Goal: Task Accomplishment & Management: Use online tool/utility

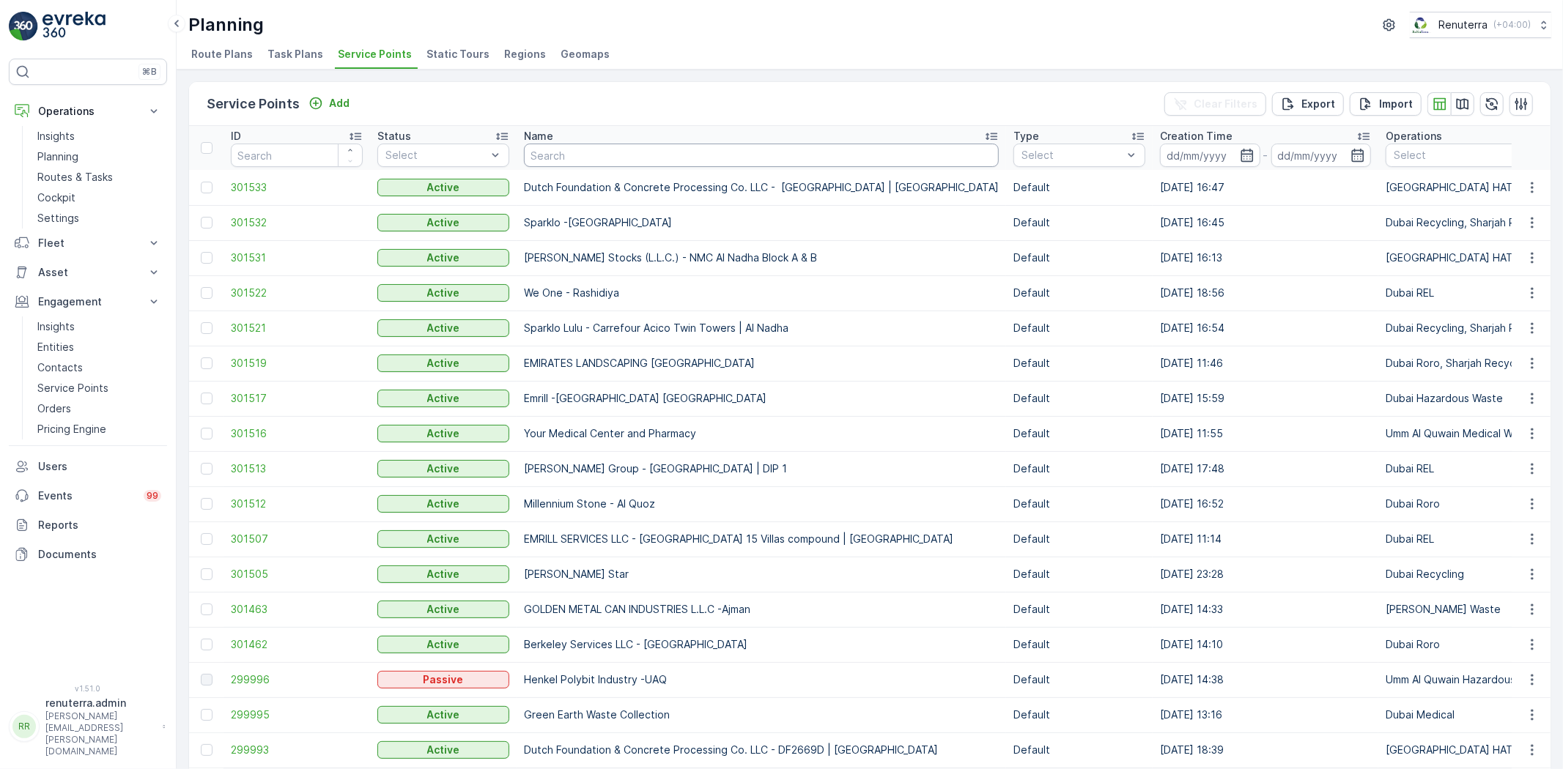
click at [603, 157] on input "text" at bounding box center [761, 155] width 475 height 23
type input "ssalam"
click at [567, 161] on input "ssalam" at bounding box center [761, 155] width 475 height 23
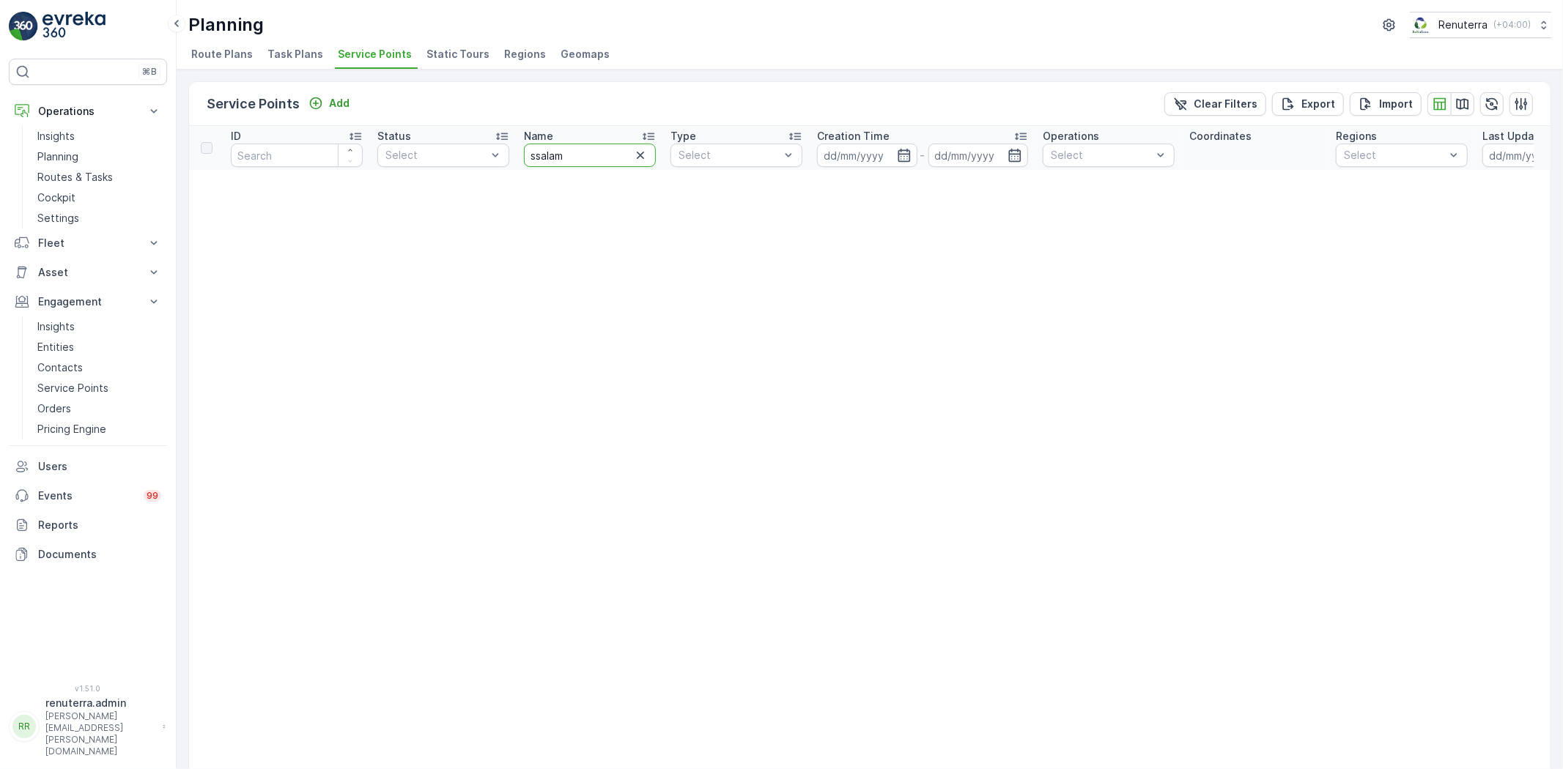
click at [590, 159] on input "ssalam" at bounding box center [590, 155] width 132 height 23
click at [590, 157] on input "ssalam" at bounding box center [590, 155] width 132 height 23
type input "s"
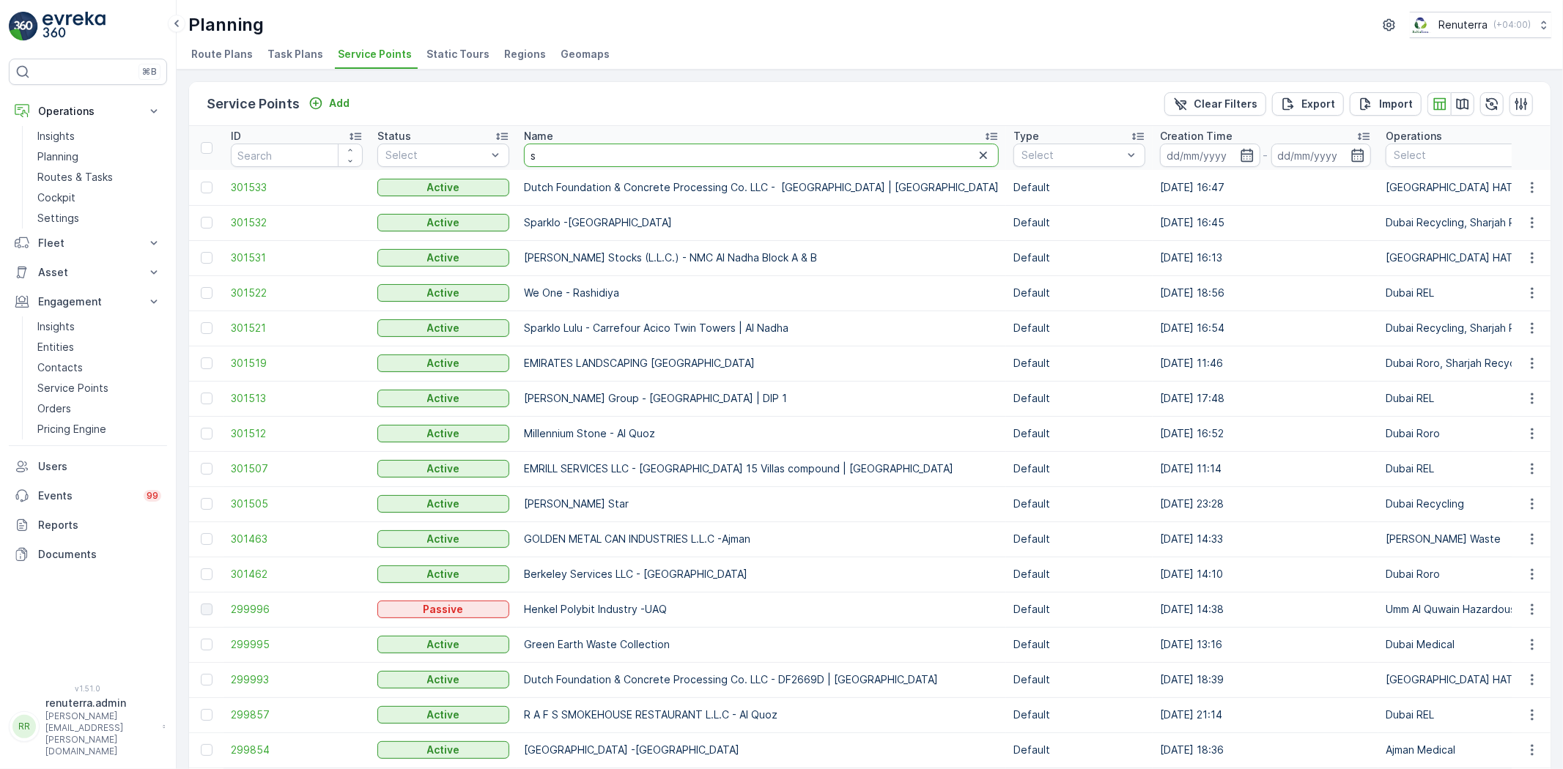
click at [568, 160] on input "s" at bounding box center [761, 155] width 475 height 23
type input "sa"
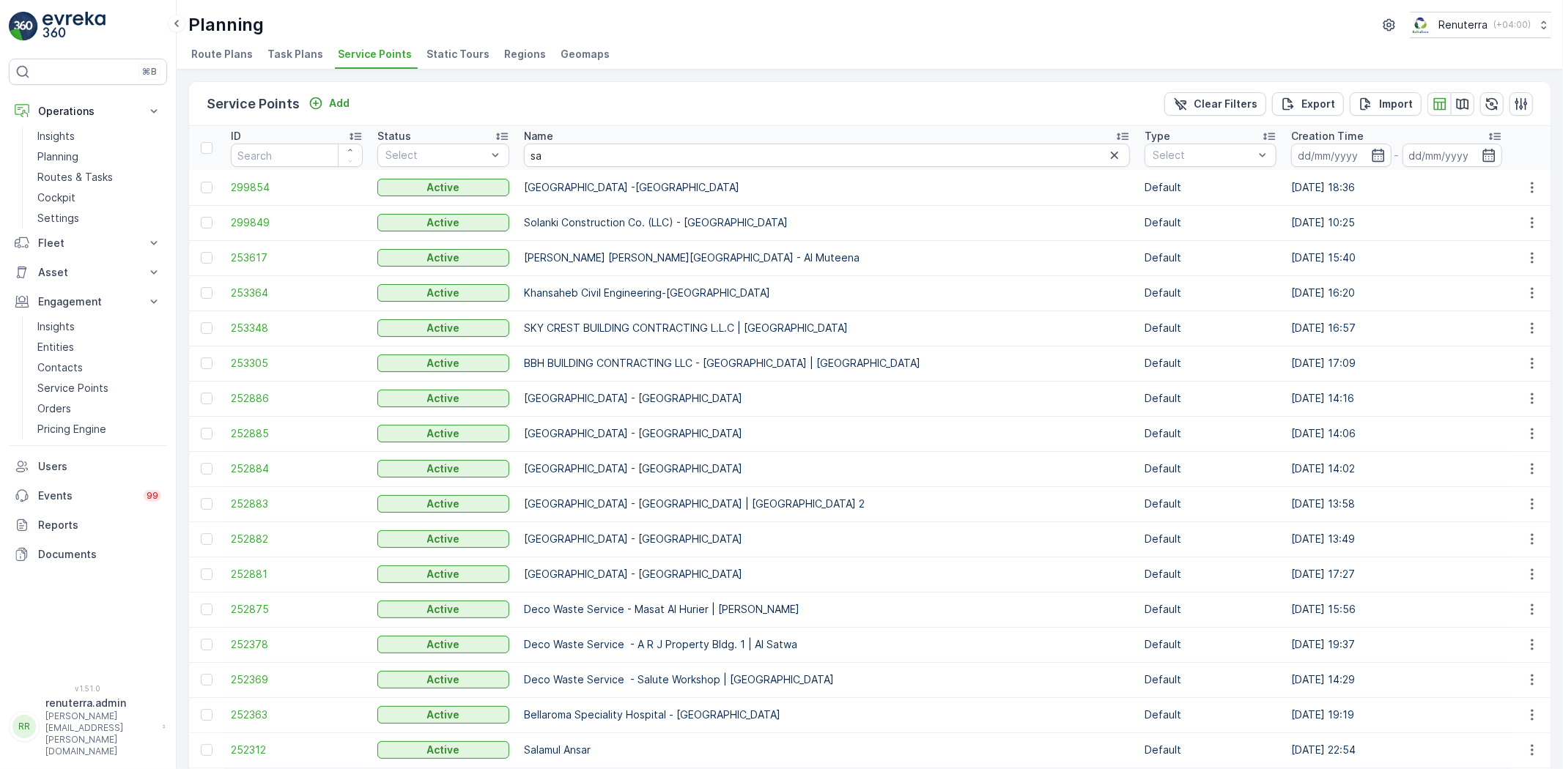
drag, startPoint x: 539, startPoint y: 169, endPoint x: 550, endPoint y: 169, distance: 11.0
click at [543, 170] on td "[GEOGRAPHIC_DATA] -[GEOGRAPHIC_DATA]" at bounding box center [826, 187] width 620 height 35
click at [558, 159] on input "sa" at bounding box center [827, 155] width 606 height 23
type input "salam"
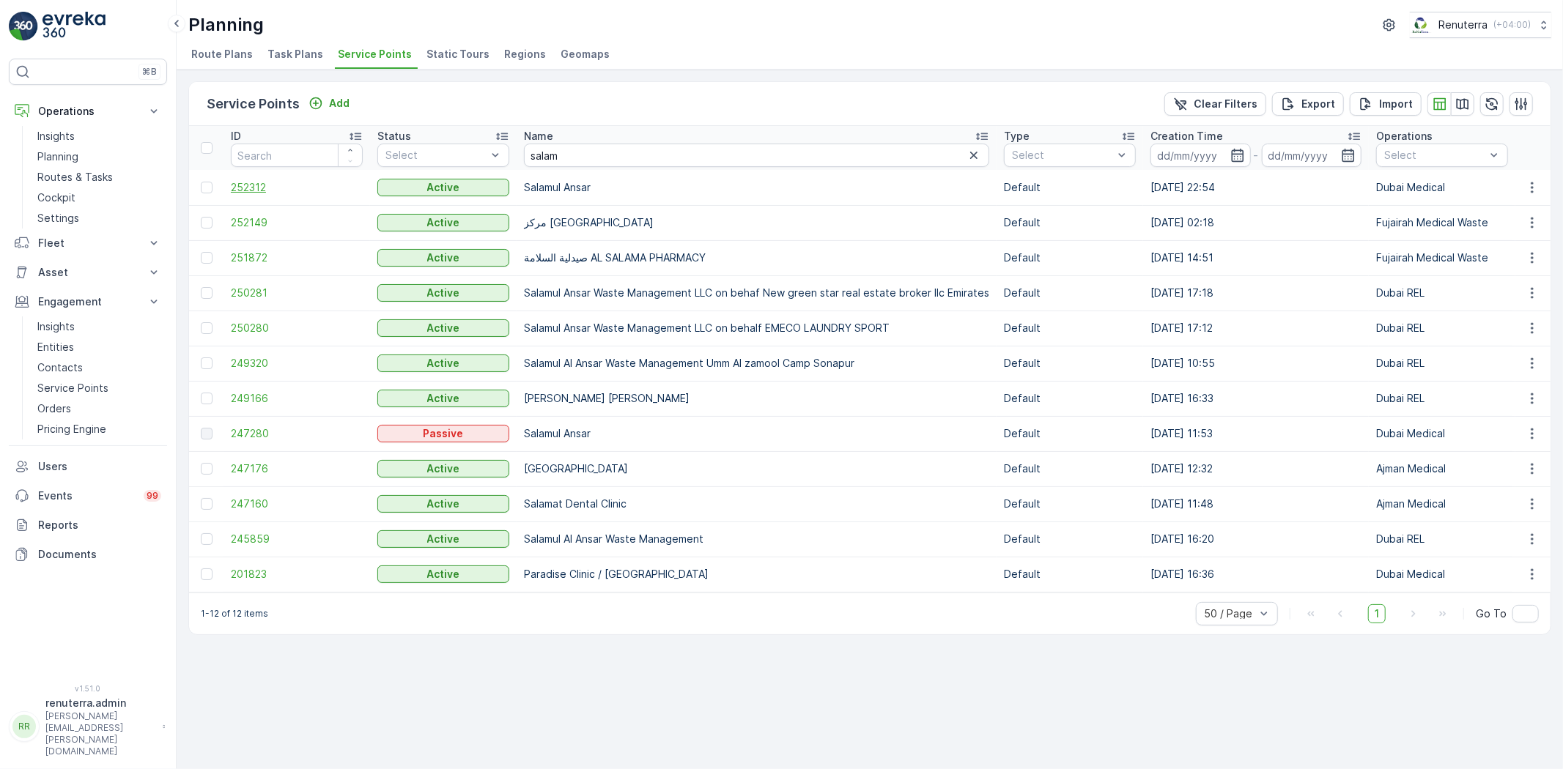
click at [251, 187] on span "252312" at bounding box center [297, 187] width 132 height 15
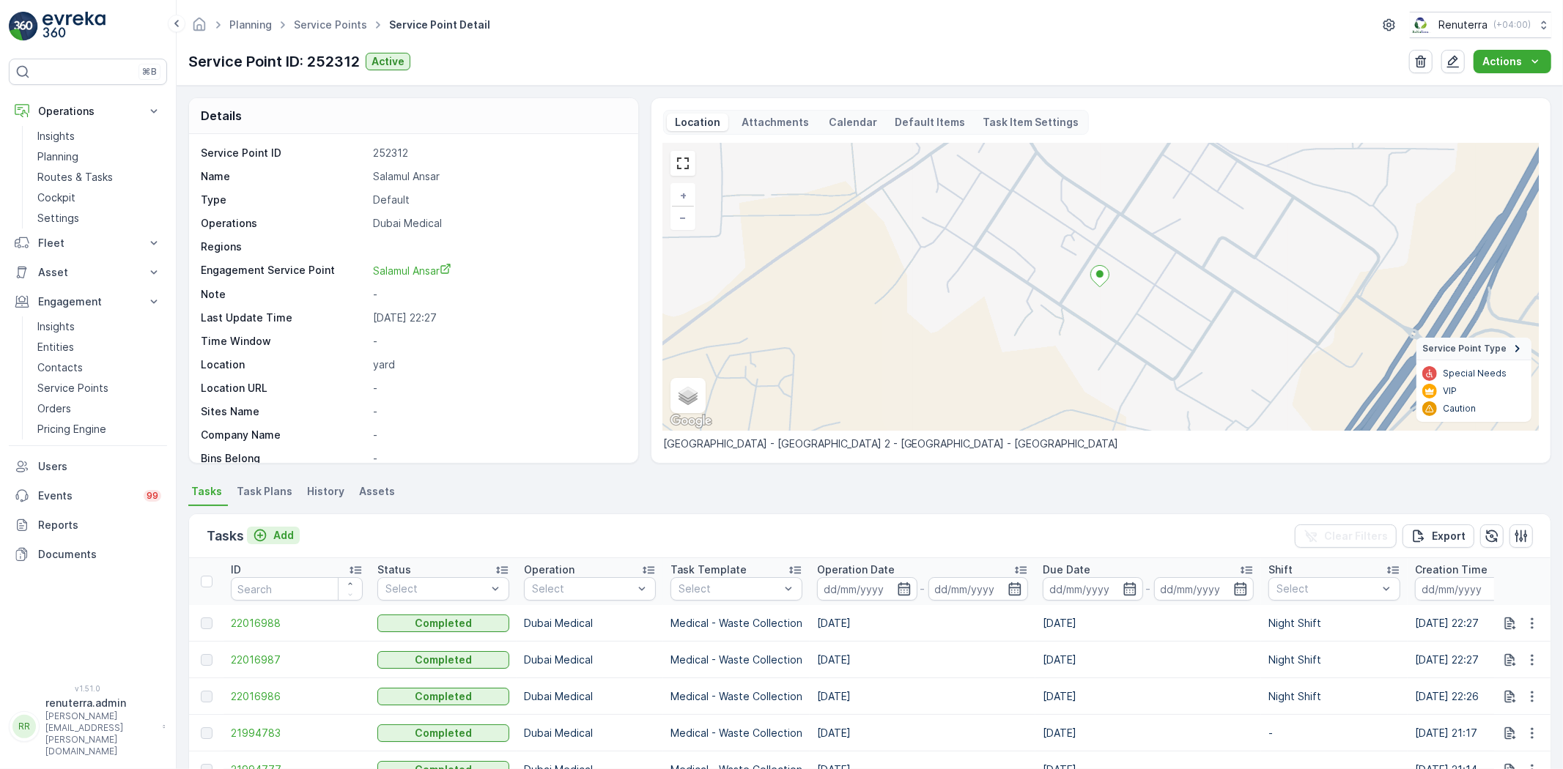
click at [286, 540] on p "Add" at bounding box center [283, 535] width 21 height 15
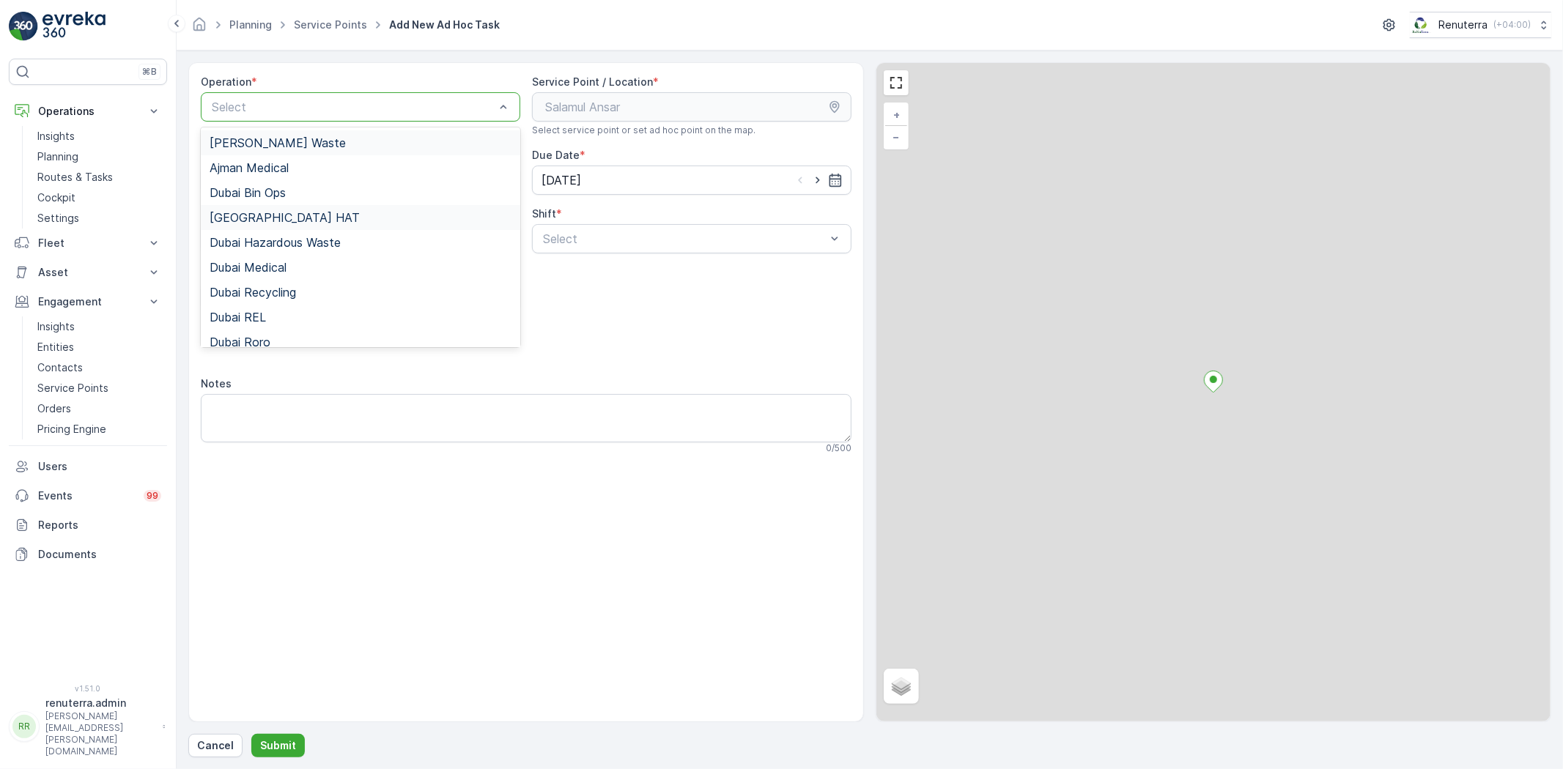
drag, startPoint x: 330, startPoint y: 110, endPoint x: 305, endPoint y: 212, distance: 105.5
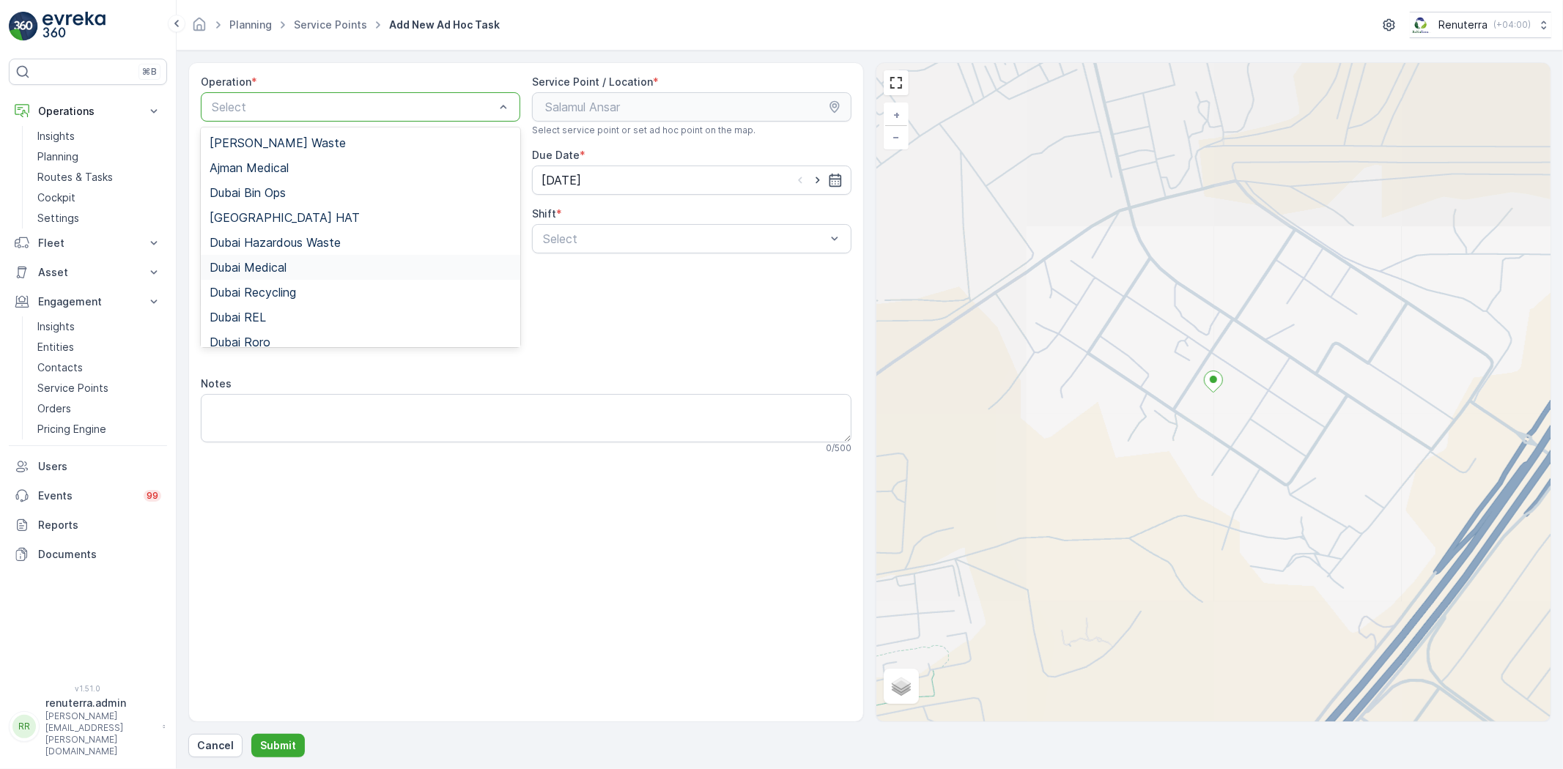
click at [297, 271] on div "Dubai Medical" at bounding box center [361, 267] width 302 height 13
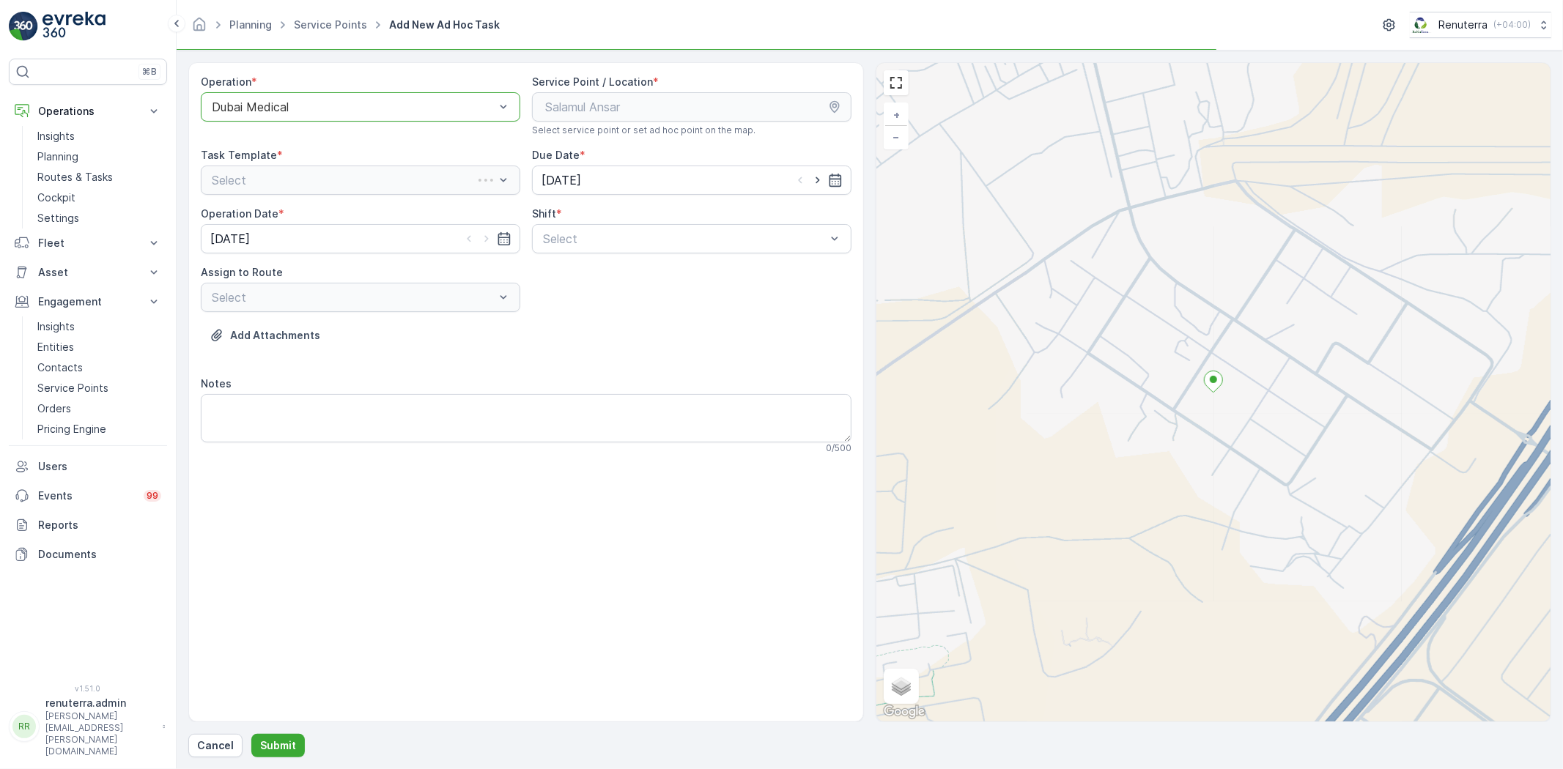
click at [591, 264] on div "Operation * option Dubai Medical, selected. Dubai Medical Service Point / Locat…" at bounding box center [526, 270] width 650 height 391
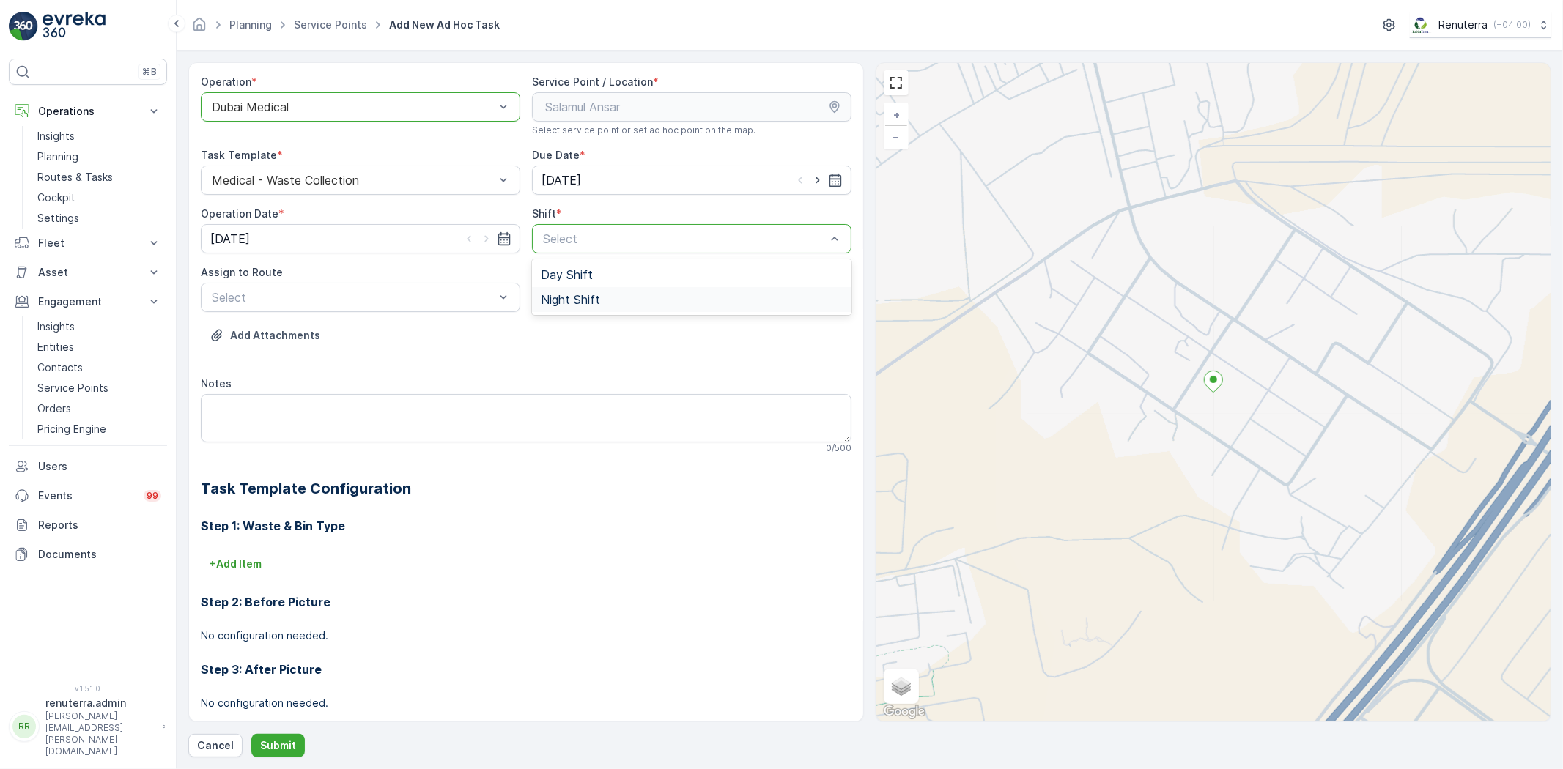
click at [538, 300] on div "Night Shift" at bounding box center [691, 299] width 319 height 25
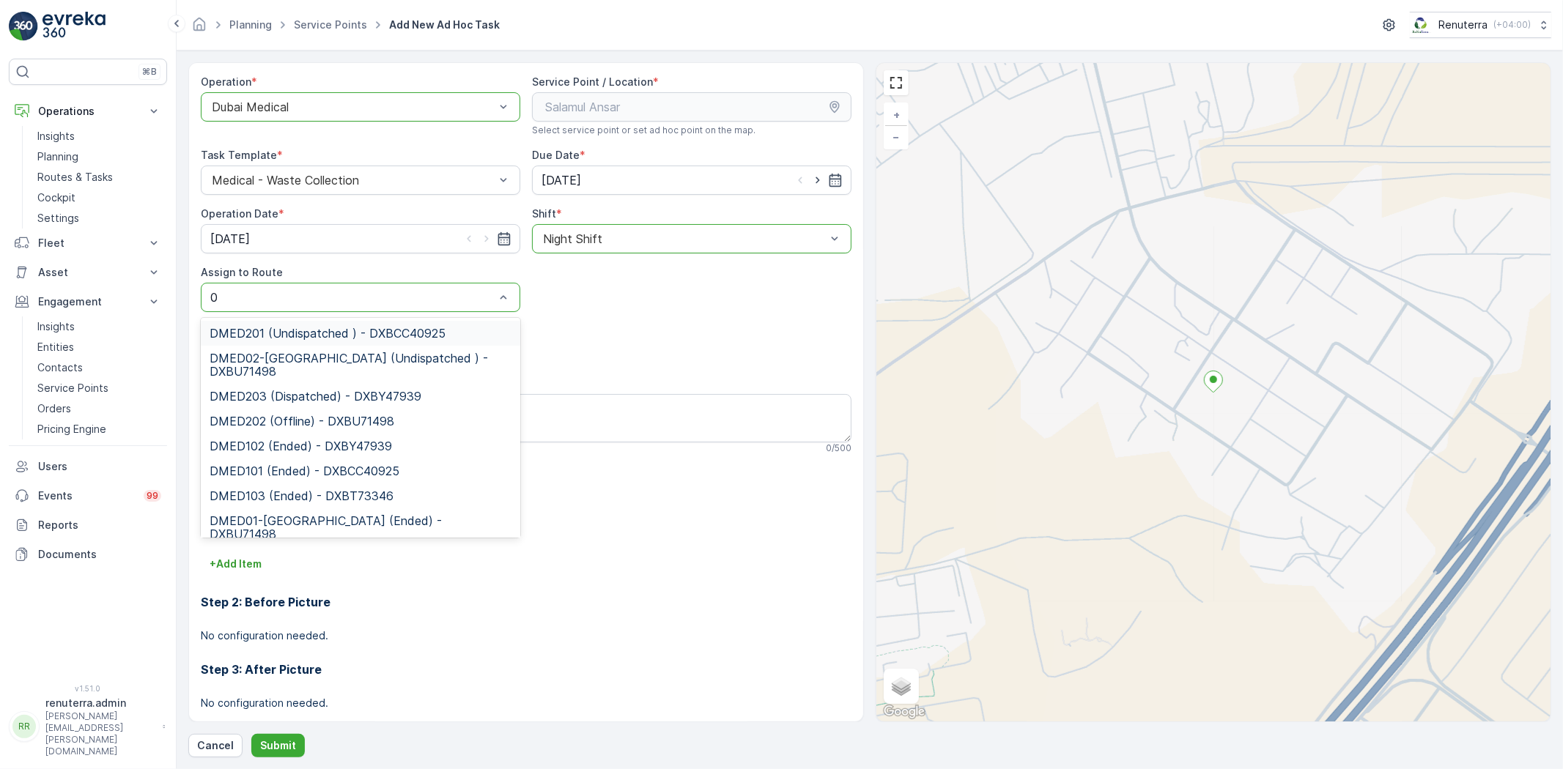
type input "02"
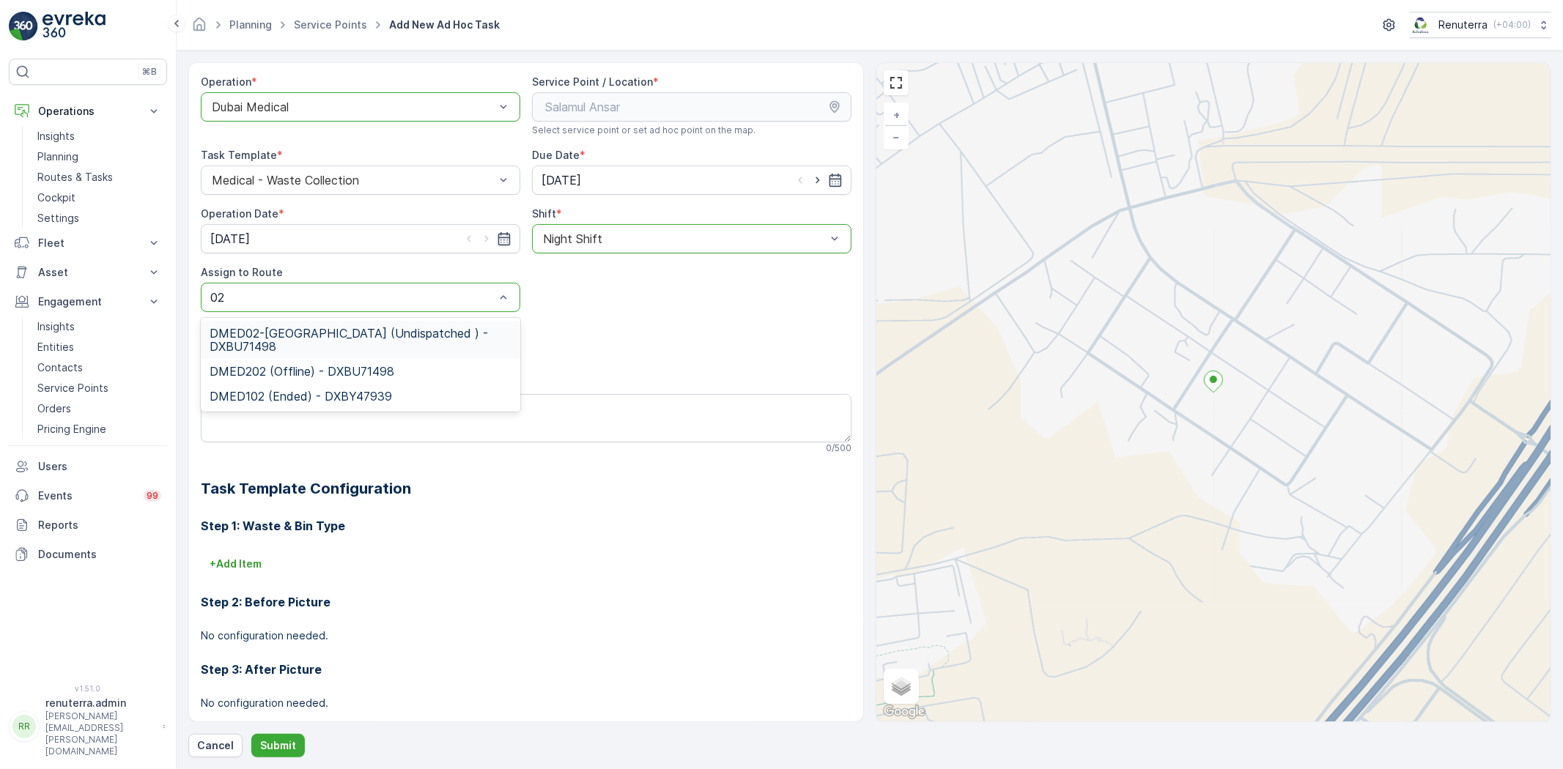
click at [369, 335] on span "DMED02-Khawaneej Yard (Undispatched ) - DXBU71498" at bounding box center [361, 340] width 302 height 26
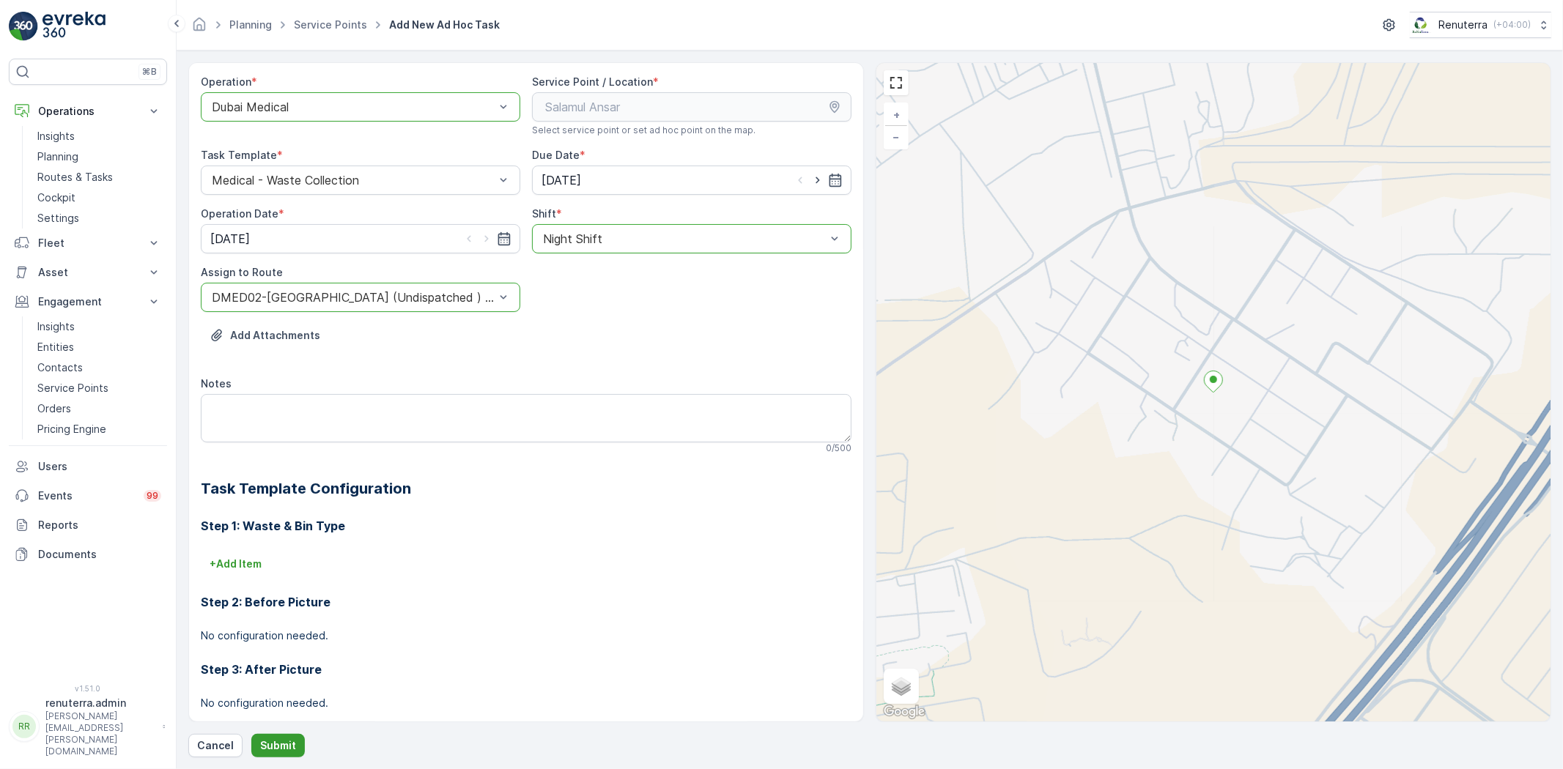
click at [275, 743] on p "Submit" at bounding box center [278, 745] width 36 height 15
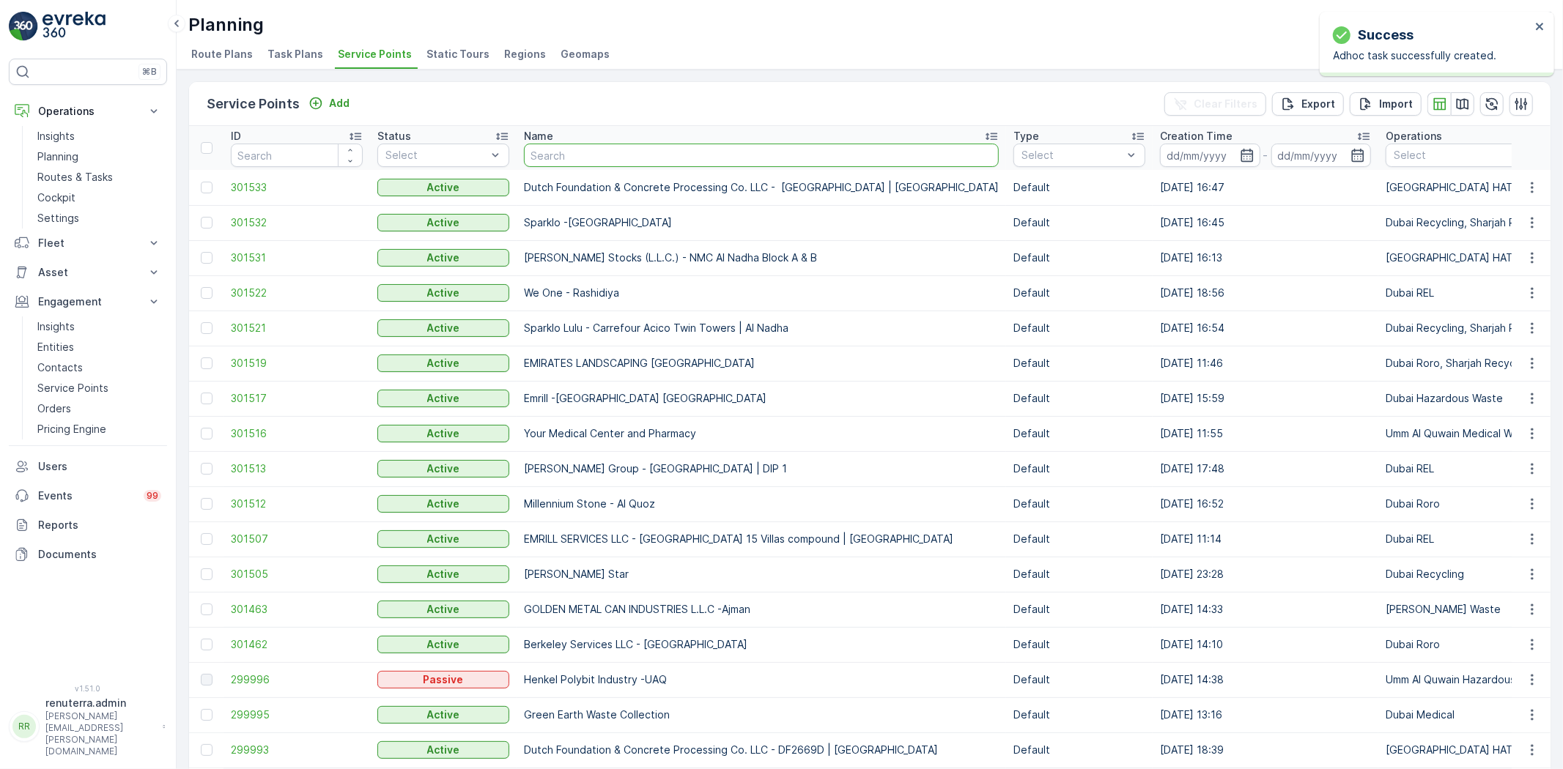
click at [588, 155] on input "text" at bounding box center [761, 155] width 475 height 23
type input "d"
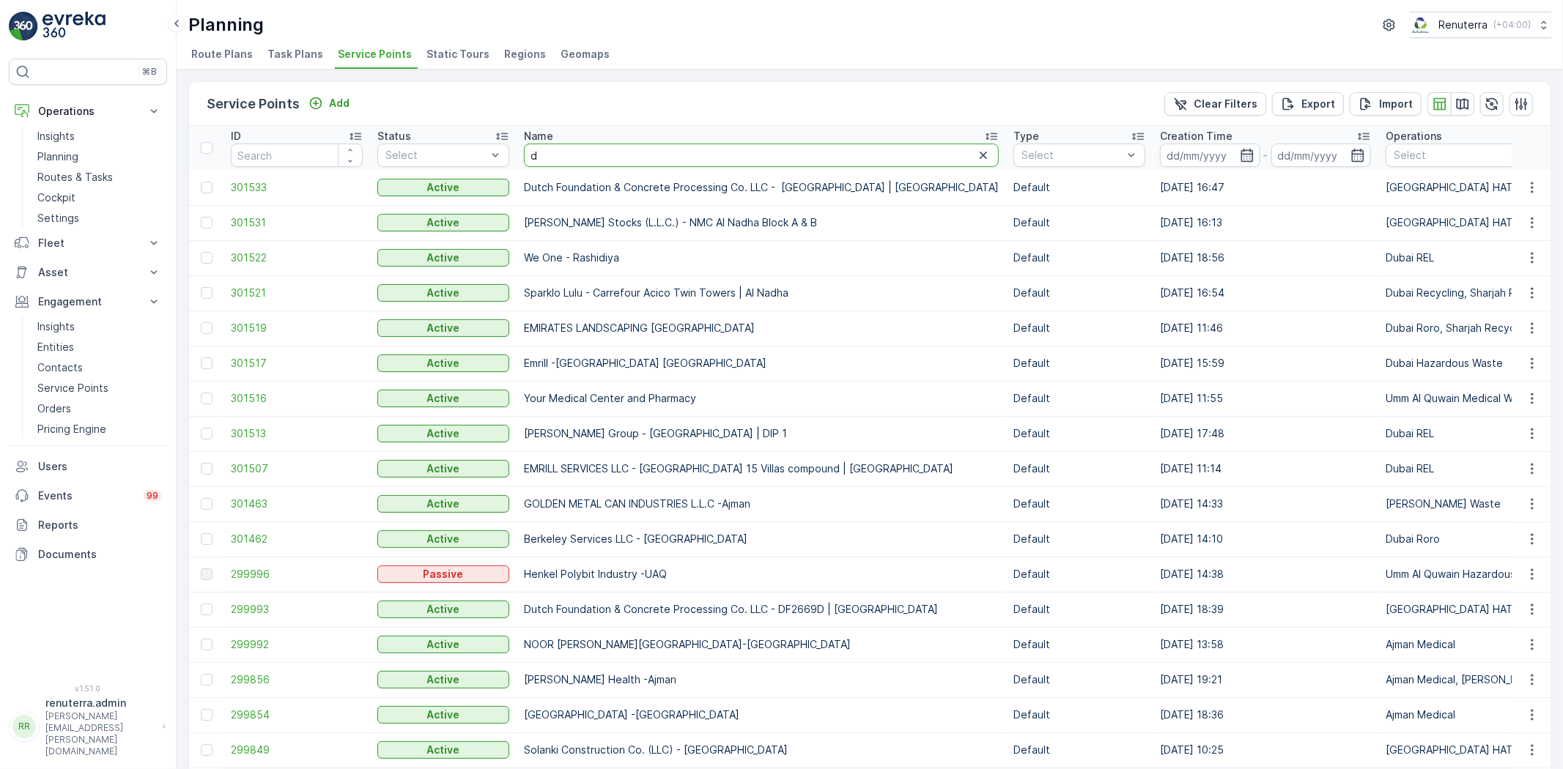
click at [596, 158] on input "d" at bounding box center [761, 155] width 475 height 23
type input "dott"
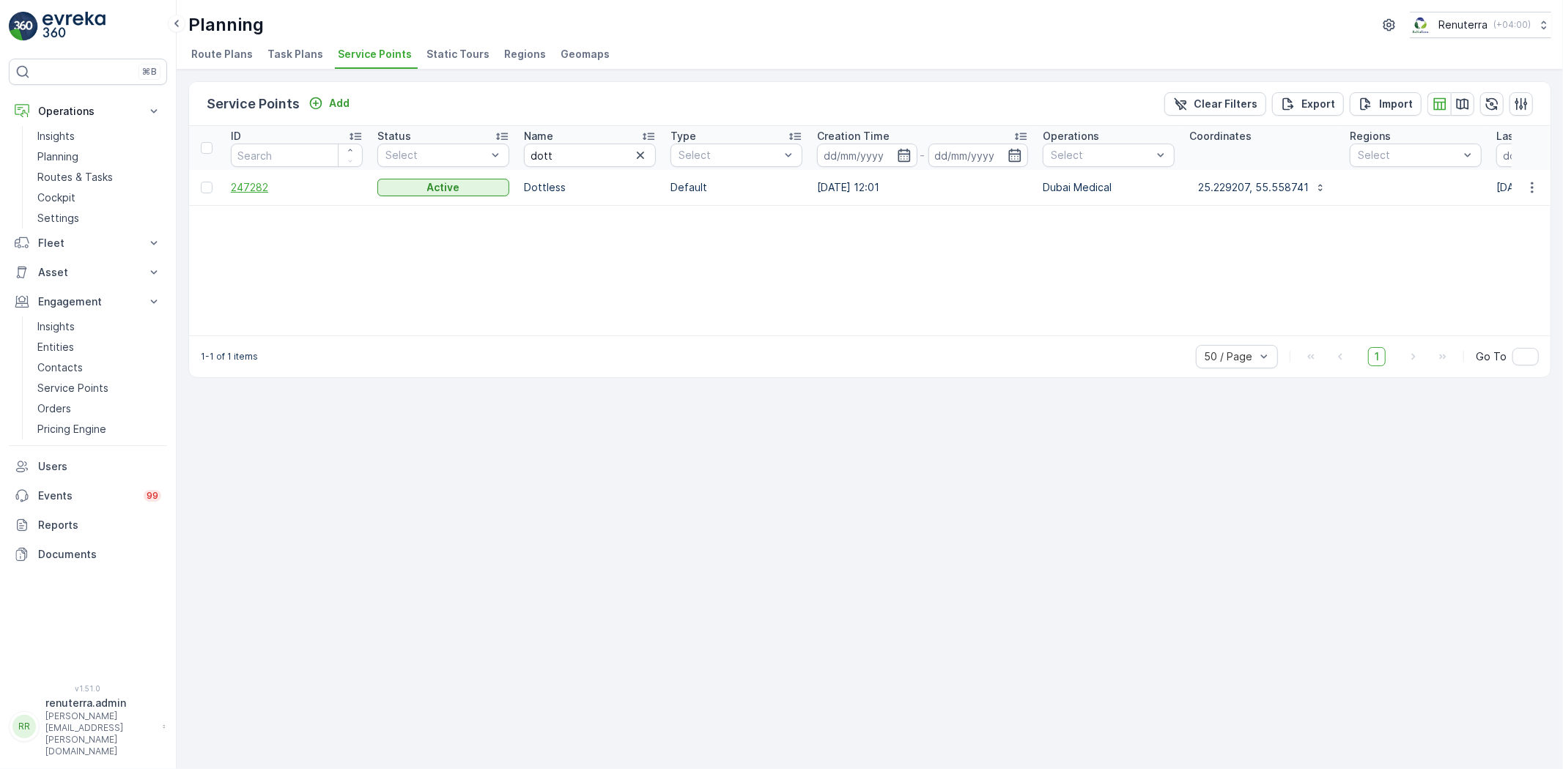
click at [247, 184] on span "247282" at bounding box center [297, 187] width 132 height 15
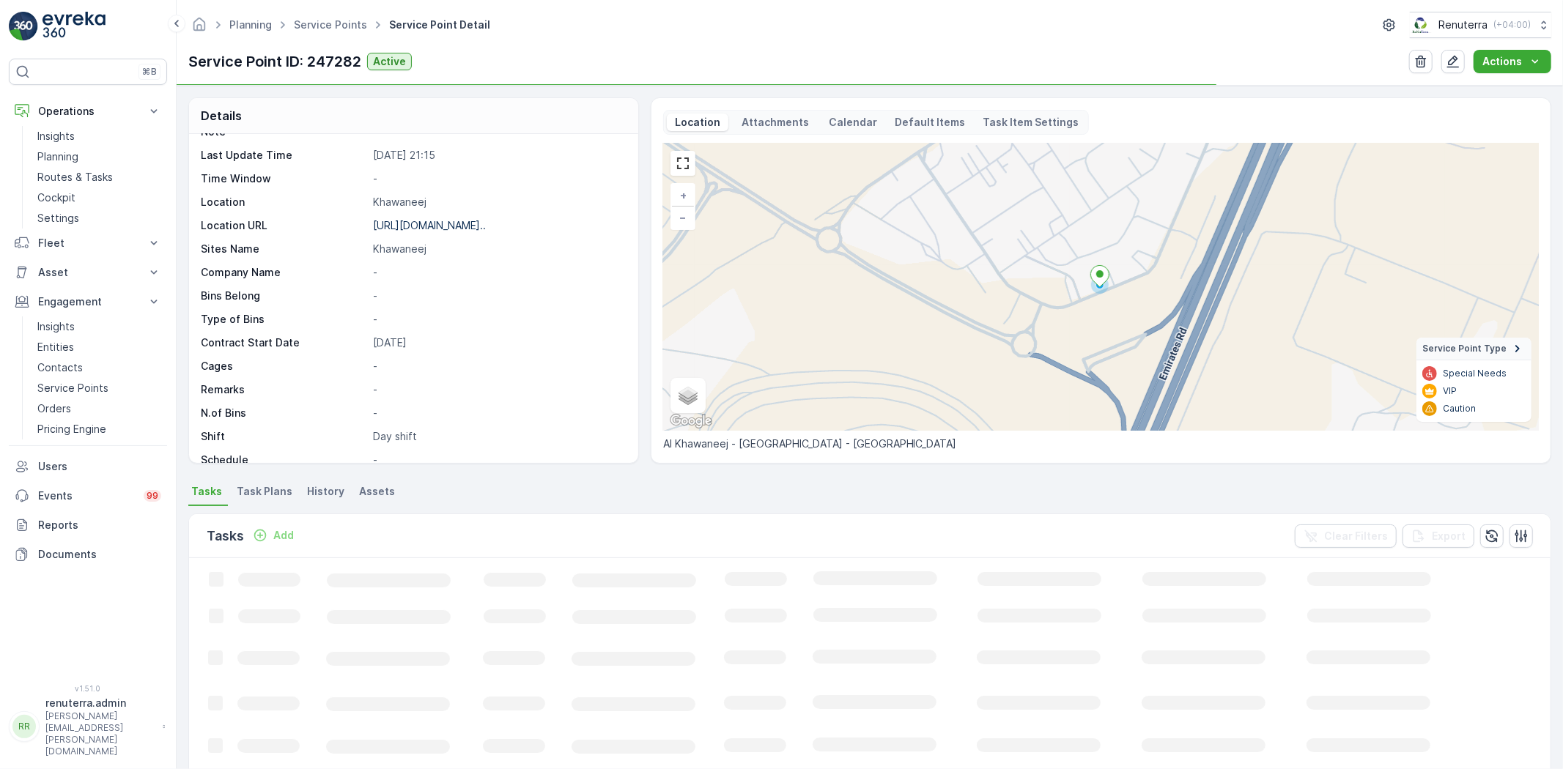
scroll to position [226, 0]
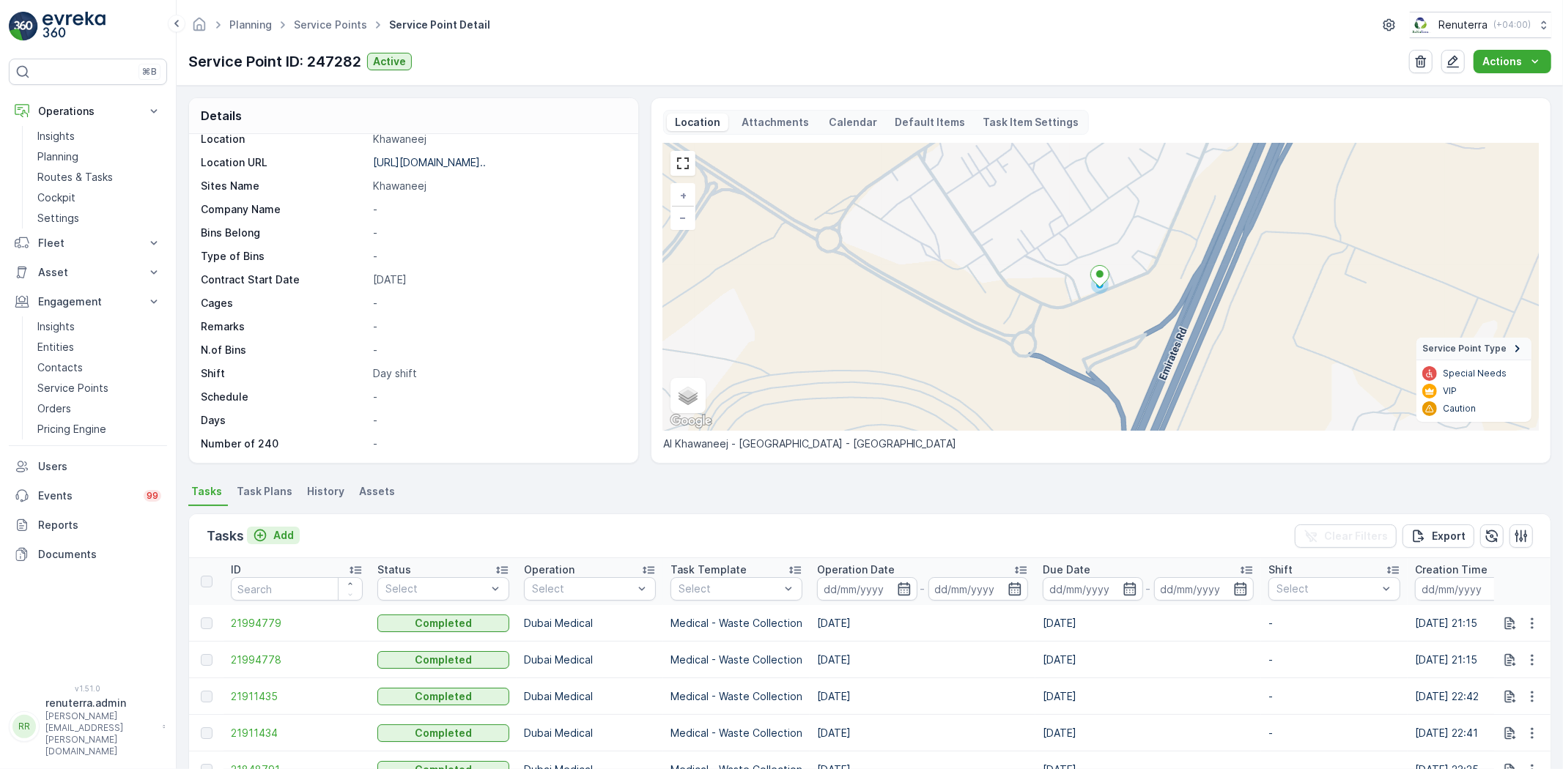
click at [253, 541] on icon "Add" at bounding box center [260, 535] width 15 height 15
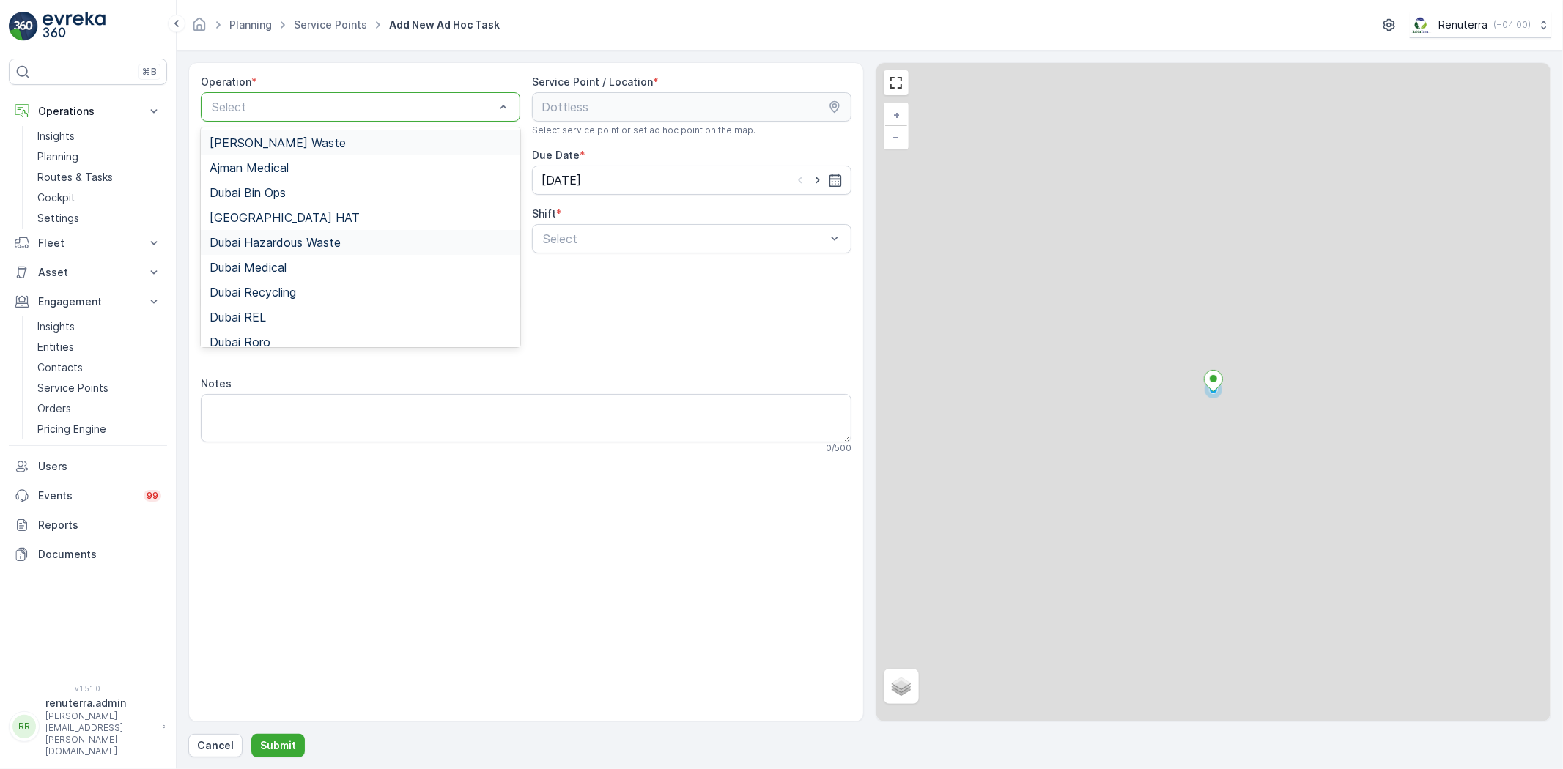
drag, startPoint x: 291, startPoint y: 111, endPoint x: 283, endPoint y: 229, distance: 118.9
click at [280, 258] on div "Dubai Medical" at bounding box center [360, 267] width 319 height 25
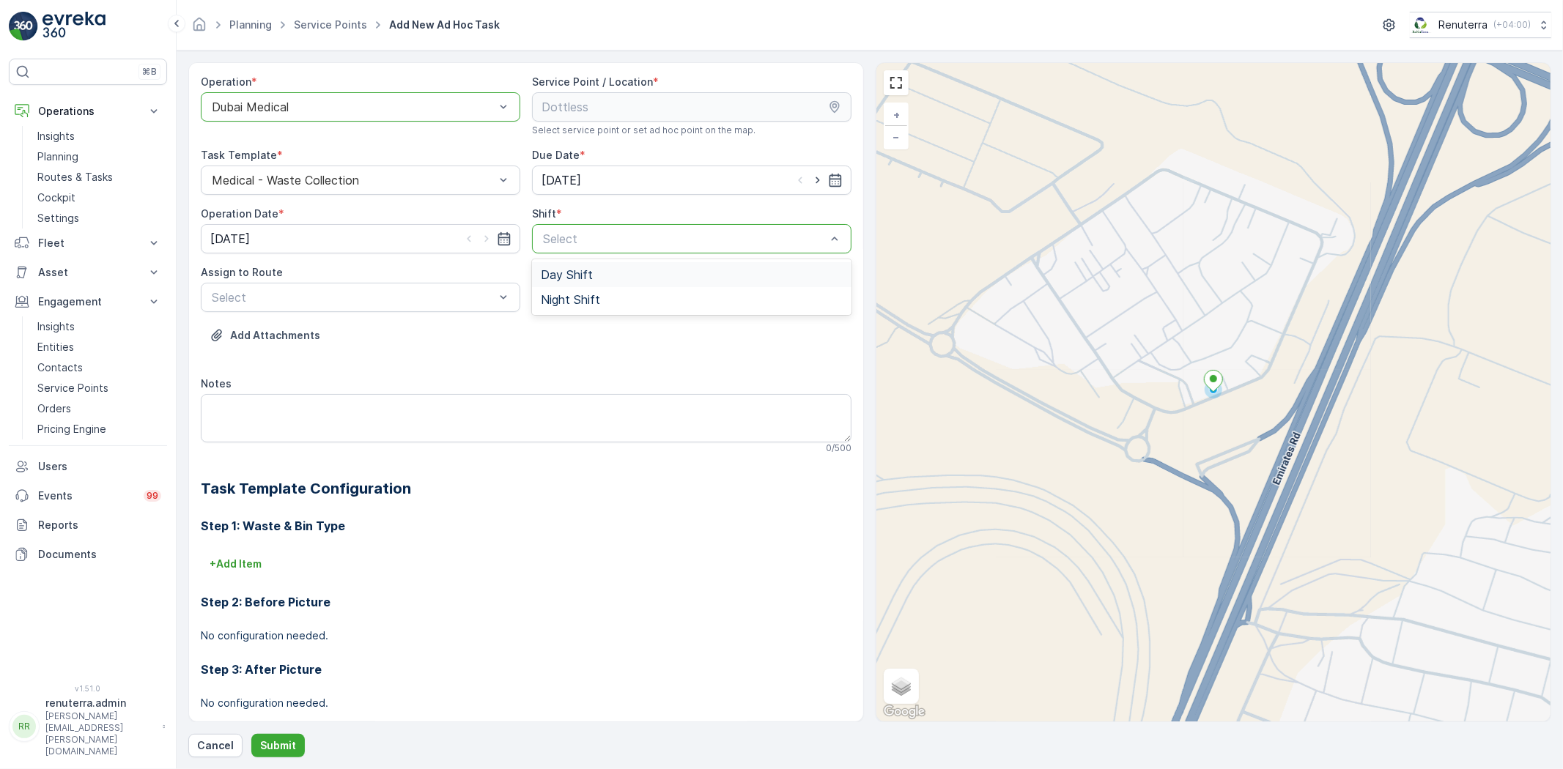
drag, startPoint x: 645, startPoint y: 251, endPoint x: 652, endPoint y: 251, distance: 7.4
click at [650, 251] on div "Select" at bounding box center [691, 238] width 319 height 29
click at [626, 297] on div "Night Shift" at bounding box center [692, 299] width 302 height 13
type input "2"
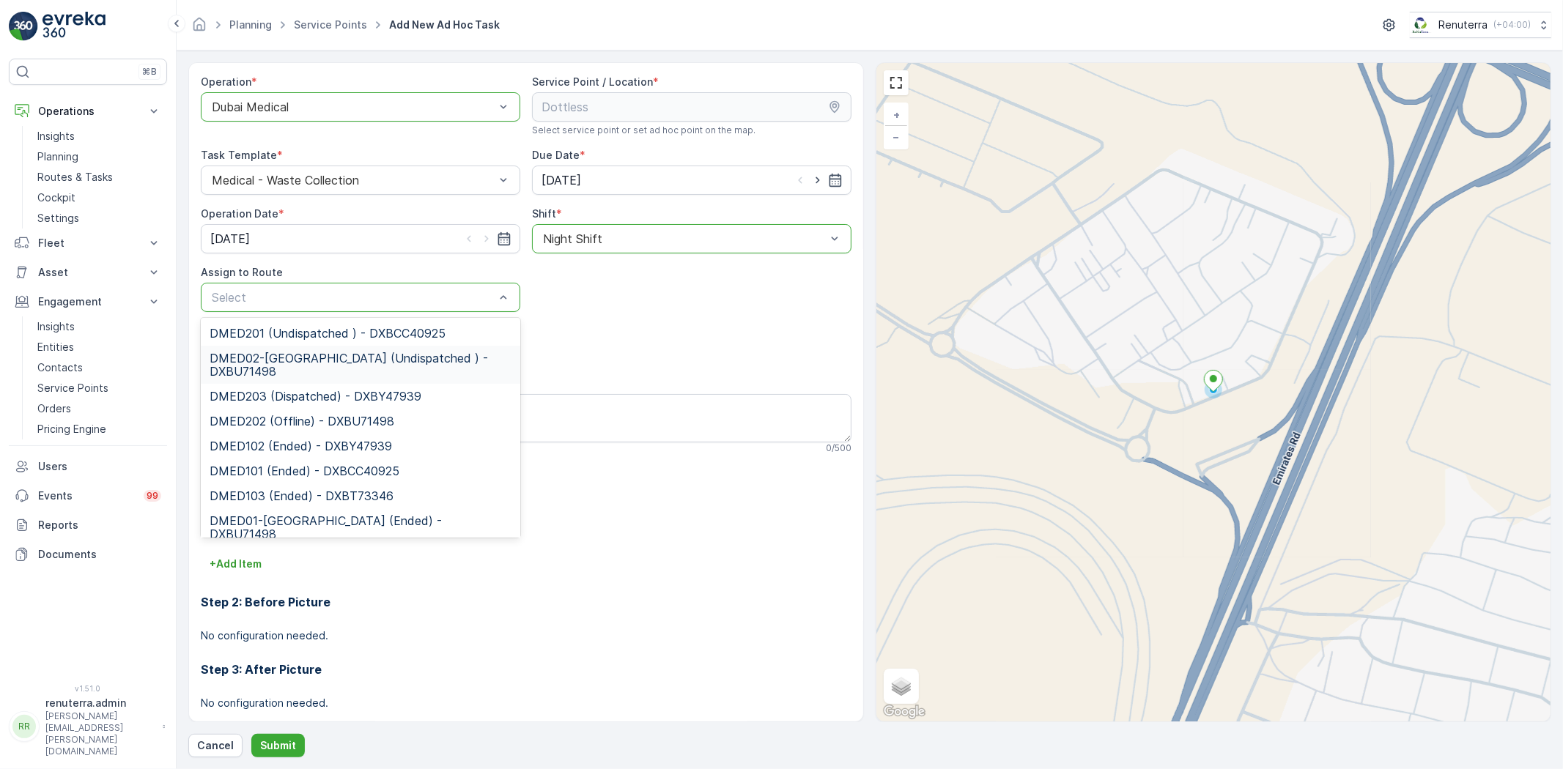
click at [360, 361] on span "DMED02-Khawaneej Yard (Undispatched ) - DXBU71498" at bounding box center [361, 365] width 302 height 26
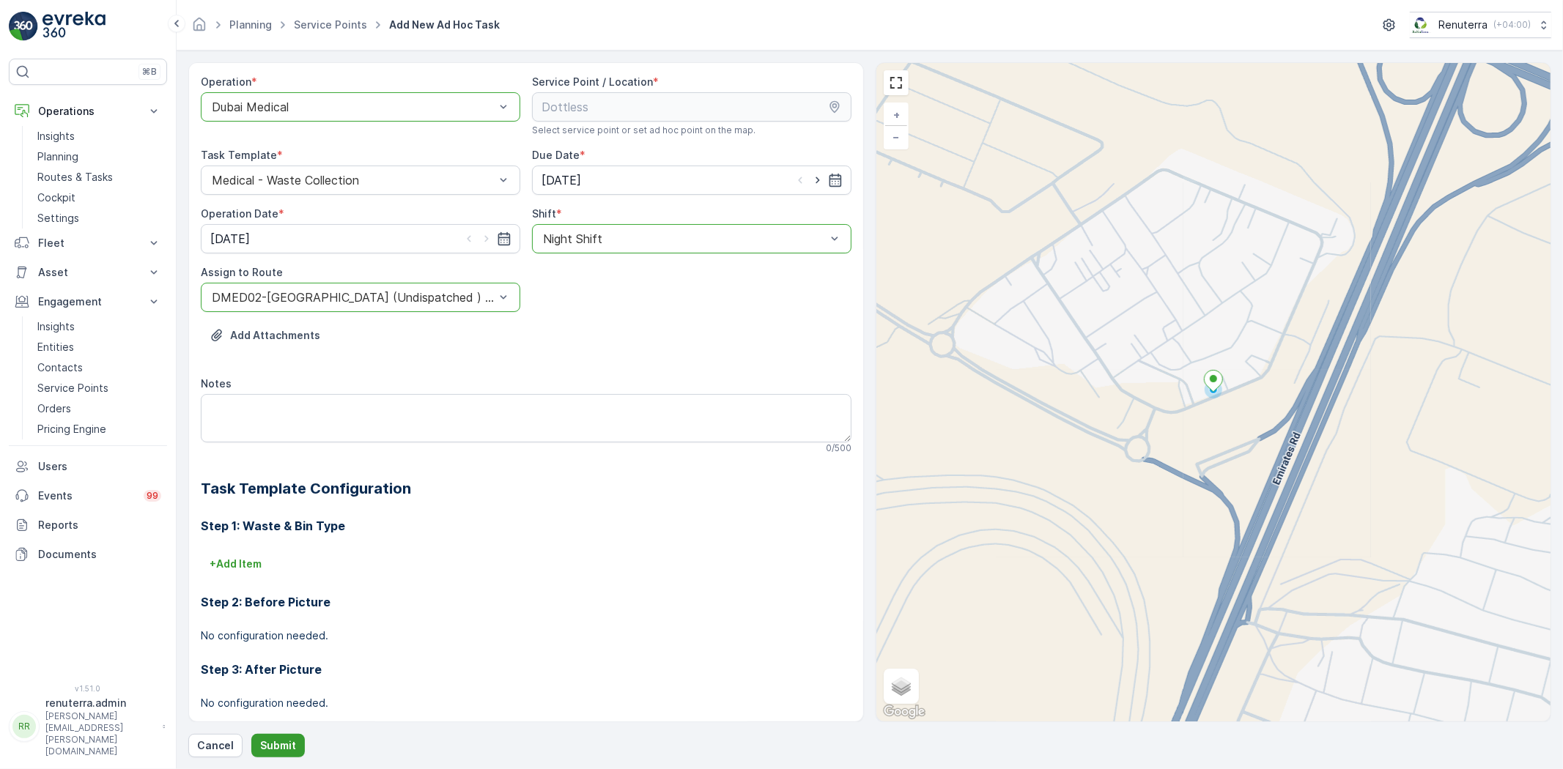
click at [266, 748] on p "Submit" at bounding box center [278, 745] width 36 height 15
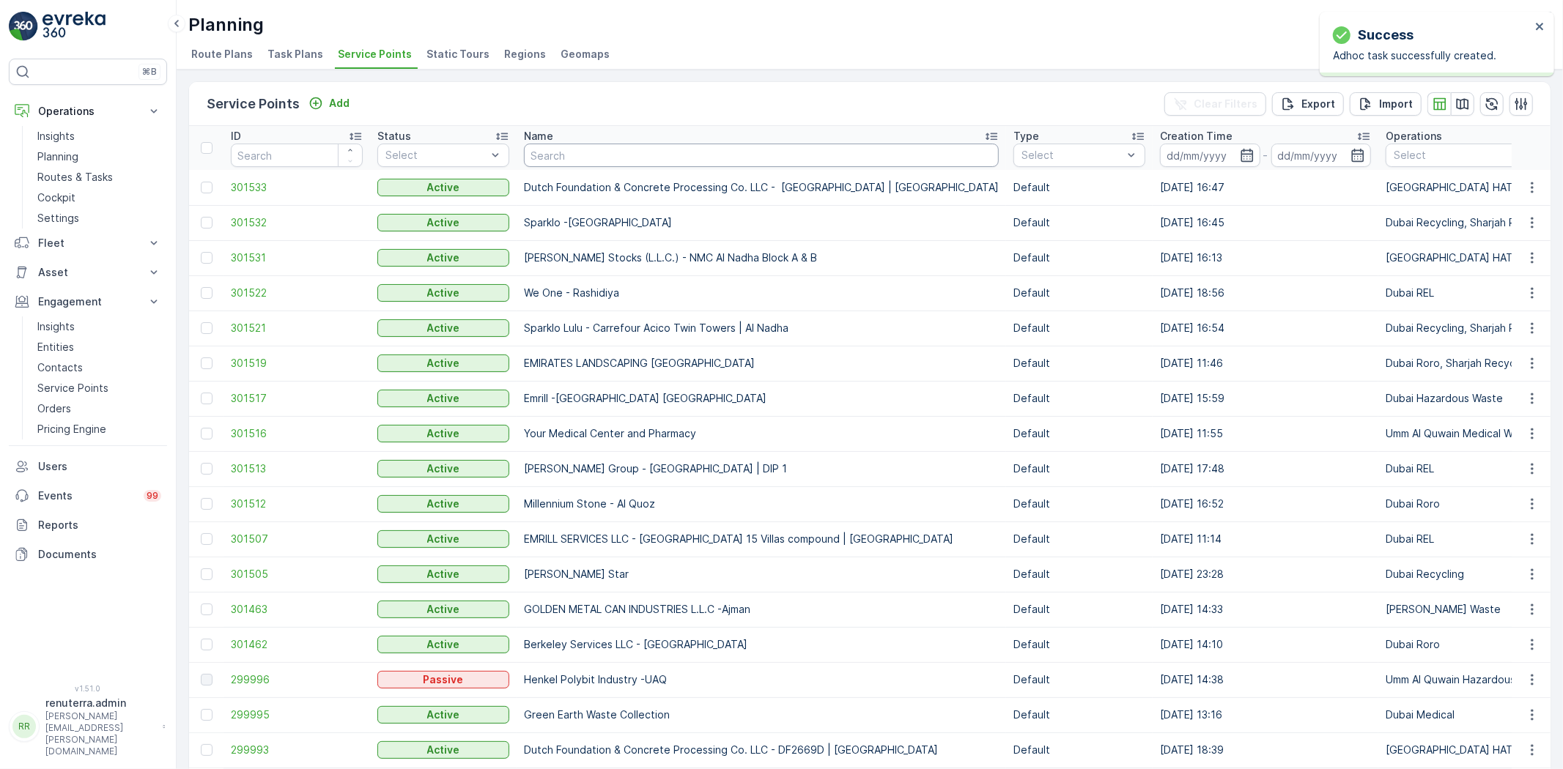
click at [576, 163] on input "text" at bounding box center [761, 155] width 475 height 23
type input "roya"
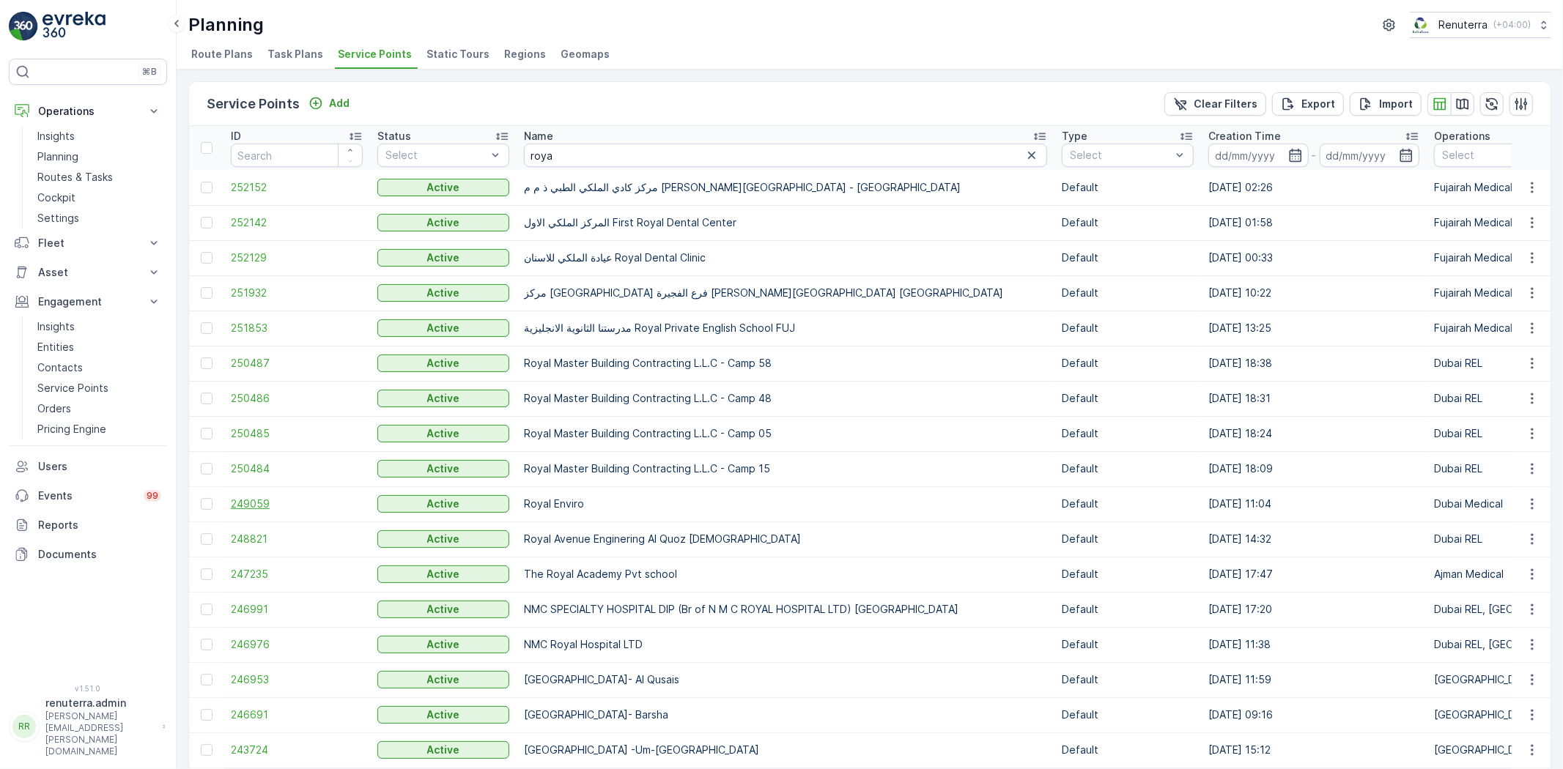
click at [256, 503] on span "249059" at bounding box center [297, 504] width 132 height 15
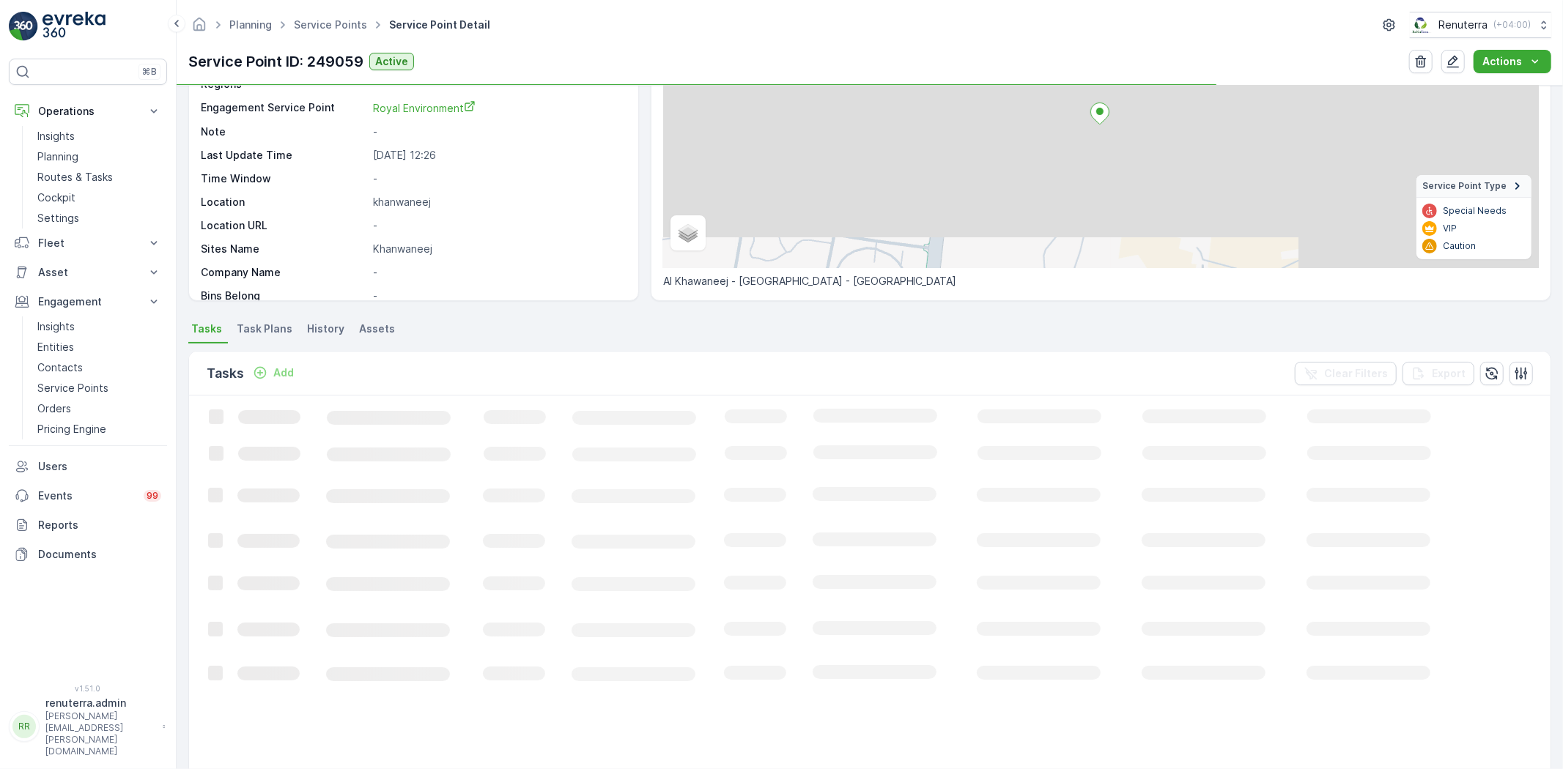
scroll to position [163, 0]
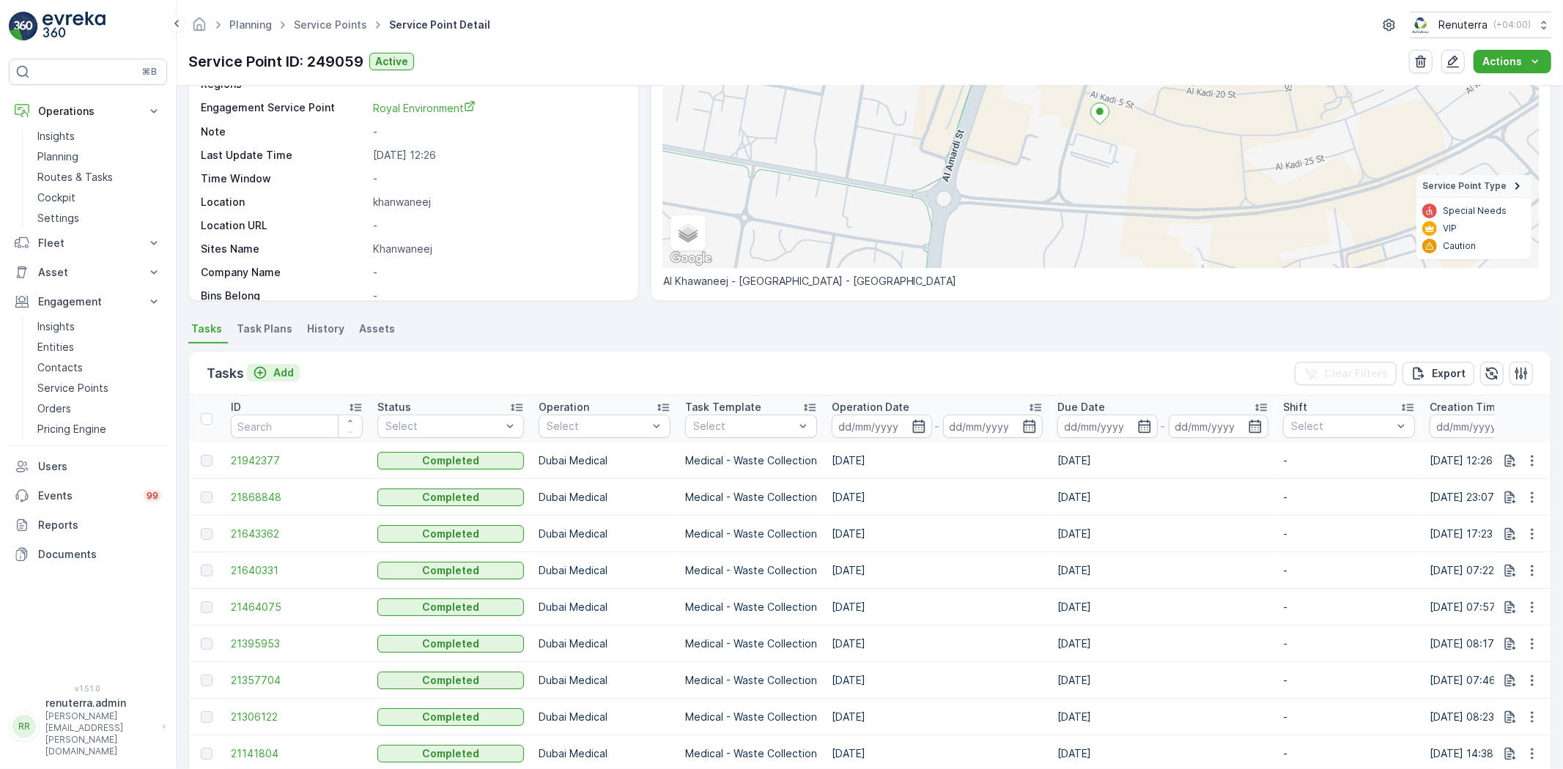
click at [293, 370] on p "Add" at bounding box center [283, 373] width 21 height 15
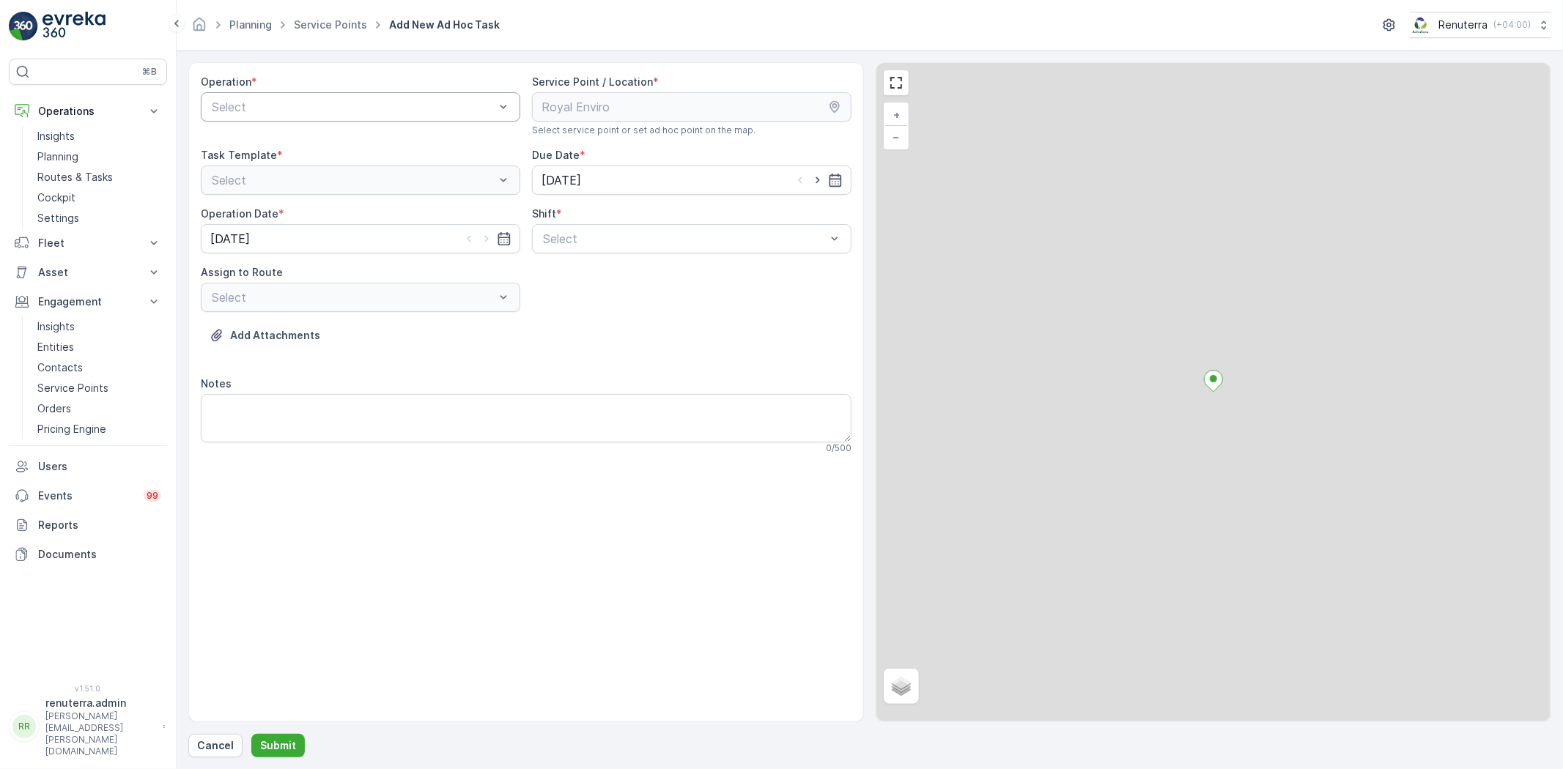
click at [352, 119] on div "Select" at bounding box center [360, 106] width 319 height 29
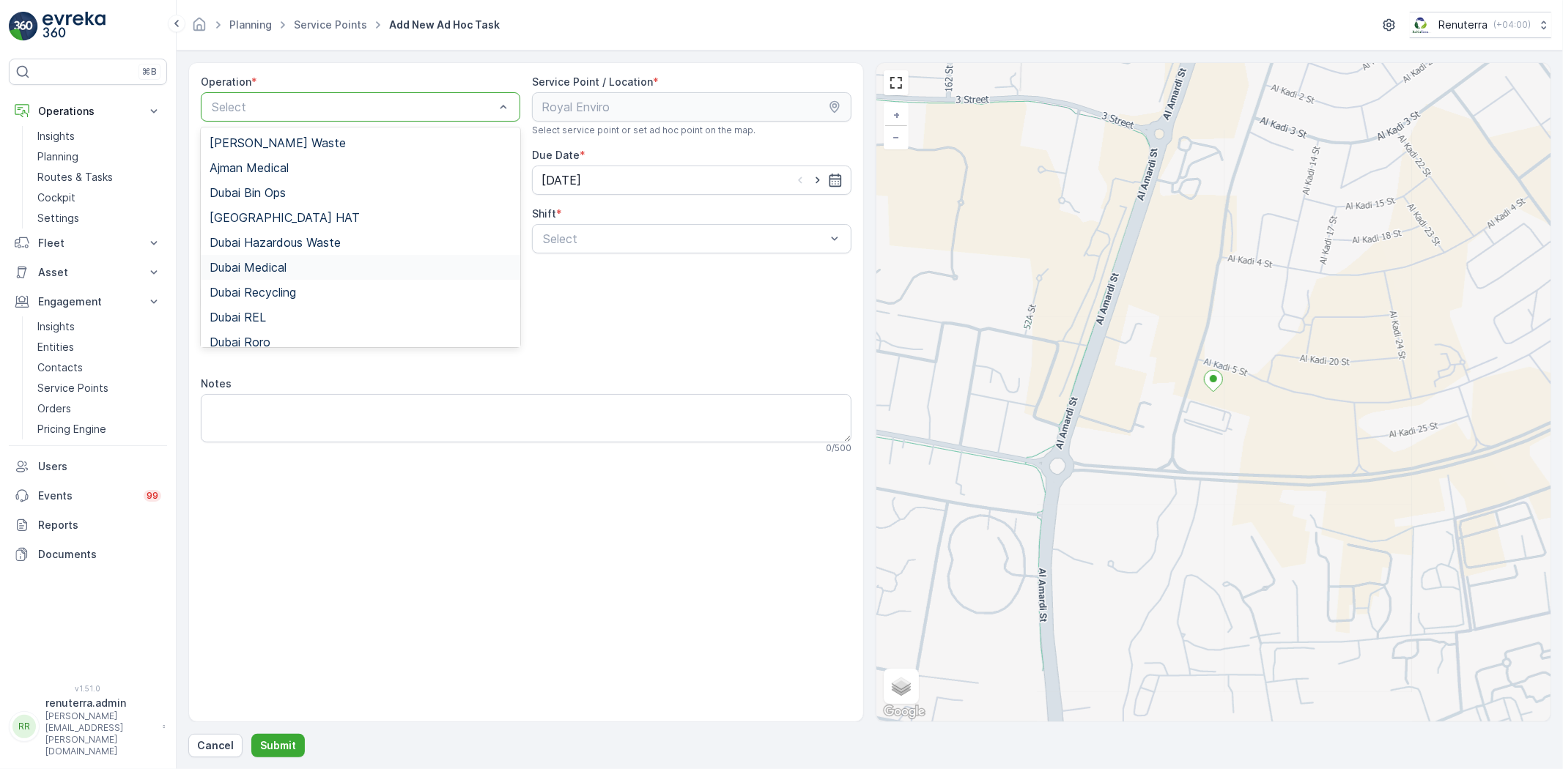
click at [321, 264] on div "Dubai Medical" at bounding box center [361, 267] width 302 height 13
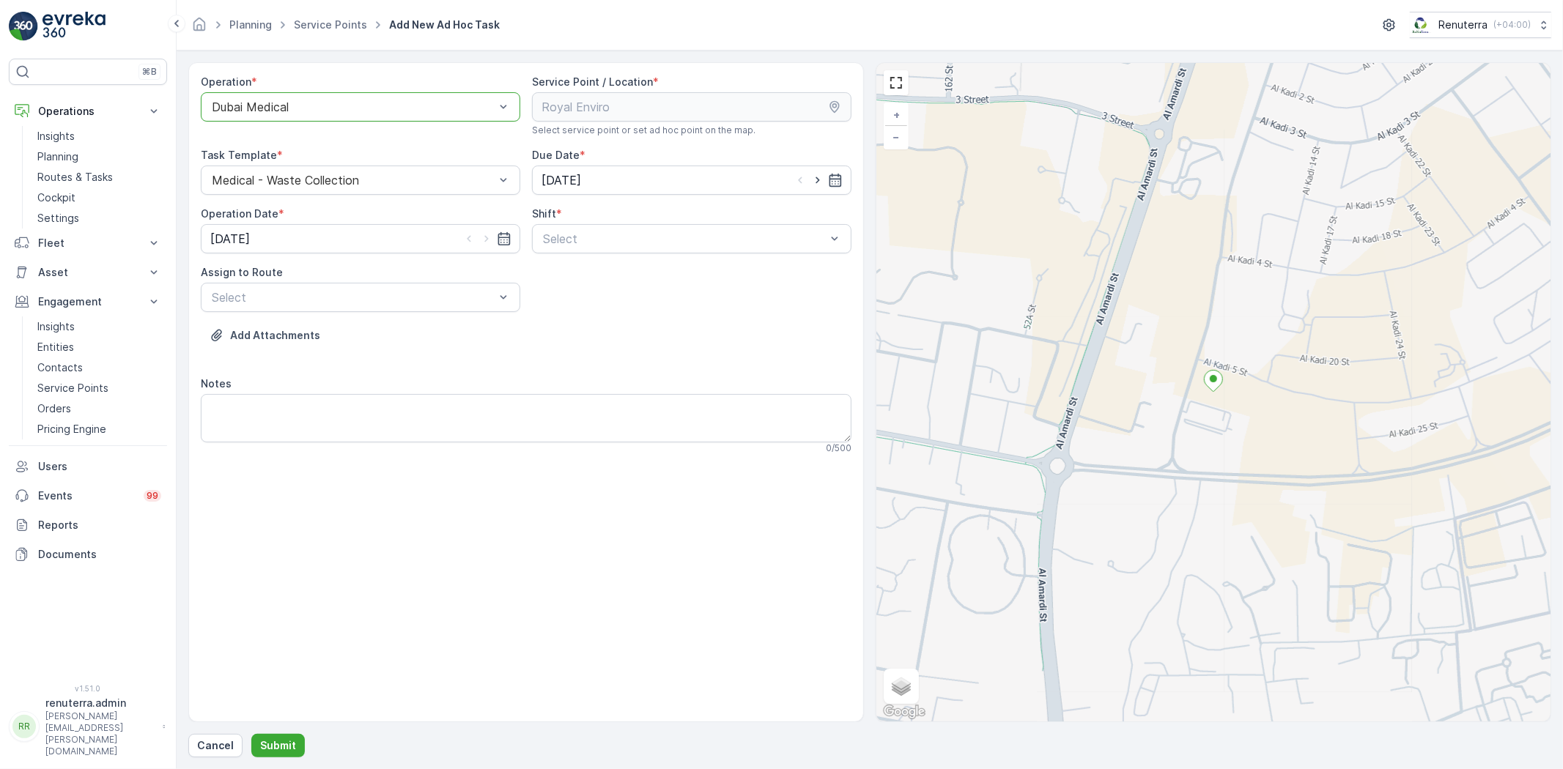
click at [645, 223] on div "Shift * Select" at bounding box center [691, 230] width 319 height 47
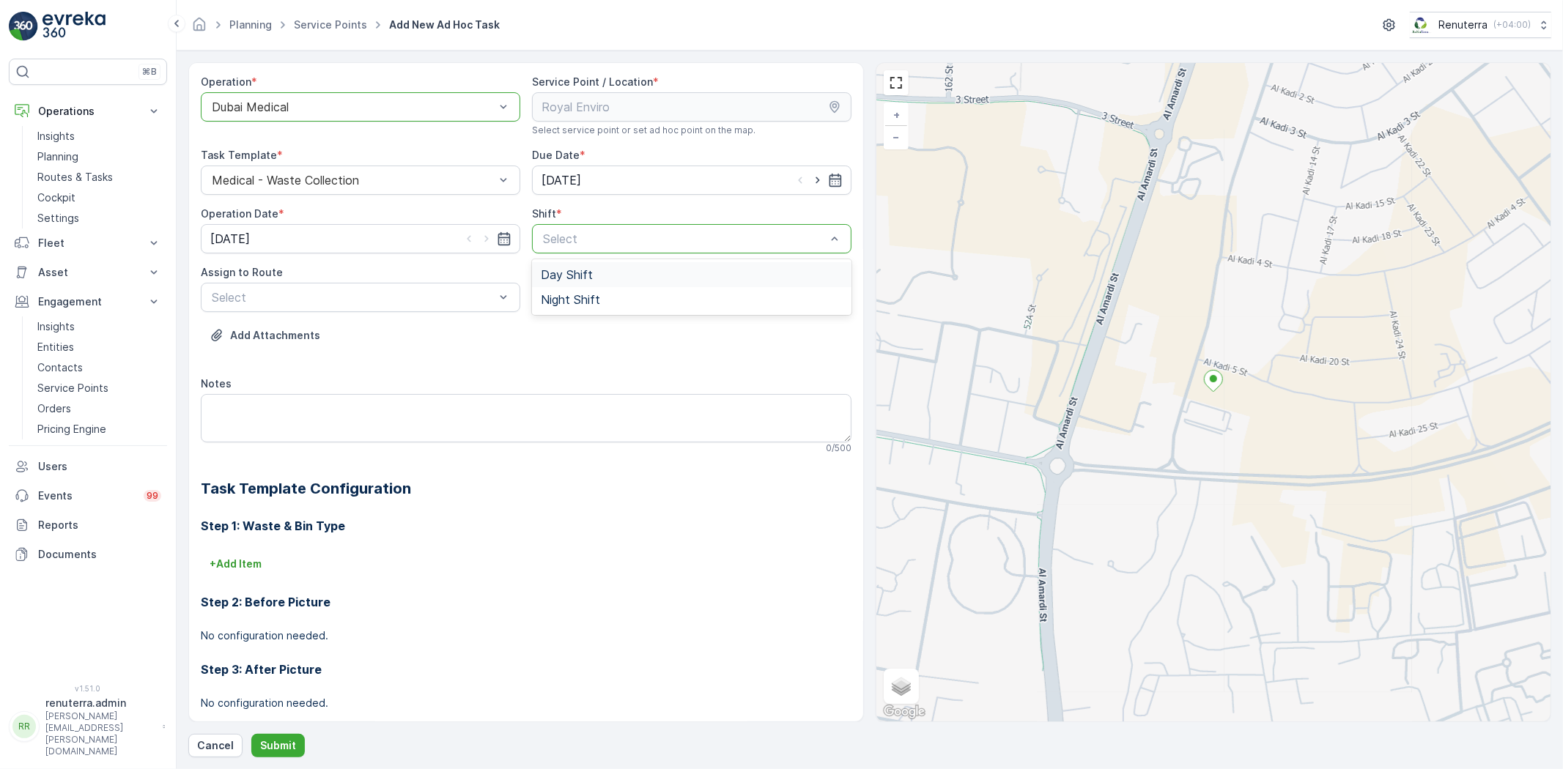
drag, startPoint x: 641, startPoint y: 226, endPoint x: 634, endPoint y: 264, distance: 39.5
click at [641, 230] on div "Select" at bounding box center [691, 238] width 319 height 29
drag, startPoint x: 621, startPoint y: 298, endPoint x: 549, endPoint y: 311, distance: 72.9
click at [620, 298] on div "Night Shift" at bounding box center [692, 299] width 302 height 13
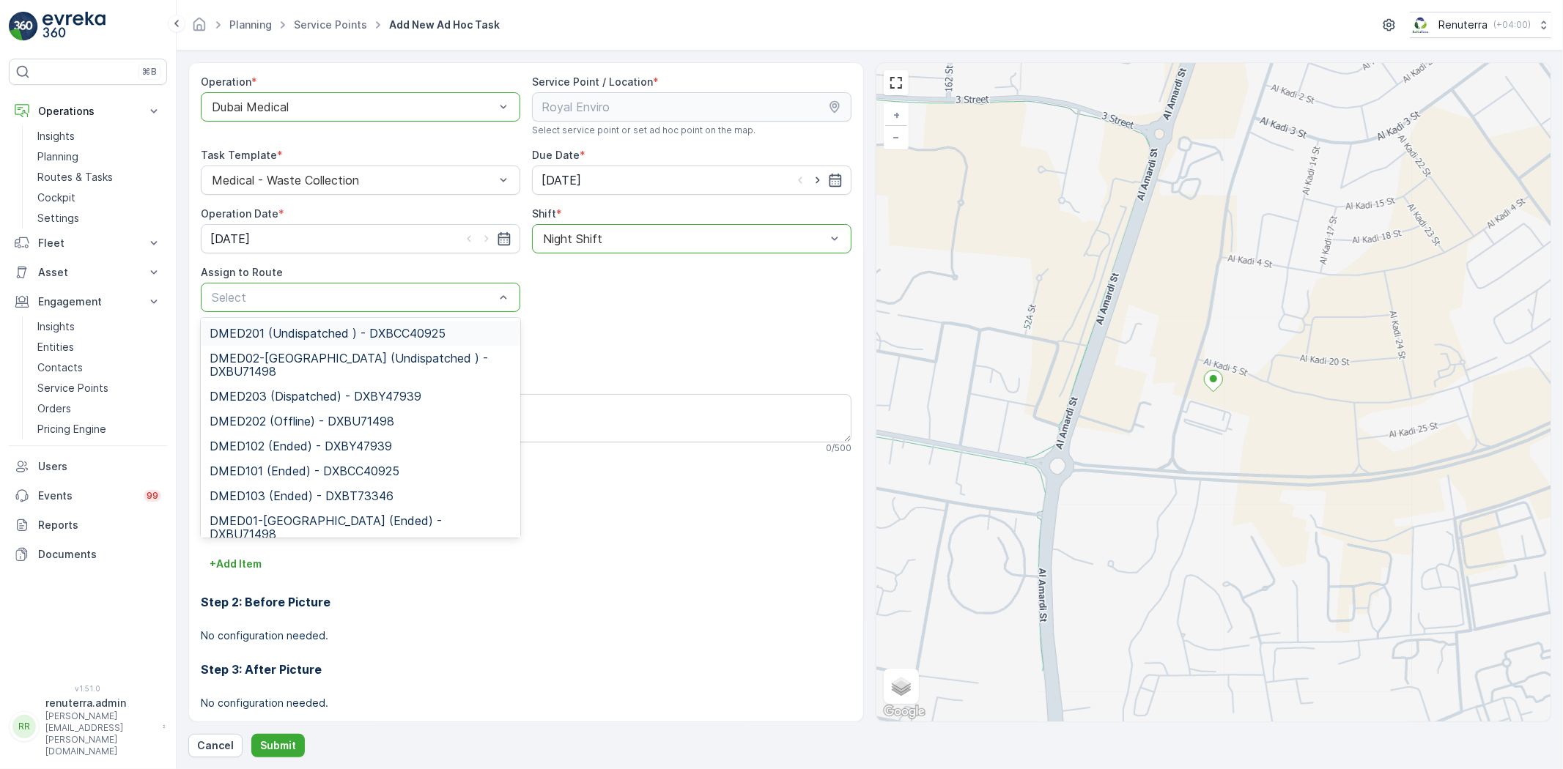
drag, startPoint x: 393, startPoint y: 310, endPoint x: 391, endPoint y: 283, distance: 26.5
click at [393, 310] on div "Select" at bounding box center [360, 297] width 319 height 29
type input "02"
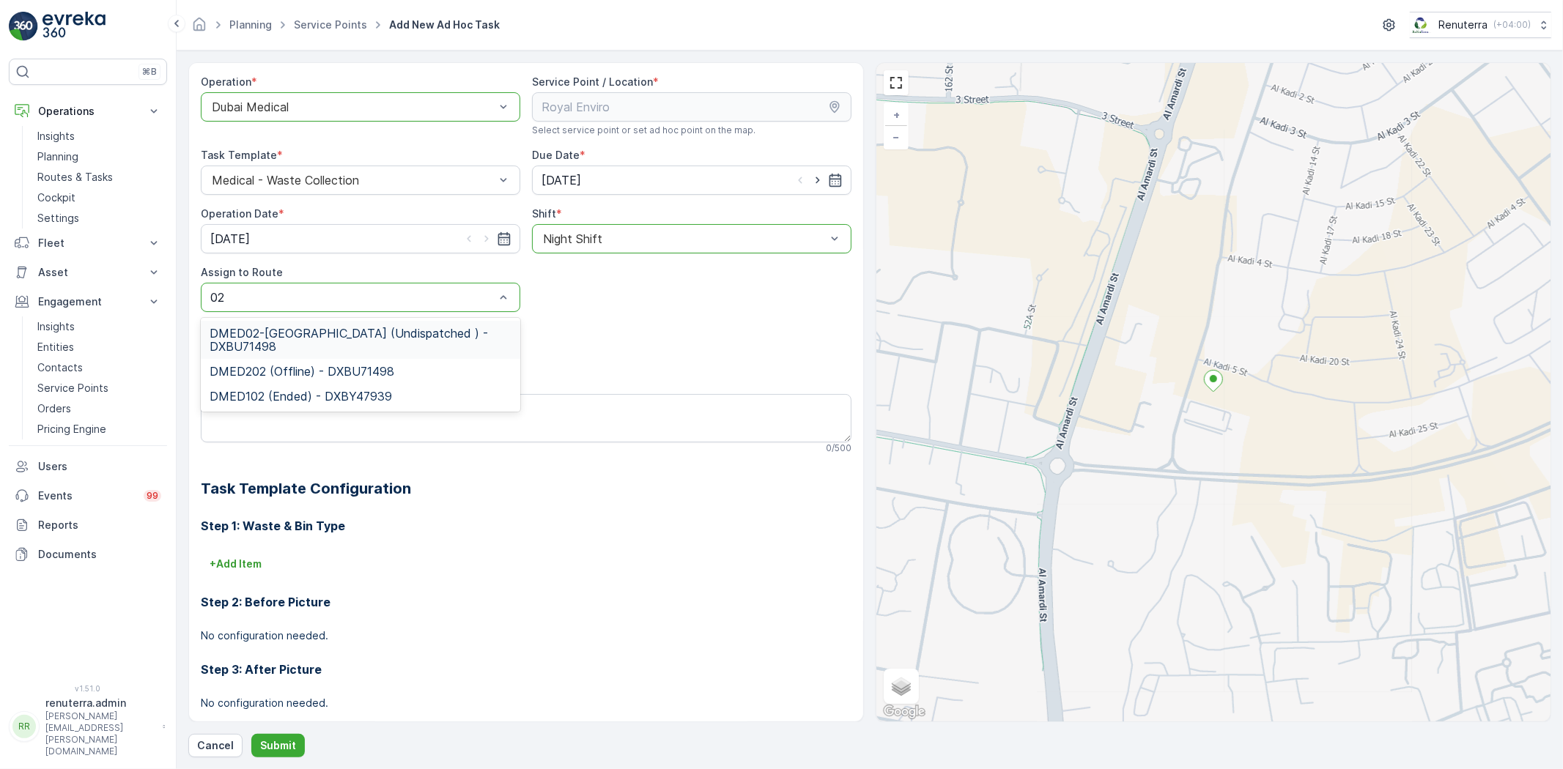
click at [381, 335] on span "DMED02-Khawaneej Yard (Undispatched ) - DXBU71498" at bounding box center [361, 340] width 302 height 26
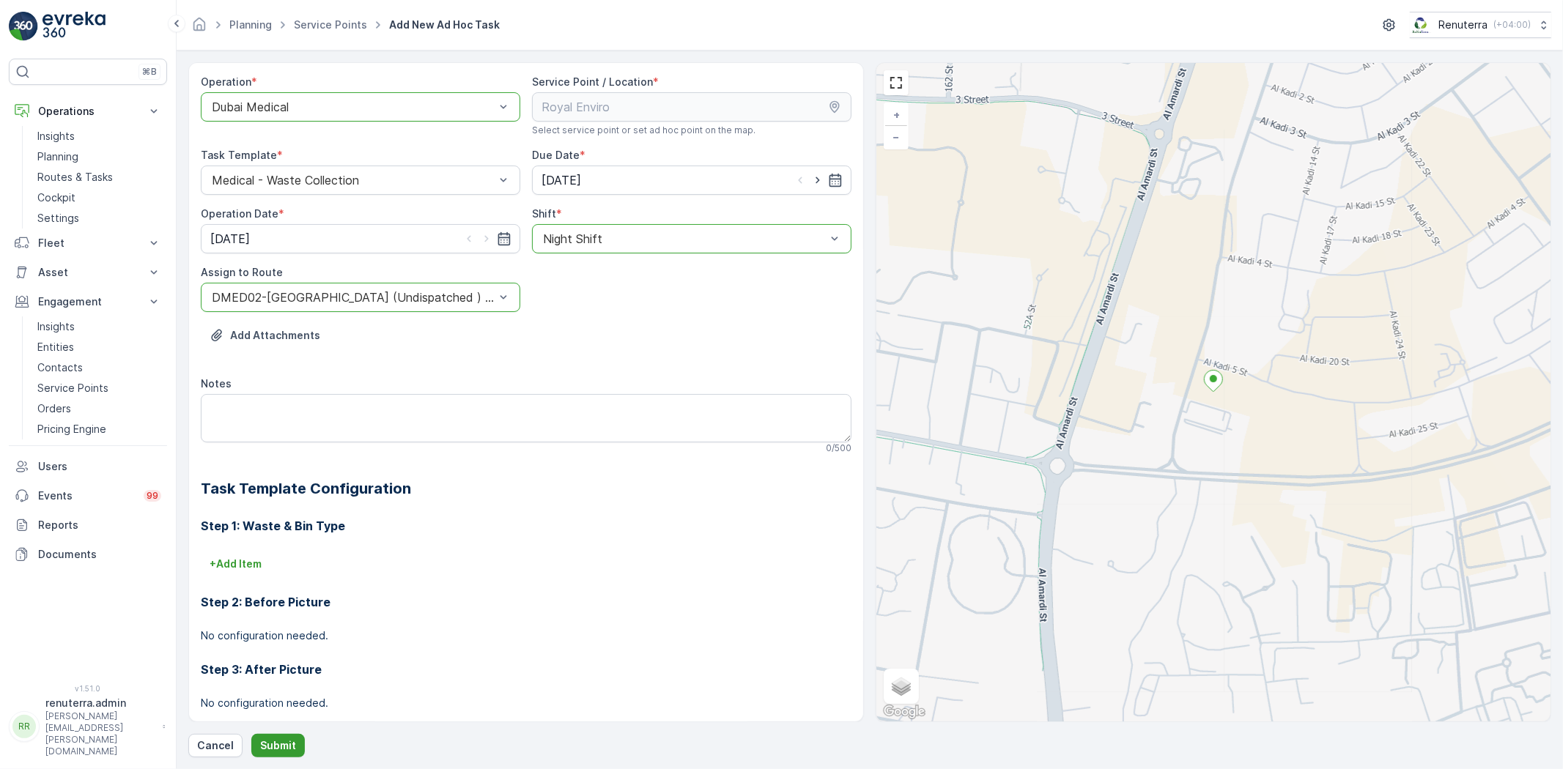
click at [286, 741] on p "Submit" at bounding box center [278, 745] width 36 height 15
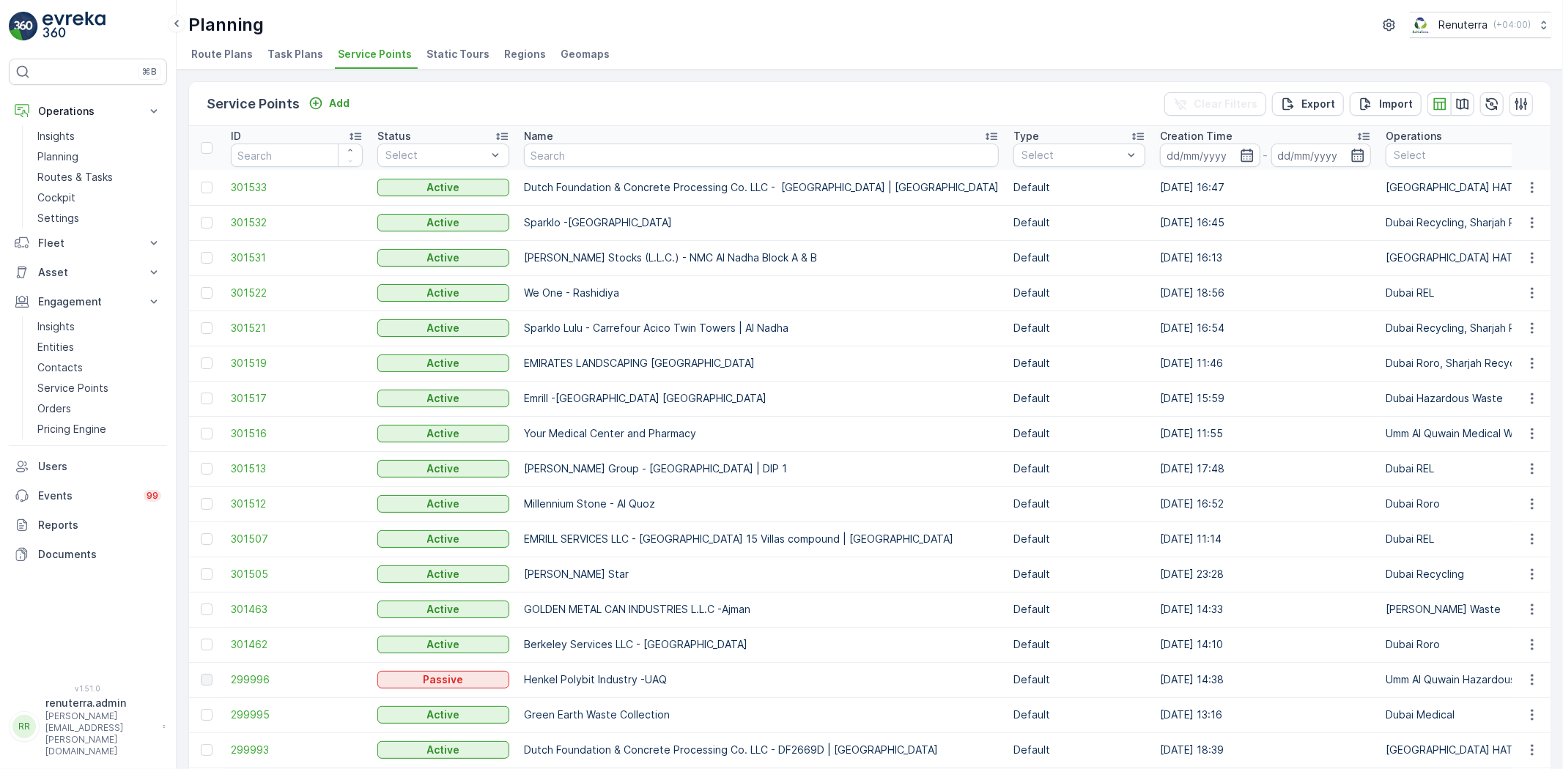
click at [555, 308] on td "We One - Rashidiya" at bounding box center [760, 292] width 489 height 35
click at [601, 165] on input "text" at bounding box center [761, 155] width 475 height 23
type input "salam"
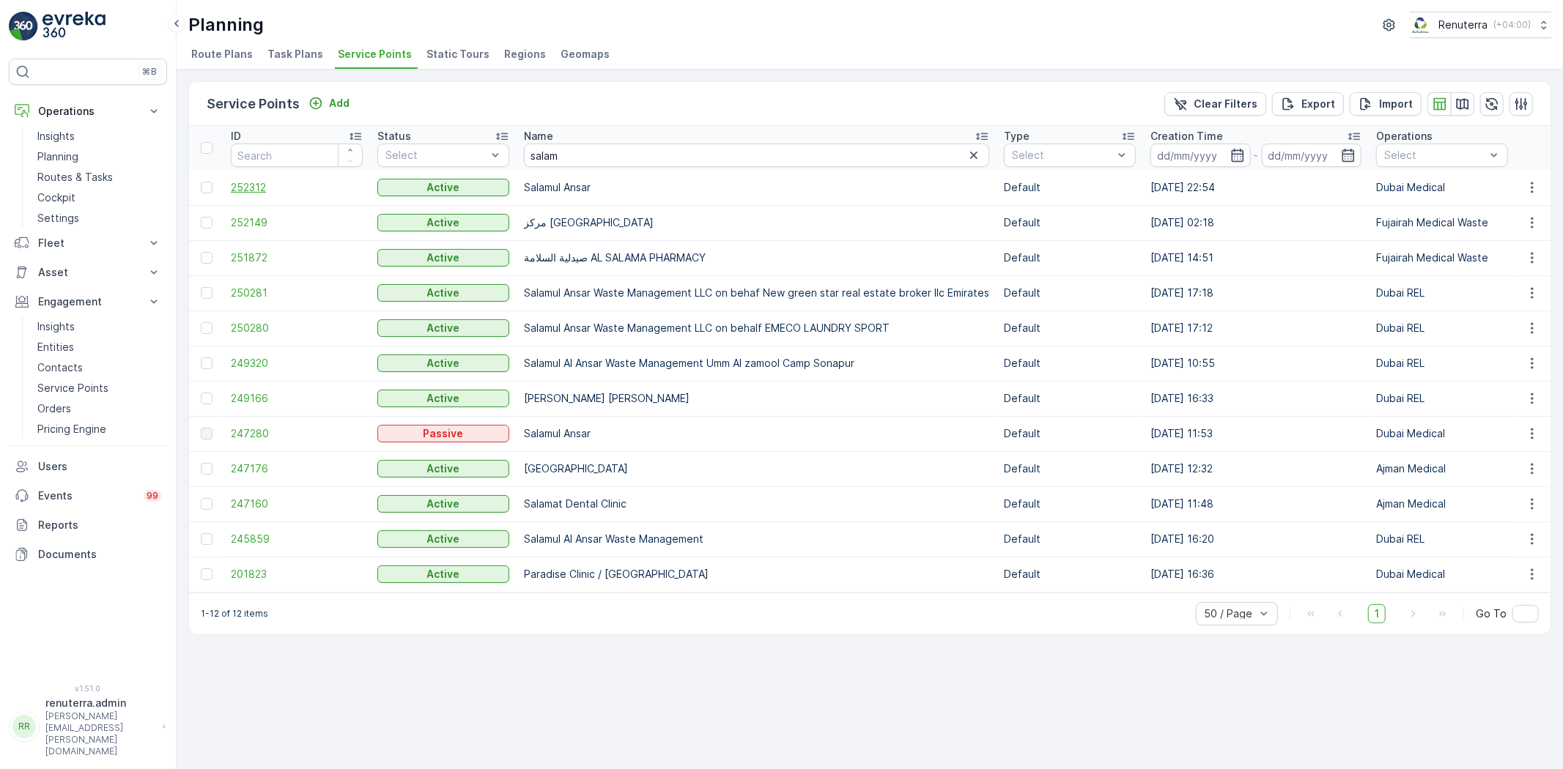
click at [254, 180] on span "252312" at bounding box center [297, 187] width 132 height 15
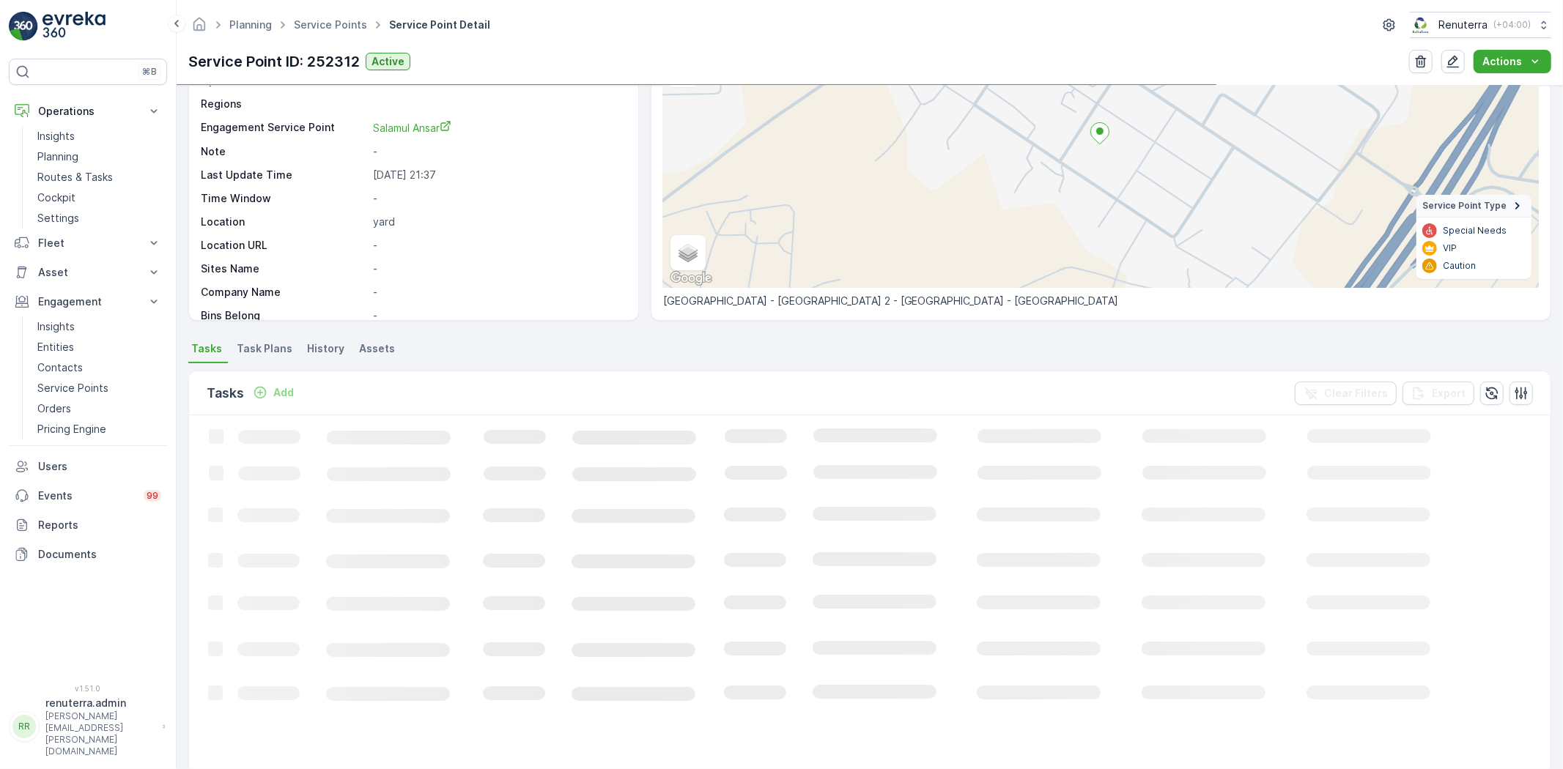
scroll to position [163, 0]
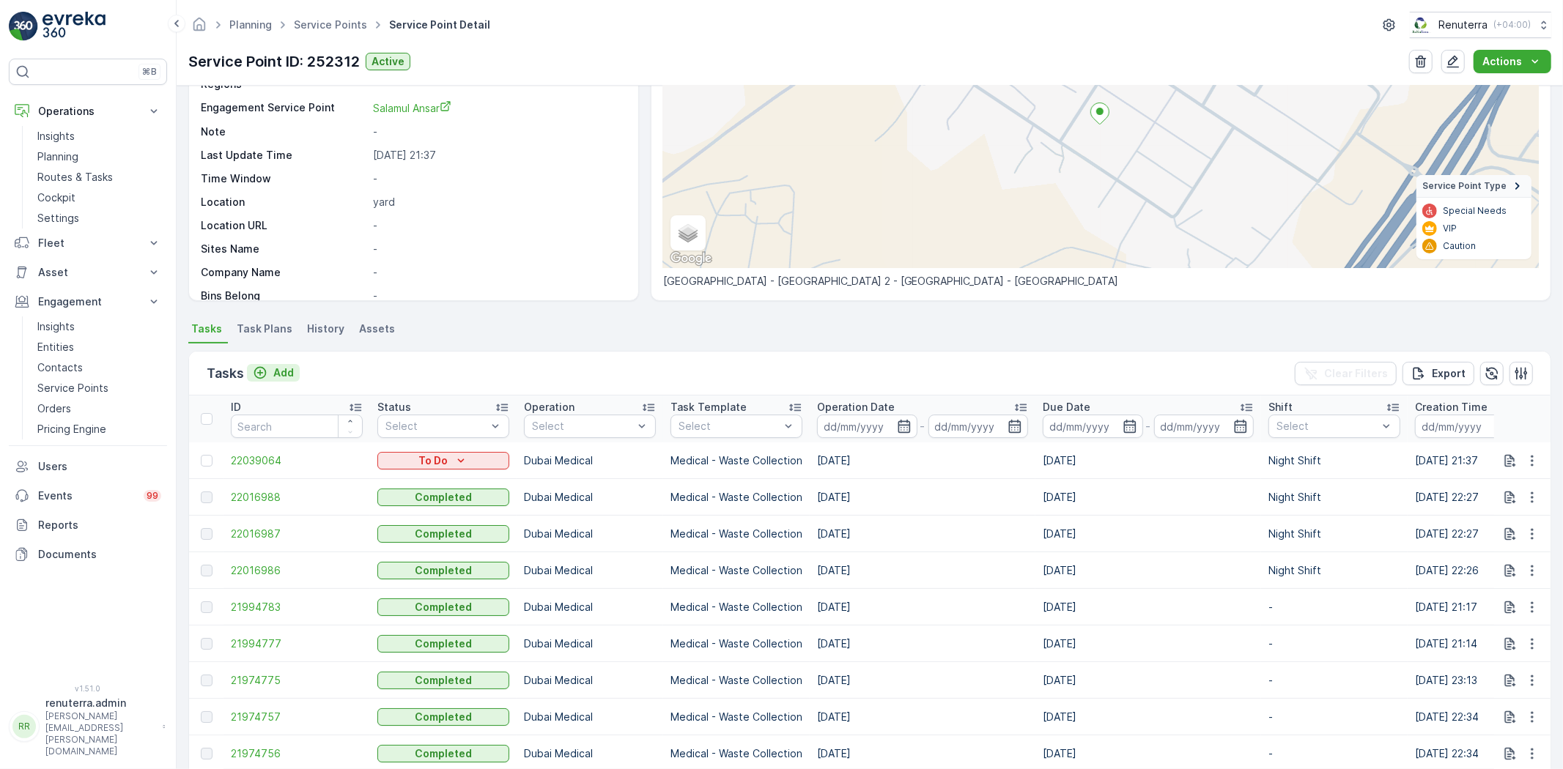
click at [296, 377] on button "Add" at bounding box center [273, 373] width 53 height 18
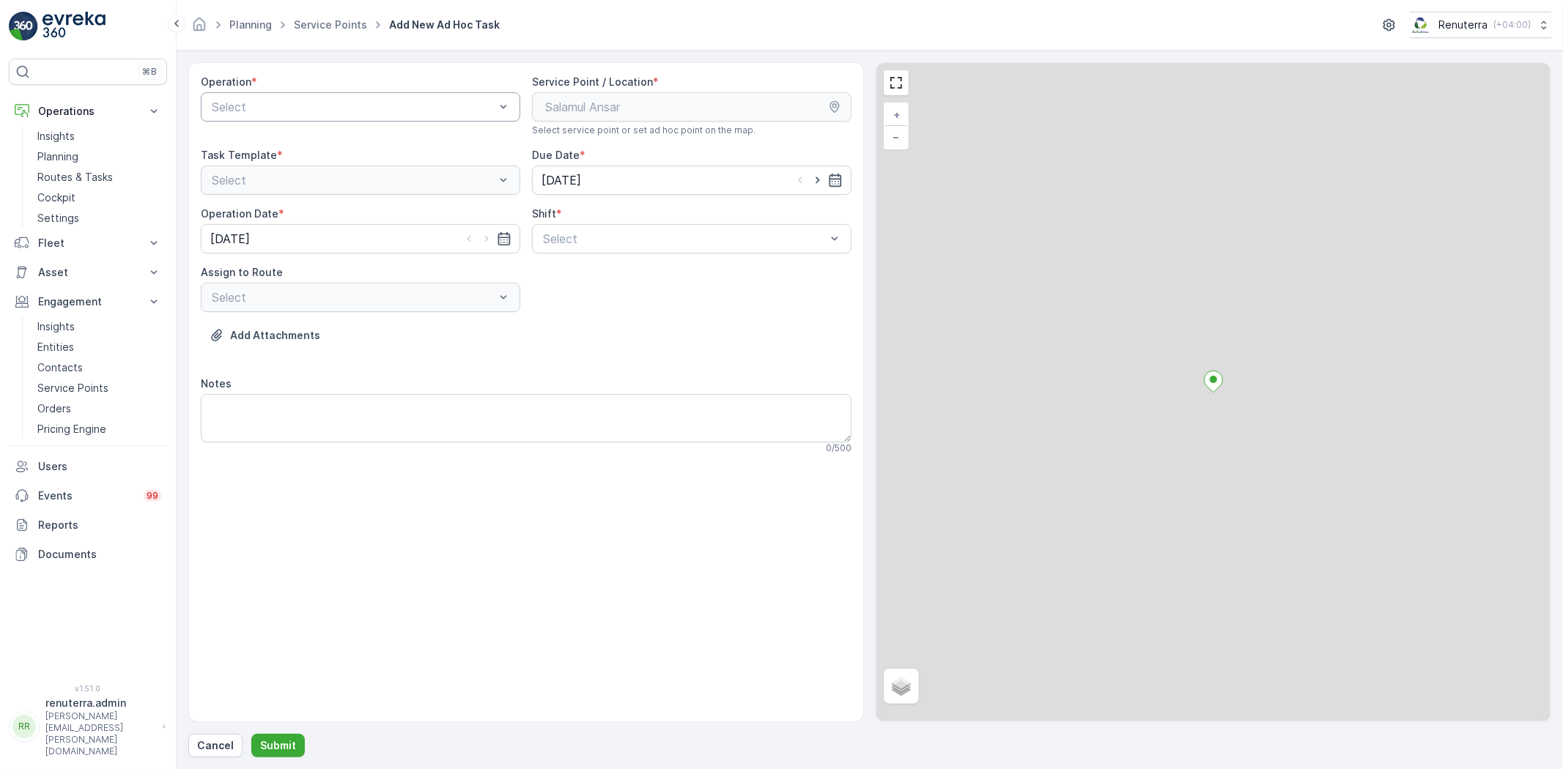
drag, startPoint x: 318, startPoint y: 84, endPoint x: 310, endPoint y: 97, distance: 14.8
click at [317, 89] on div "Operation *" at bounding box center [360, 82] width 319 height 15
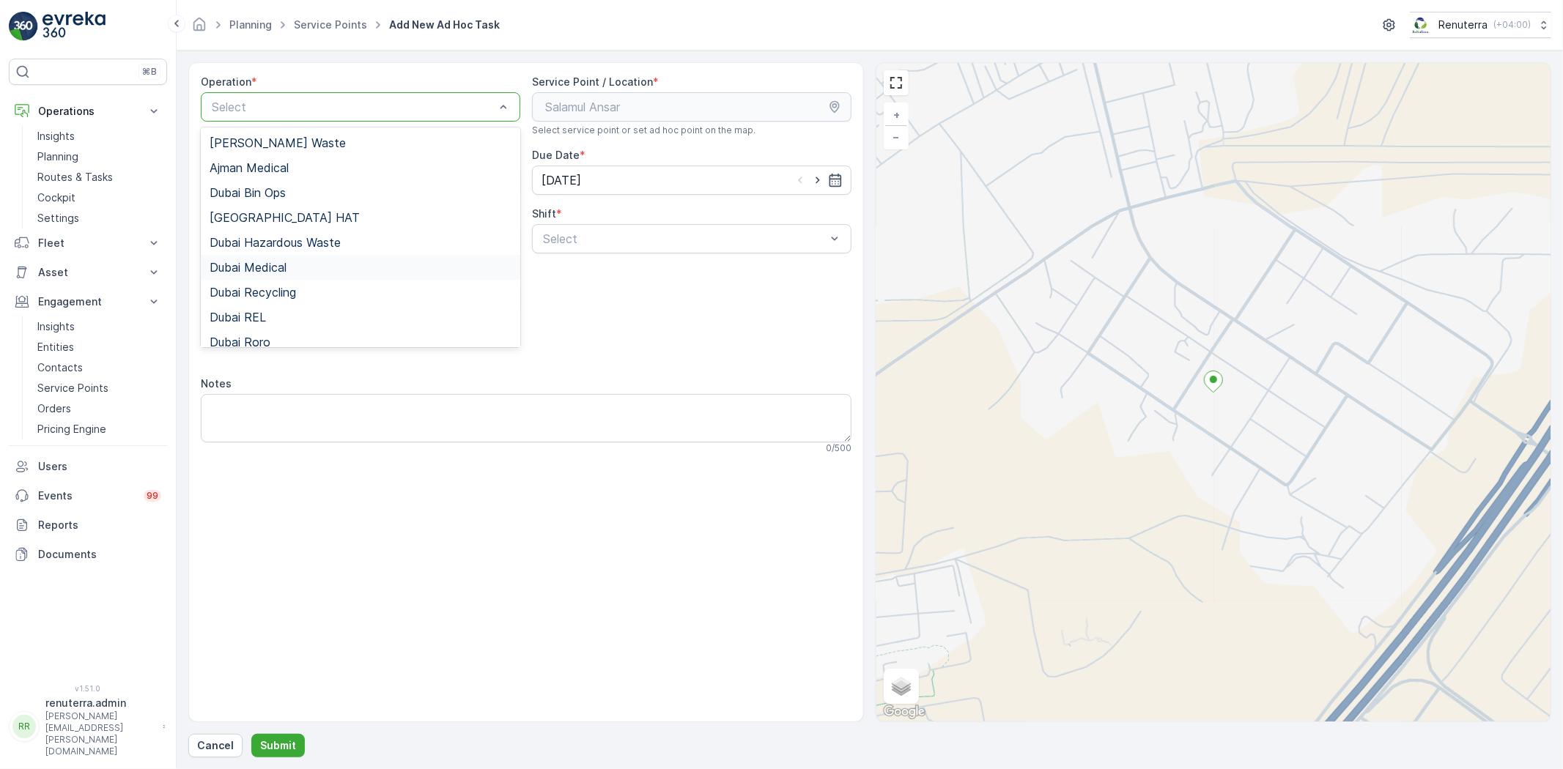
click at [273, 266] on span "Dubai Medical" at bounding box center [248, 267] width 77 height 13
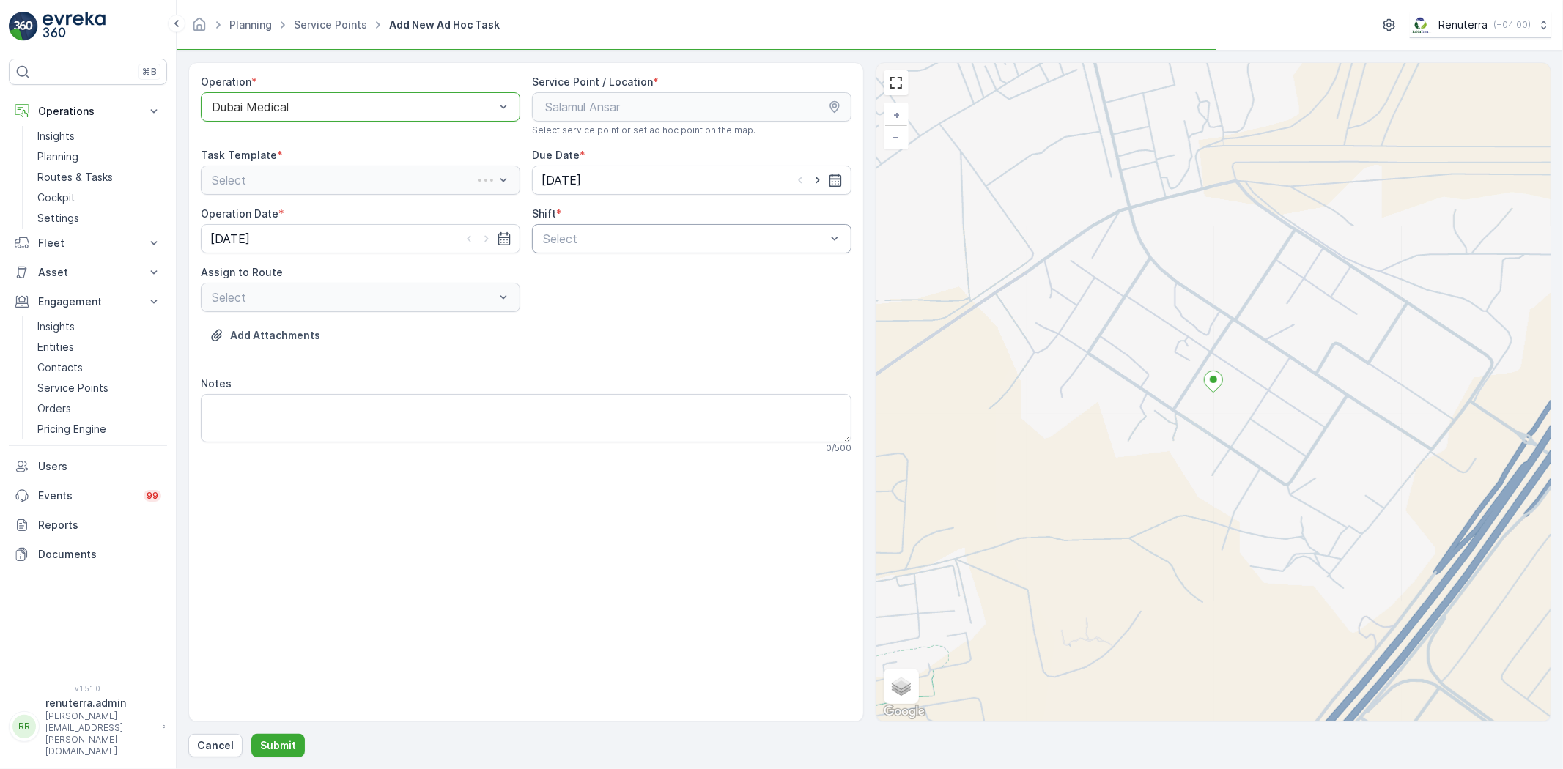
drag, startPoint x: 679, startPoint y: 258, endPoint x: 653, endPoint y: 253, distance: 26.9
click at [672, 257] on div "Operation * option Dubai Medical, selected. Dubai Medical Service Point / Locat…" at bounding box center [526, 270] width 650 height 391
drag, startPoint x: 582, startPoint y: 309, endPoint x: 576, endPoint y: 297, distance: 13.8
click at [582, 308] on div "Night Shift" at bounding box center [691, 299] width 319 height 25
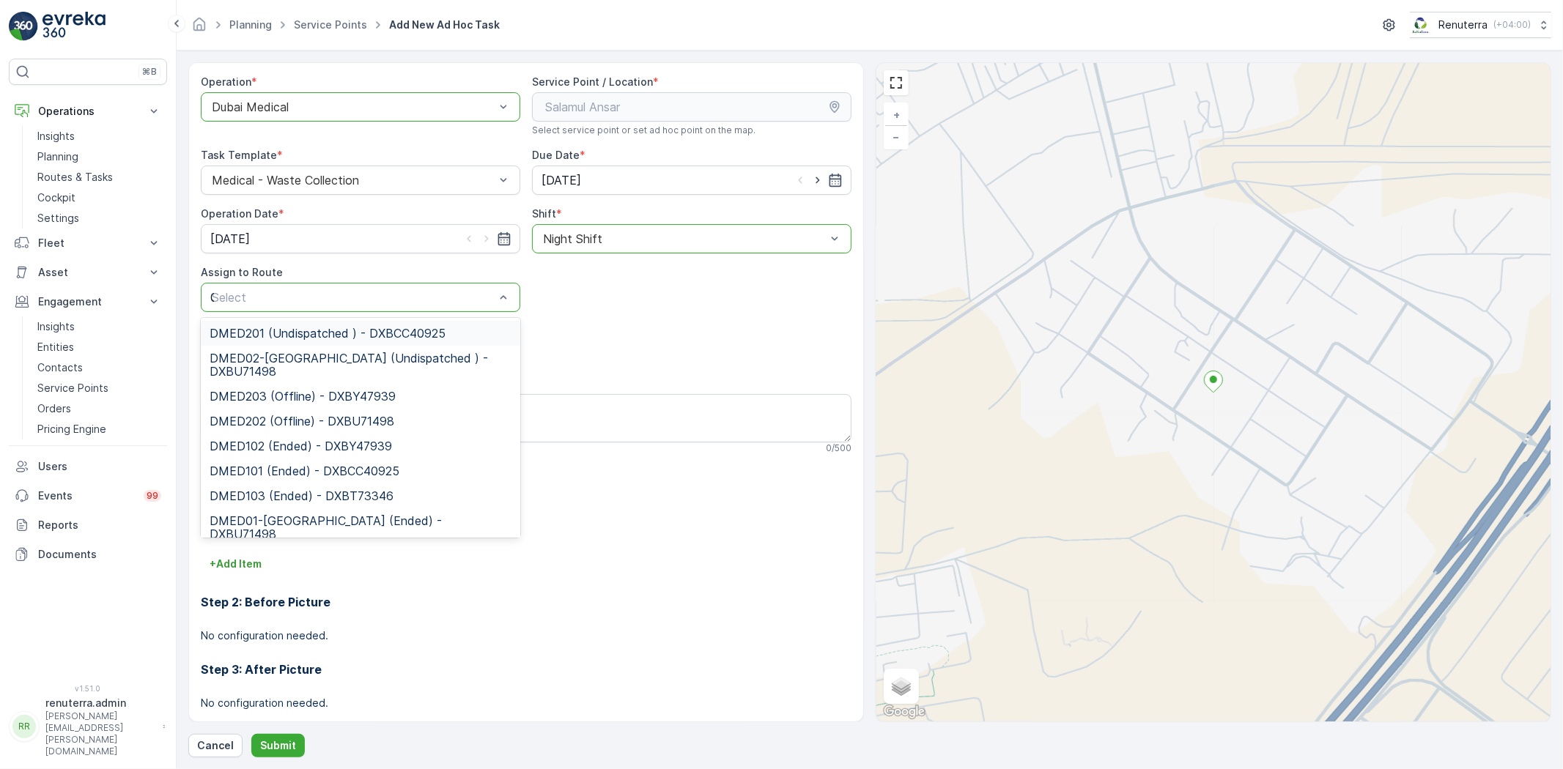
type input "02"
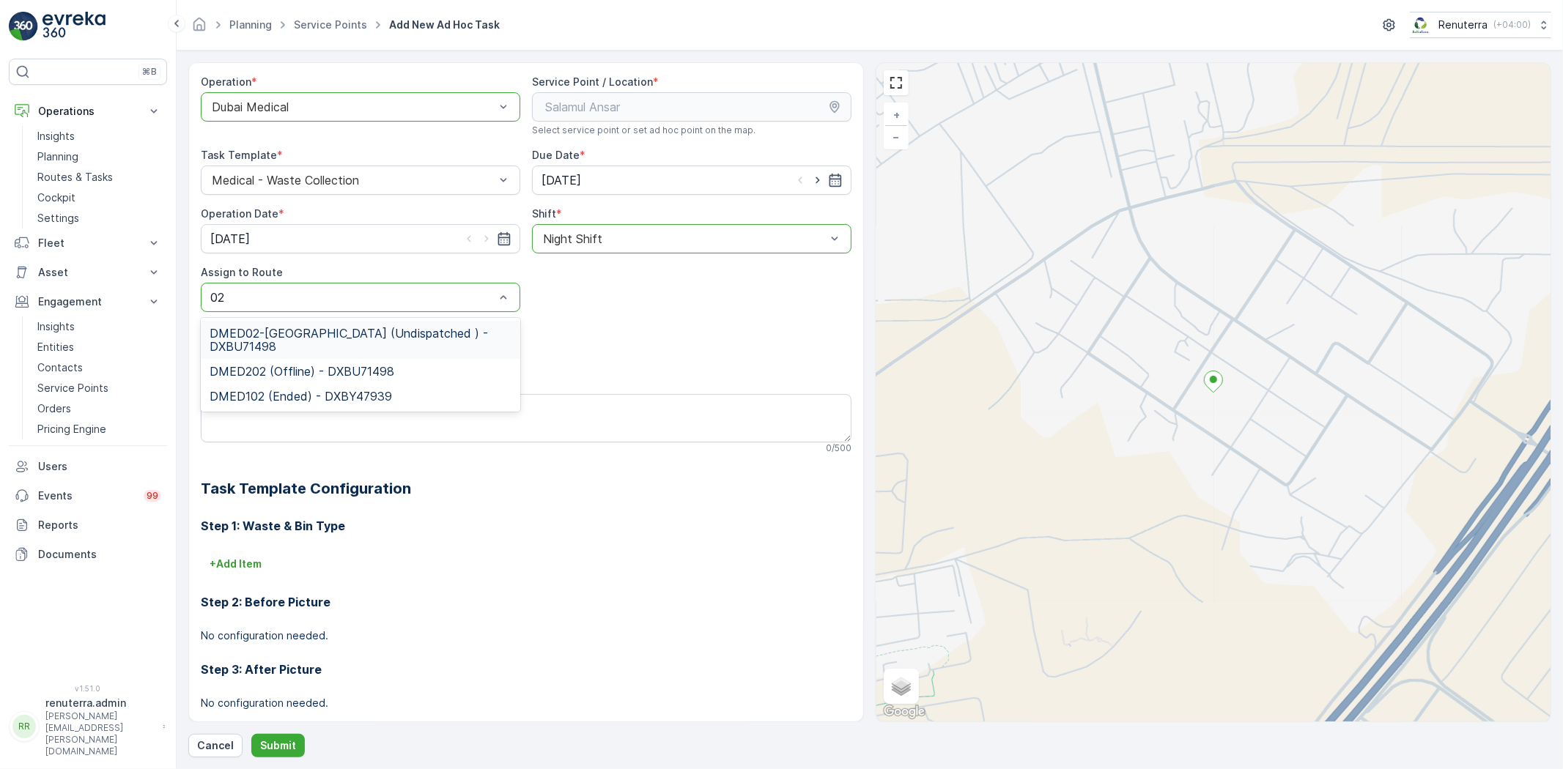
click at [275, 341] on span "DMED02-Khawaneej Yard (Undispatched ) - DXBU71498" at bounding box center [361, 340] width 302 height 26
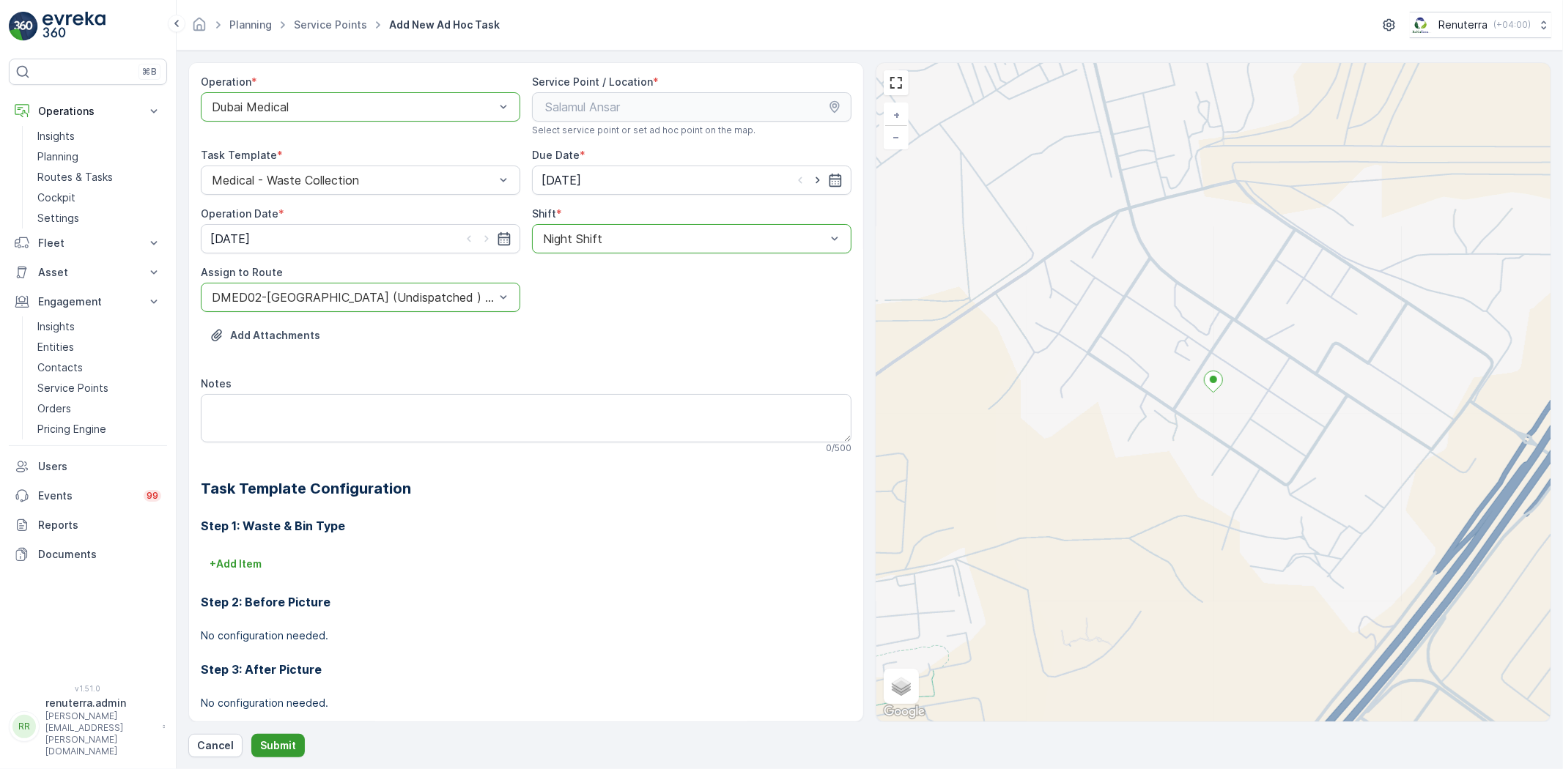
click at [288, 751] on p "Submit" at bounding box center [278, 745] width 36 height 15
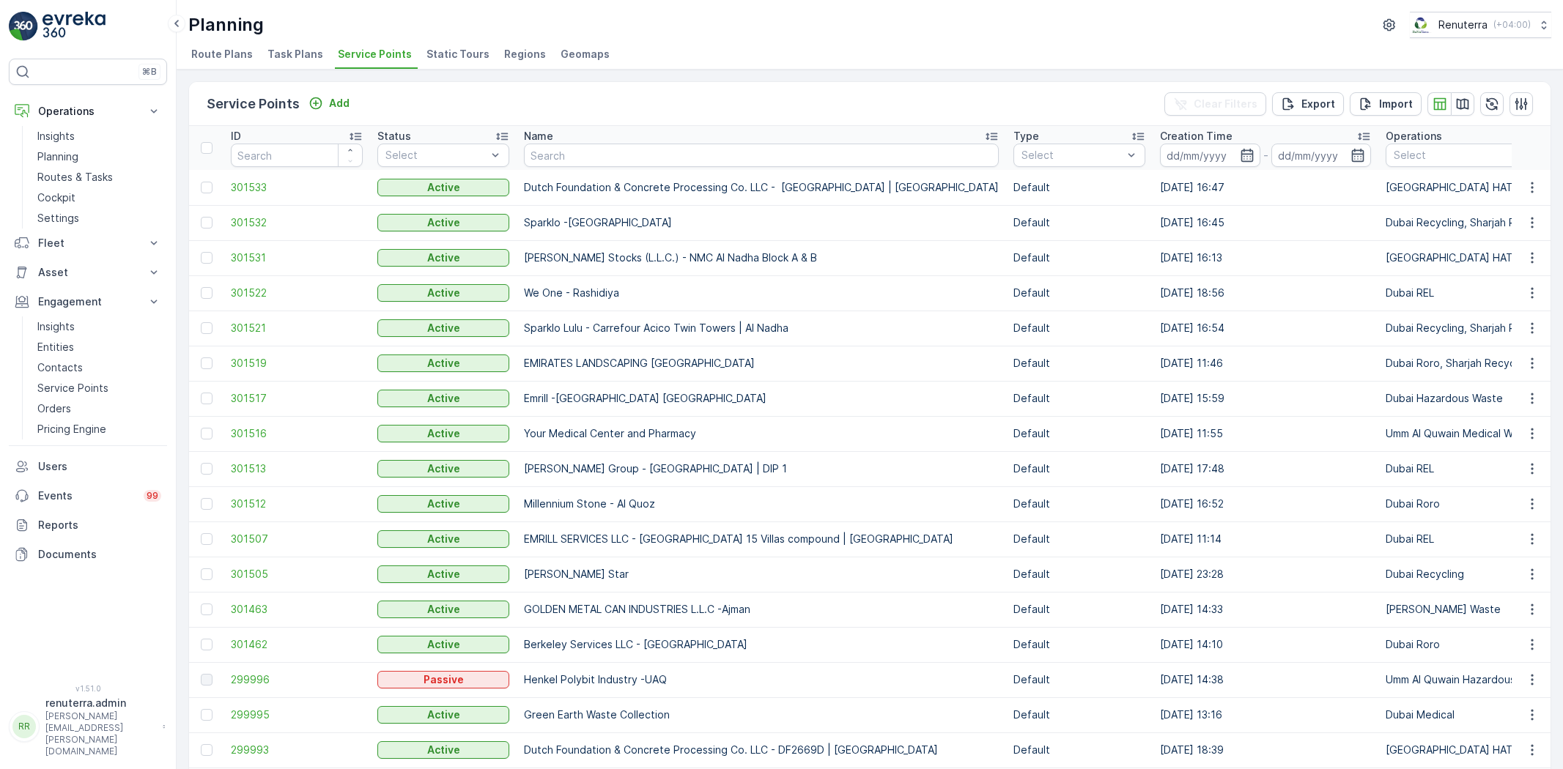
click at [628, 176] on td "Dutch Foundation & Concrete Processing Co. LLC - Emaar Beachfront | Plam Jumeir…" at bounding box center [760, 187] width 489 height 35
click at [630, 155] on input "text" at bounding box center [761, 155] width 475 height 23
type input "cas"
click at [979, 155] on icon "button" at bounding box center [982, 155] width 7 height 7
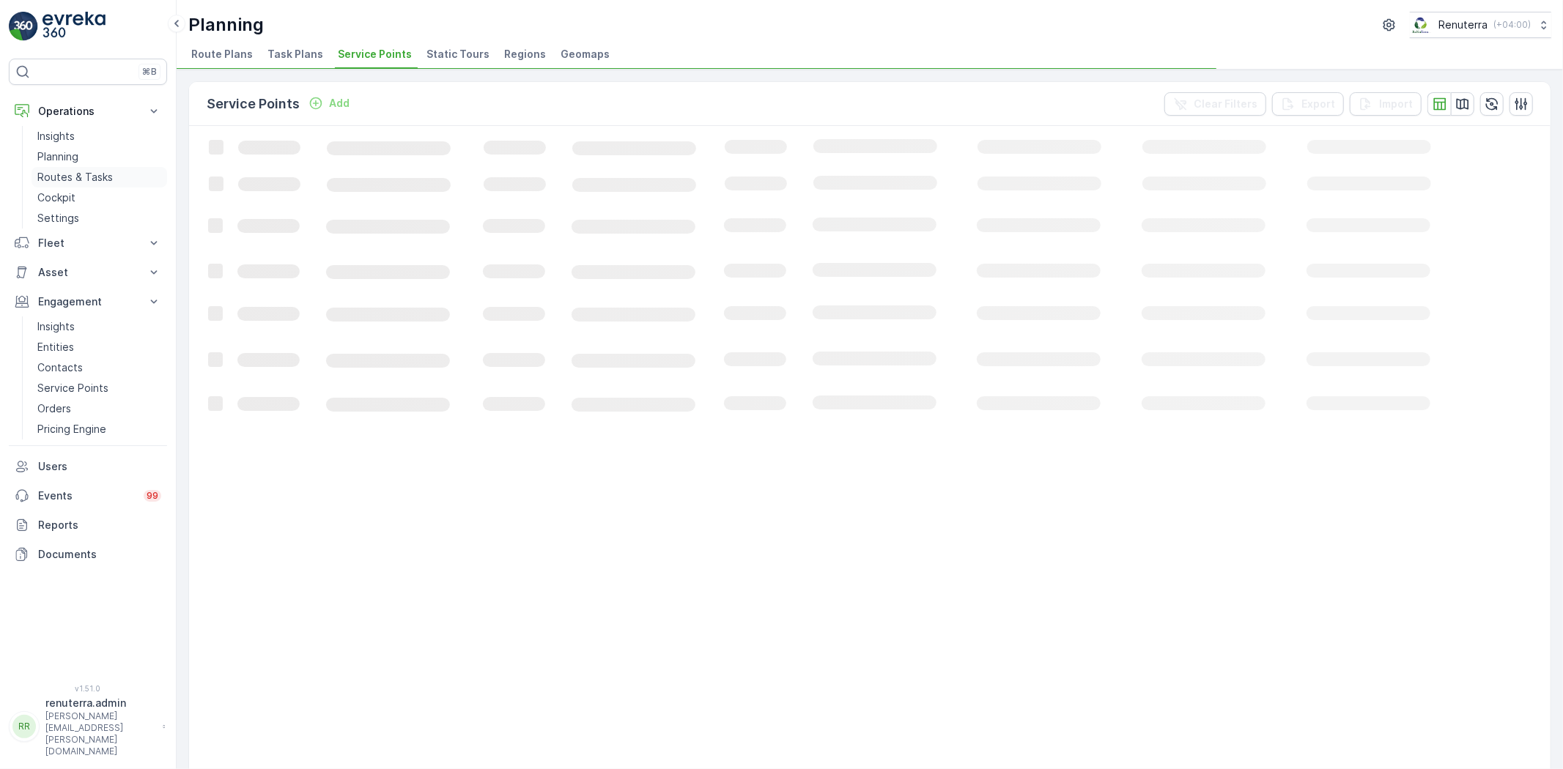
click at [81, 185] on link "Routes & Tasks" at bounding box center [99, 177] width 136 height 21
click at [86, 179] on p "Routes & Tasks" at bounding box center [74, 177] width 75 height 15
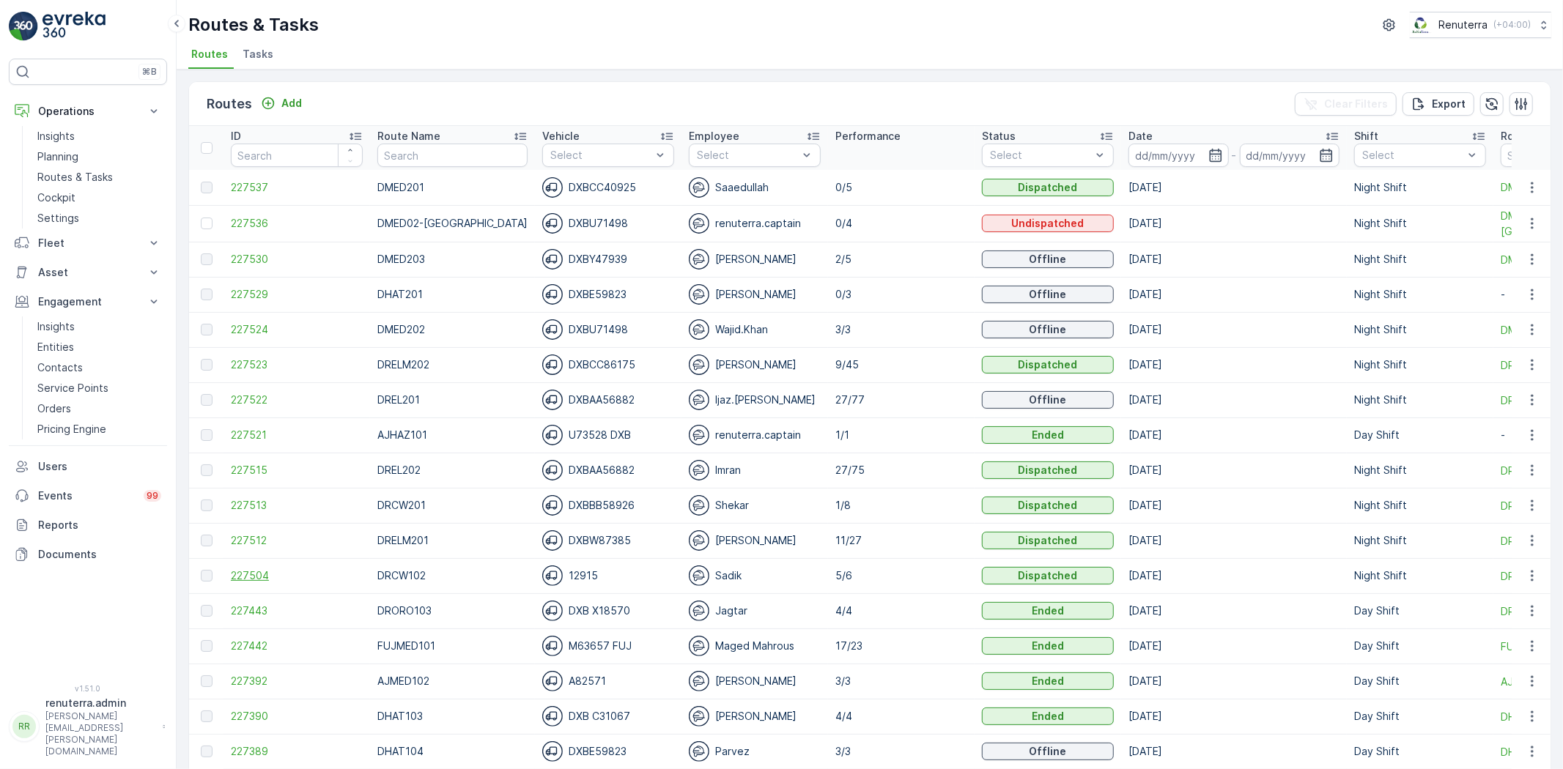
click at [265, 576] on span "227504" at bounding box center [297, 575] width 132 height 15
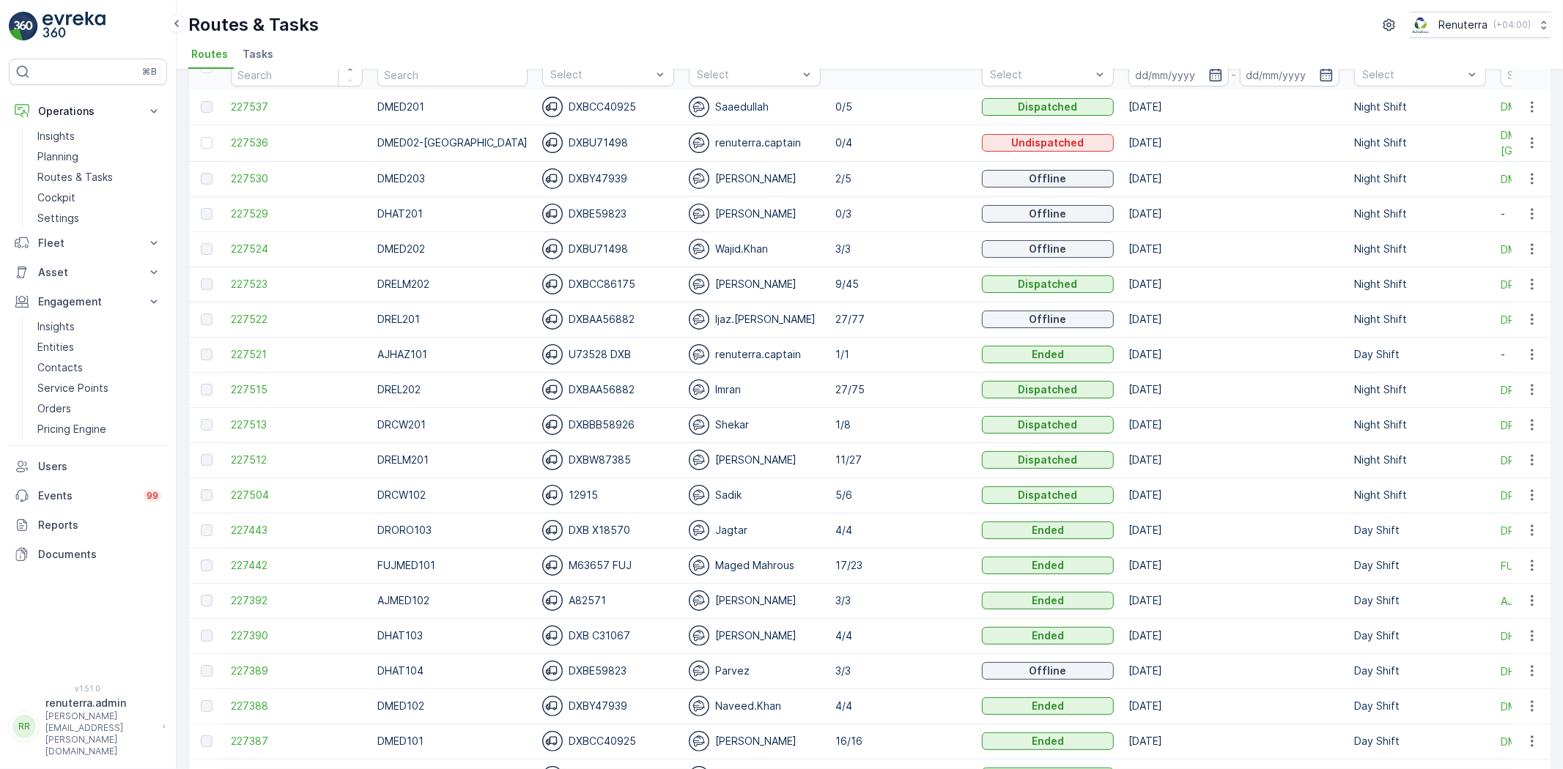
scroll to position [81, 0]
click at [251, 425] on span "227513" at bounding box center [297, 424] width 132 height 15
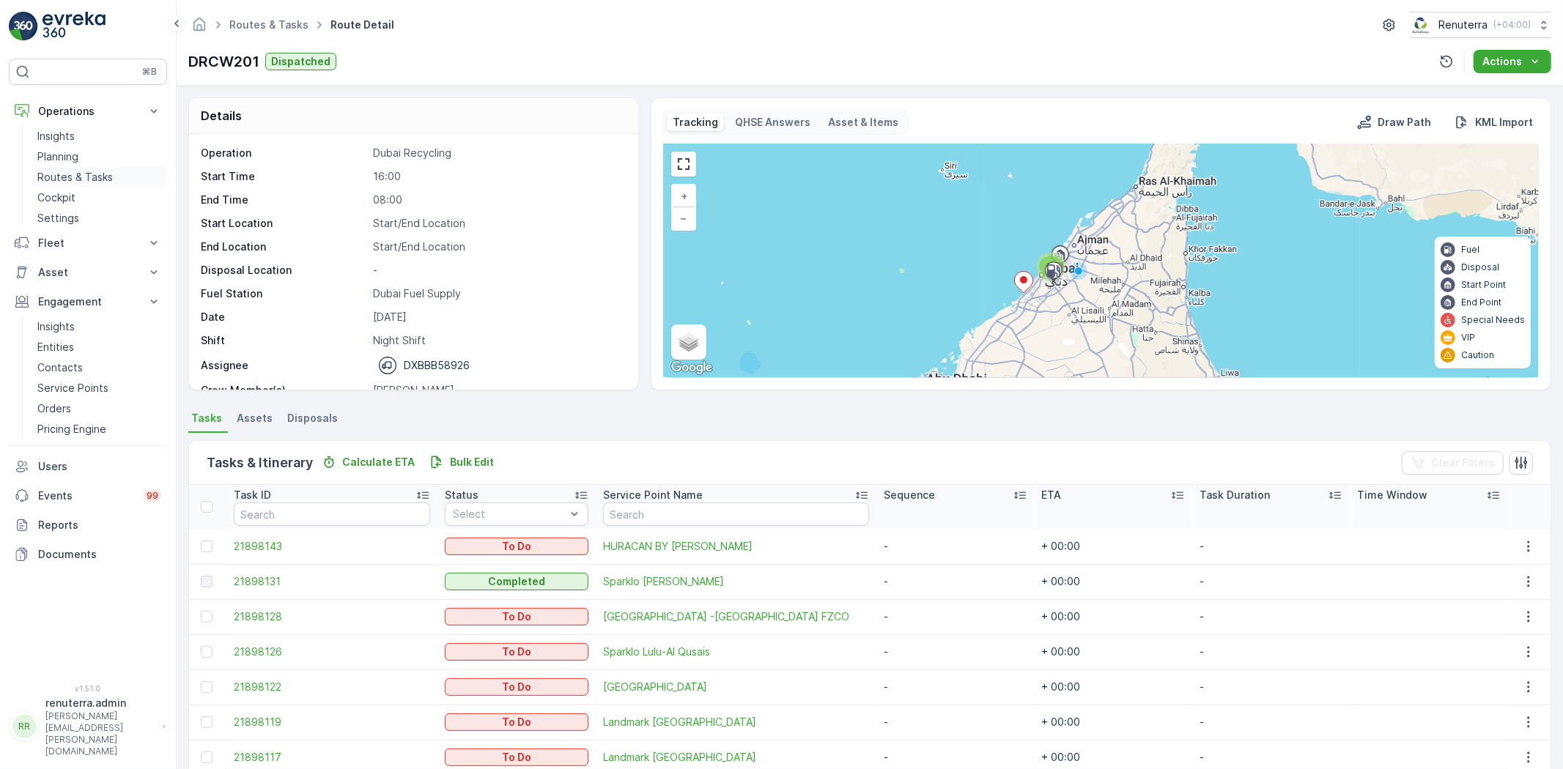
click at [79, 172] on p "Routes & Tasks" at bounding box center [74, 177] width 75 height 15
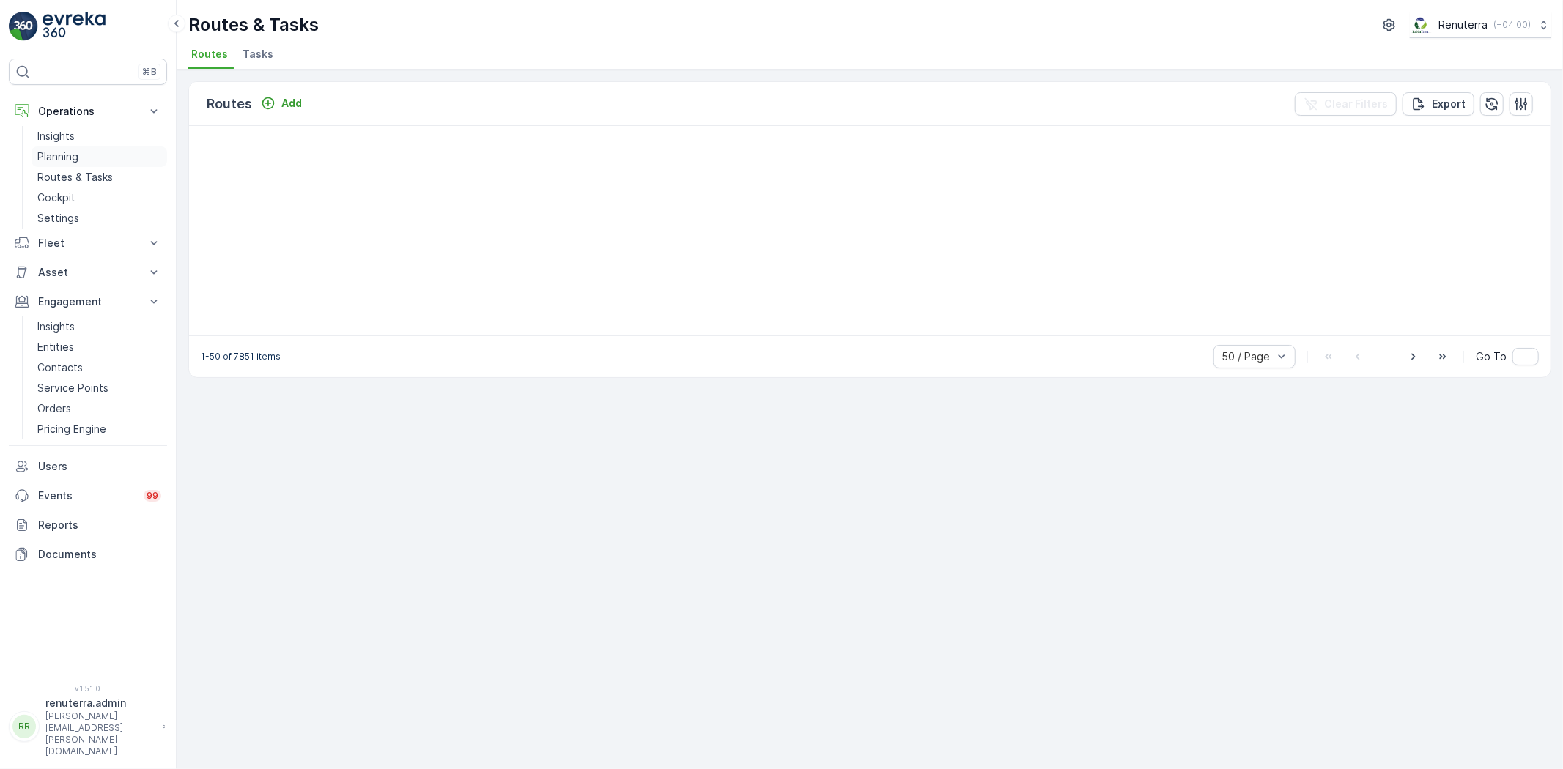
click at [70, 156] on p "Planning" at bounding box center [57, 156] width 41 height 15
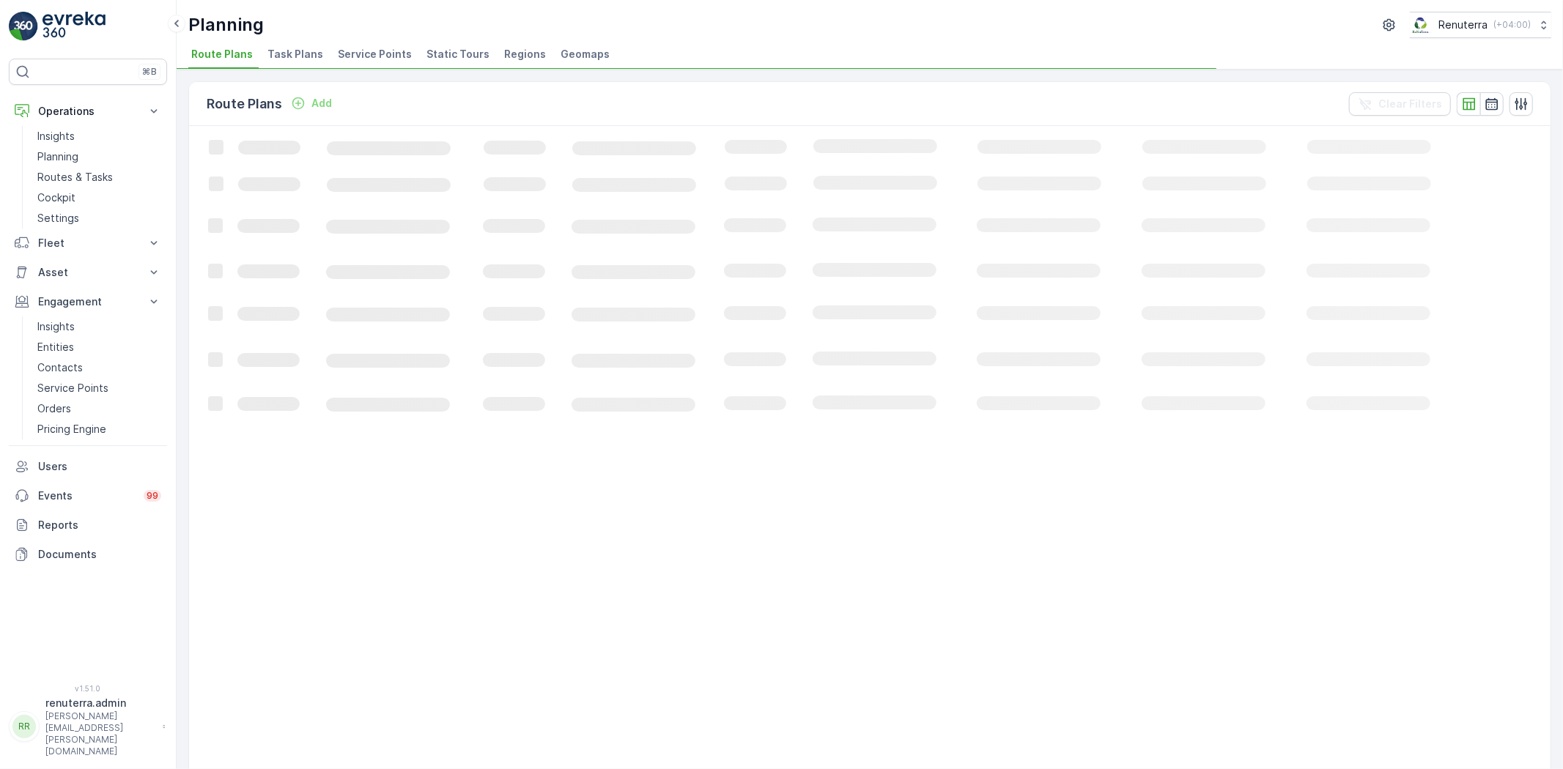
click at [393, 56] on span "Service Points" at bounding box center [375, 54] width 74 height 15
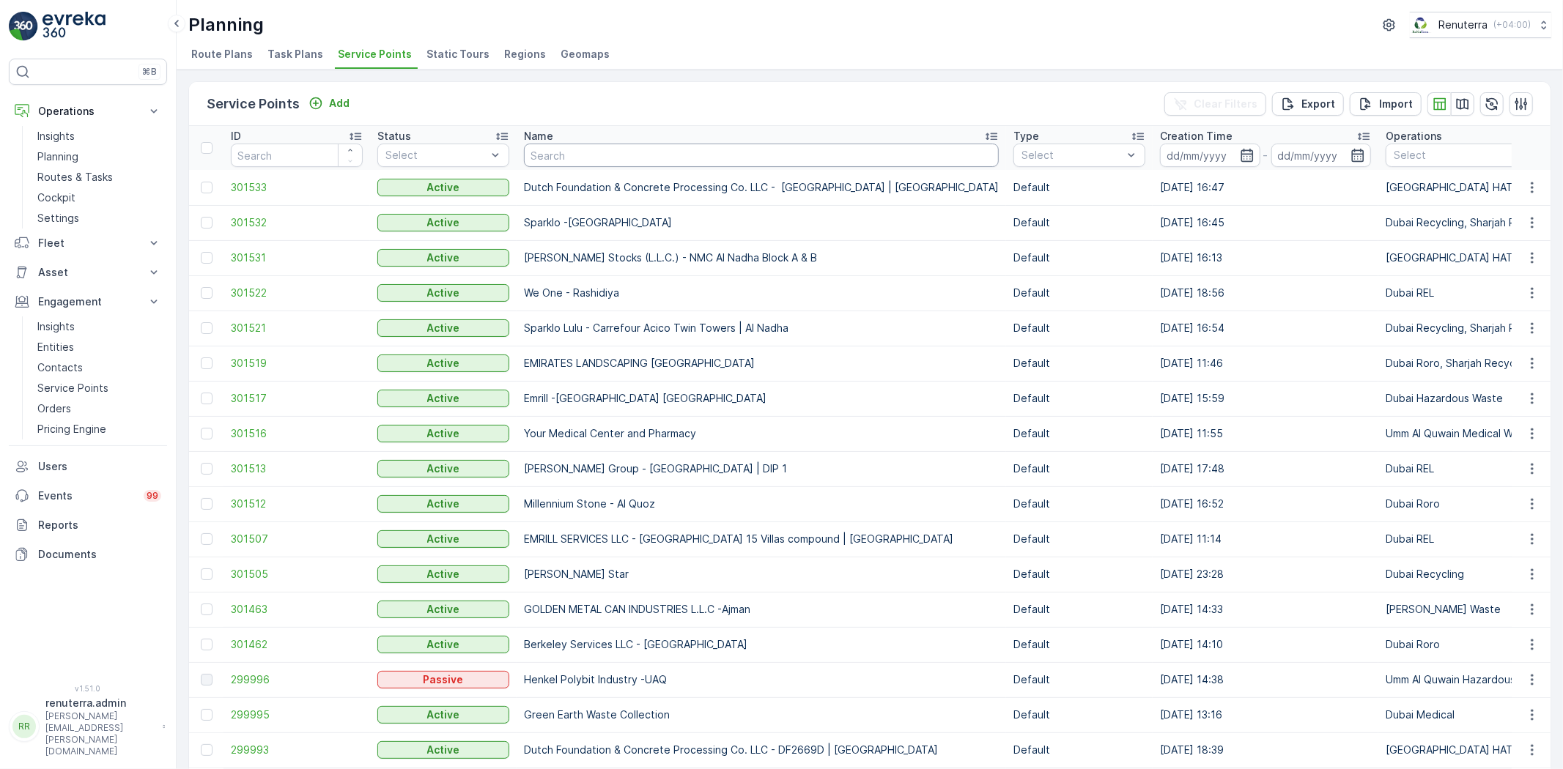
click at [577, 154] on input "text" at bounding box center [761, 155] width 475 height 23
type input "canadian"
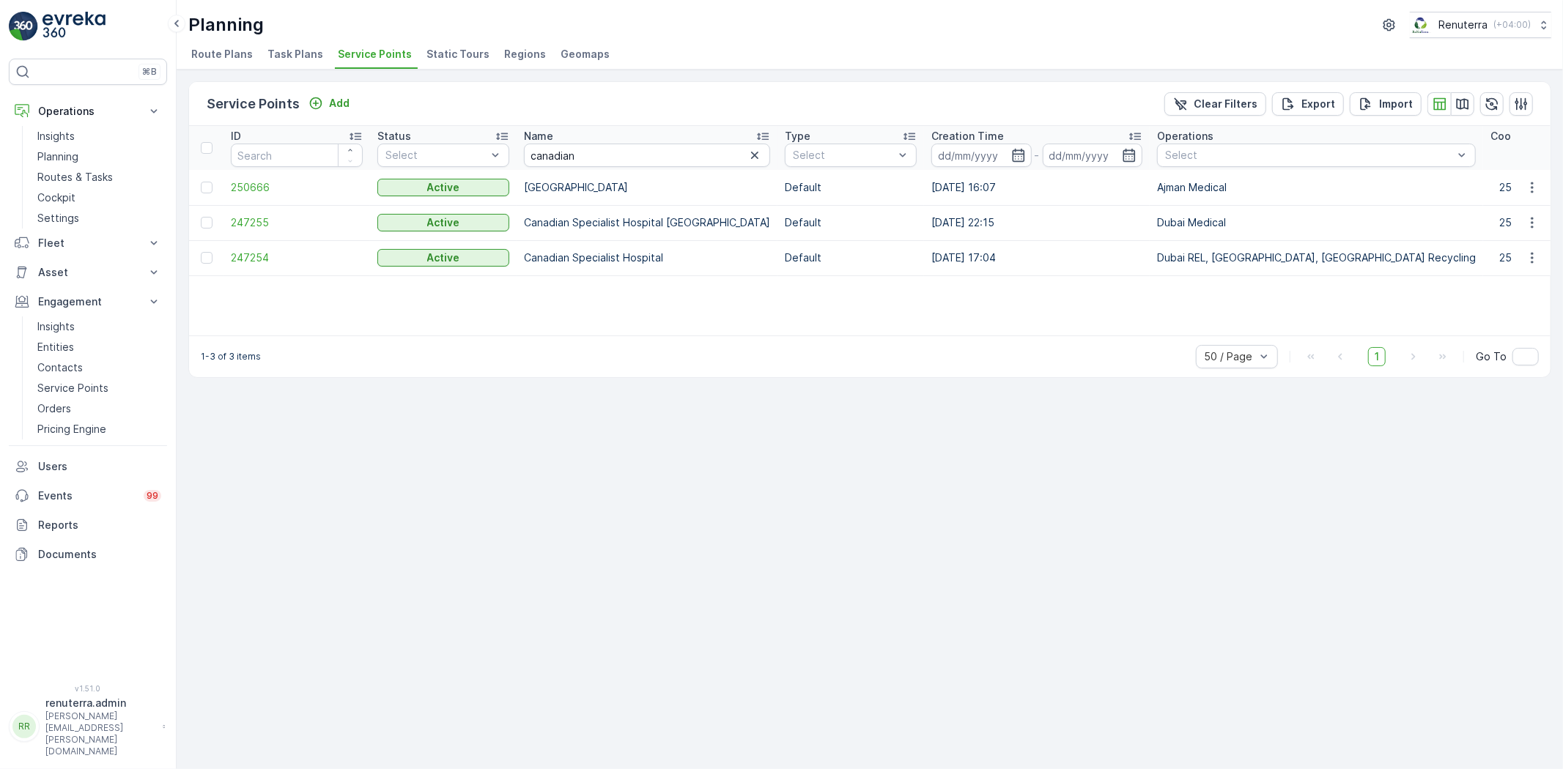
click at [277, 267] on td "247254" at bounding box center [296, 257] width 147 height 35
click at [267, 262] on span "247254" at bounding box center [297, 258] width 132 height 15
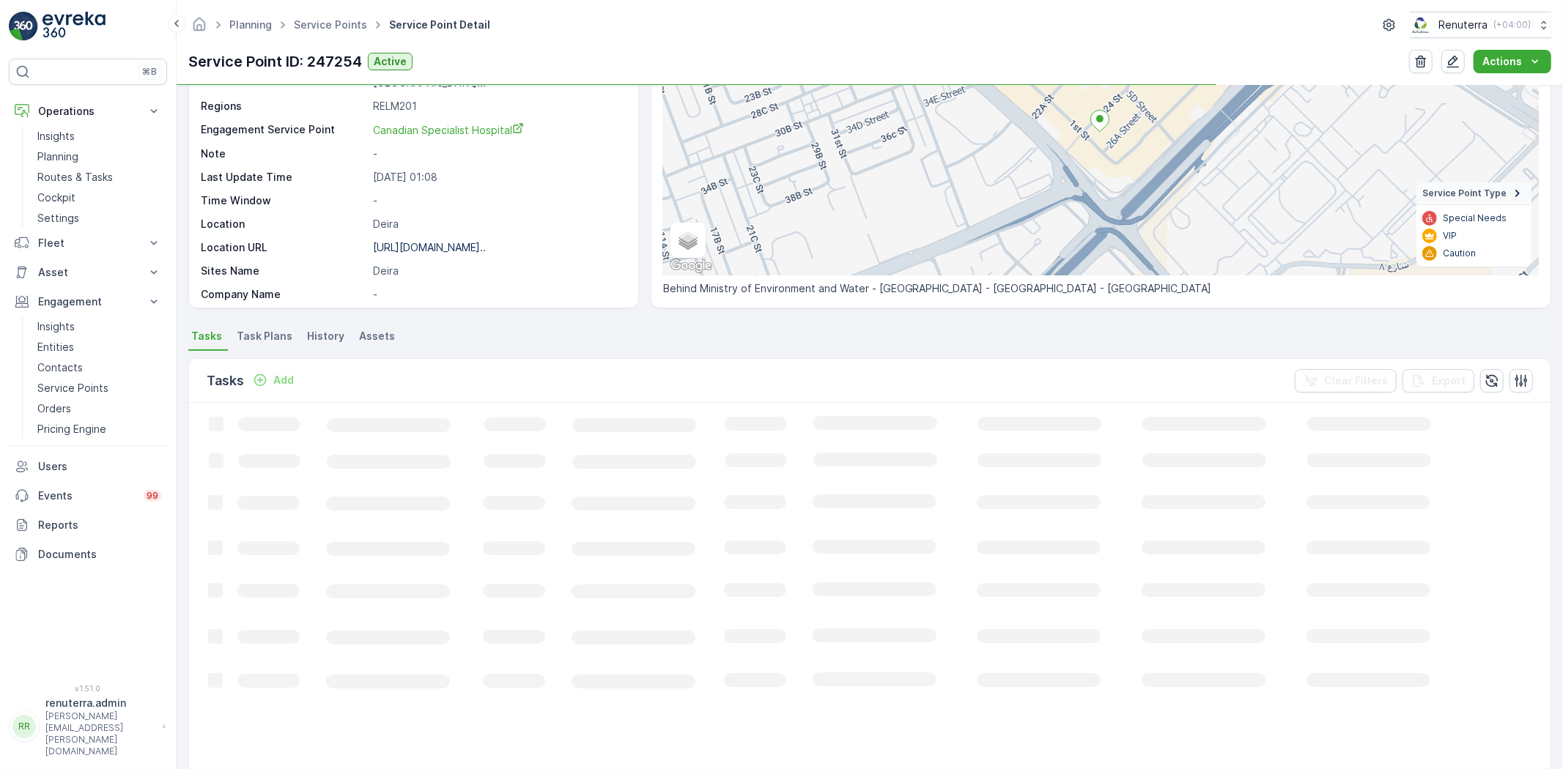
scroll to position [163, 0]
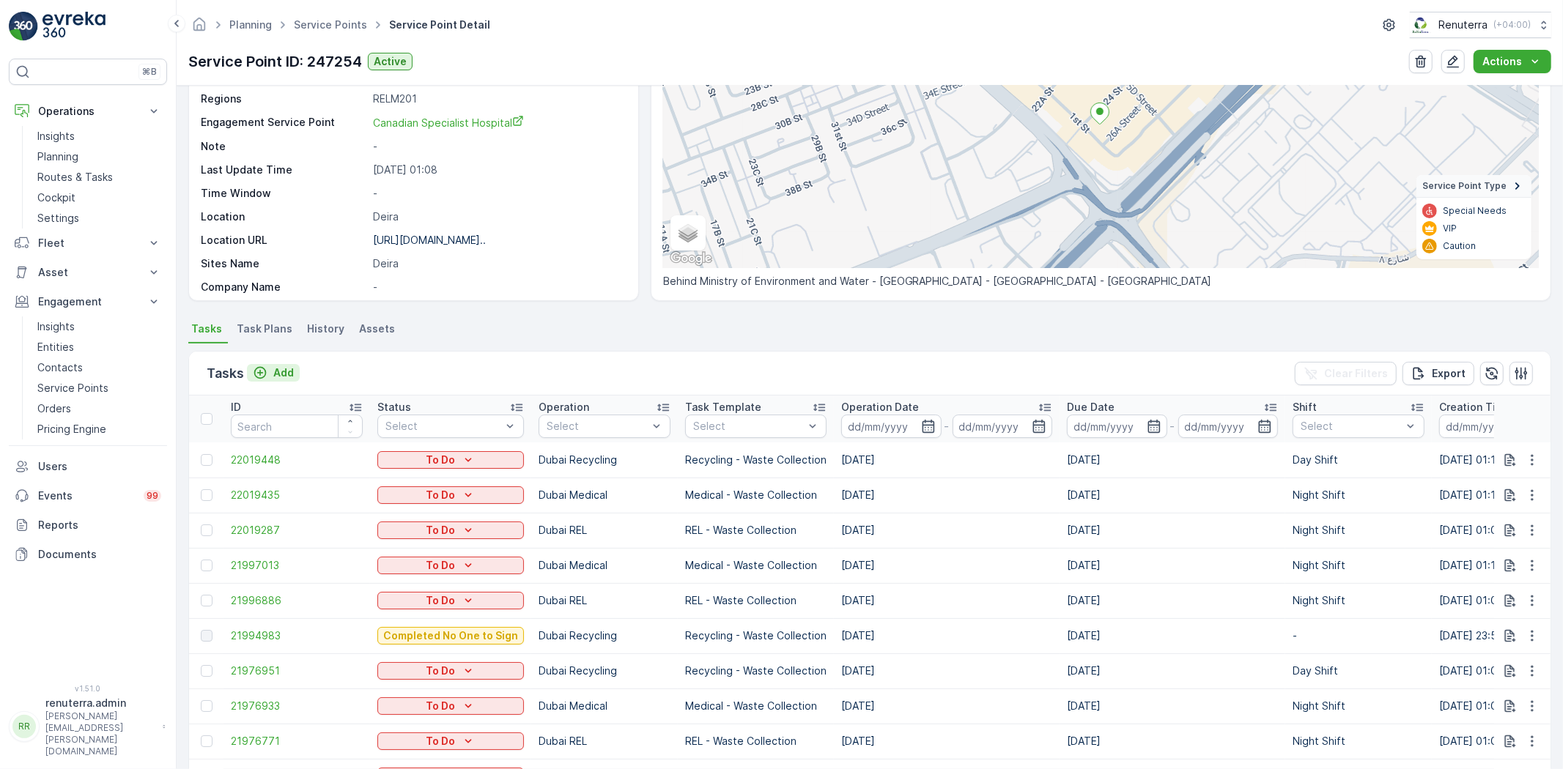
click at [281, 376] on p "Add" at bounding box center [283, 373] width 21 height 15
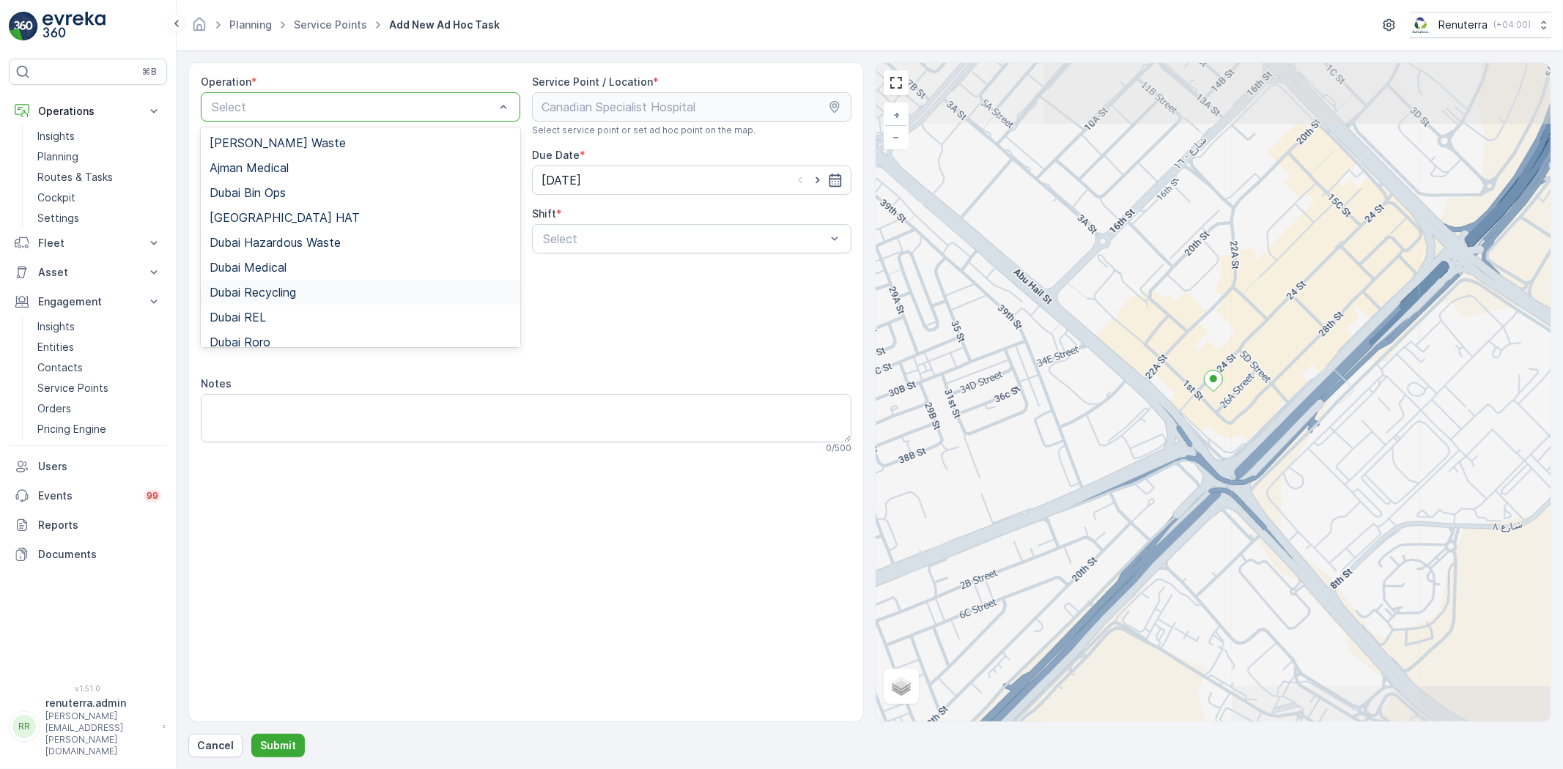
drag, startPoint x: 281, startPoint y: 288, endPoint x: 425, endPoint y: 273, distance: 144.3
click at [283, 289] on span "Dubai Recycling" at bounding box center [253, 292] width 86 height 13
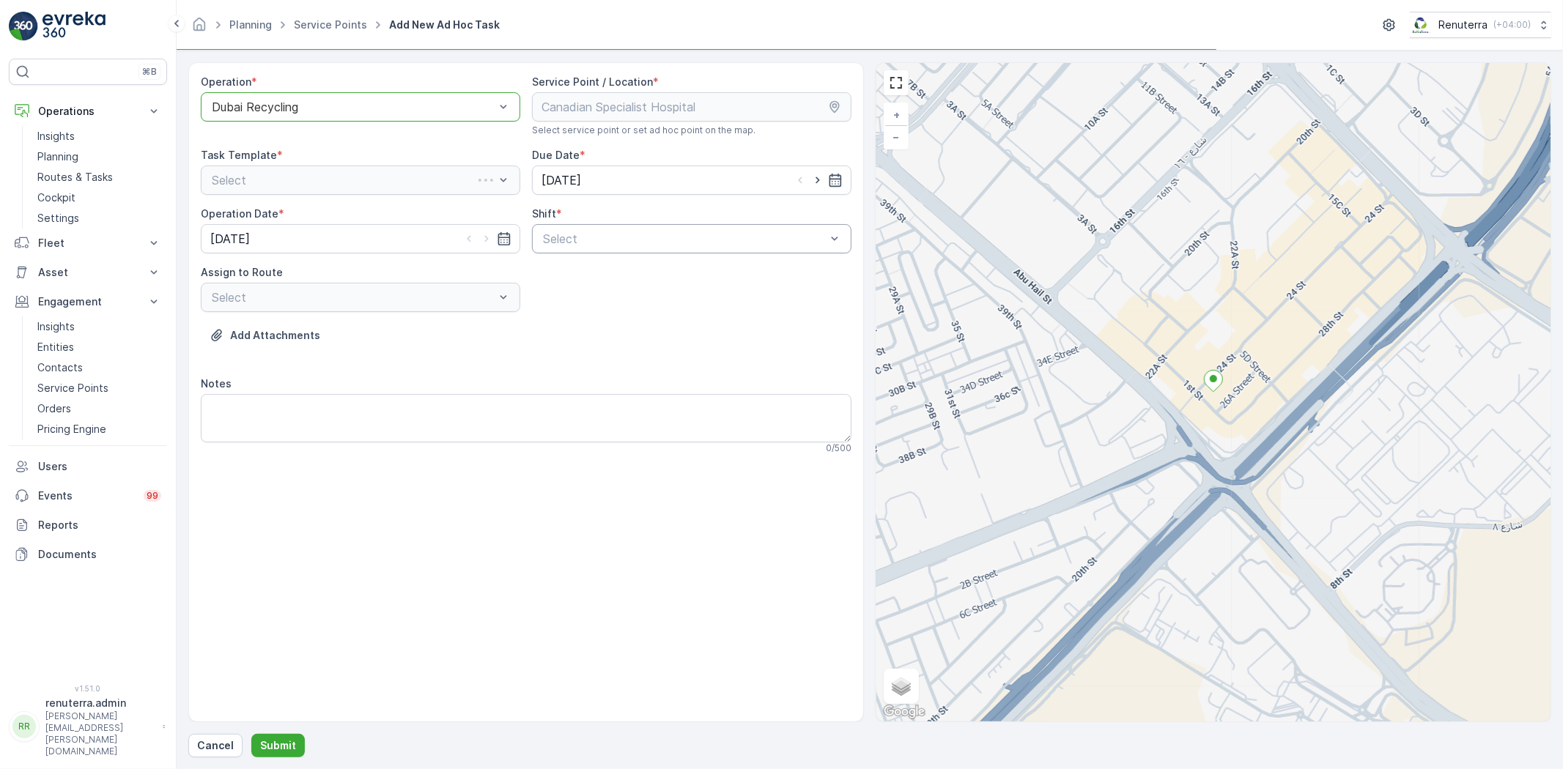
click at [539, 238] on div "Select" at bounding box center [691, 238] width 319 height 29
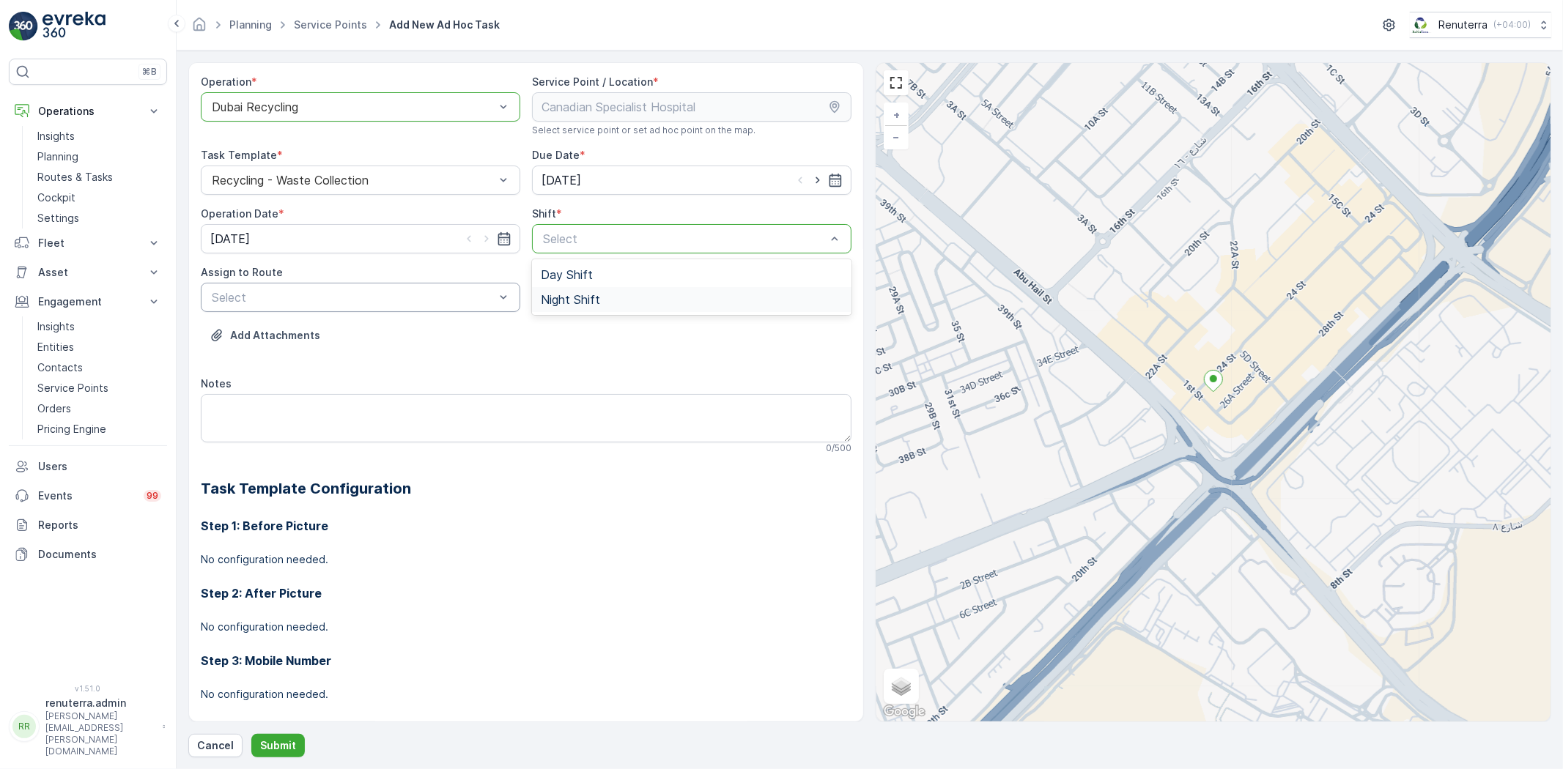
drag, startPoint x: 590, startPoint y: 291, endPoint x: 277, endPoint y: 286, distance: 312.8
click at [587, 293] on span "Night Shift" at bounding box center [570, 299] width 59 height 13
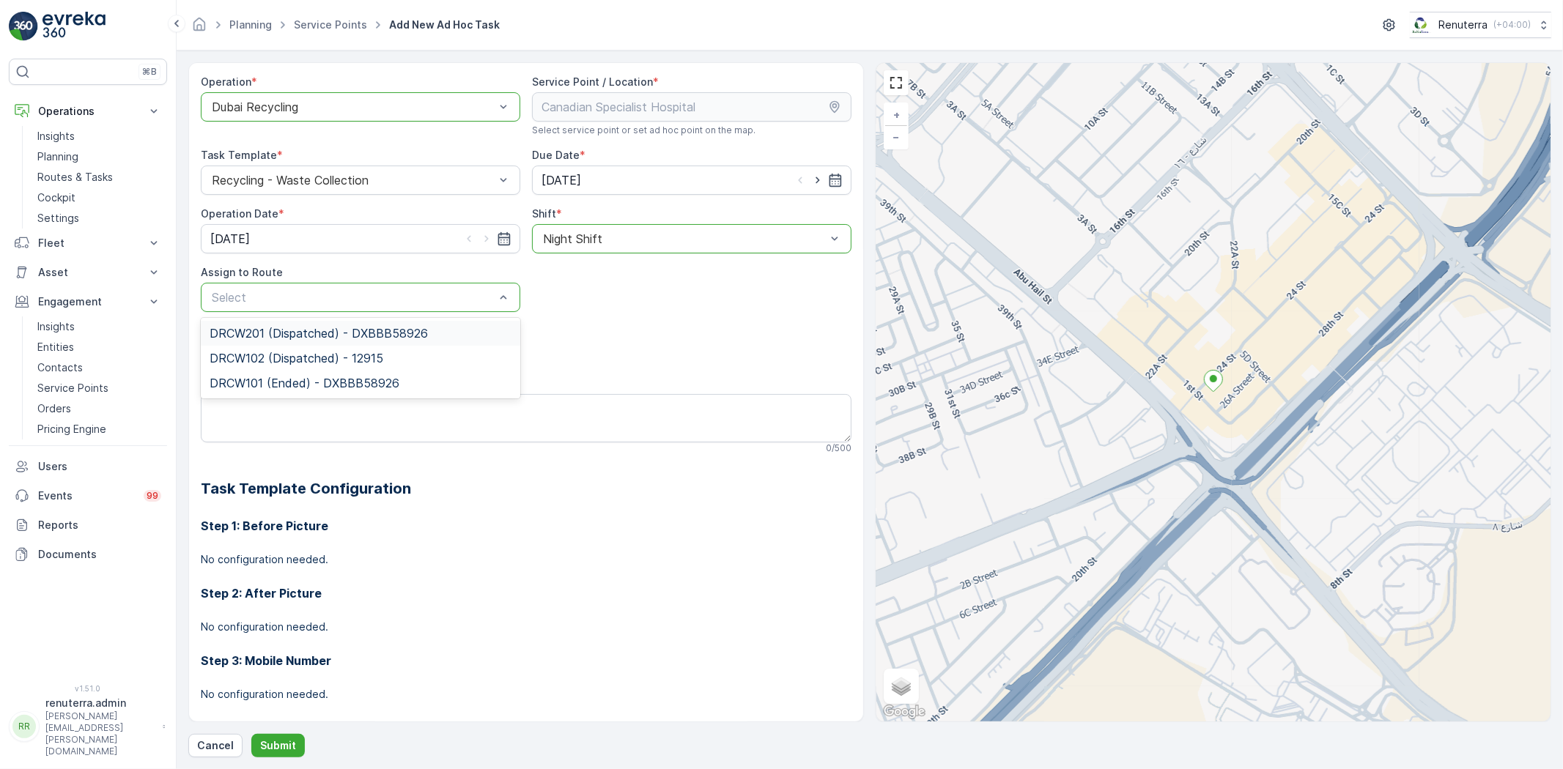
drag, startPoint x: 201, startPoint y: 292, endPoint x: 300, endPoint y: 299, distance: 99.2
click at [262, 299] on div "Select" at bounding box center [360, 297] width 319 height 29
click at [290, 327] on span "DRCW201 (Dispatched) - DXBBB58926" at bounding box center [319, 333] width 218 height 13
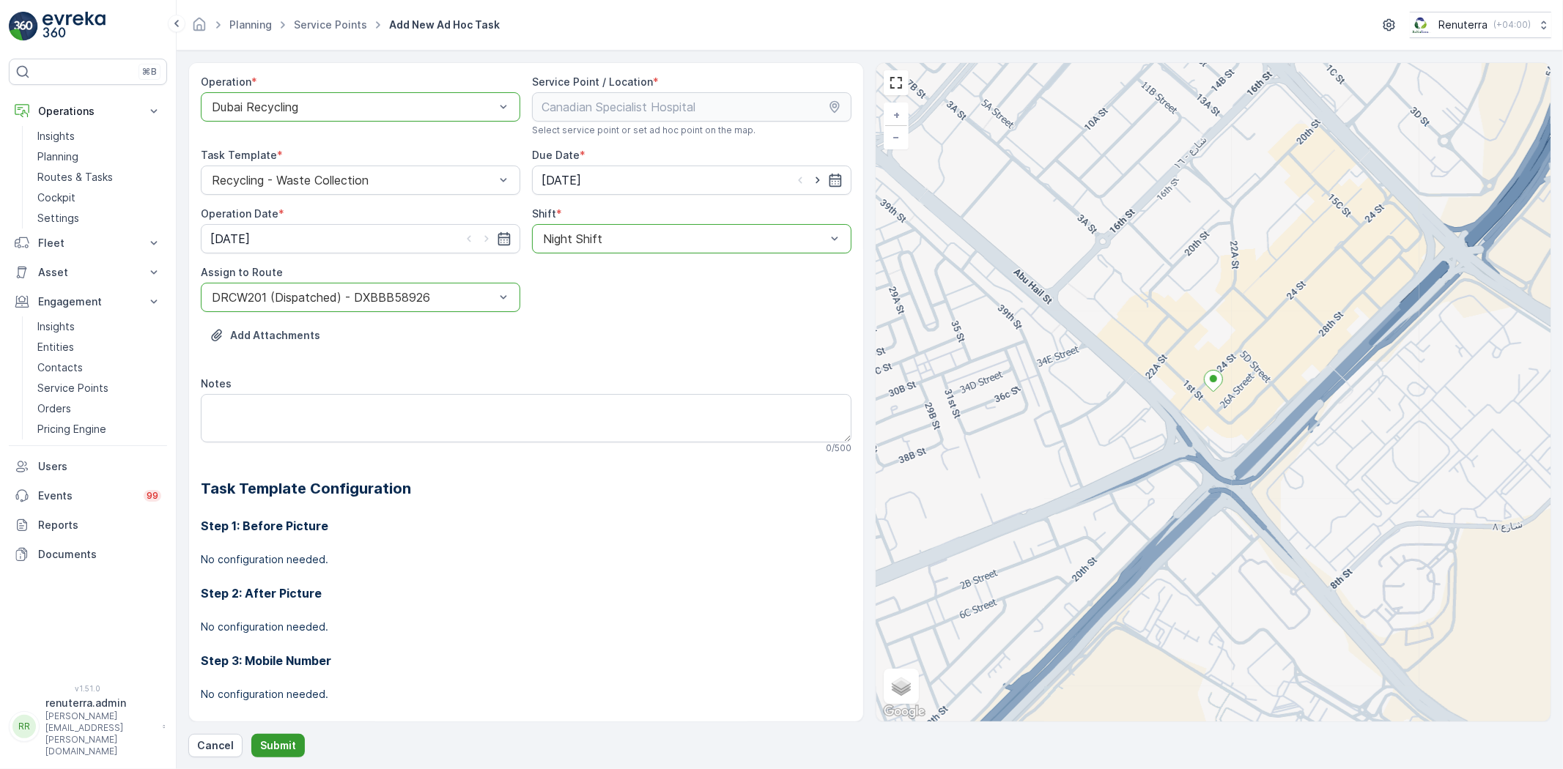
click at [277, 750] on p "Submit" at bounding box center [278, 745] width 36 height 15
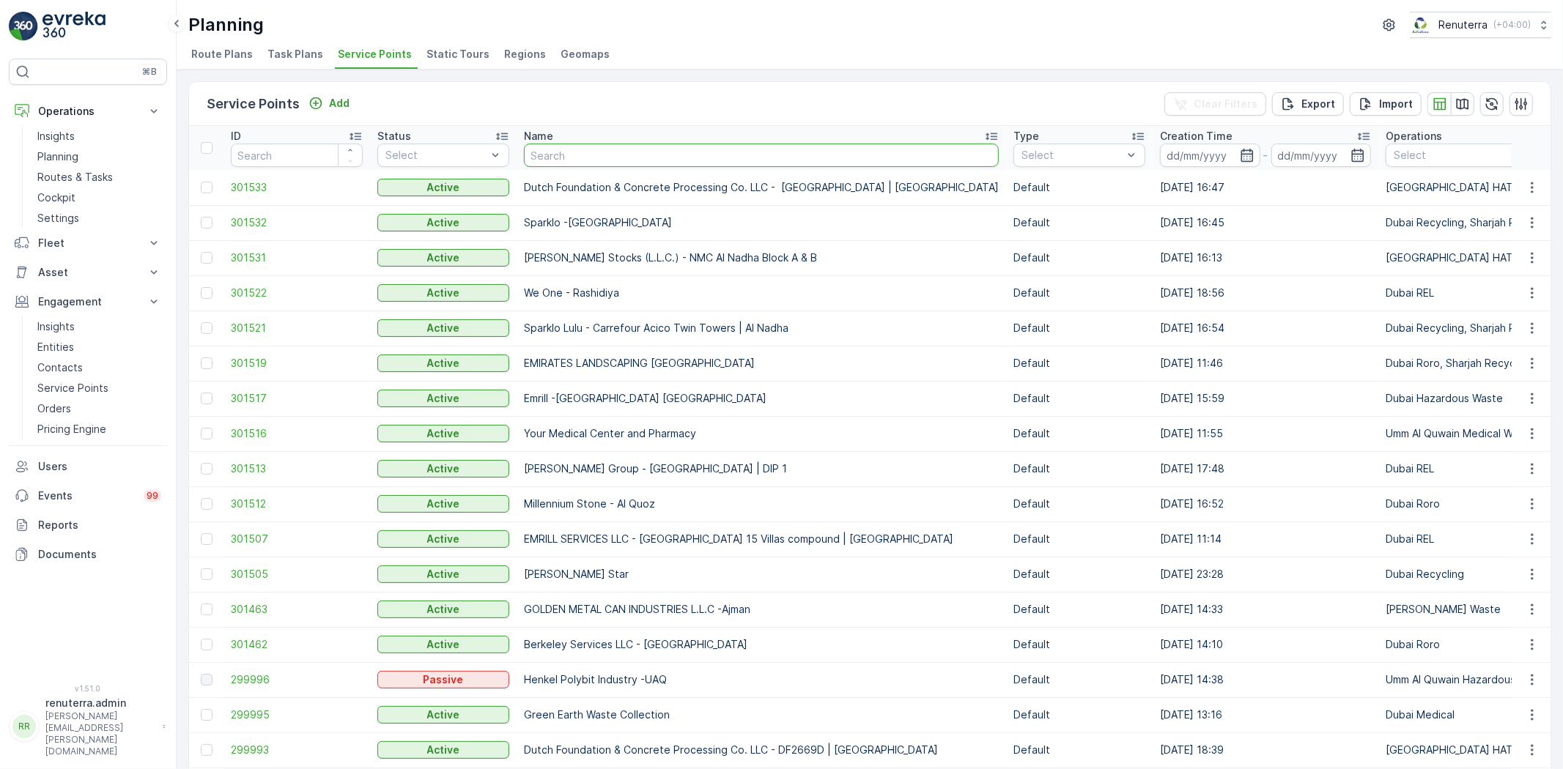
click at [573, 155] on input "text" at bounding box center [761, 155] width 475 height 23
type input "intern"
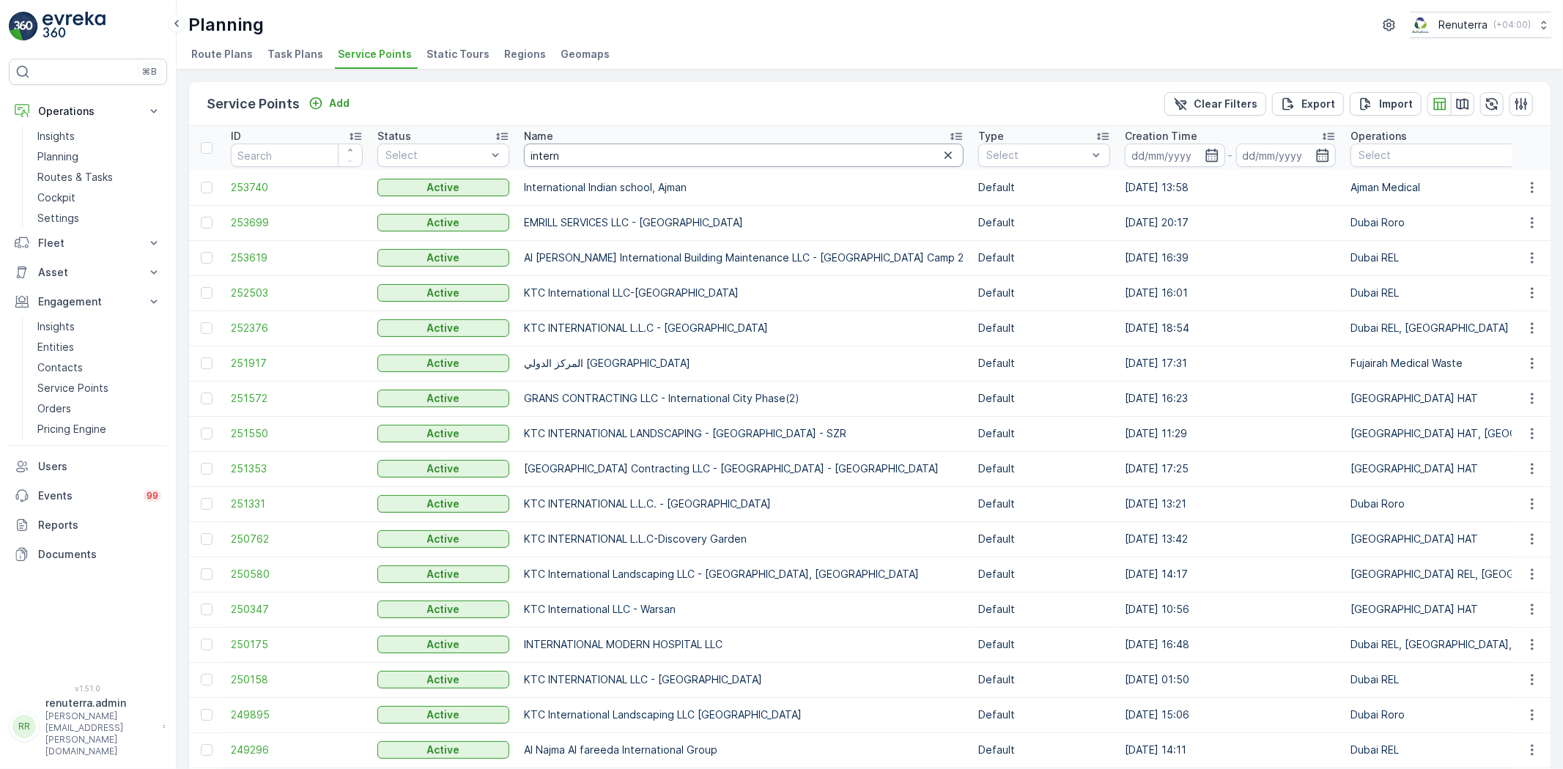
click at [575, 157] on input "intern" at bounding box center [744, 155] width 440 height 23
type input "internatinail m"
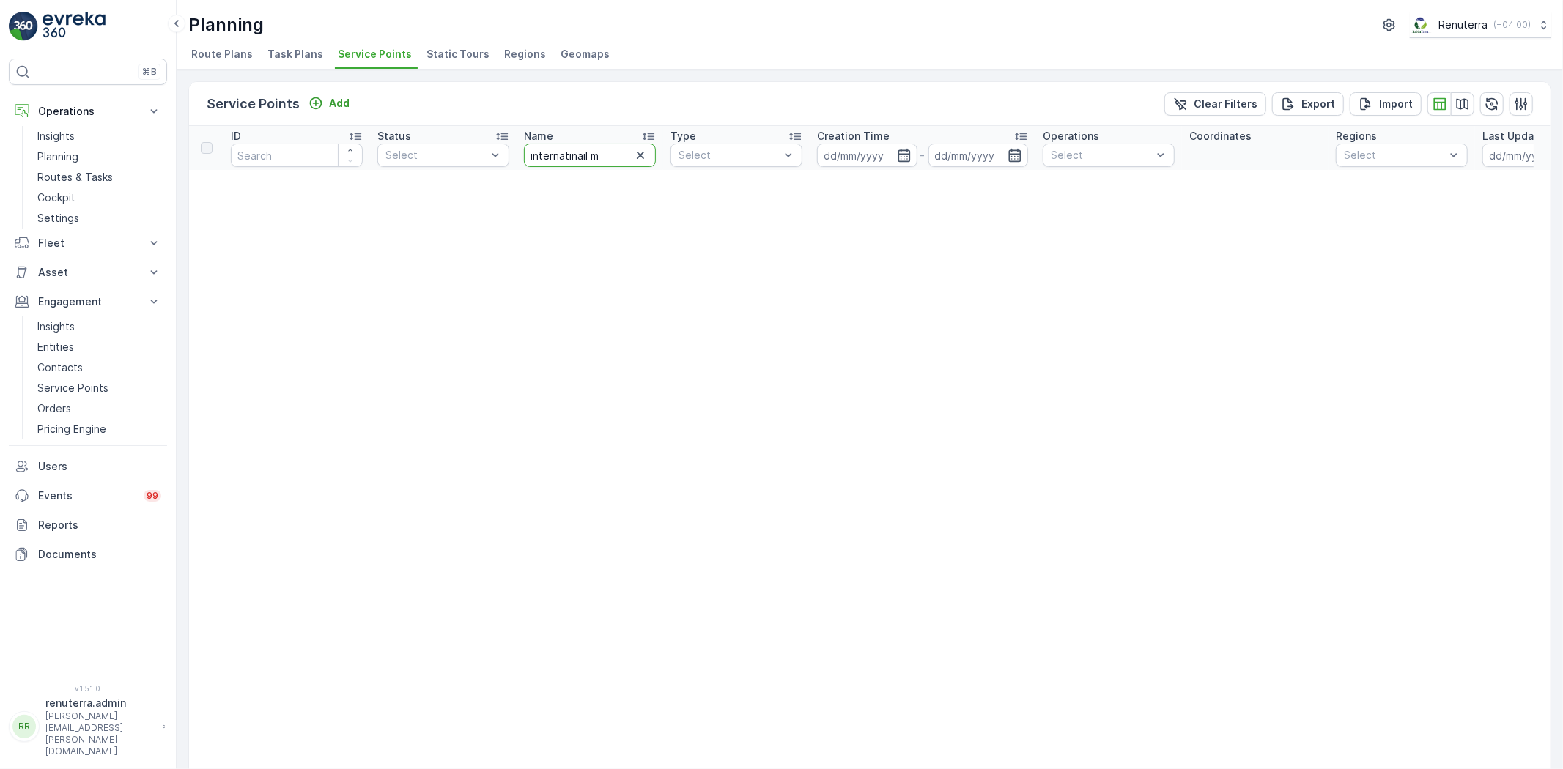
click at [587, 149] on input "internatinail m" at bounding box center [590, 155] width 132 height 23
type input "internati m"
click at [587, 151] on input "internati m" at bounding box center [590, 155] width 132 height 23
type input "internat"
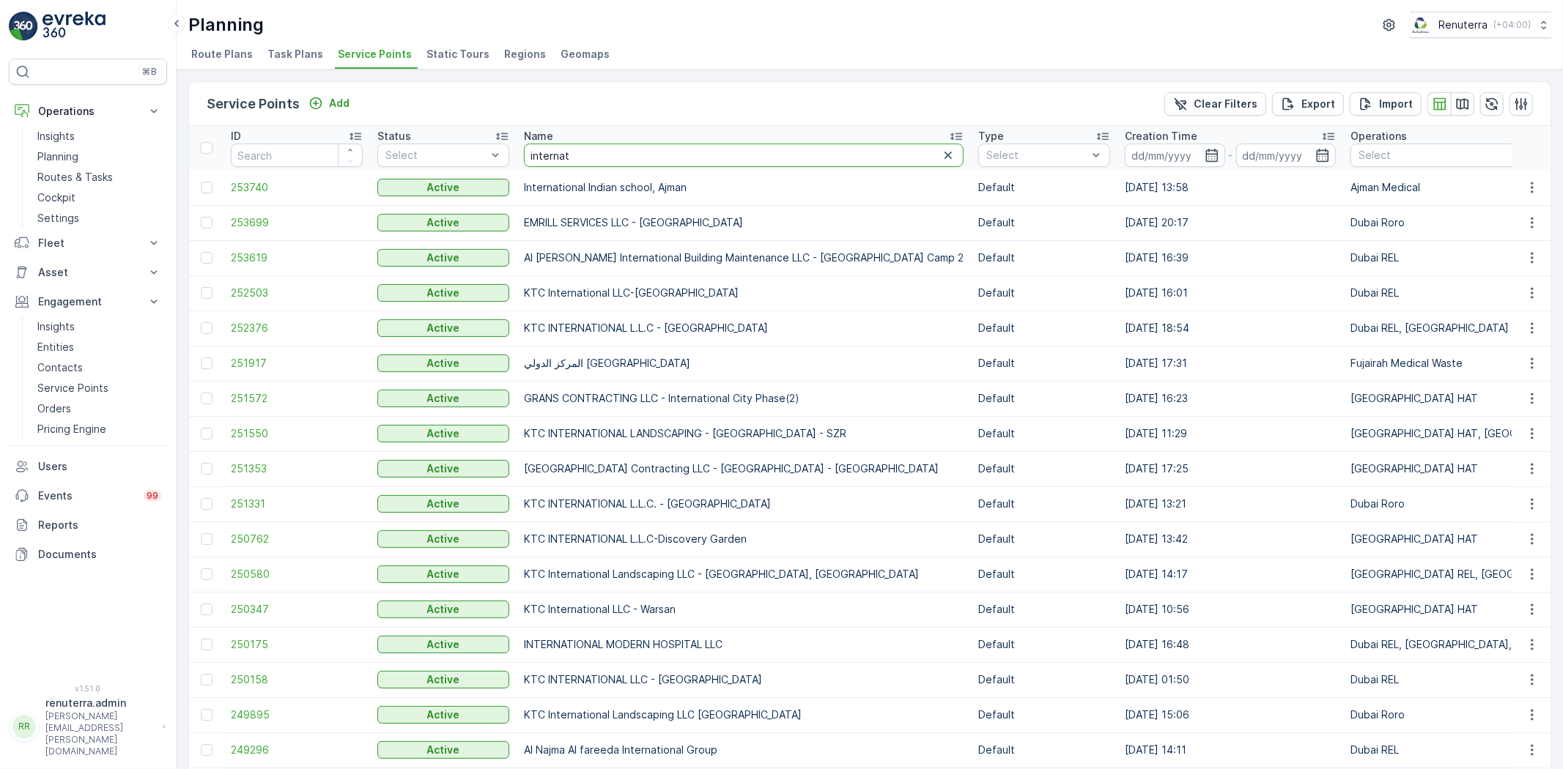
click at [602, 152] on input "internat" at bounding box center [744, 155] width 440 height 23
type input "international modetn"
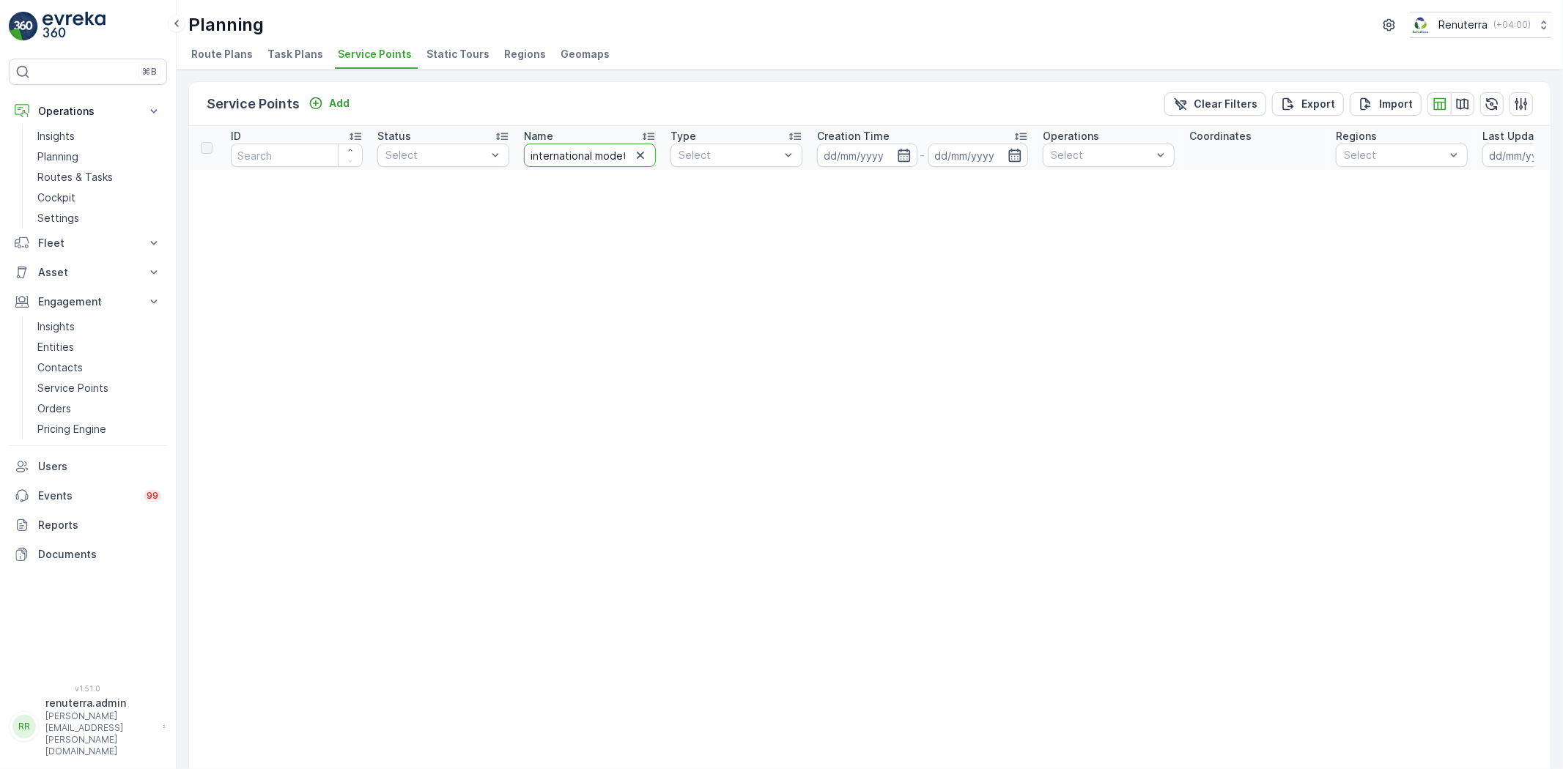
drag, startPoint x: 619, startPoint y: 158, endPoint x: 649, endPoint y: 162, distance: 30.3
click at [629, 158] on input "international modetn" at bounding box center [590, 155] width 132 height 23
type input "international mode"
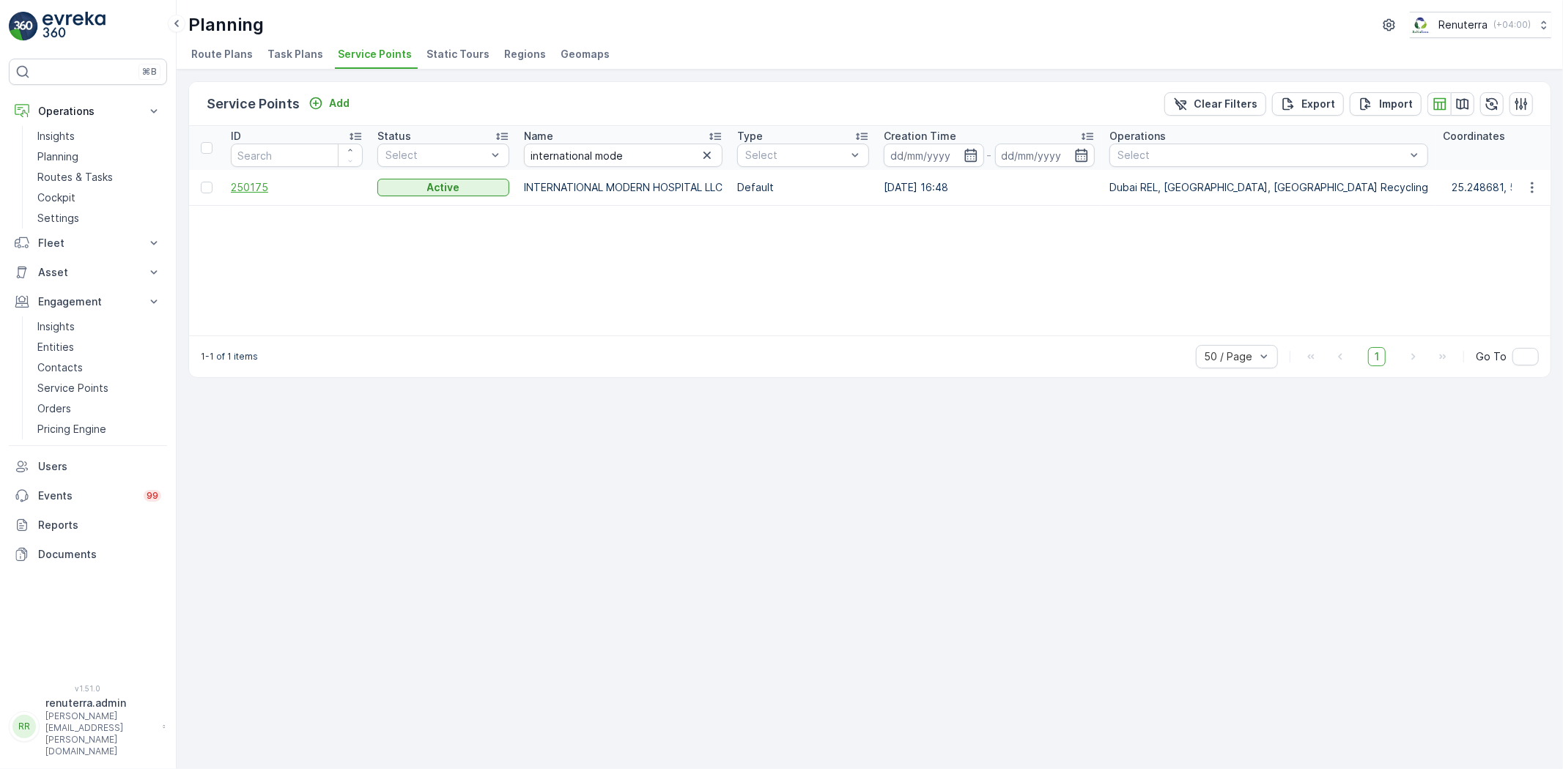
click at [242, 187] on span "250175" at bounding box center [297, 187] width 132 height 15
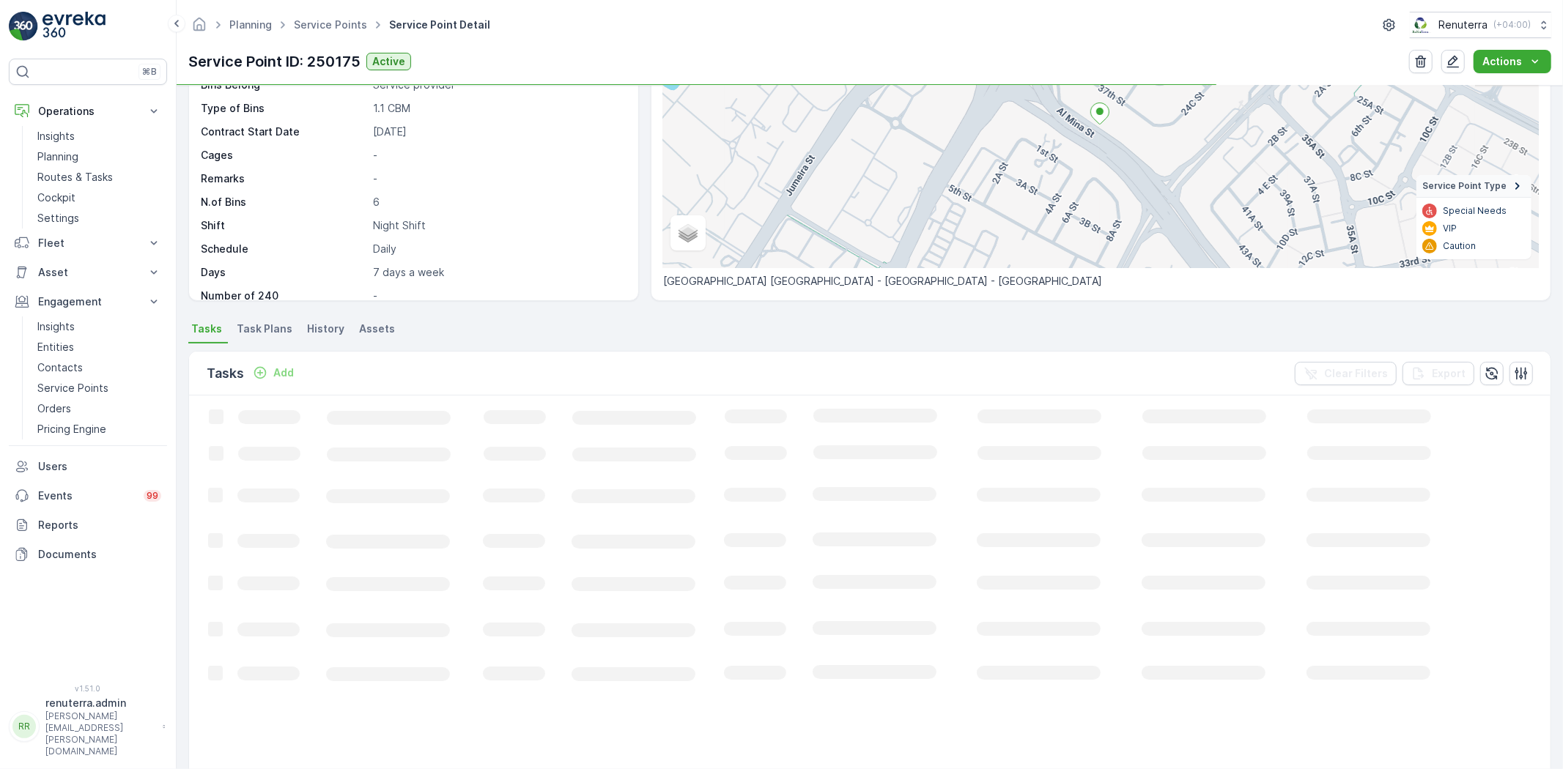
scroll to position [244, 0]
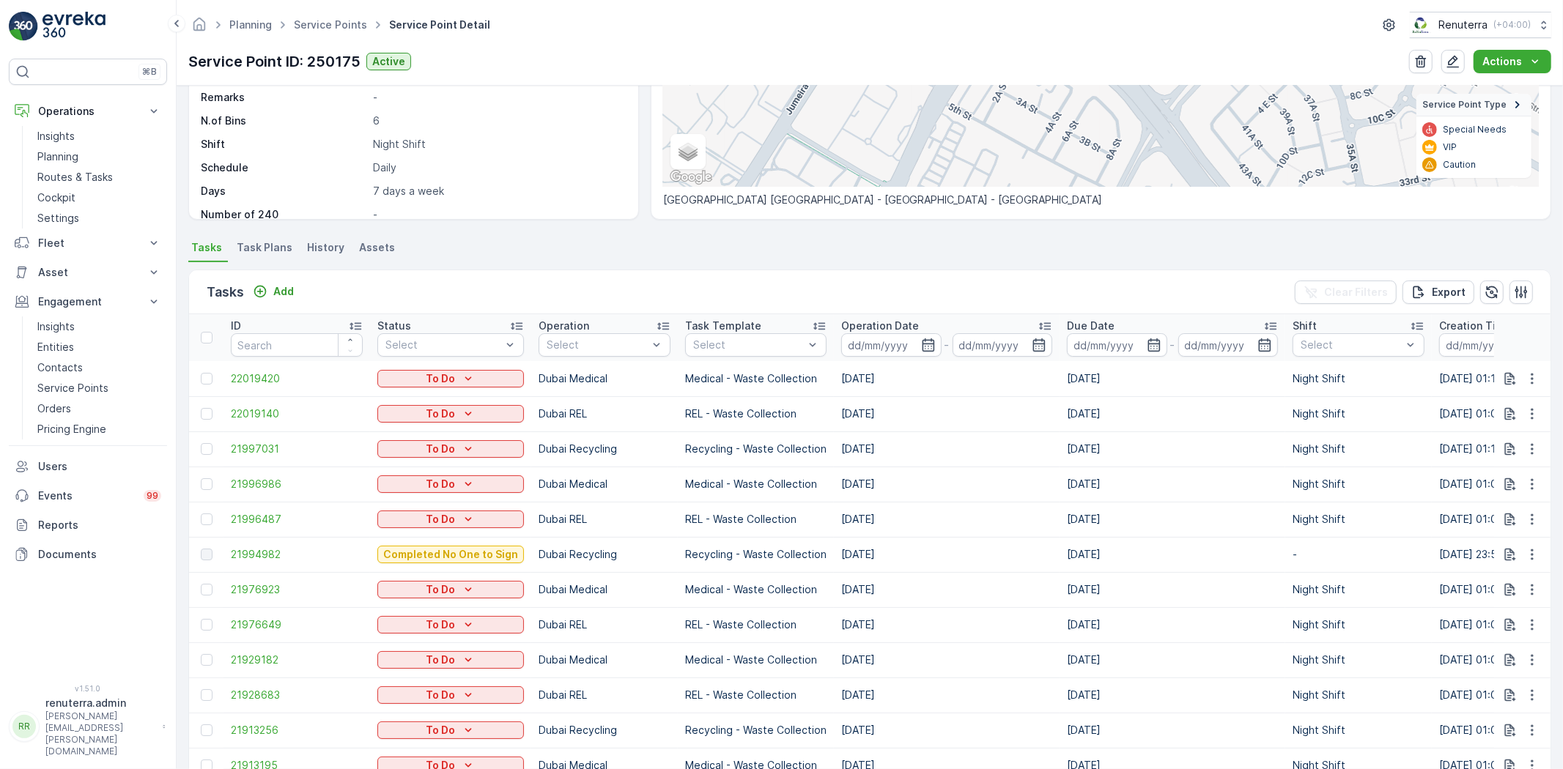
click at [297, 278] on div "Tasks Add Clear Filters Export" at bounding box center [869, 292] width 1361 height 44
click at [289, 289] on p "Add" at bounding box center [283, 291] width 21 height 15
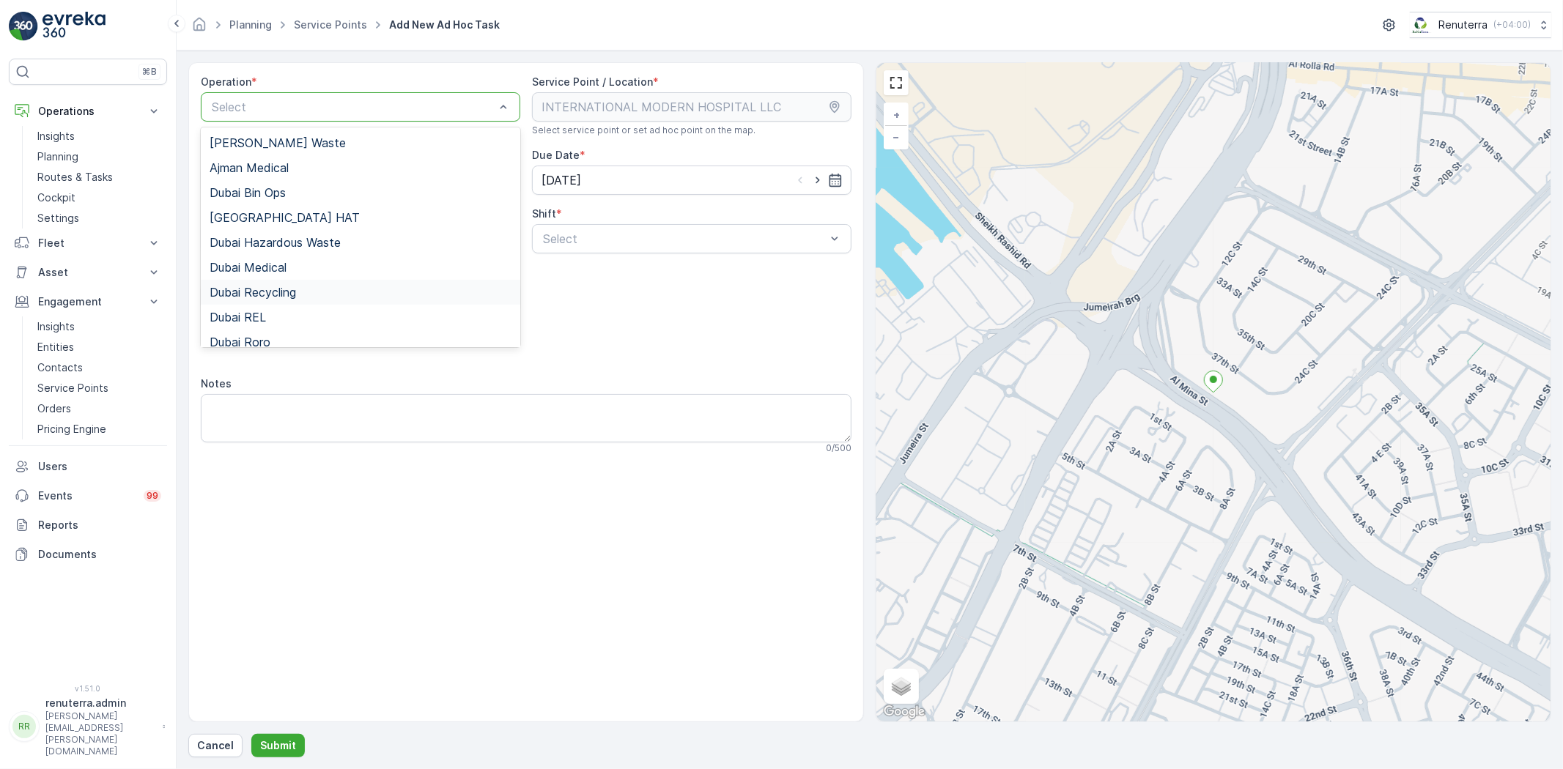
drag, startPoint x: 292, startPoint y: 294, endPoint x: 527, endPoint y: 242, distance: 241.4
click at [298, 293] on div "Dubai Recycling" at bounding box center [361, 292] width 302 height 13
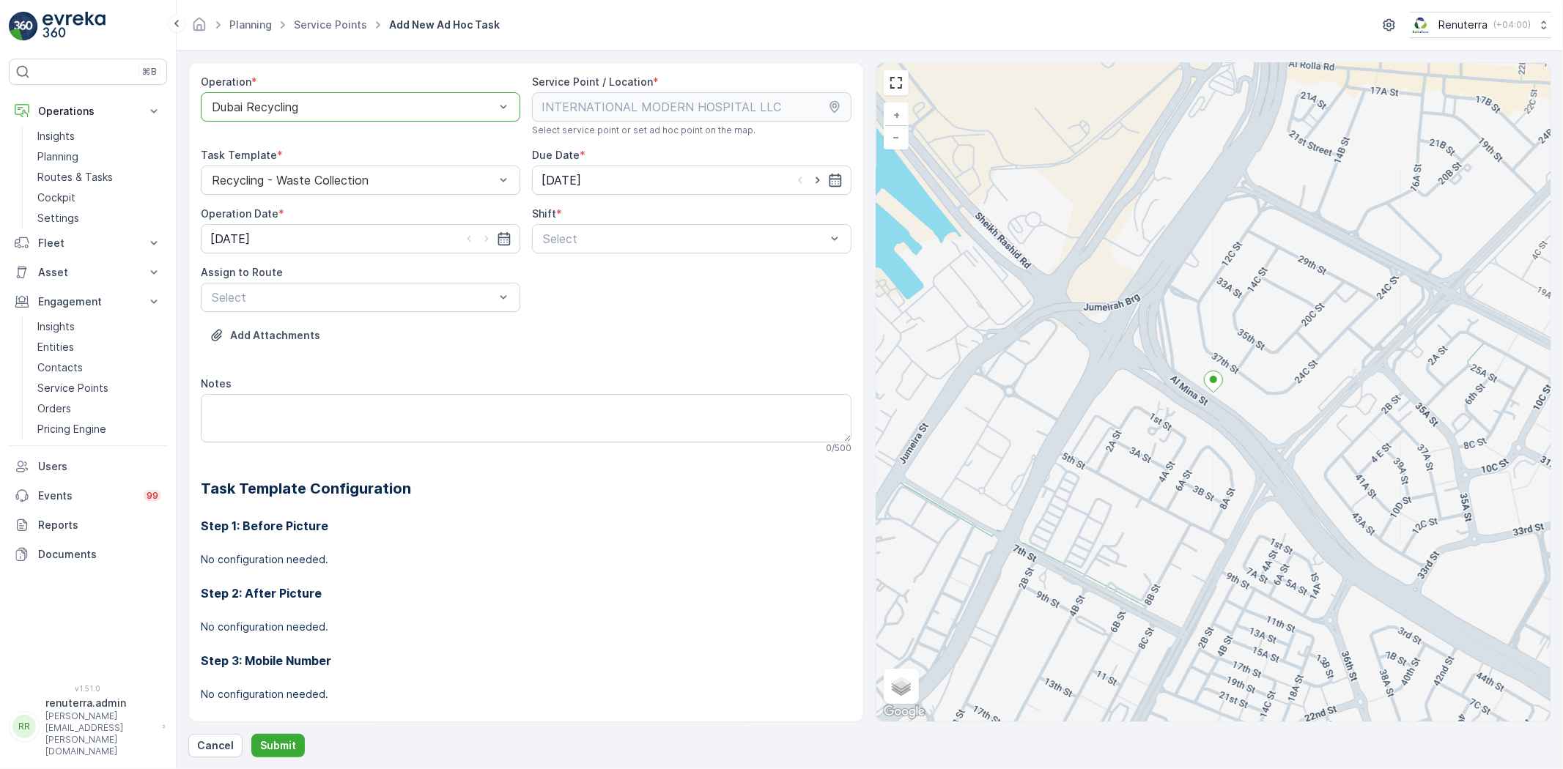
click at [597, 220] on div "Shift *" at bounding box center [691, 214] width 319 height 15
drag, startPoint x: 579, startPoint y: 308, endPoint x: 401, endPoint y: 306, distance: 178.7
click at [579, 308] on div "Night Shift" at bounding box center [691, 299] width 319 height 25
click at [400, 310] on div "Select" at bounding box center [360, 297] width 319 height 29
click at [271, 333] on span "DRCW201 (Dispatched) - DXBBB58926" at bounding box center [319, 333] width 218 height 13
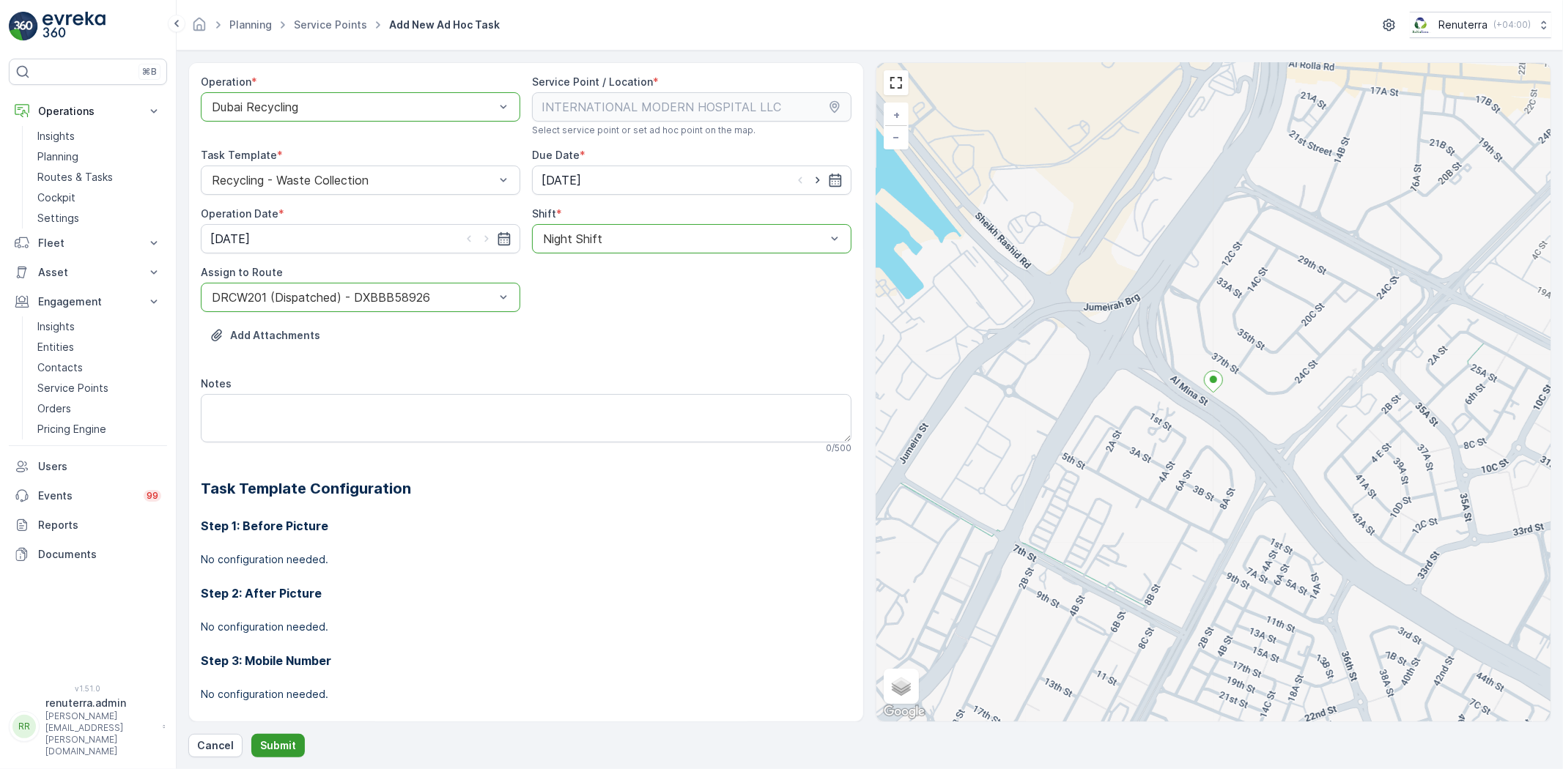
click at [290, 737] on button "Submit" at bounding box center [277, 745] width 53 height 23
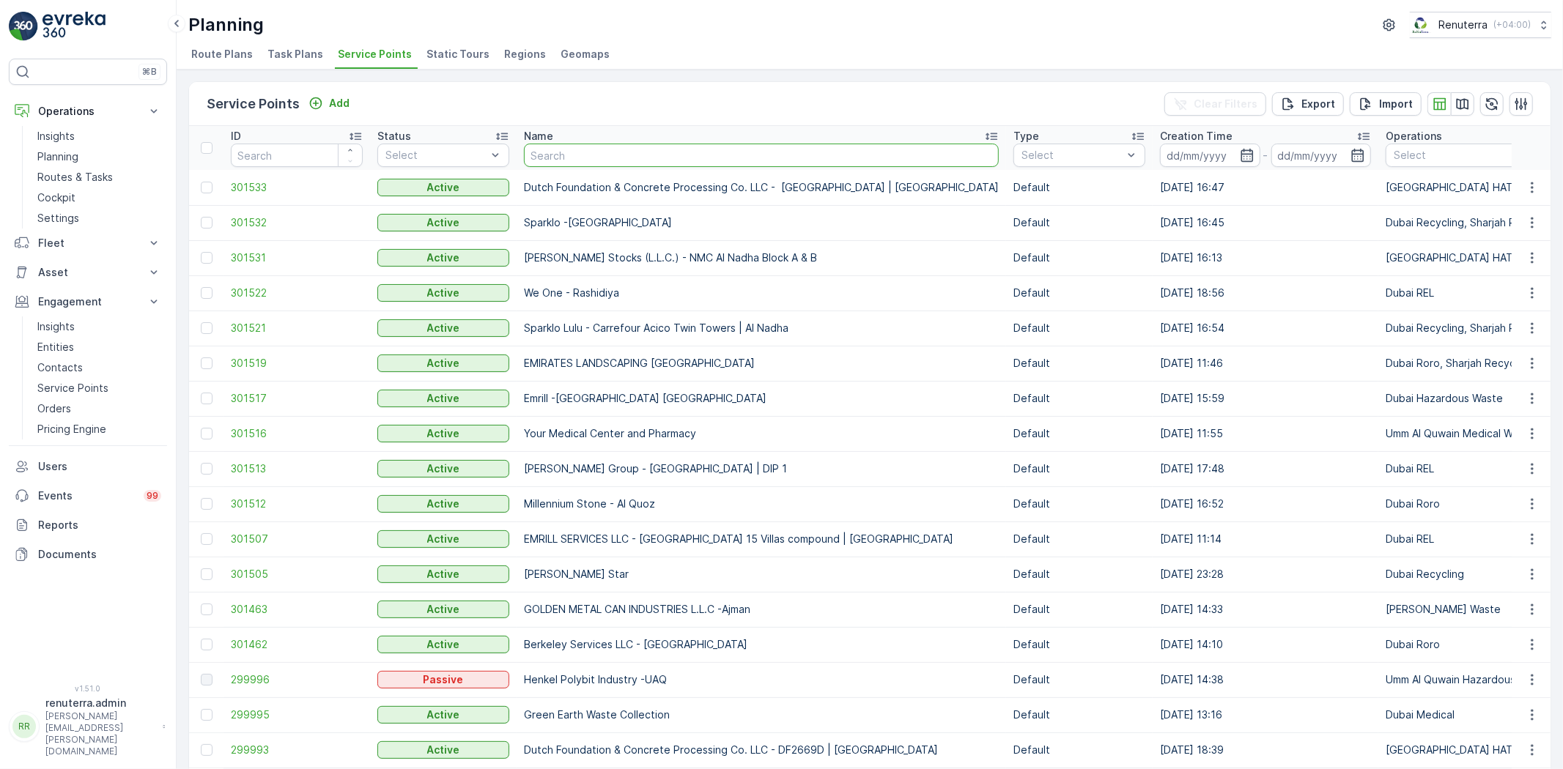
click at [587, 149] on input "text" at bounding box center [761, 155] width 475 height 23
type input "dott"
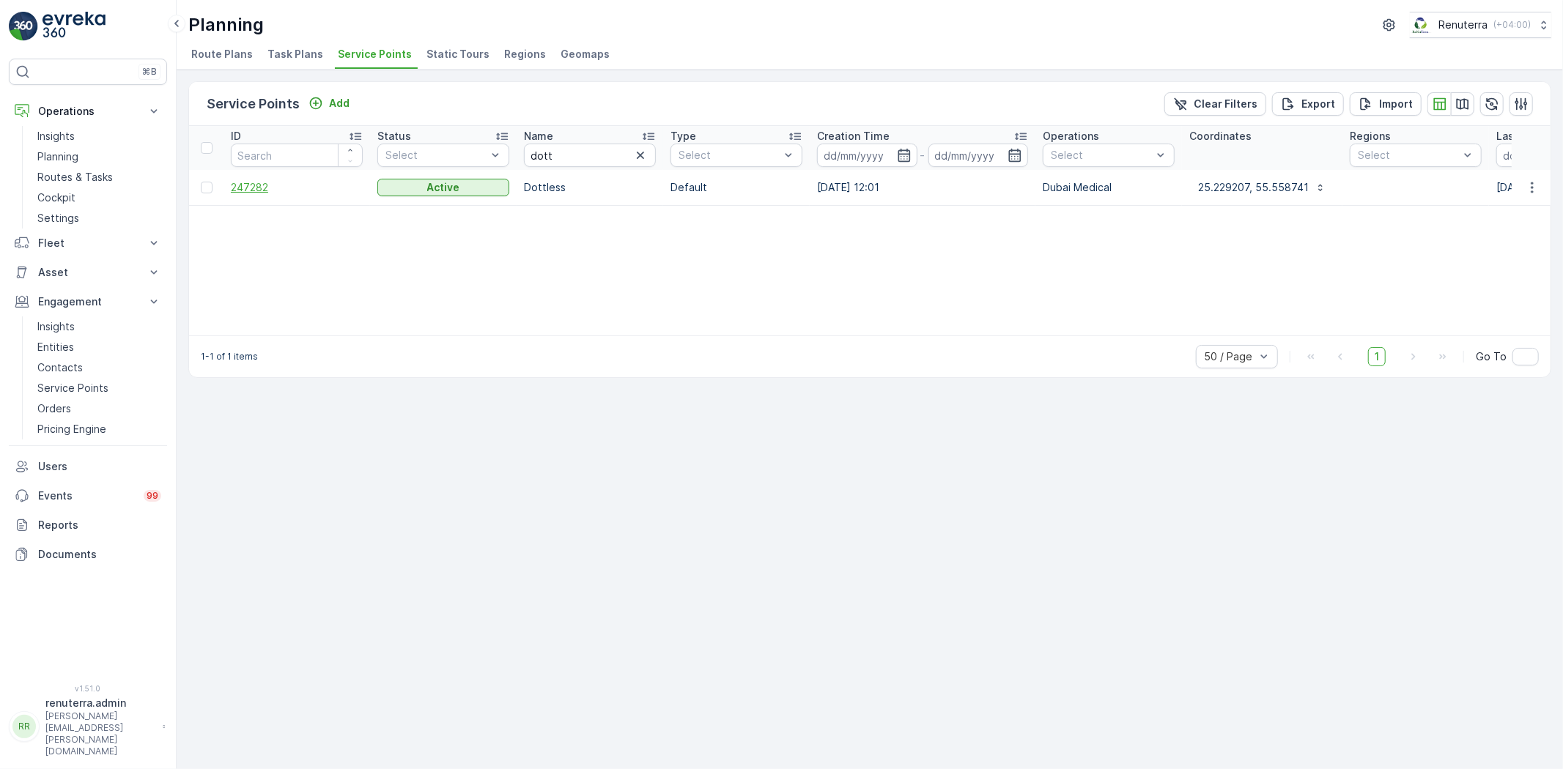
click at [249, 189] on span "247282" at bounding box center [297, 187] width 132 height 15
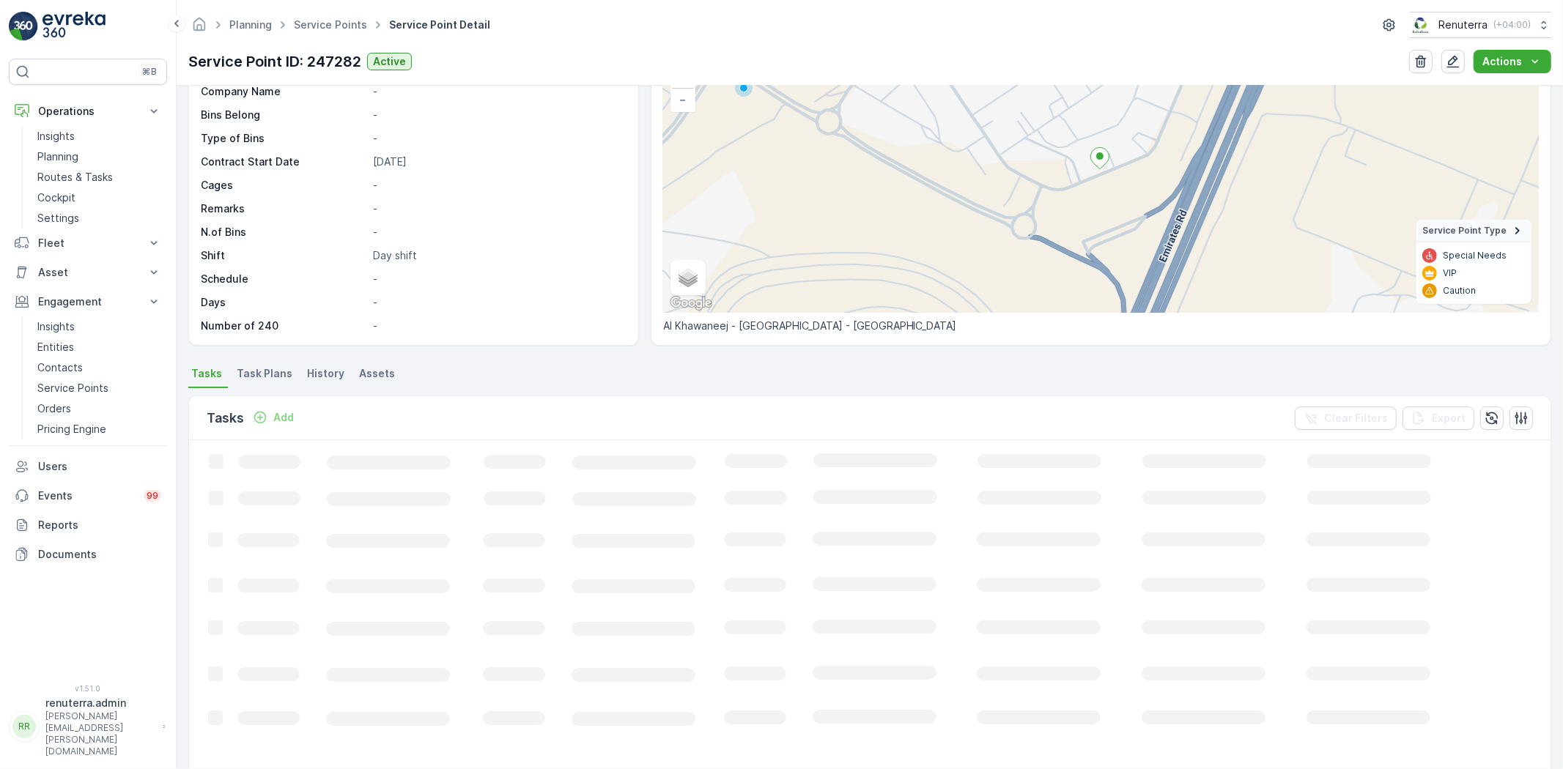
scroll to position [163, 0]
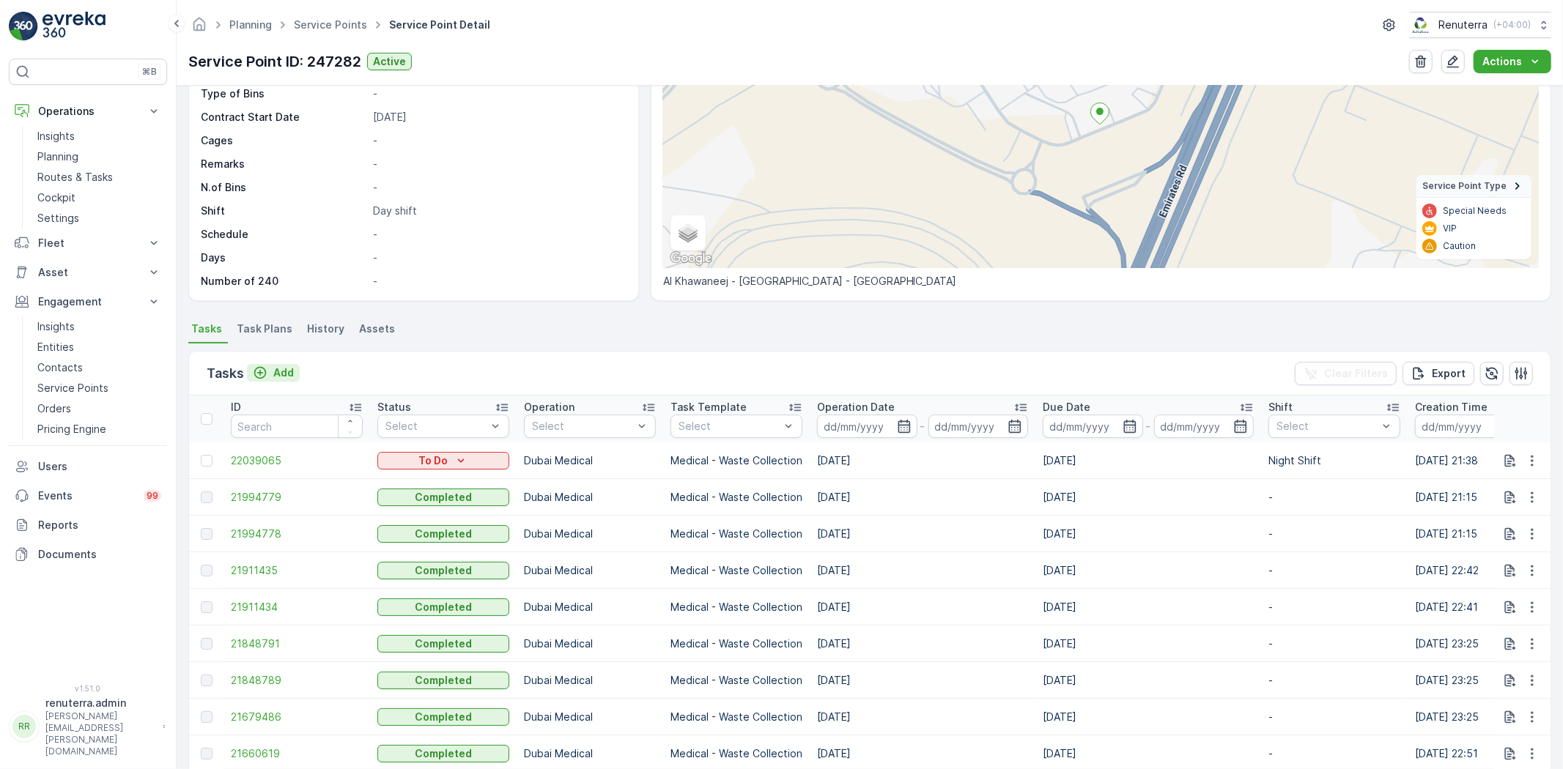
click at [274, 366] on p "Add" at bounding box center [283, 373] width 21 height 15
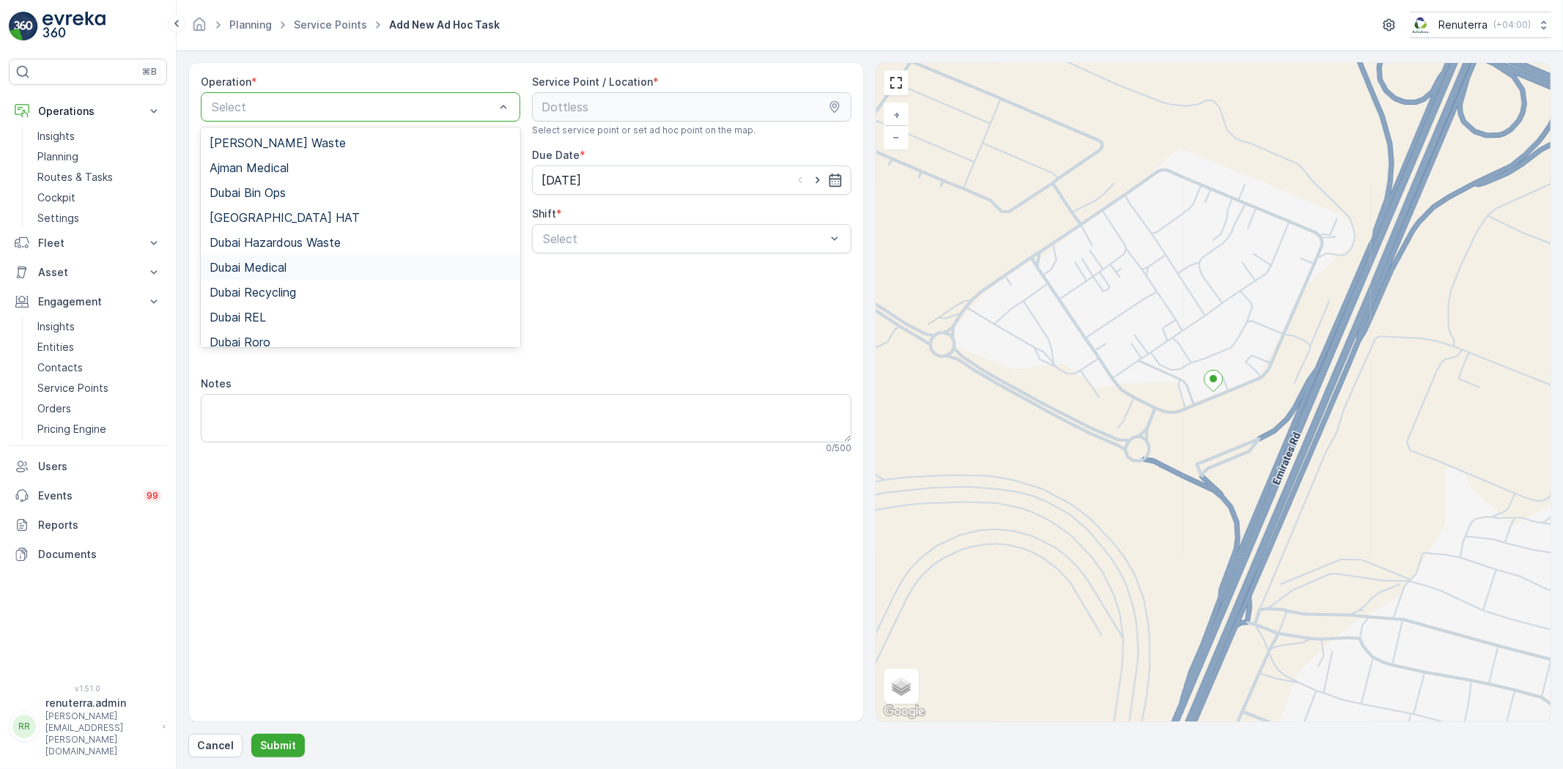
click at [295, 273] on div "Dubai Medical" at bounding box center [361, 267] width 302 height 13
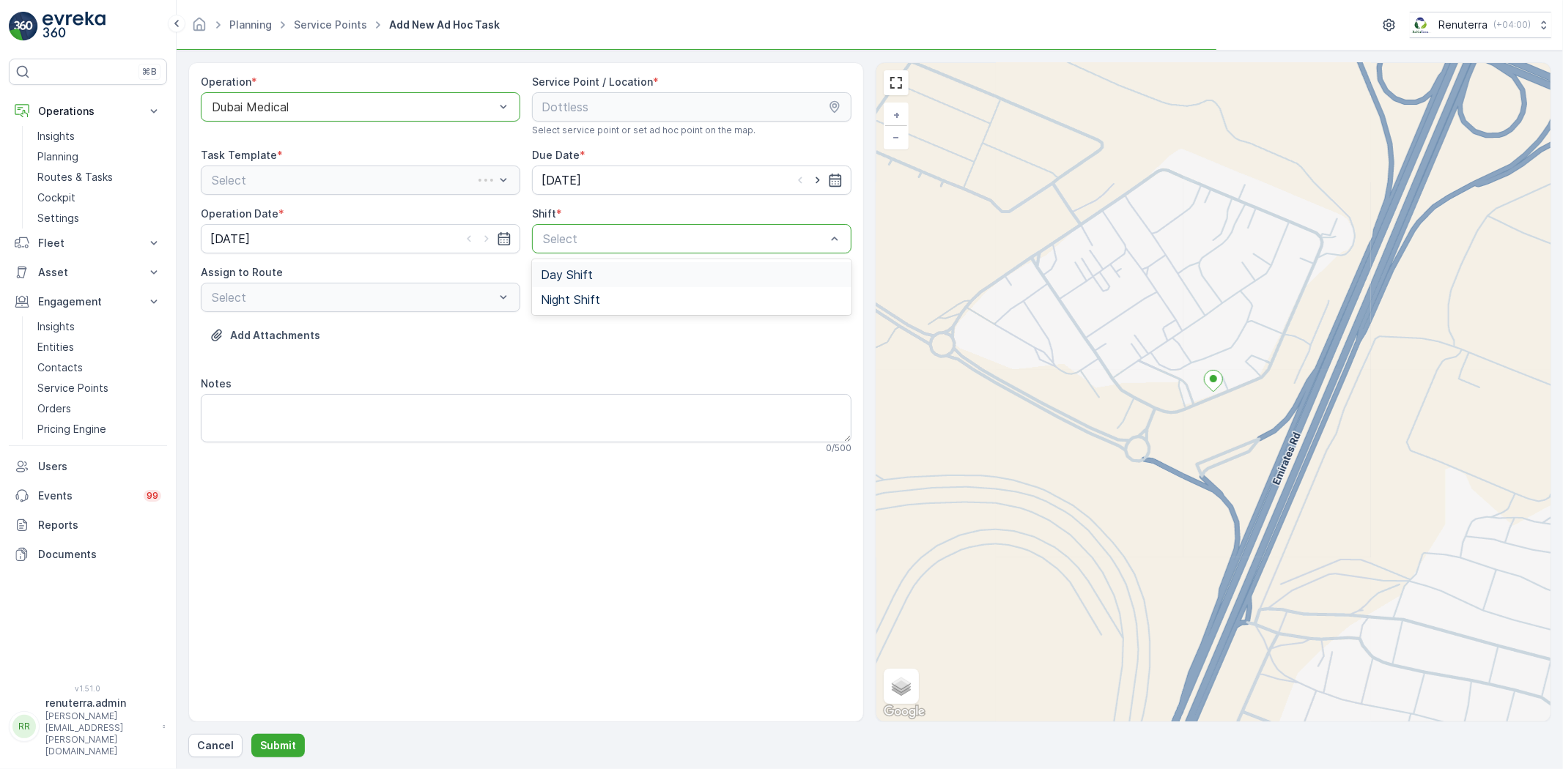
click at [603, 250] on div "Select" at bounding box center [691, 238] width 319 height 29
click at [583, 299] on span "Night Shift" at bounding box center [570, 299] width 59 height 13
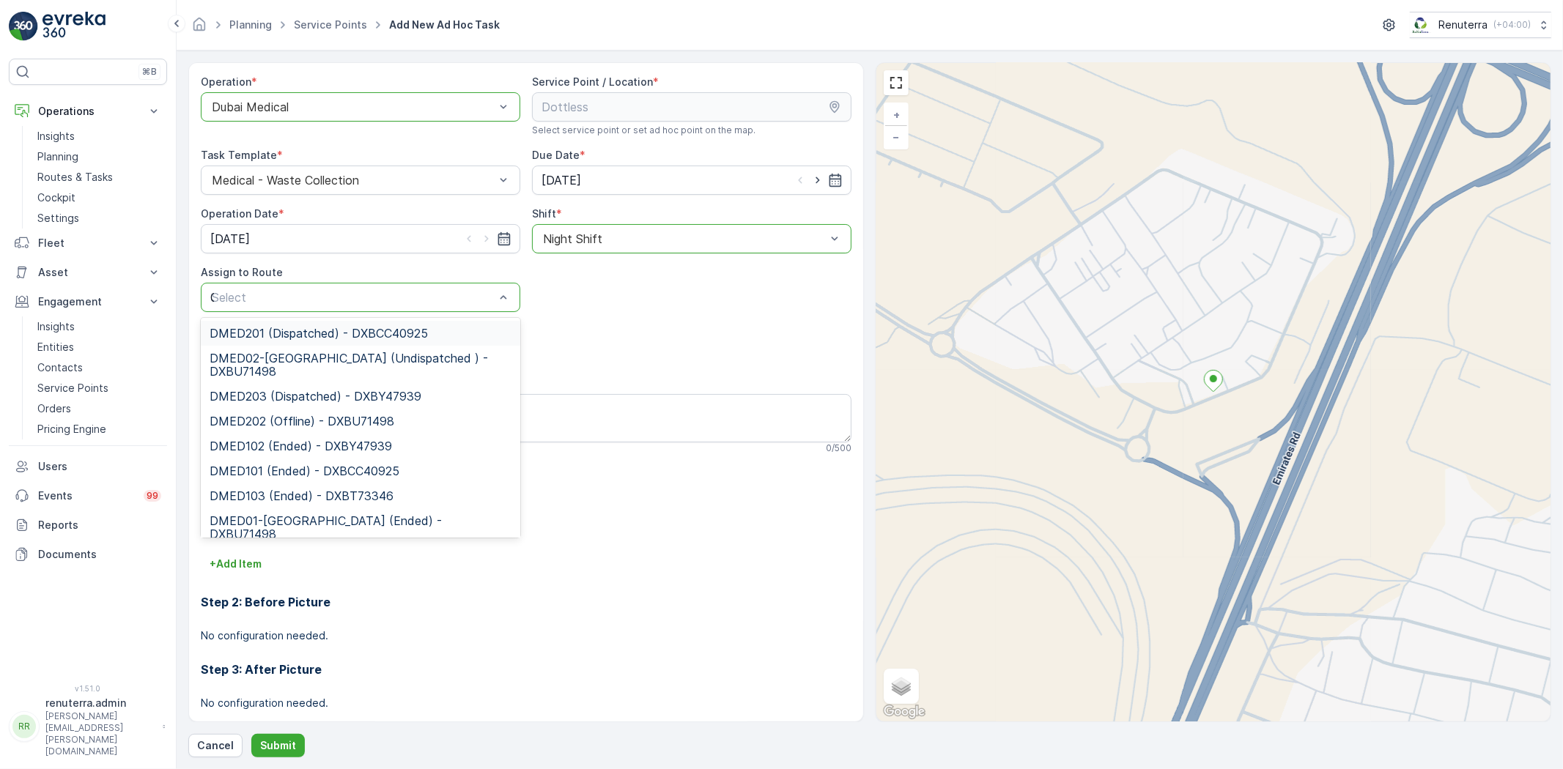
type input "02"
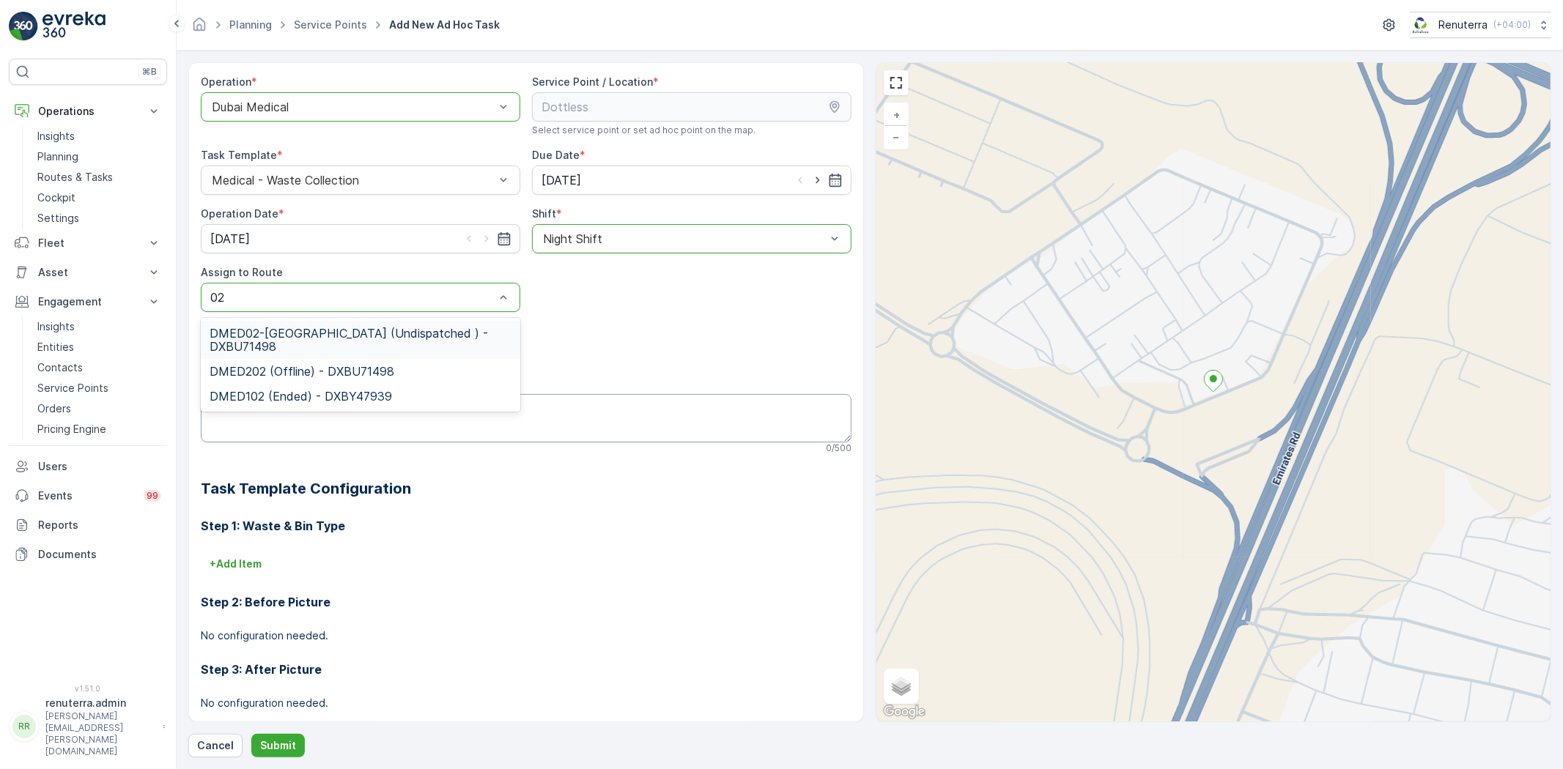
drag, startPoint x: 333, startPoint y: 327, endPoint x: 309, endPoint y: 430, distance: 106.1
click at [333, 327] on span "DMED02-Khawaneej Yard (Undispatched ) - DXBU71498" at bounding box center [361, 340] width 302 height 26
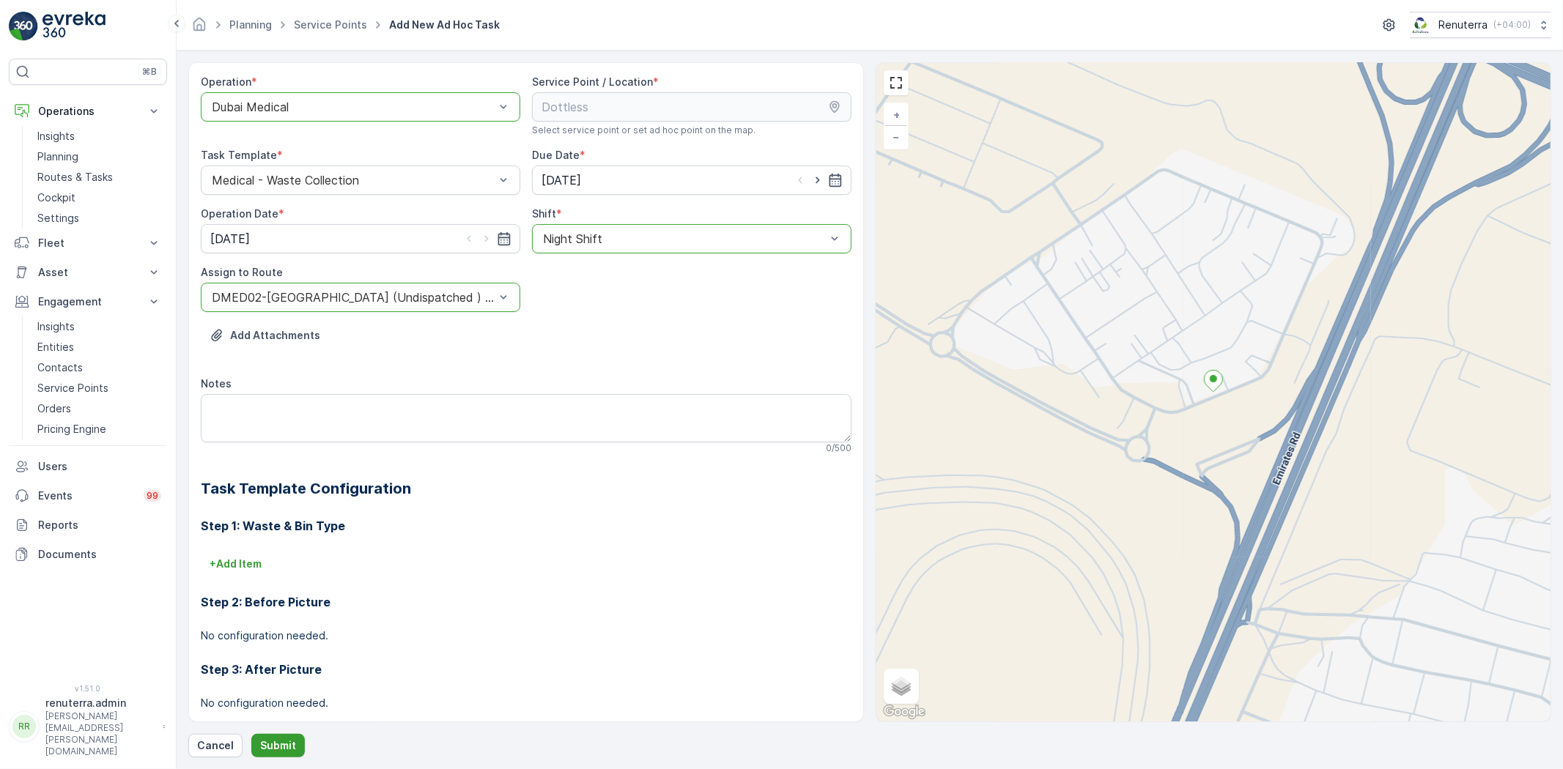
click at [273, 751] on p "Submit" at bounding box center [278, 745] width 36 height 15
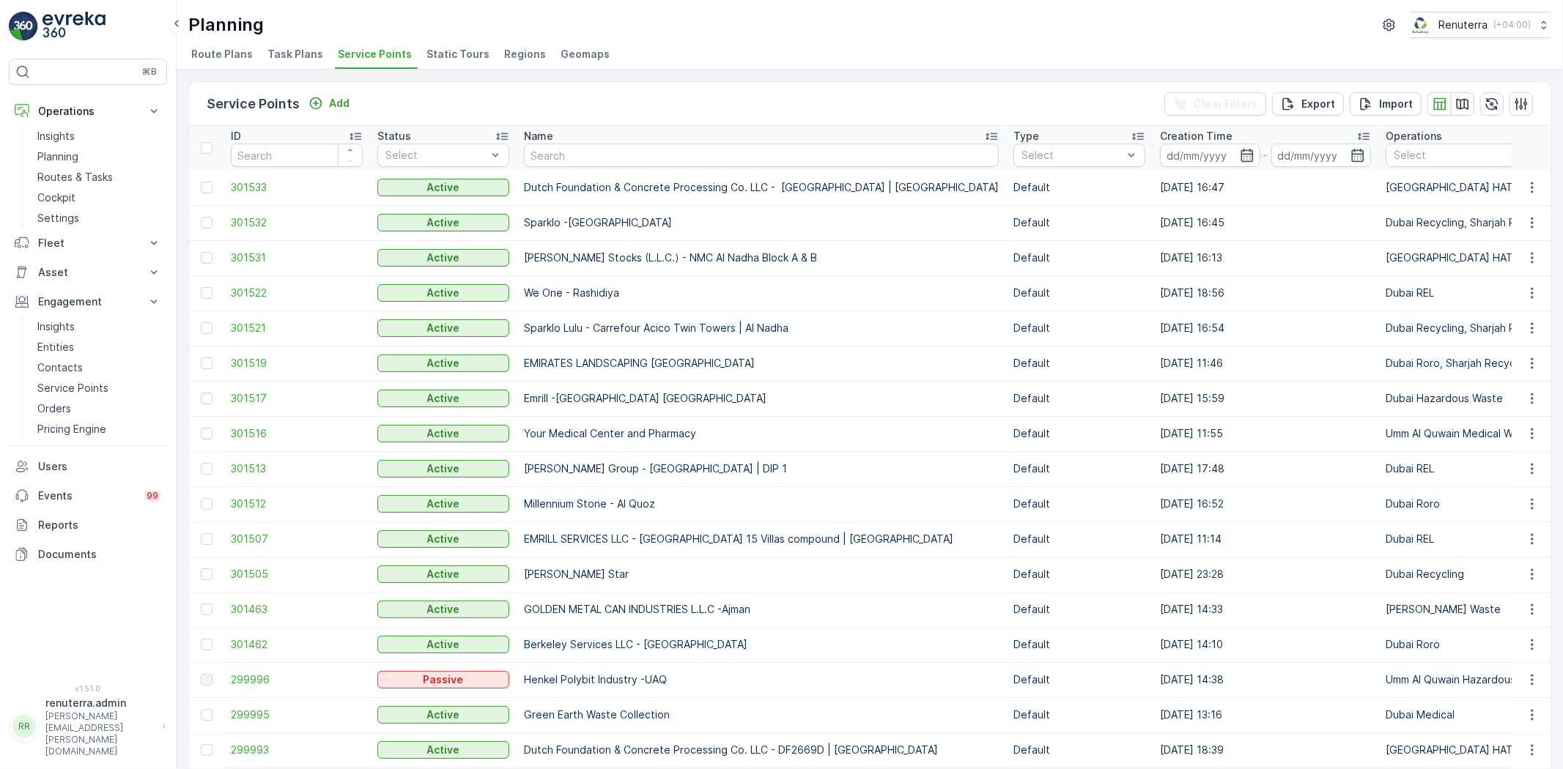
click at [577, 171] on td "Dutch Foundation & Concrete Processing Co. LLC - [GEOGRAPHIC_DATA] | [GEOGRAPHI…" at bounding box center [760, 187] width 489 height 35
click at [579, 165] on input "text" at bounding box center [761, 155] width 475 height 23
type input "salam"
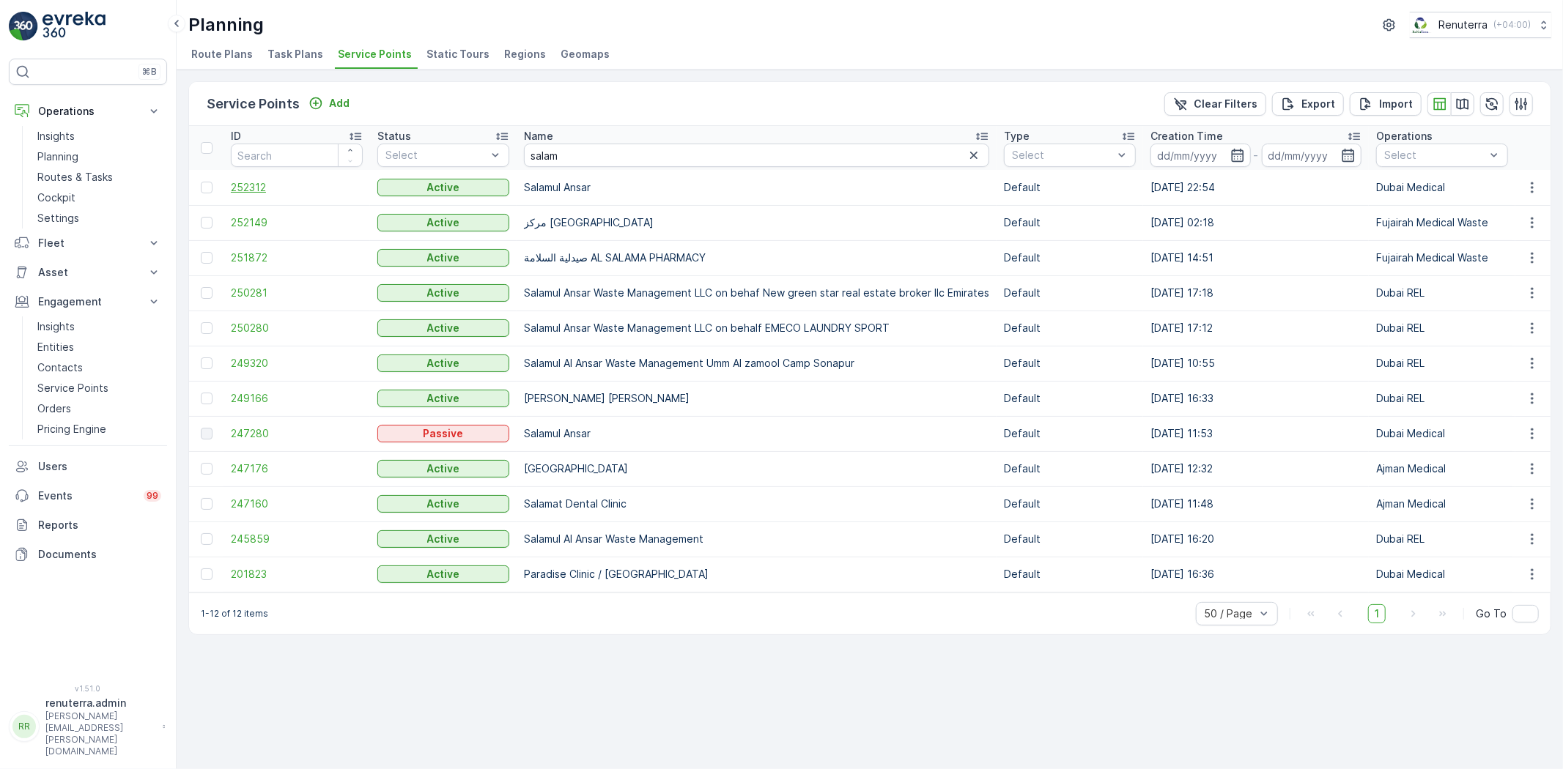
click at [260, 187] on span "252312" at bounding box center [297, 187] width 132 height 15
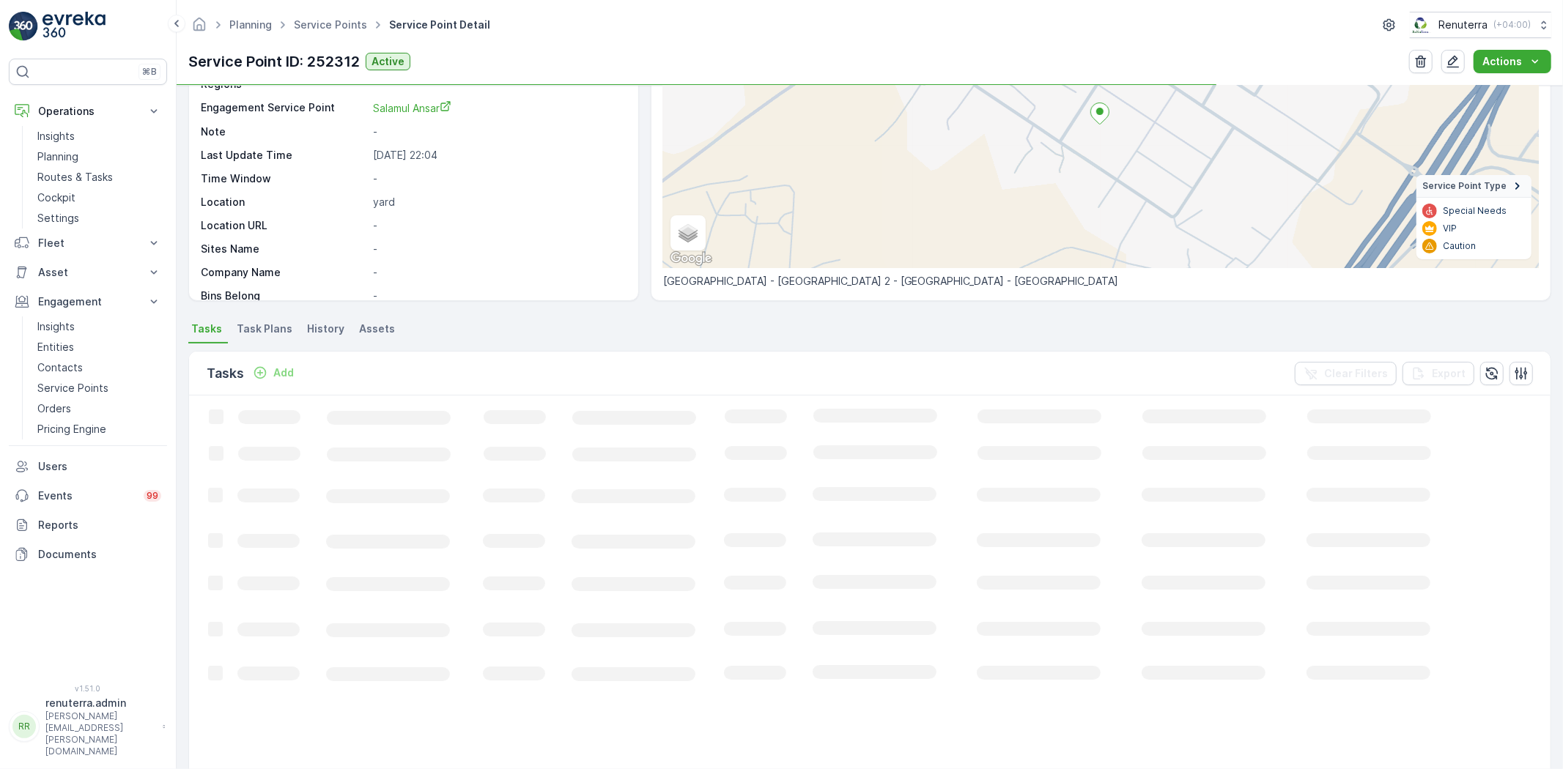
scroll to position [163, 0]
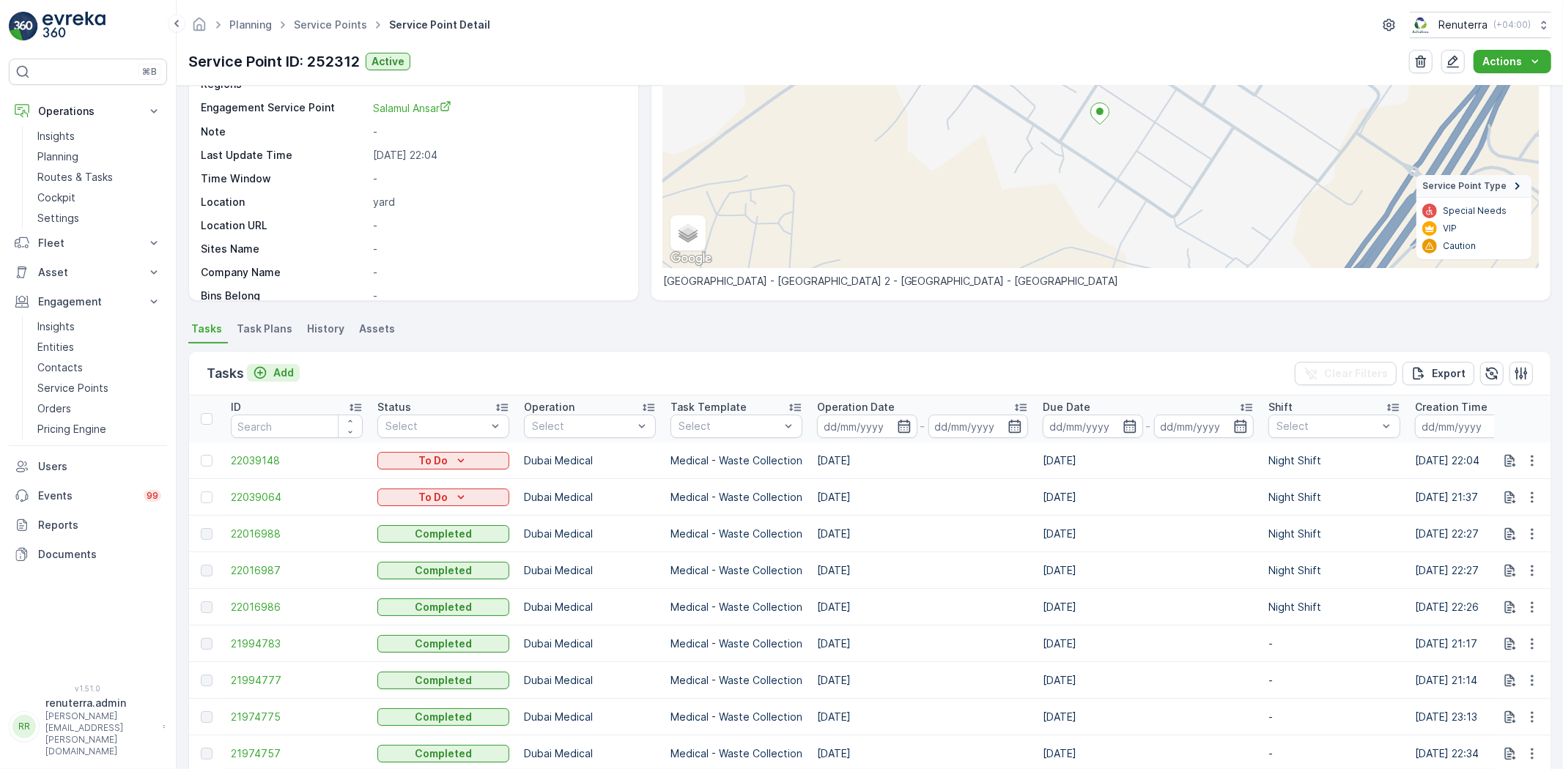
click at [293, 374] on p "Add" at bounding box center [283, 373] width 21 height 15
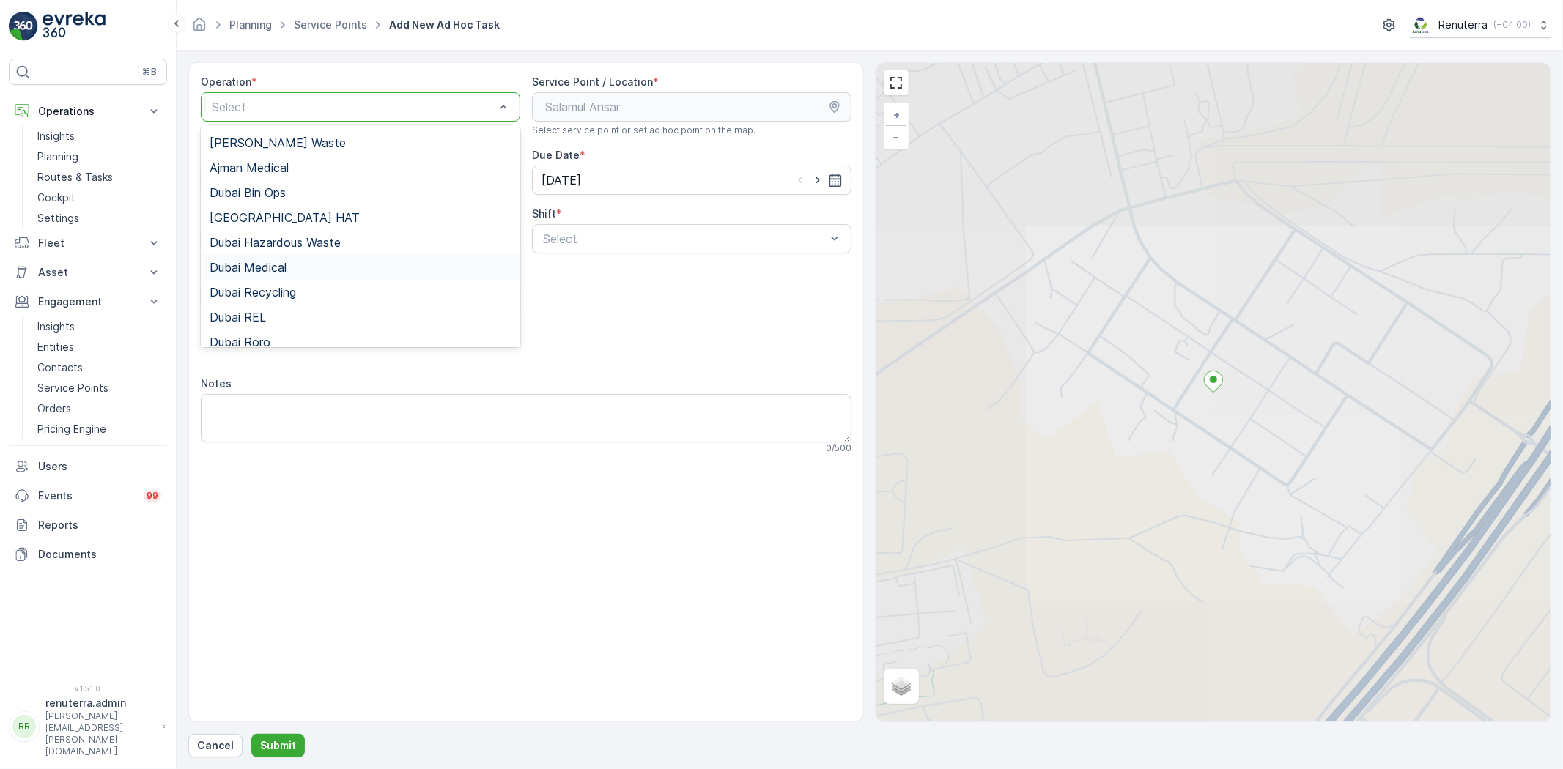
click at [271, 258] on div "Dubai Medical" at bounding box center [360, 267] width 319 height 25
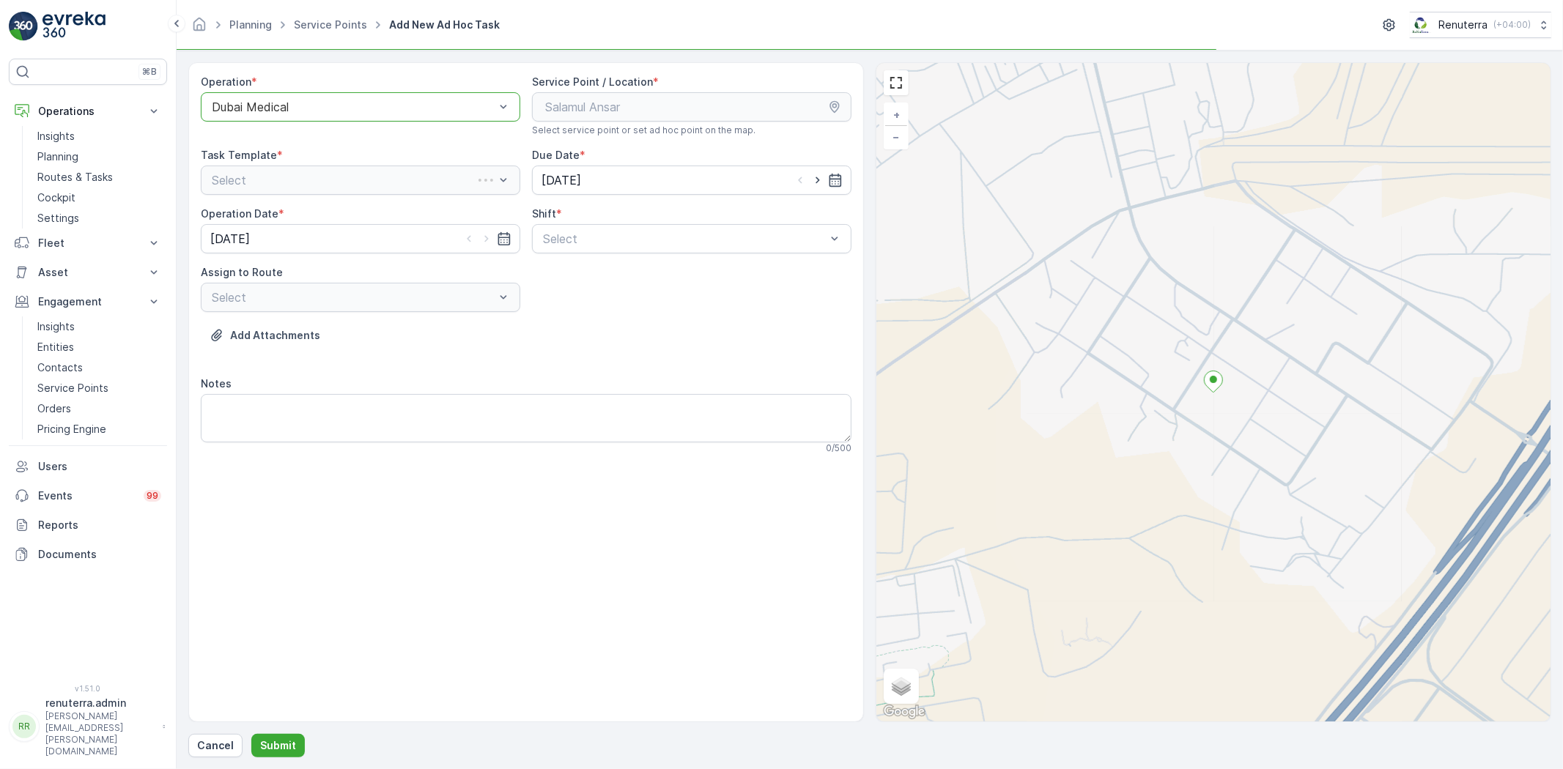
drag, startPoint x: 848, startPoint y: 207, endPoint x: 757, endPoint y: 221, distance: 92.0
click at [841, 208] on div "Shift *" at bounding box center [691, 214] width 319 height 15
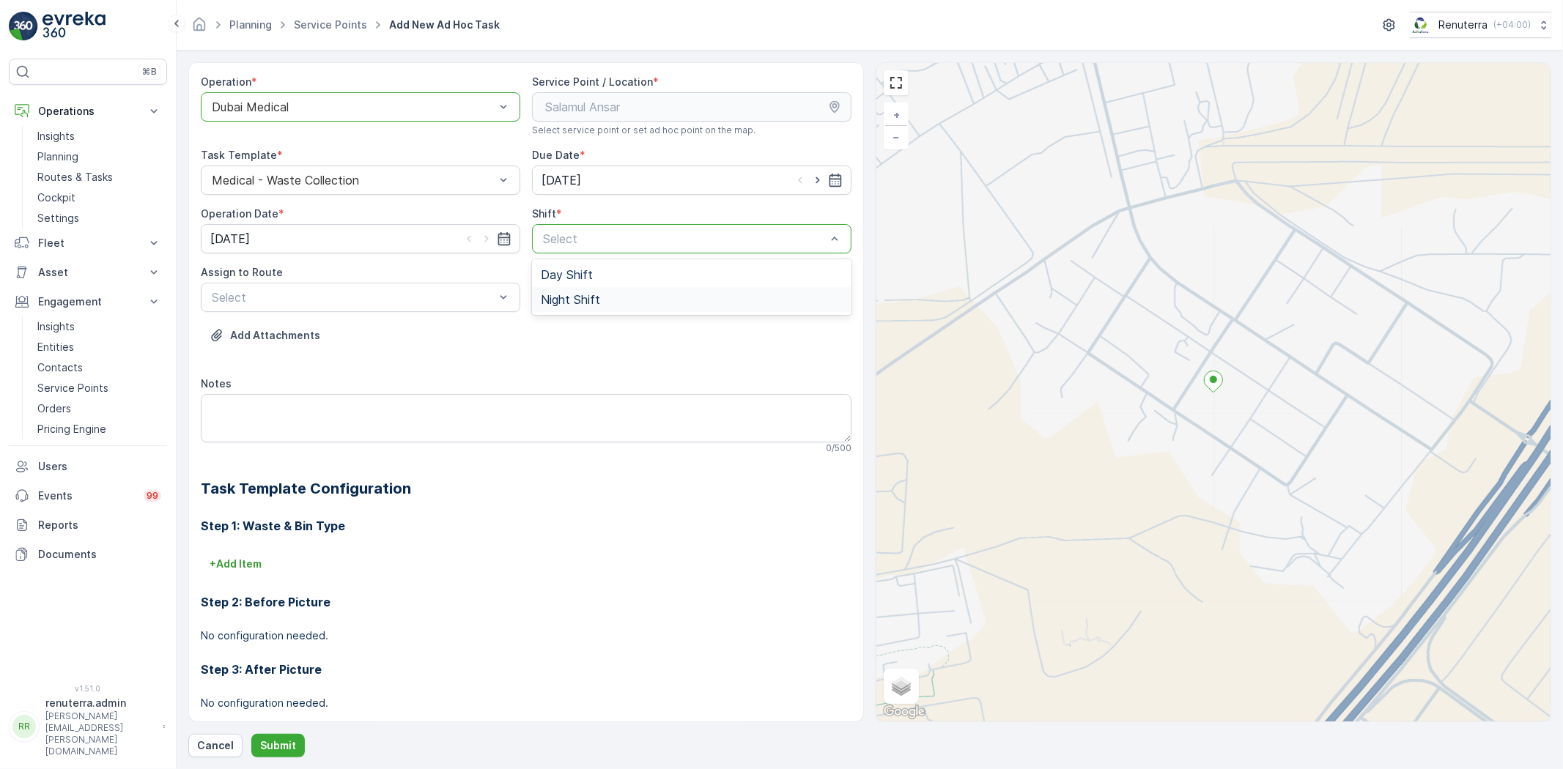
click at [601, 302] on div "Night Shift" at bounding box center [692, 299] width 302 height 13
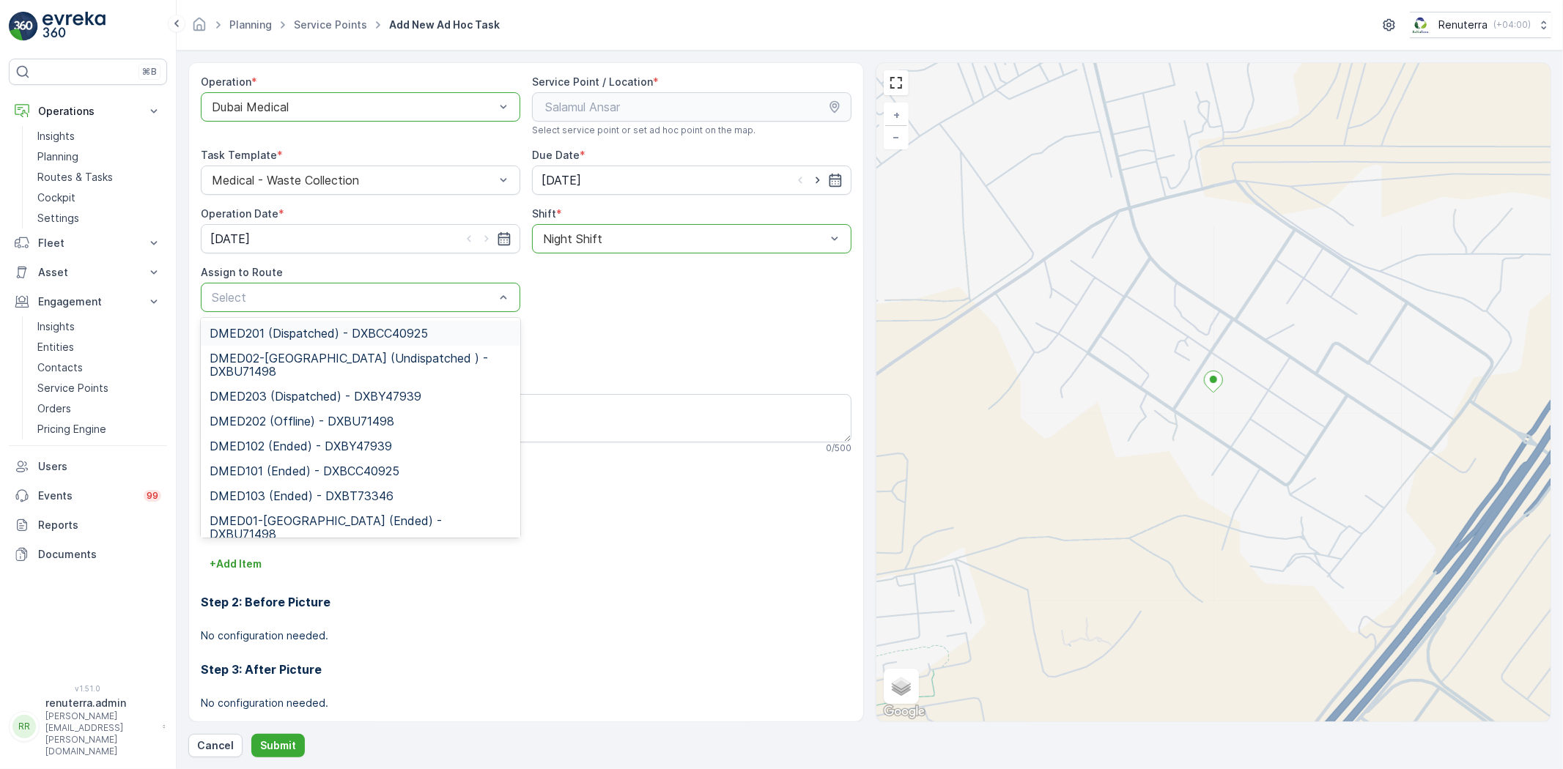
click at [376, 308] on div "Select" at bounding box center [360, 297] width 319 height 29
click at [291, 352] on span "DMED02-Khawaneej Yard (Undispatched ) - DXBU71498" at bounding box center [361, 365] width 302 height 26
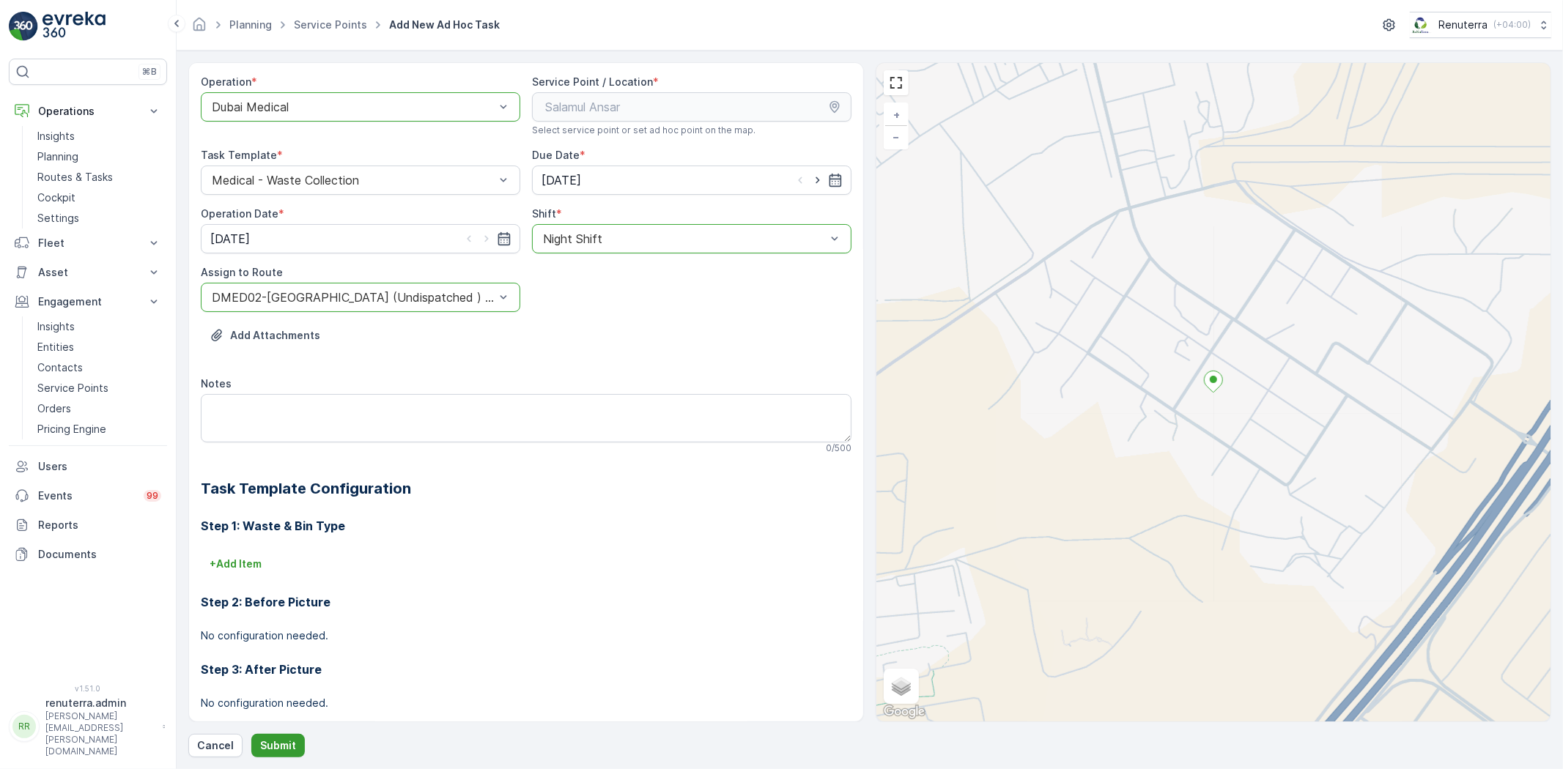
click at [260, 747] on p "Submit" at bounding box center [278, 745] width 36 height 15
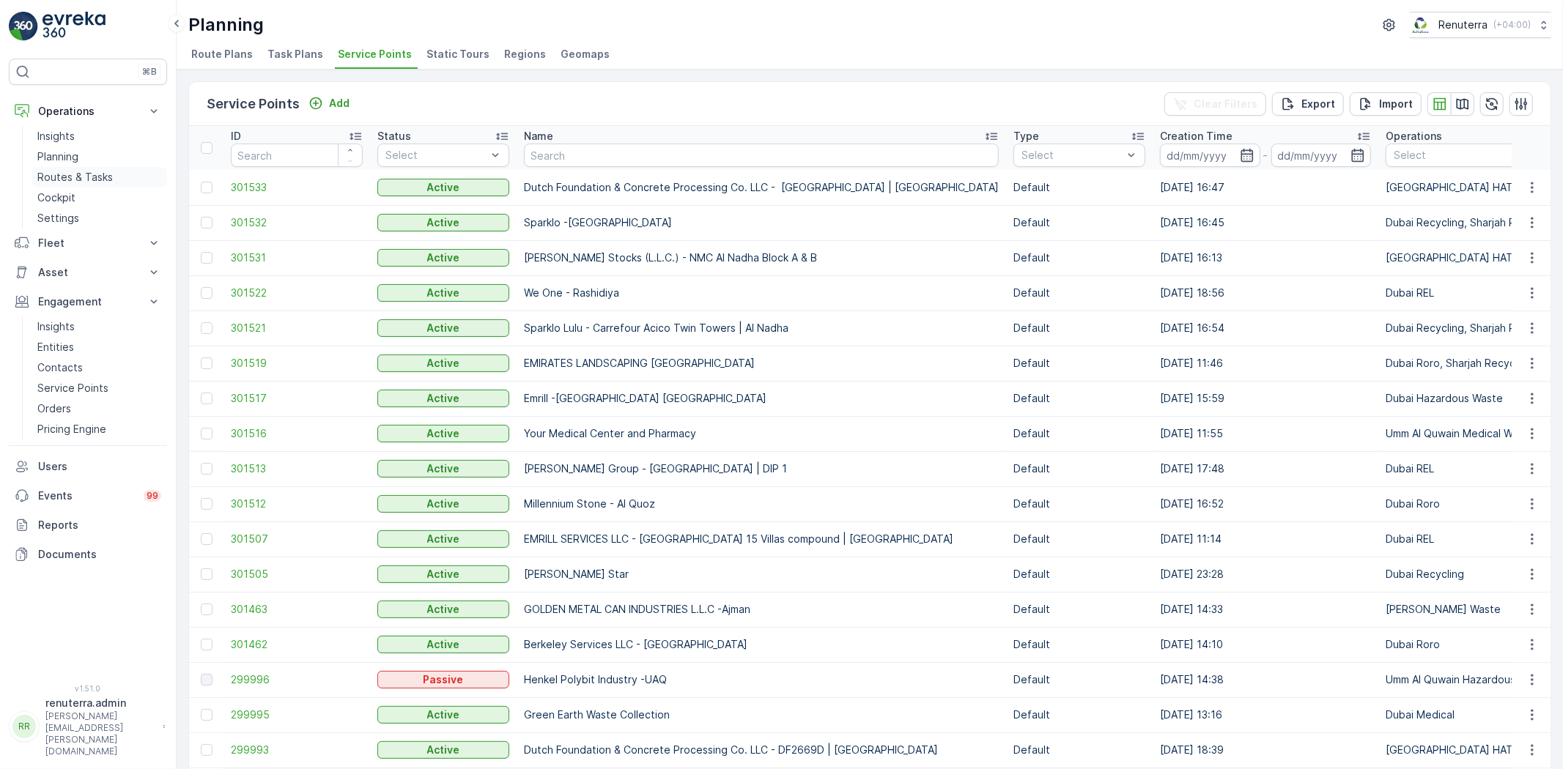
click at [89, 185] on link "Routes & Tasks" at bounding box center [99, 177] width 136 height 21
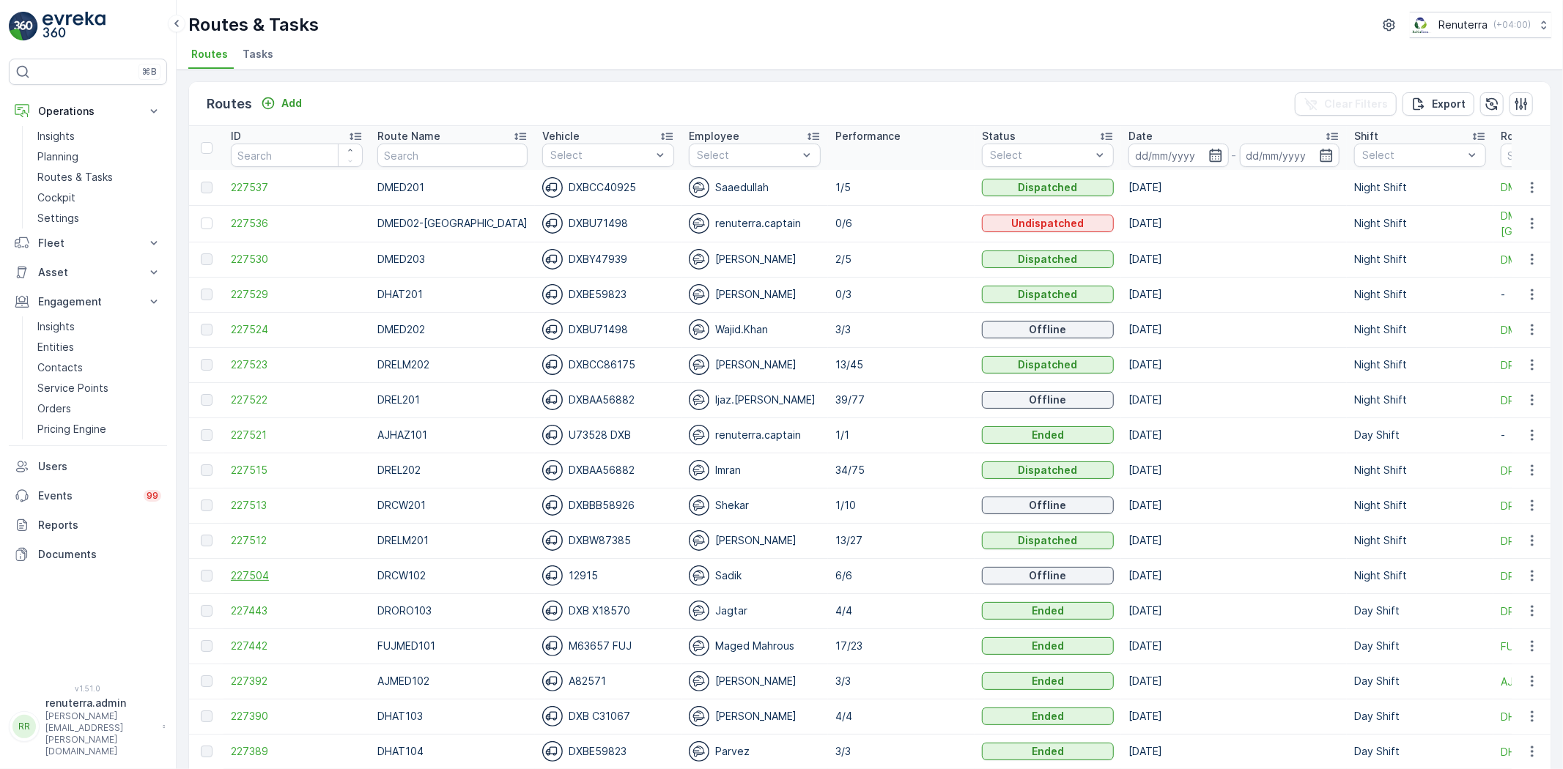
click at [259, 574] on span "227504" at bounding box center [297, 575] width 132 height 15
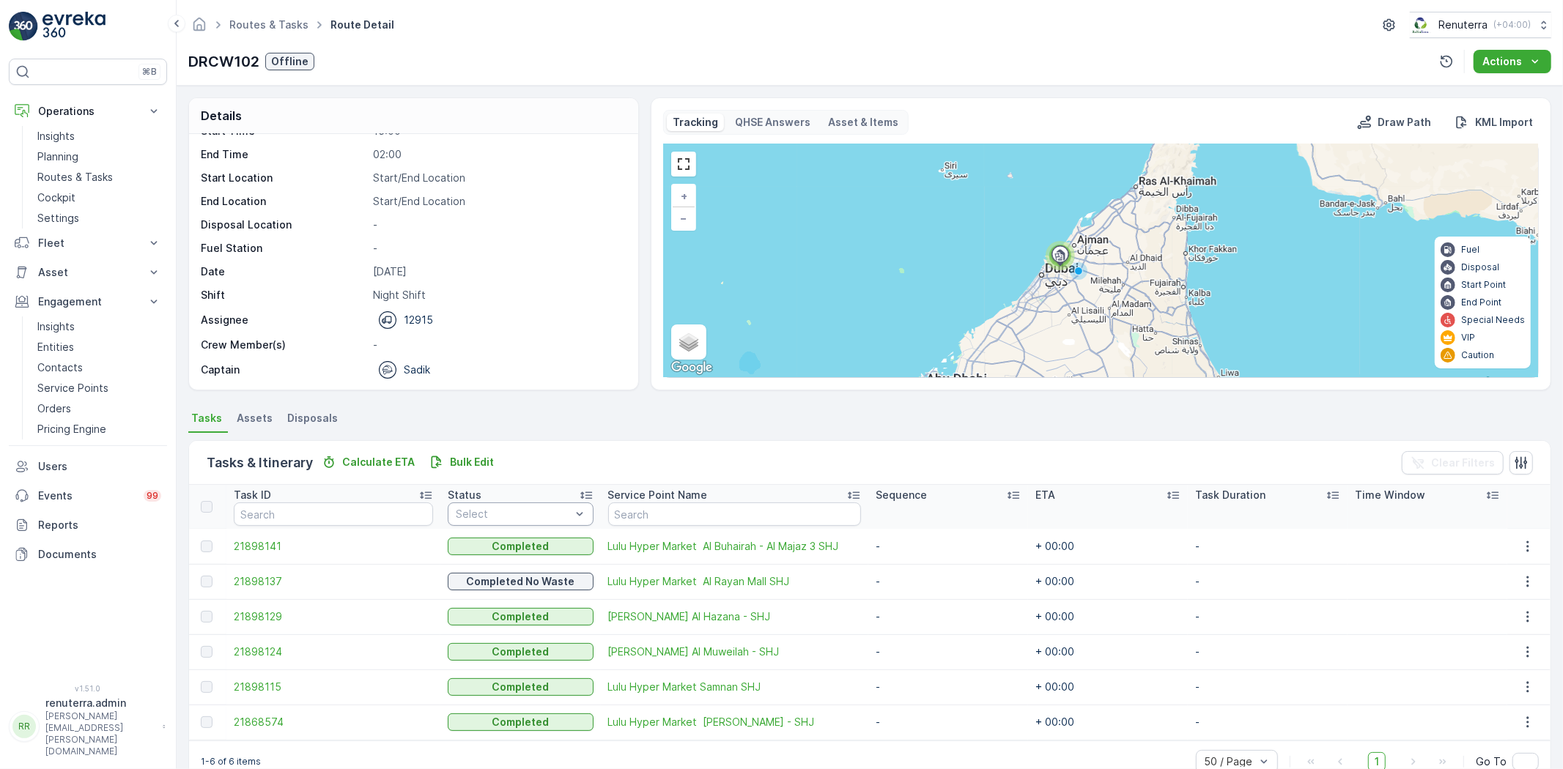
scroll to position [46, 0]
click at [267, 581] on span "21898137" at bounding box center [333, 581] width 199 height 15
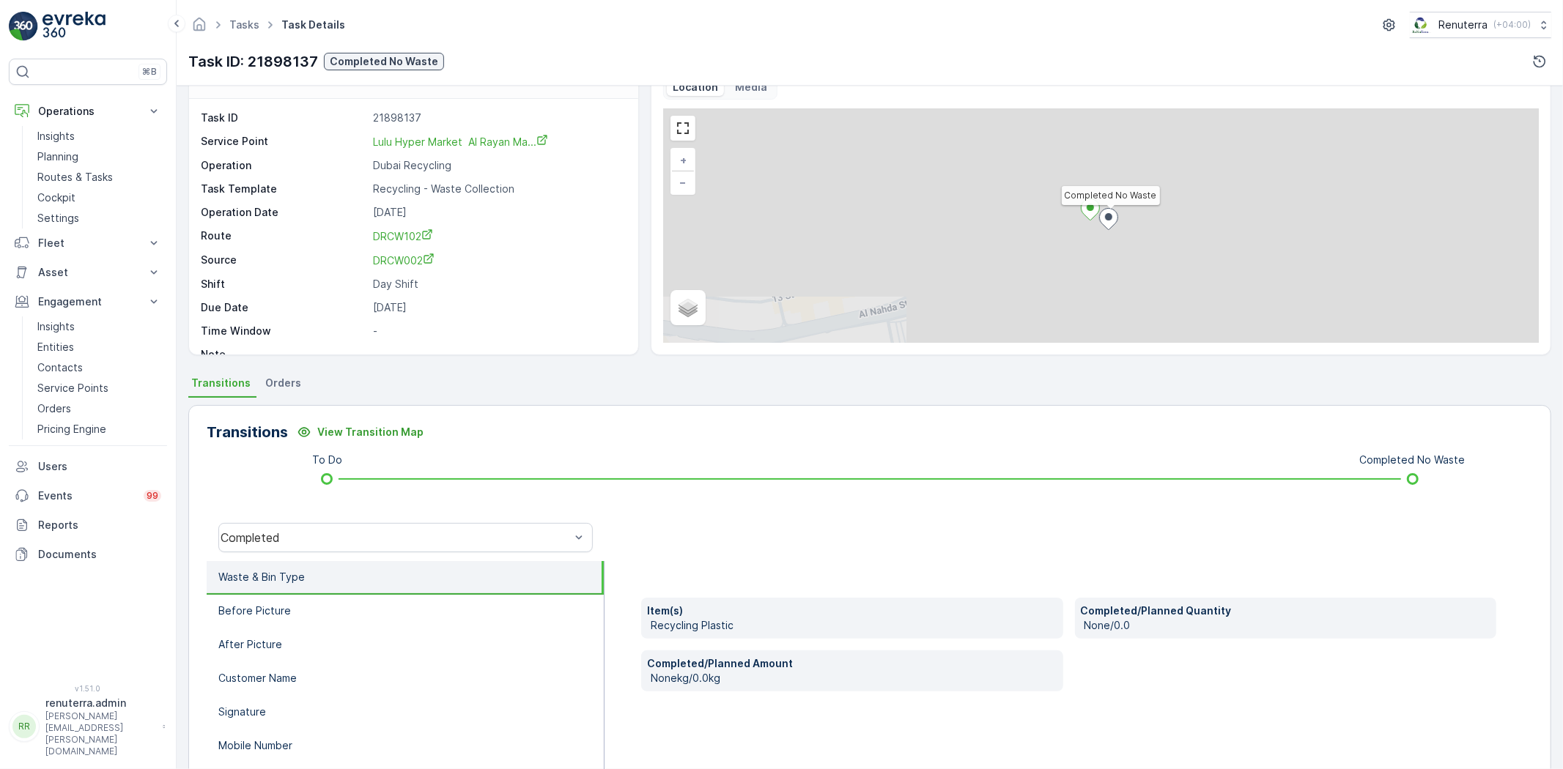
scroll to position [154, 0]
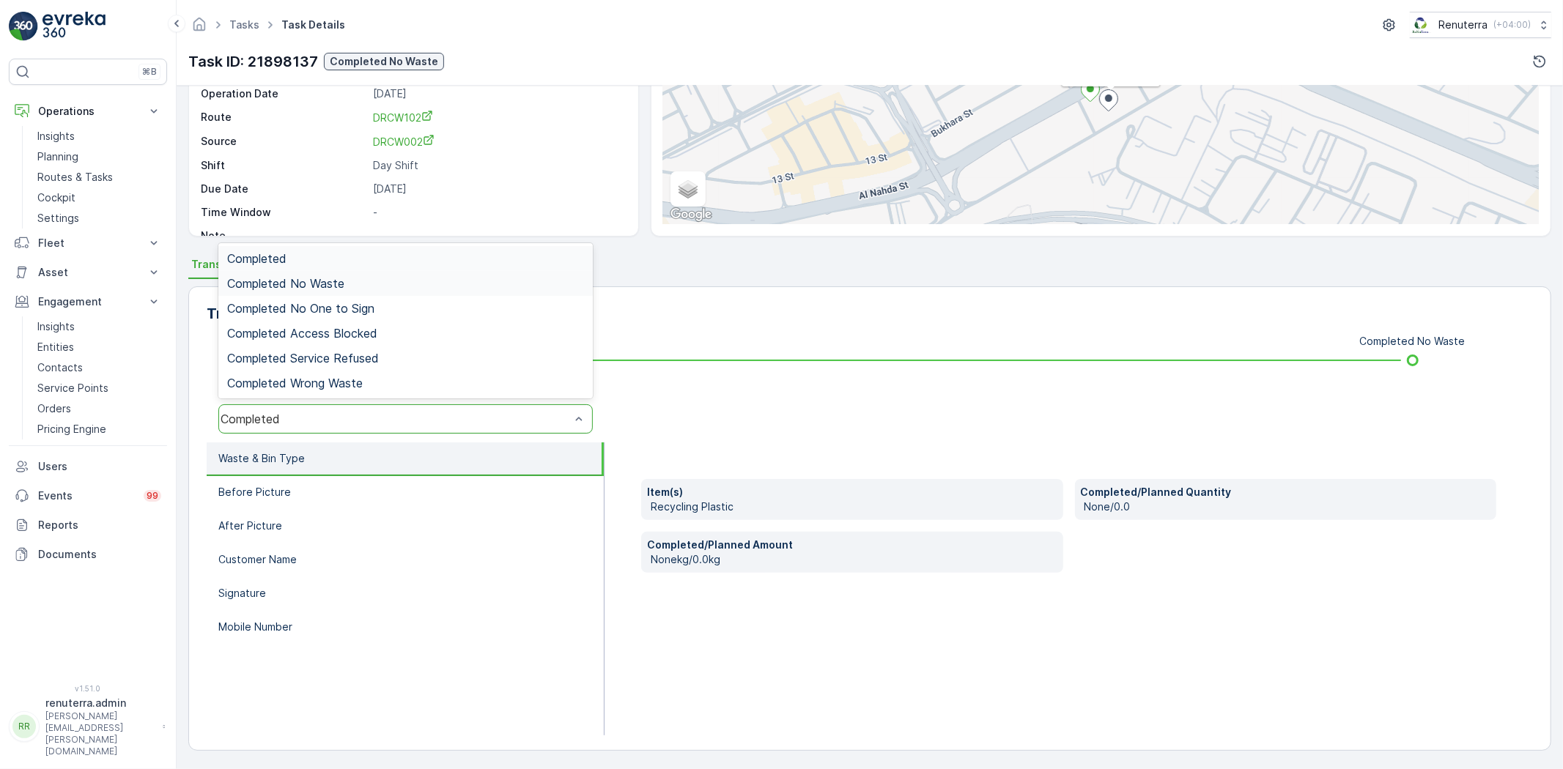
drag, startPoint x: 309, startPoint y: 280, endPoint x: 315, endPoint y: 305, distance: 26.3
click at [311, 283] on span "Completed No Waste" at bounding box center [285, 283] width 117 height 13
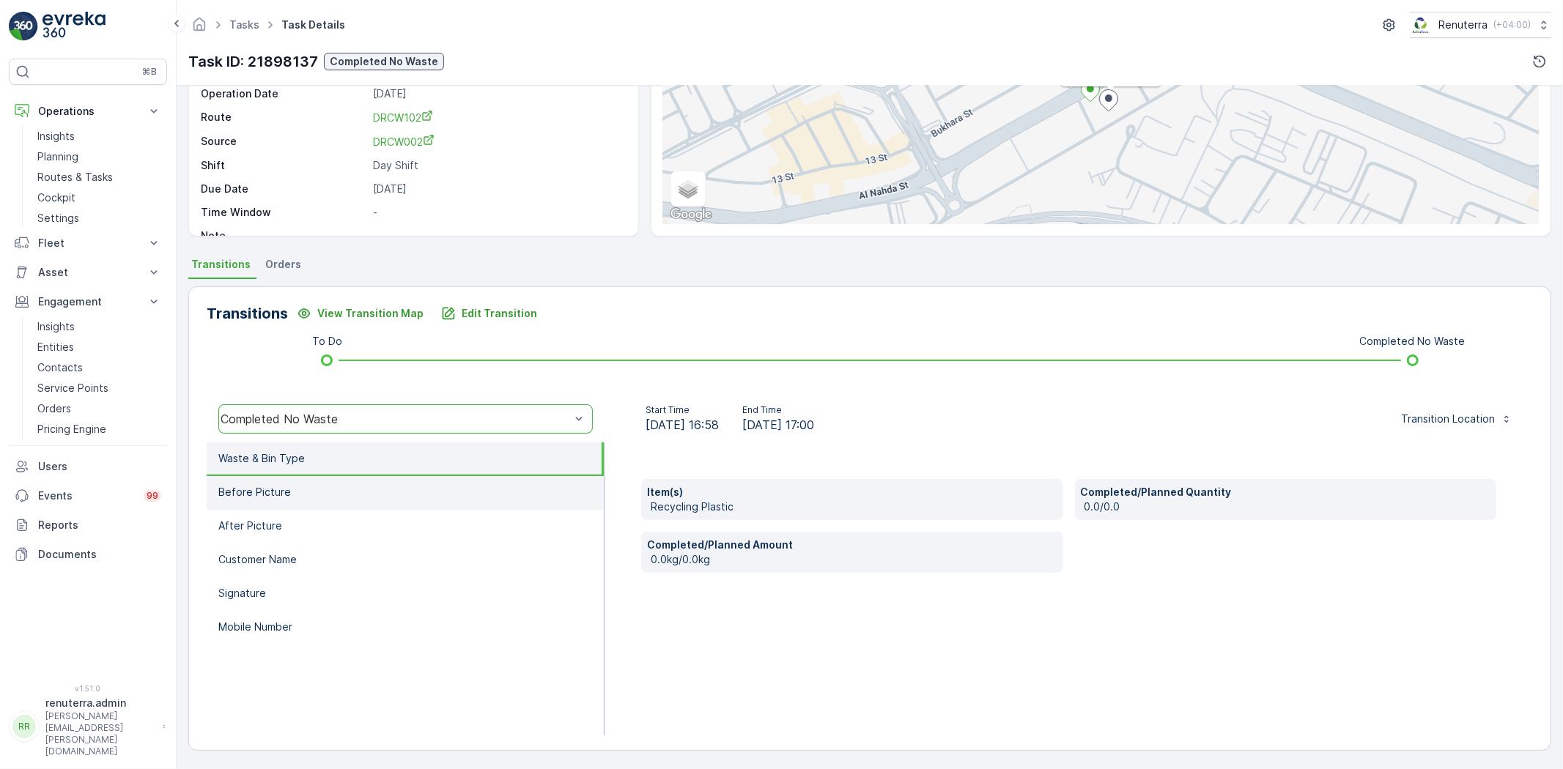
click at [293, 498] on li "Before Picture" at bounding box center [405, 493] width 397 height 34
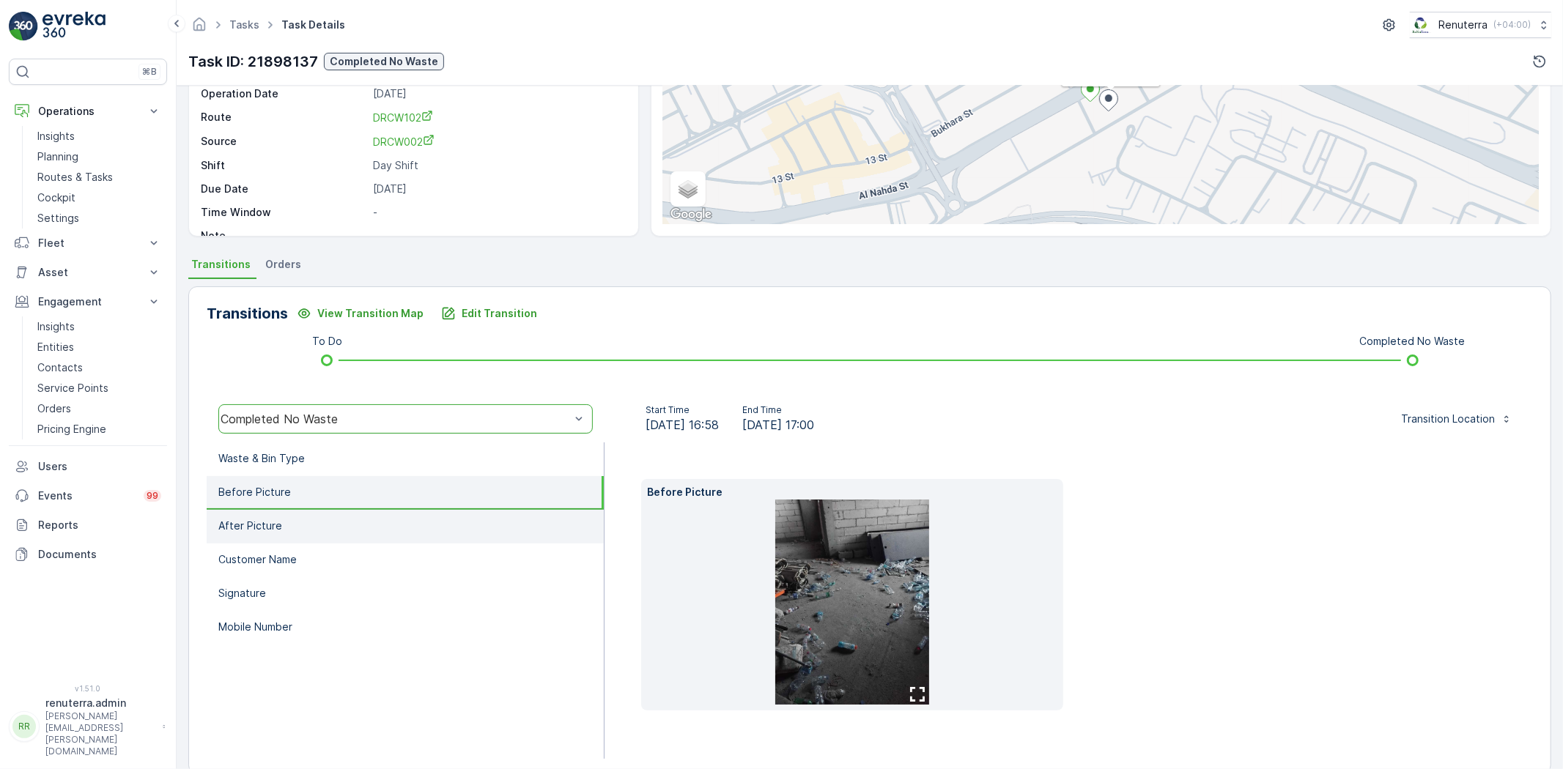
click at [277, 521] on p "After Picture" at bounding box center [250, 526] width 64 height 15
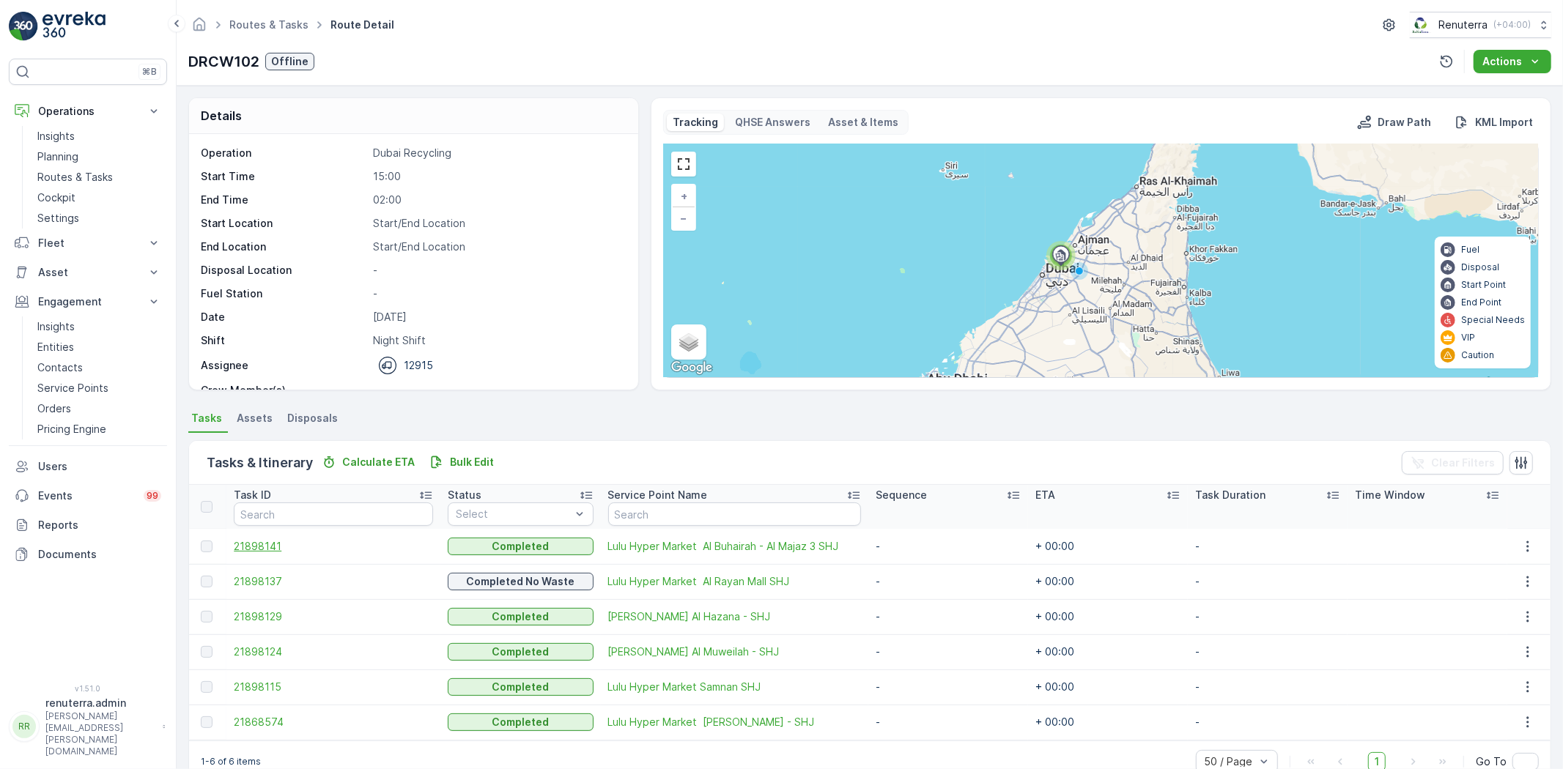
click at [240, 545] on span "21898141" at bounding box center [333, 546] width 199 height 15
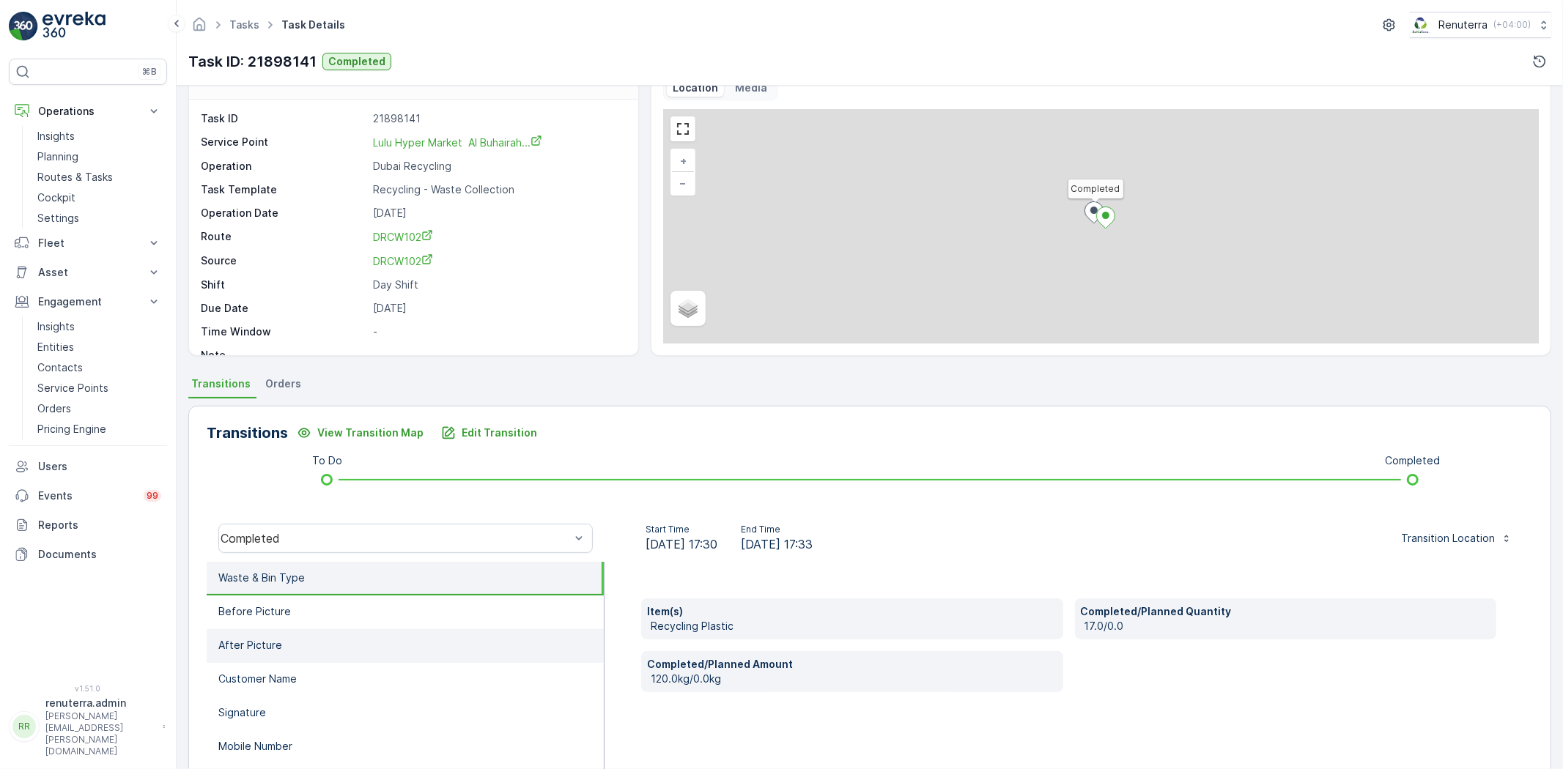
scroll to position [81, 0]
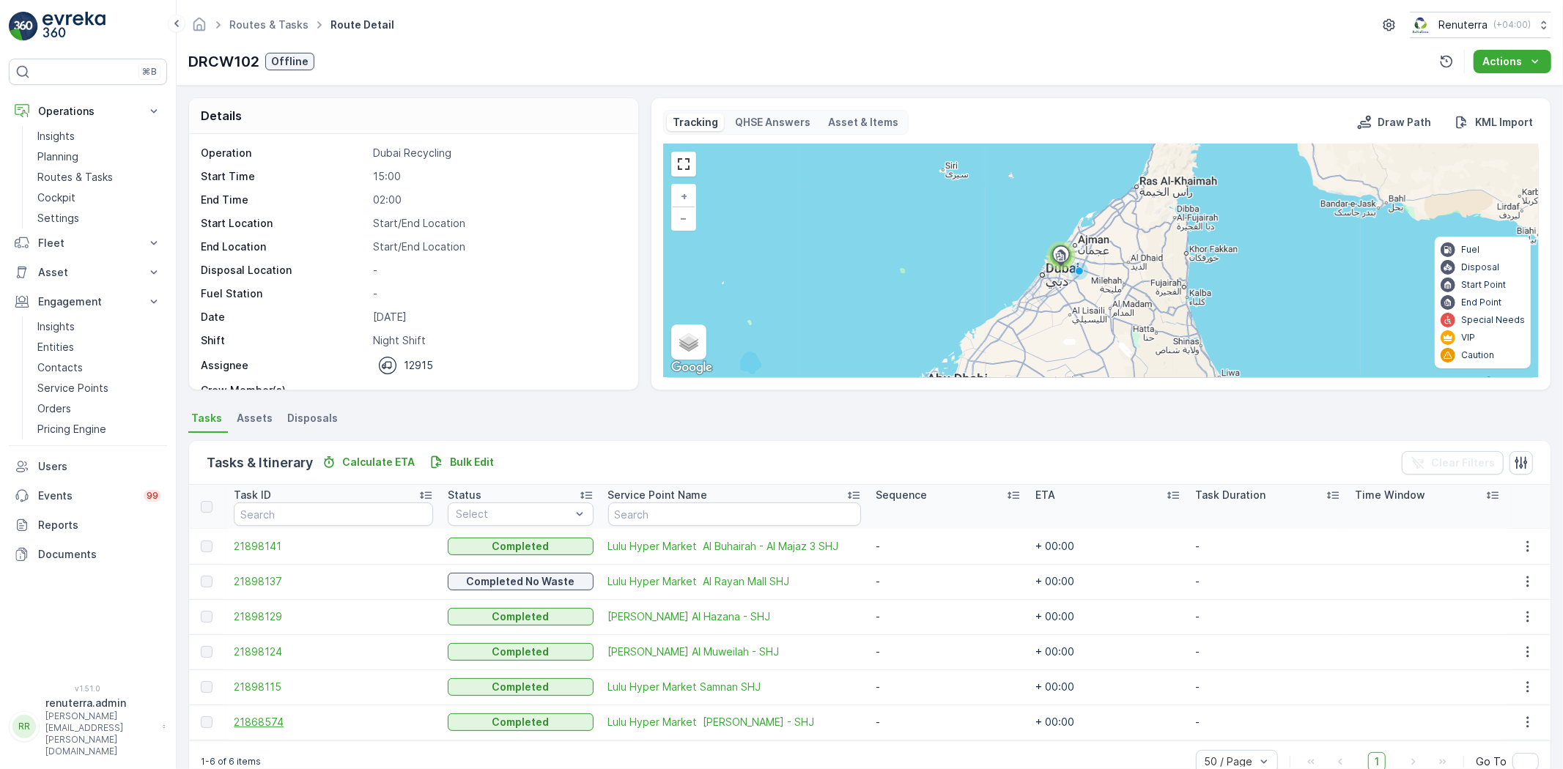
click at [252, 728] on span "21868574" at bounding box center [333, 722] width 199 height 15
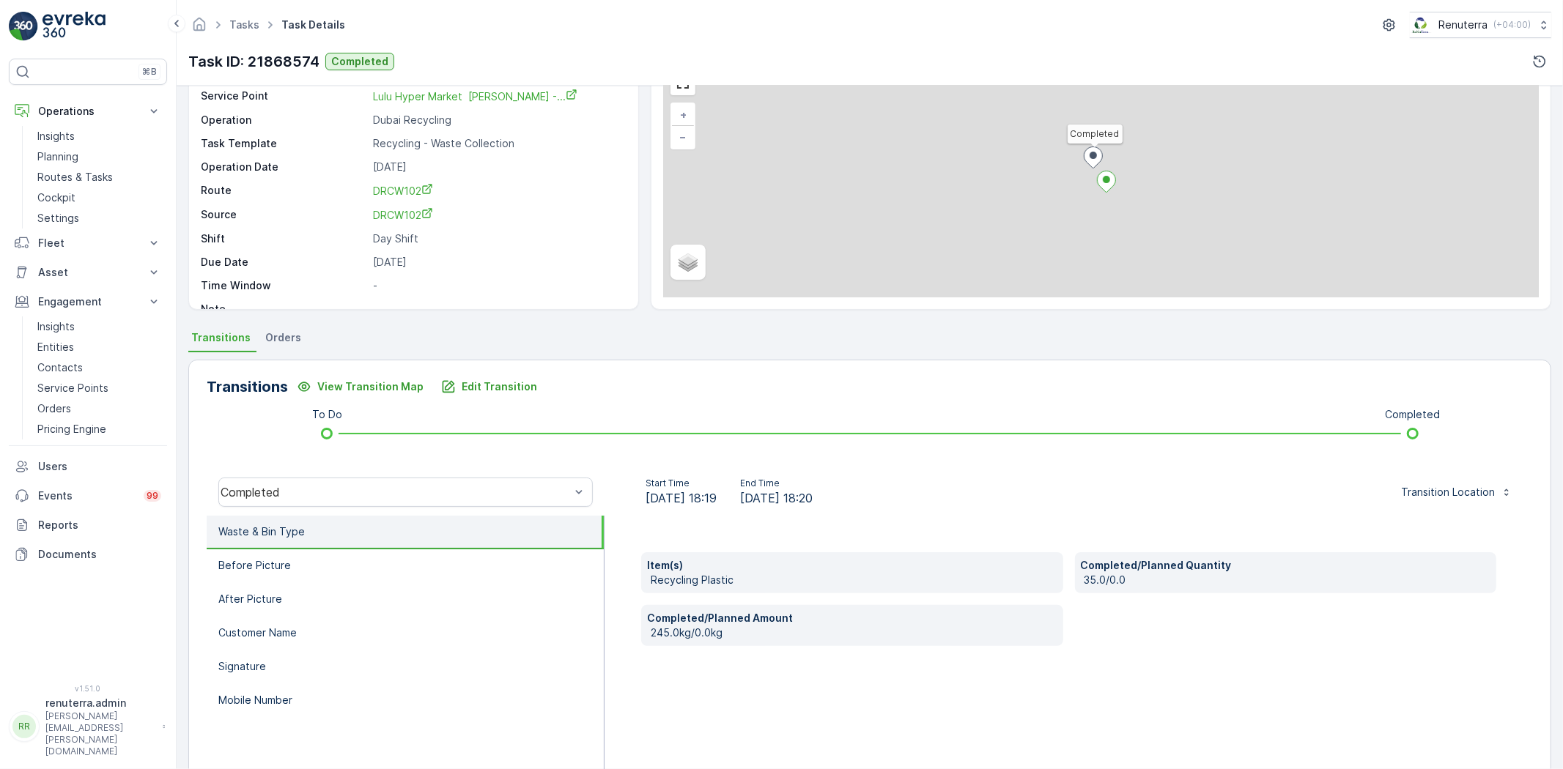
scroll to position [81, 0]
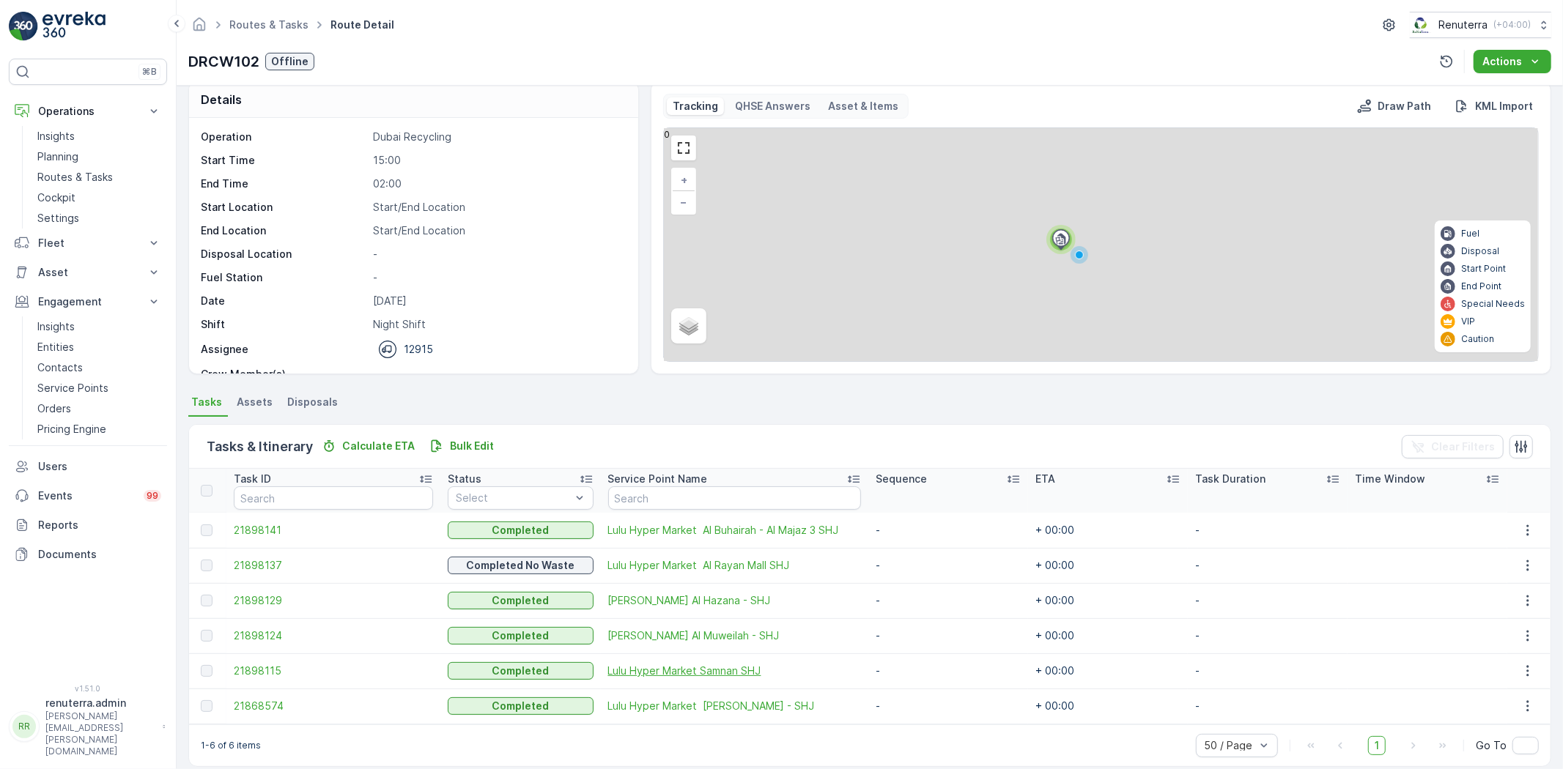
scroll to position [32, 0]
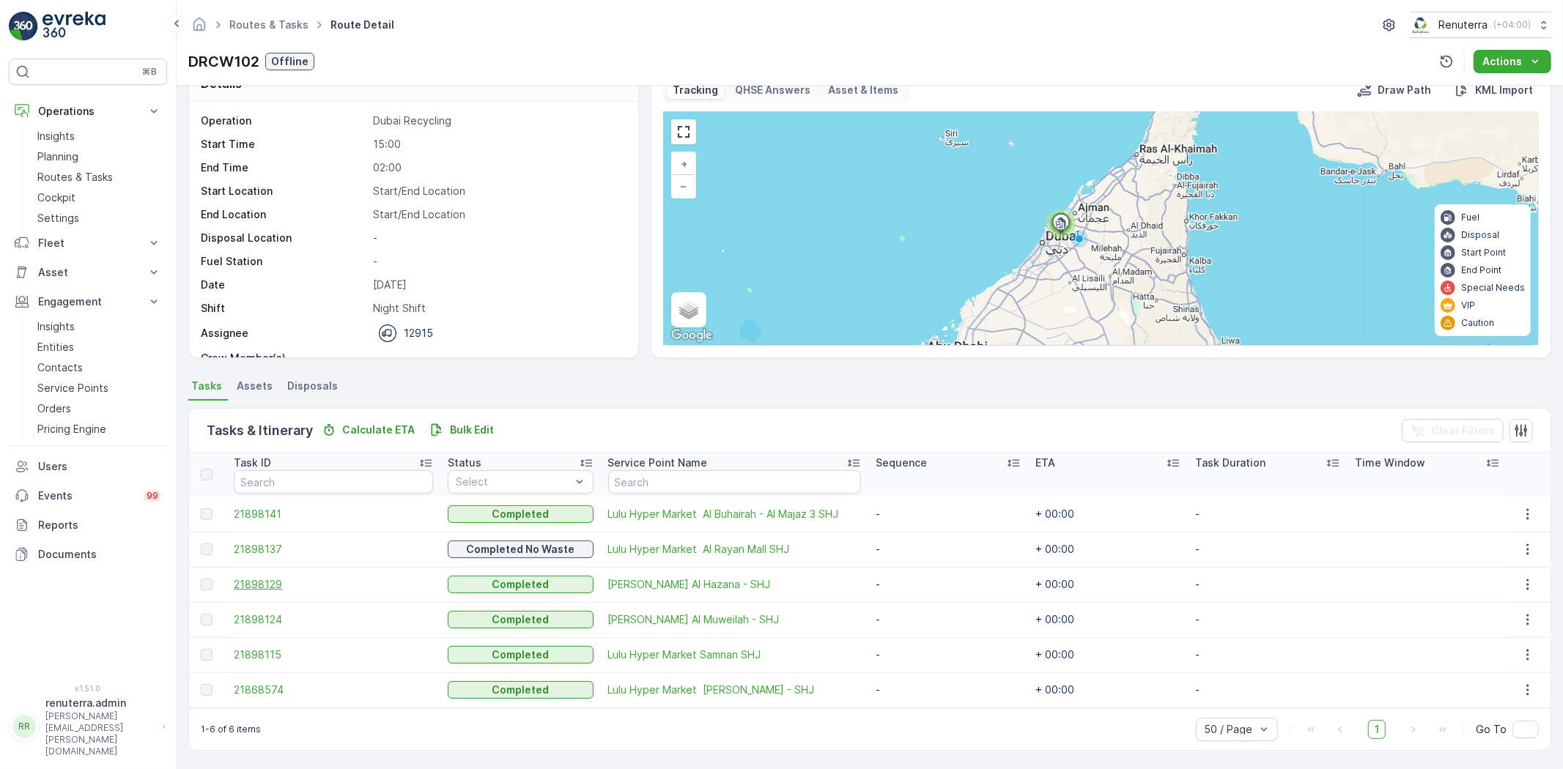
click at [255, 588] on span "21898129" at bounding box center [333, 584] width 199 height 15
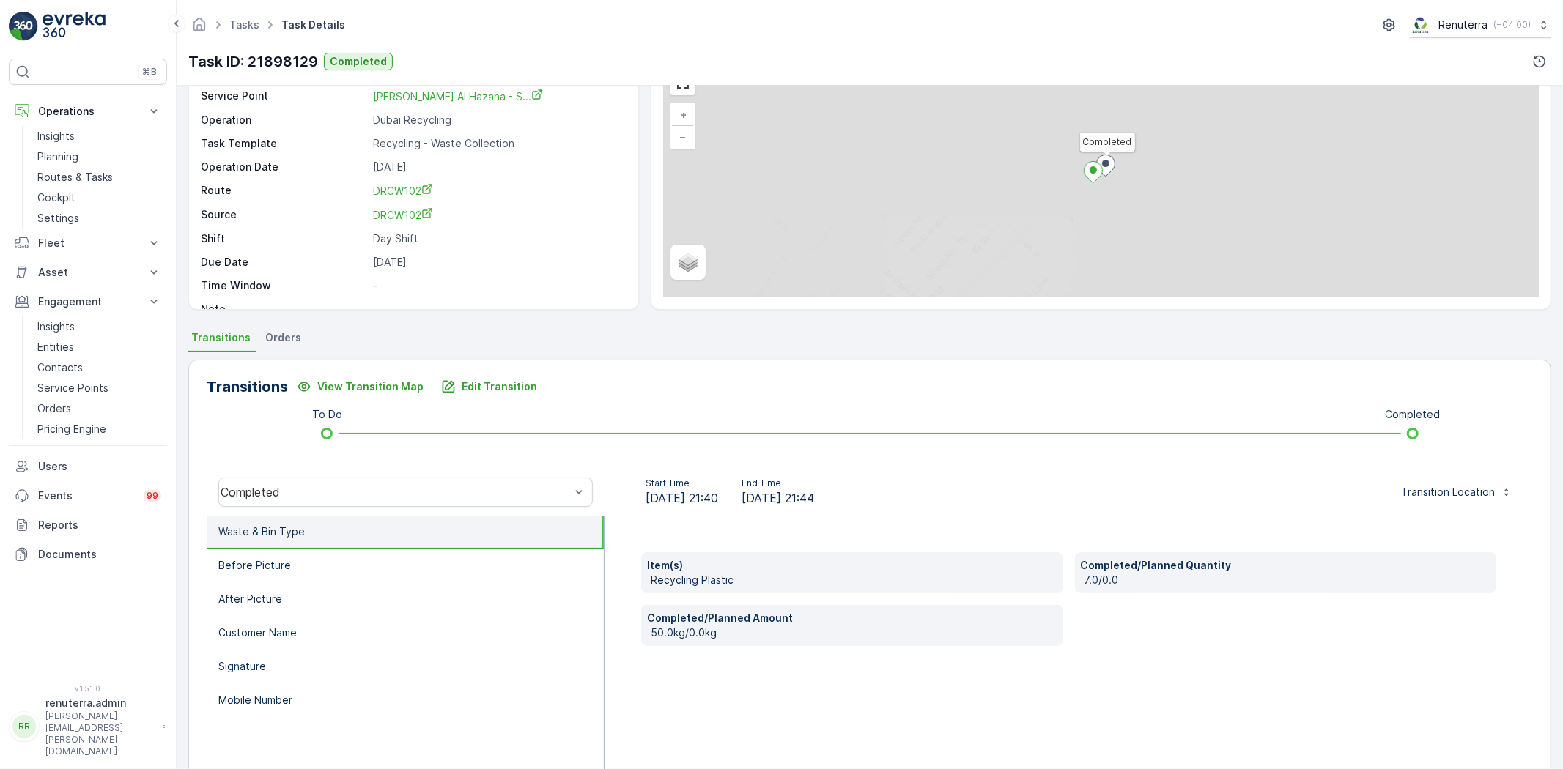
scroll to position [81, 0]
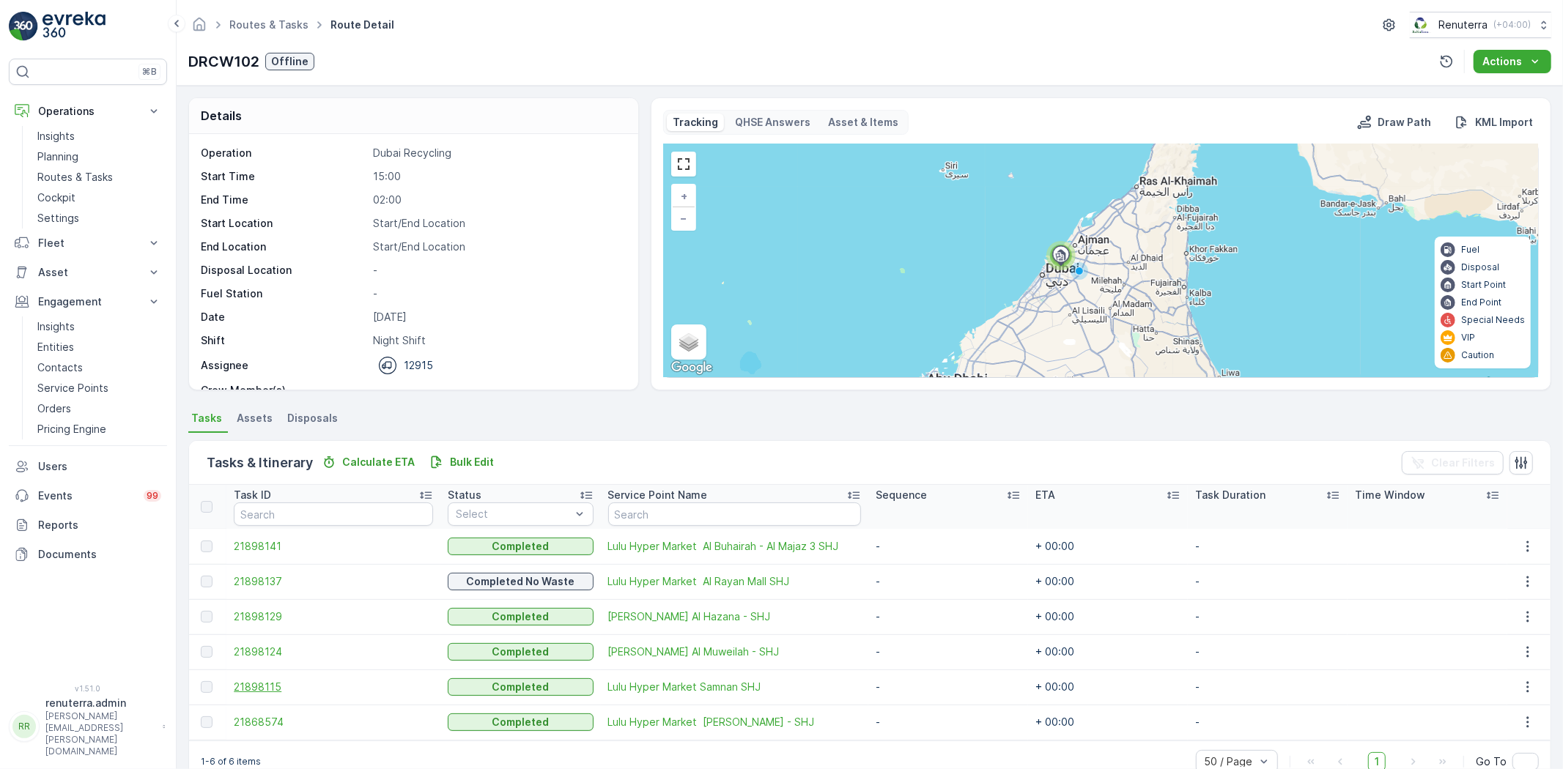
click at [269, 680] on span "21898115" at bounding box center [333, 687] width 199 height 15
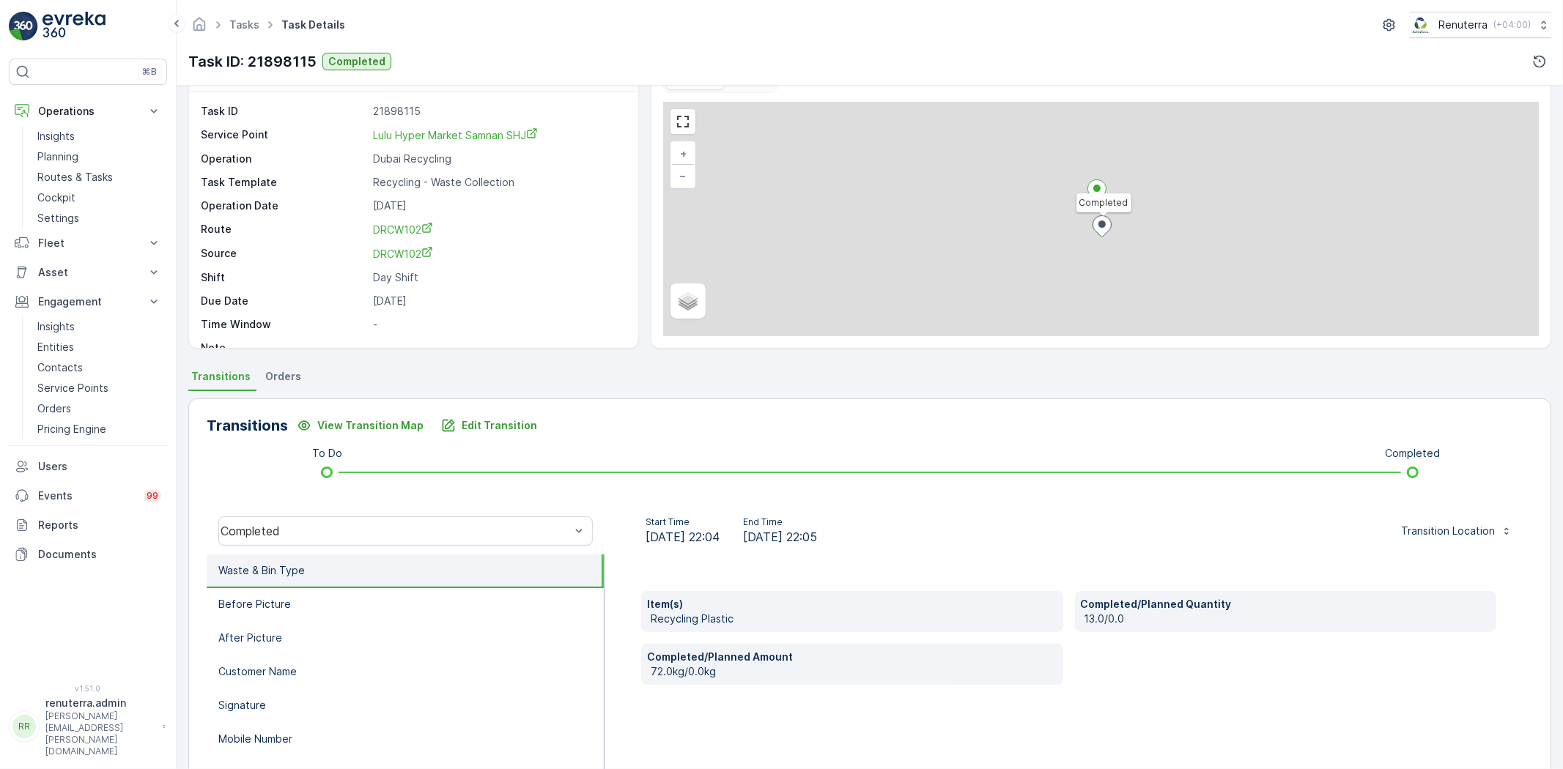
scroll to position [154, 0]
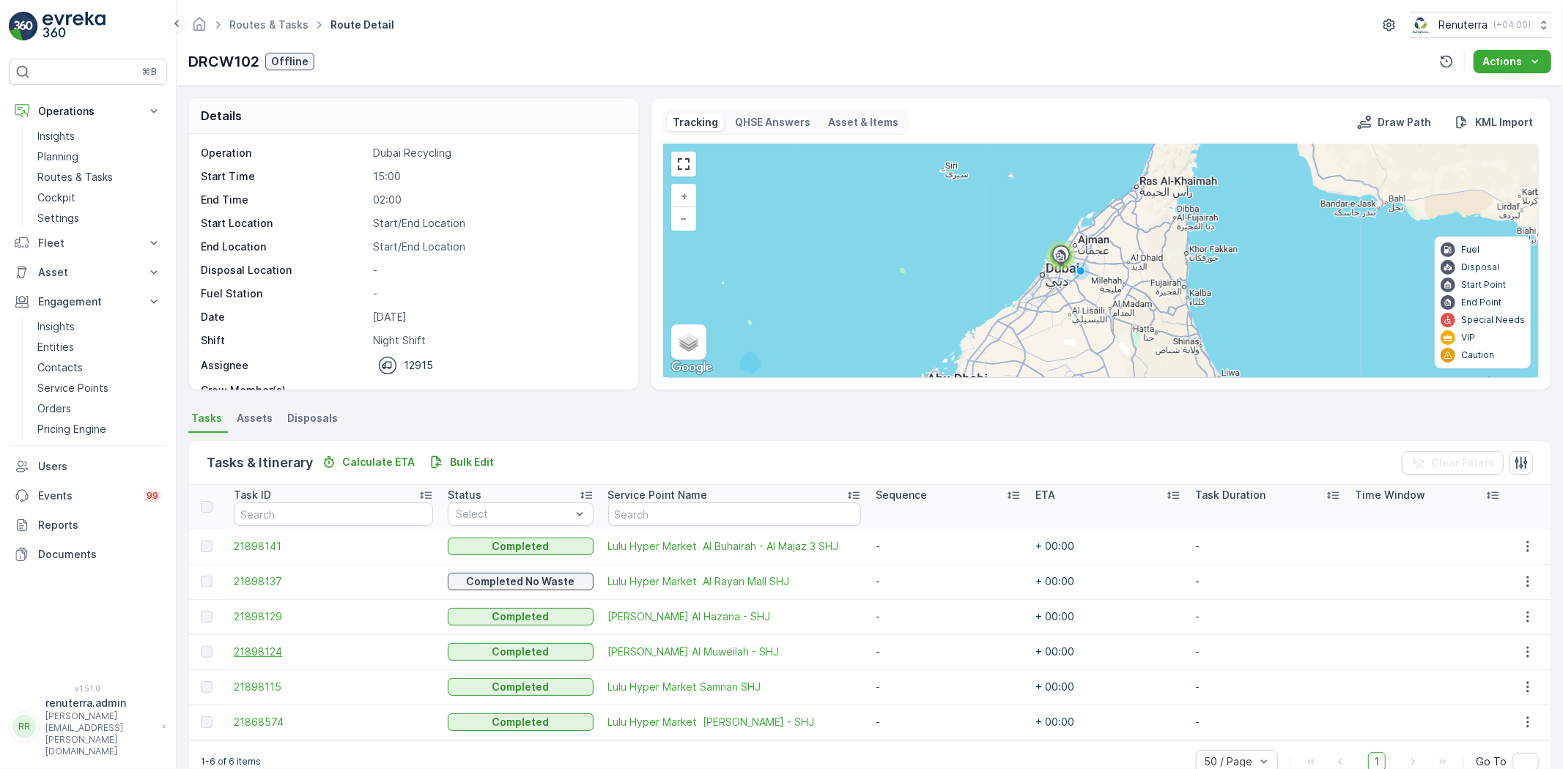
click at [251, 652] on span "21898124" at bounding box center [333, 652] width 199 height 15
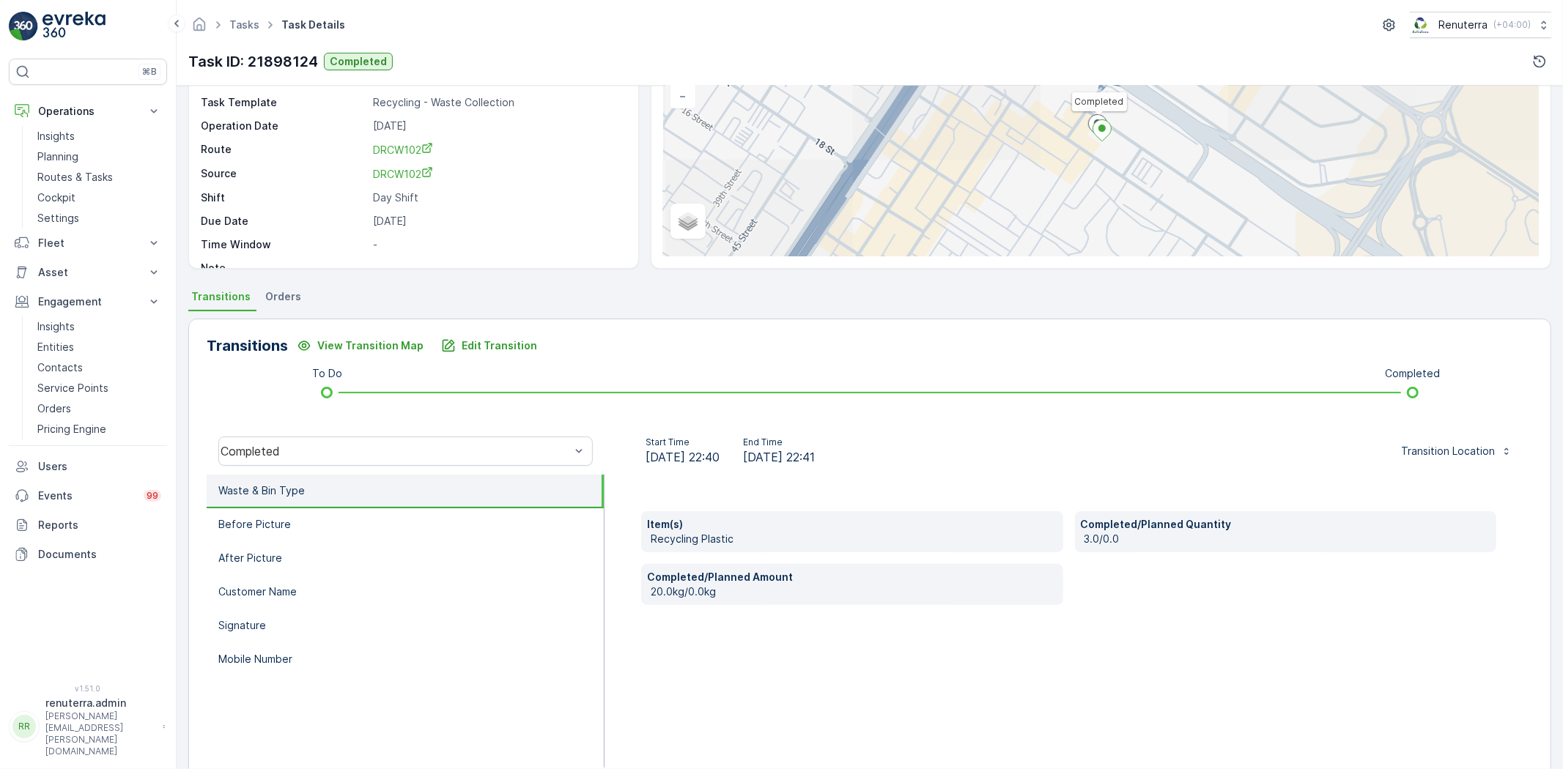
scroll to position [154, 0]
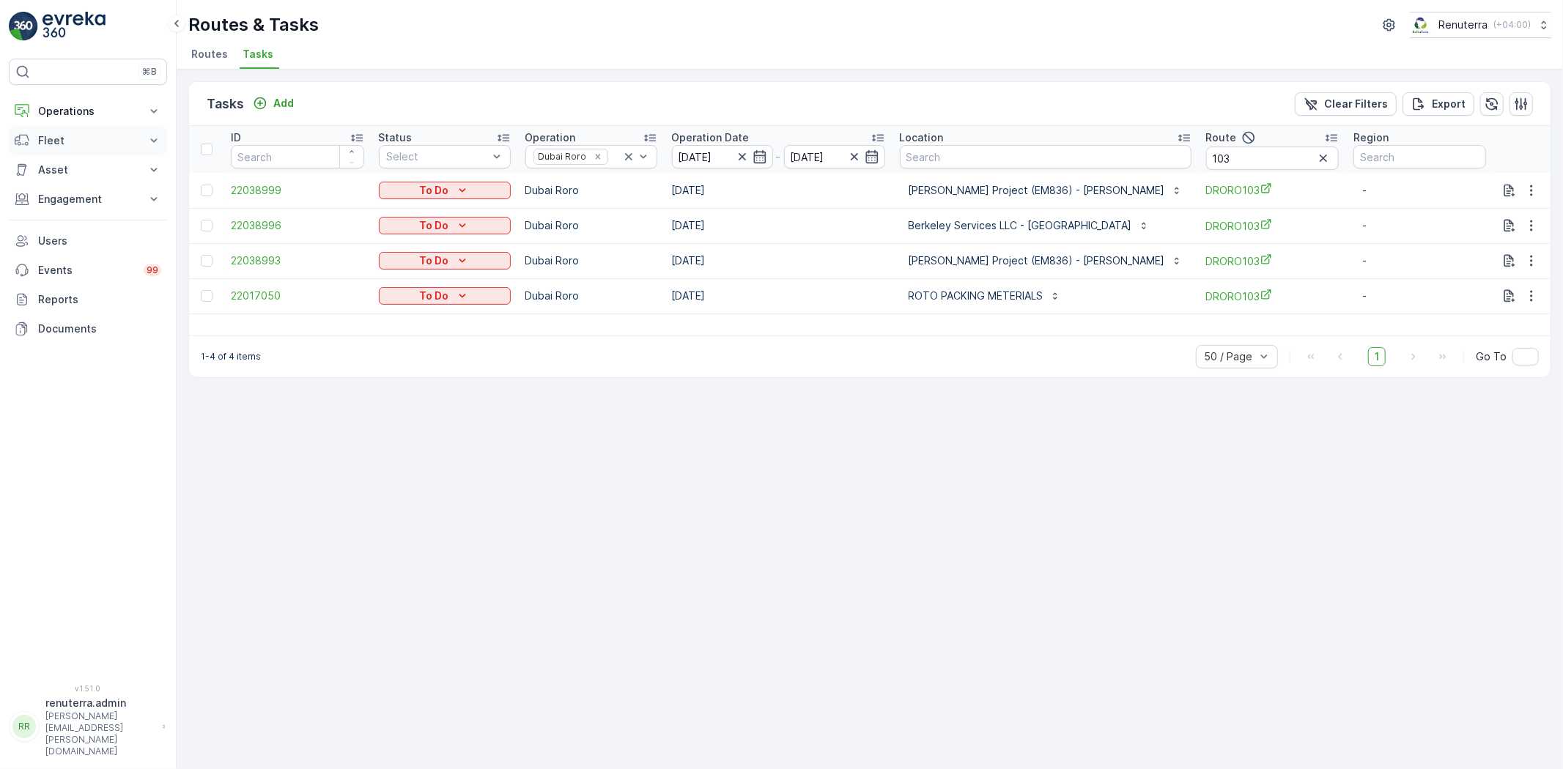
drag, startPoint x: 71, startPoint y: 123, endPoint x: 70, endPoint y: 136, distance: 13.3
click at [70, 136] on div "Operations Insights Planning Routes & Tasks Cockpit Settings Fleet Live Trackin…" at bounding box center [88, 220] width 158 height 247
click at [89, 105] on p "Operations" at bounding box center [88, 111] width 100 height 15
click at [70, 178] on p "Routes & Tasks" at bounding box center [74, 177] width 75 height 15
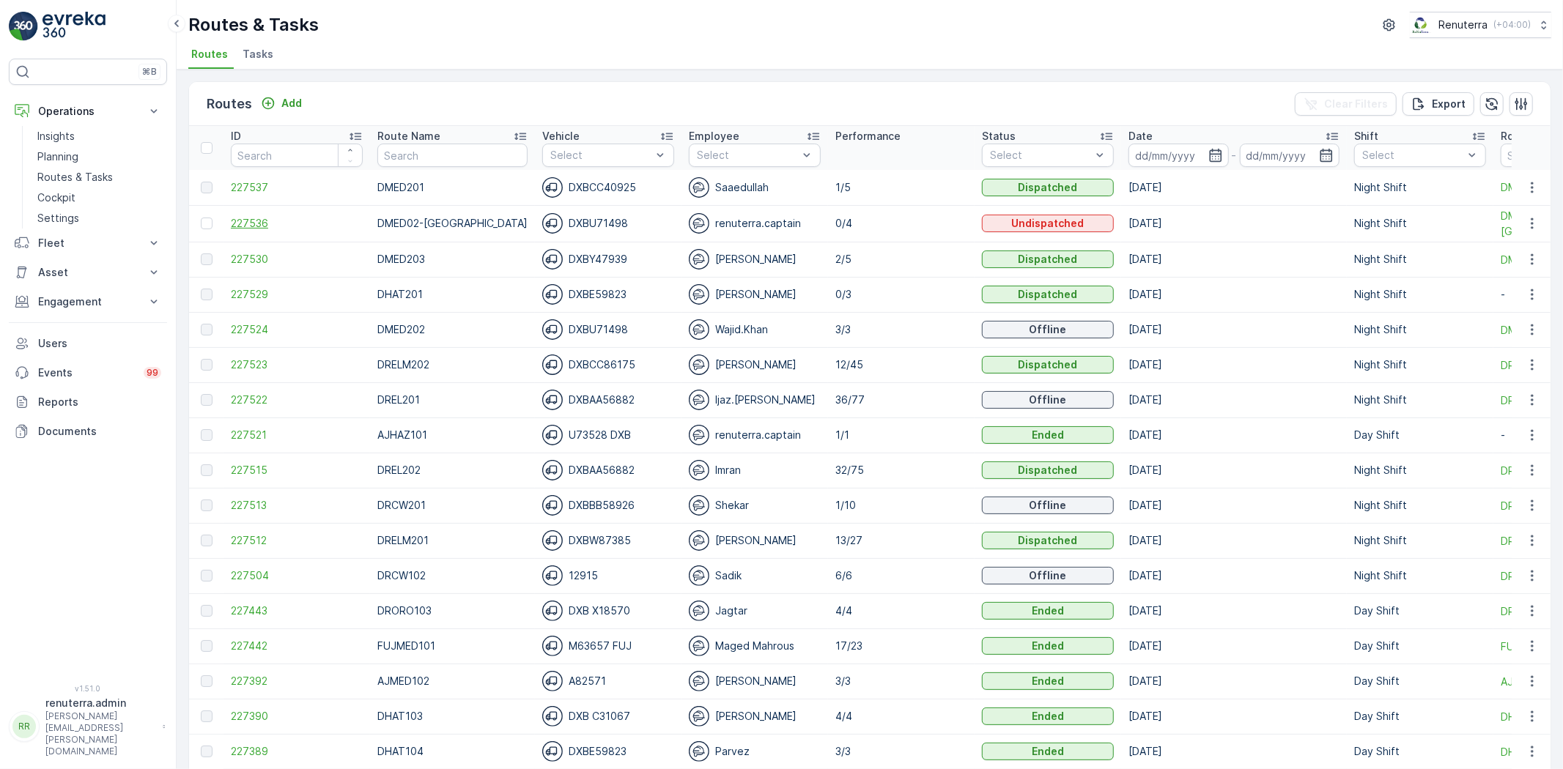
click at [259, 223] on span "227536" at bounding box center [297, 223] width 132 height 15
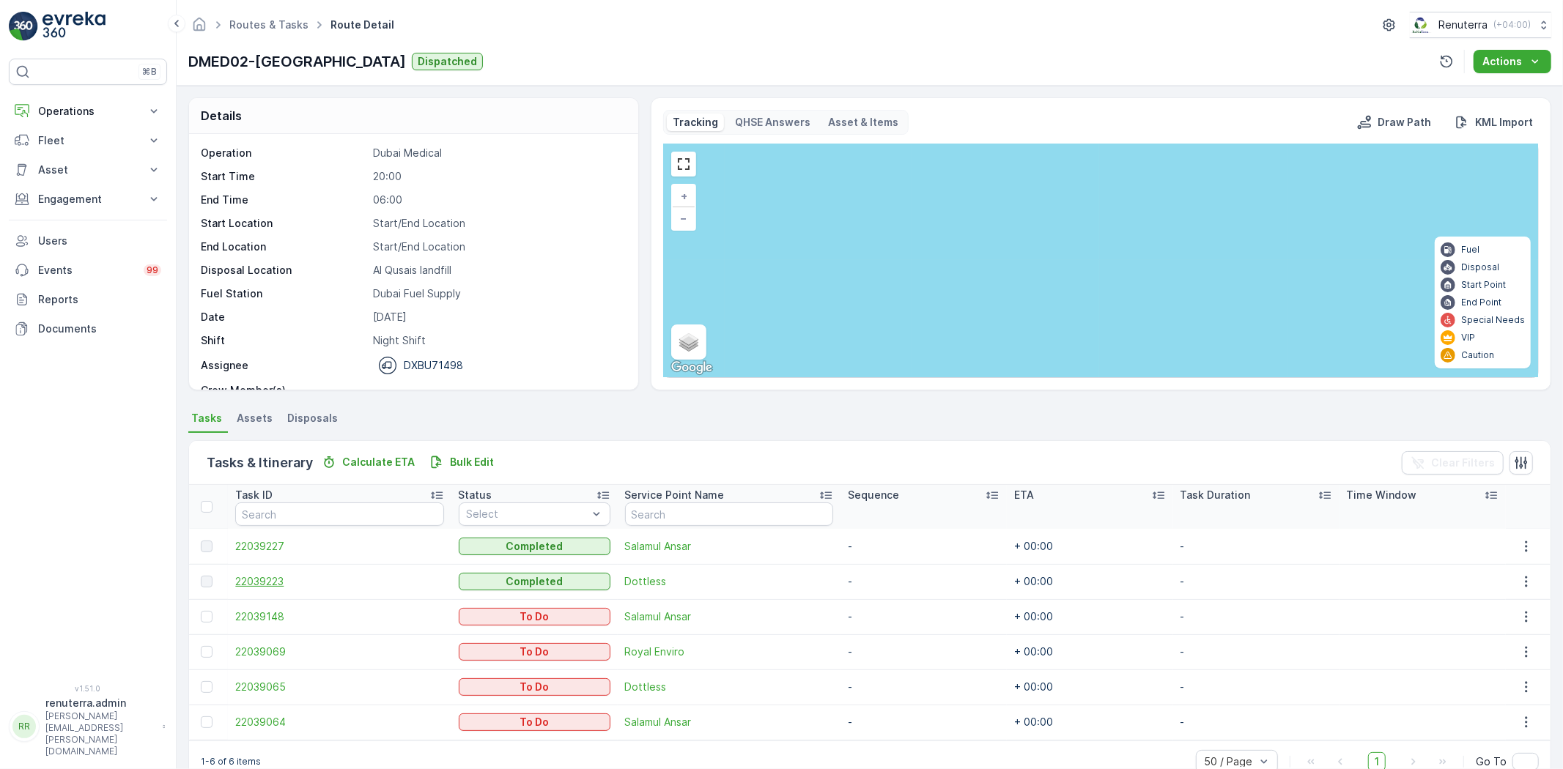
click at [264, 574] on span "22039223" at bounding box center [339, 581] width 208 height 15
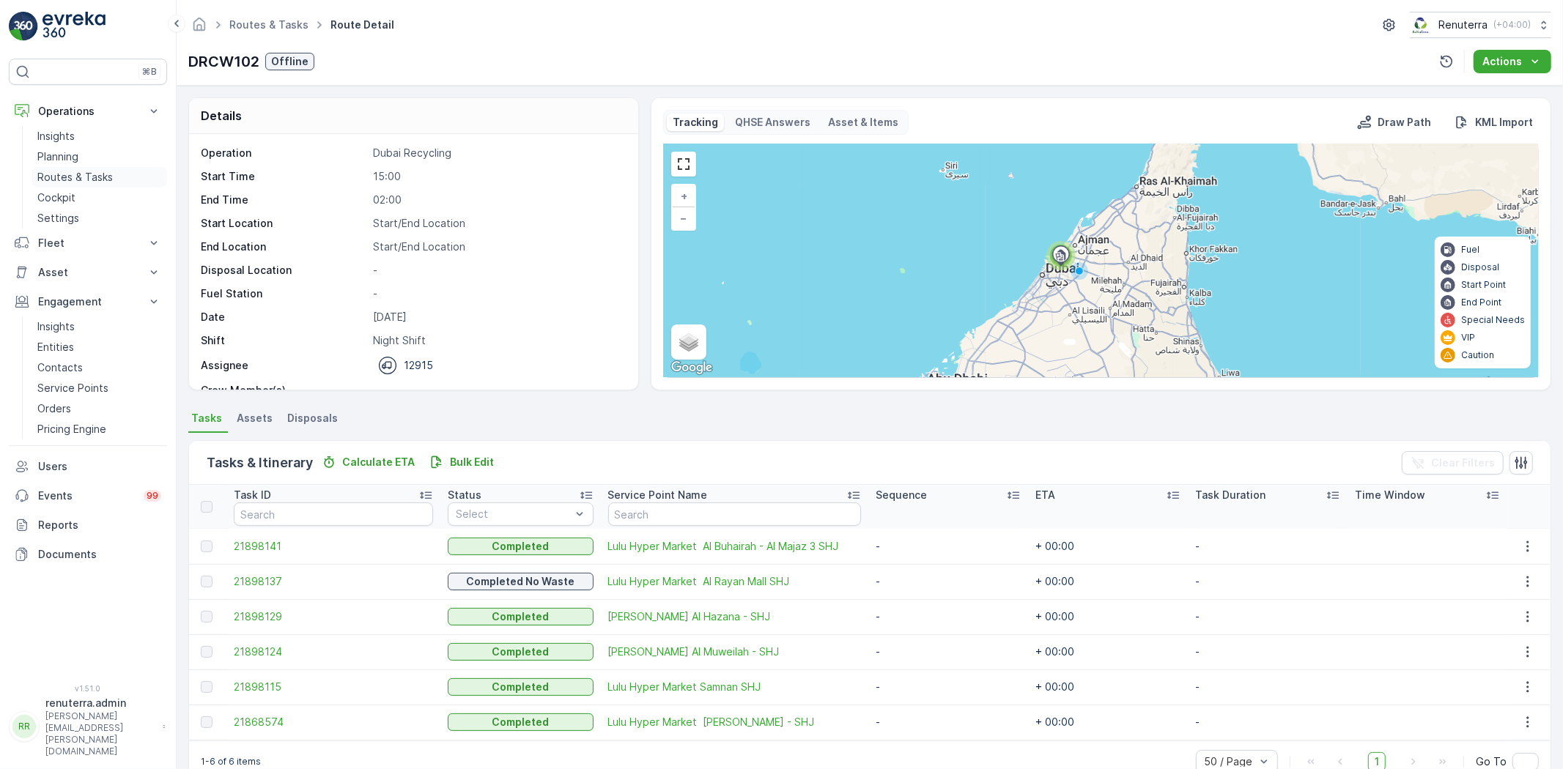
click at [59, 176] on p "Routes & Tasks" at bounding box center [74, 177] width 75 height 15
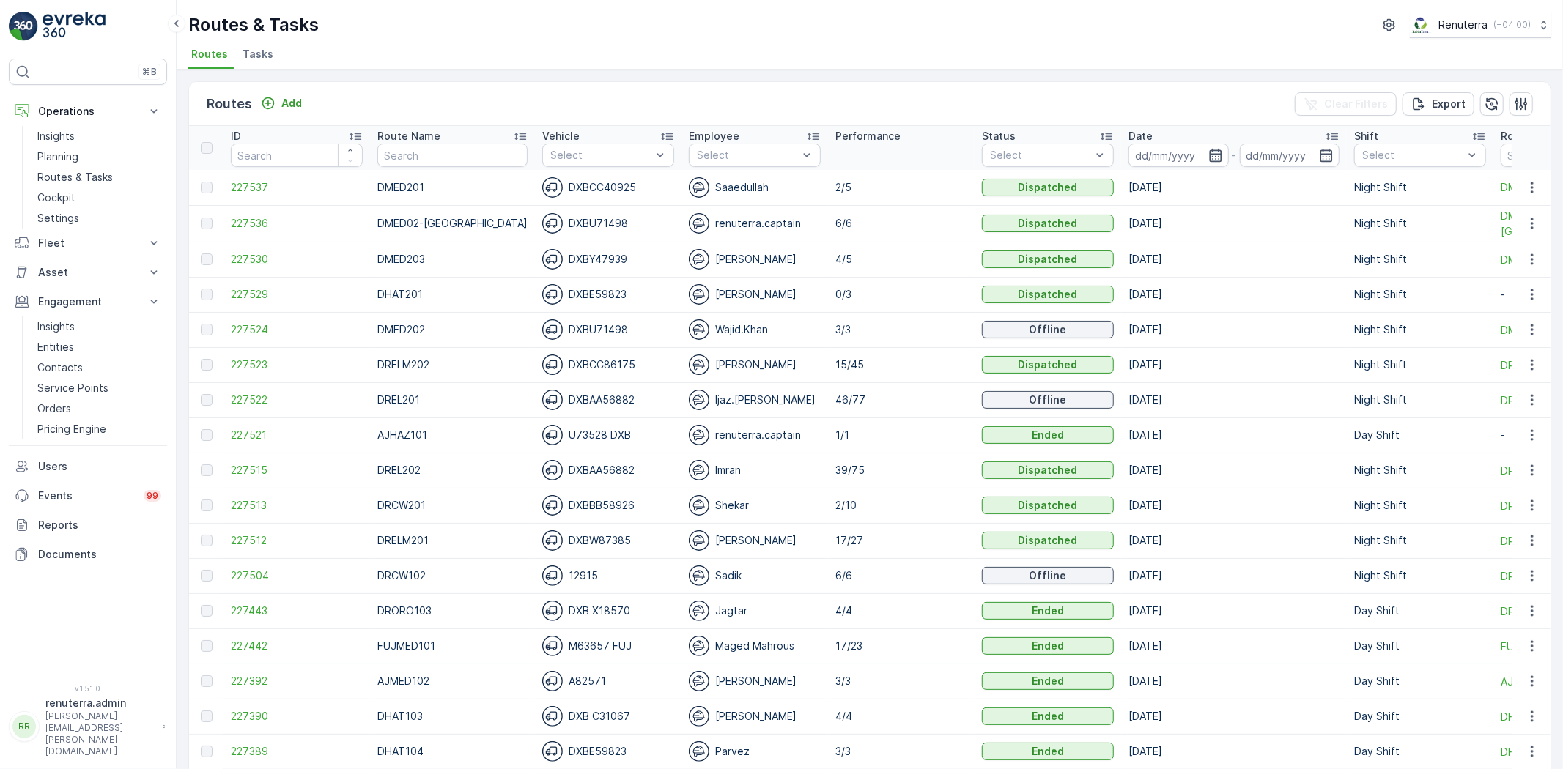
click at [251, 262] on span "227530" at bounding box center [297, 259] width 132 height 15
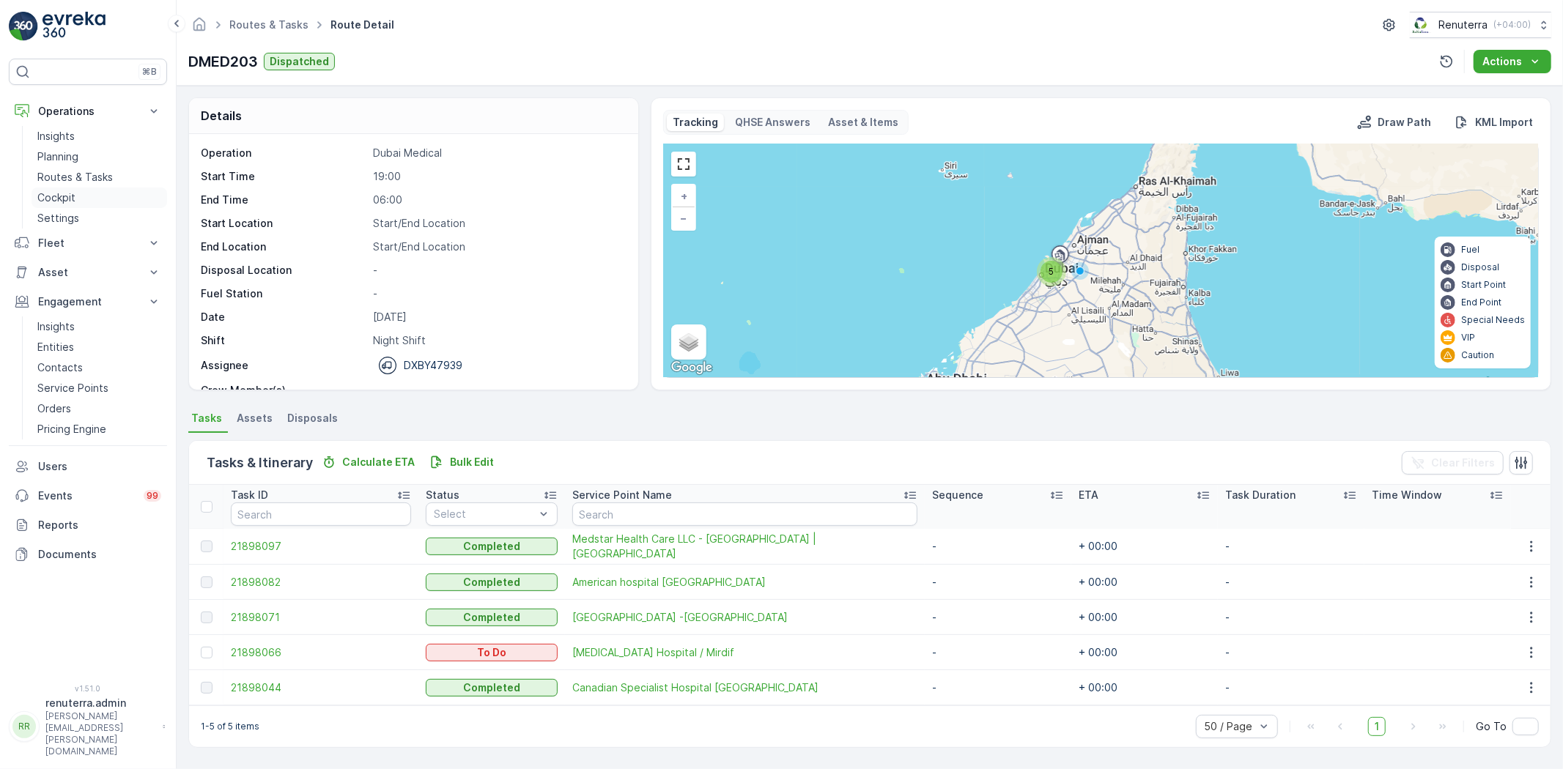
drag, startPoint x: 75, startPoint y: 168, endPoint x: 78, endPoint y: 201, distance: 32.4
click at [75, 169] on link "Routes & Tasks" at bounding box center [99, 177] width 136 height 21
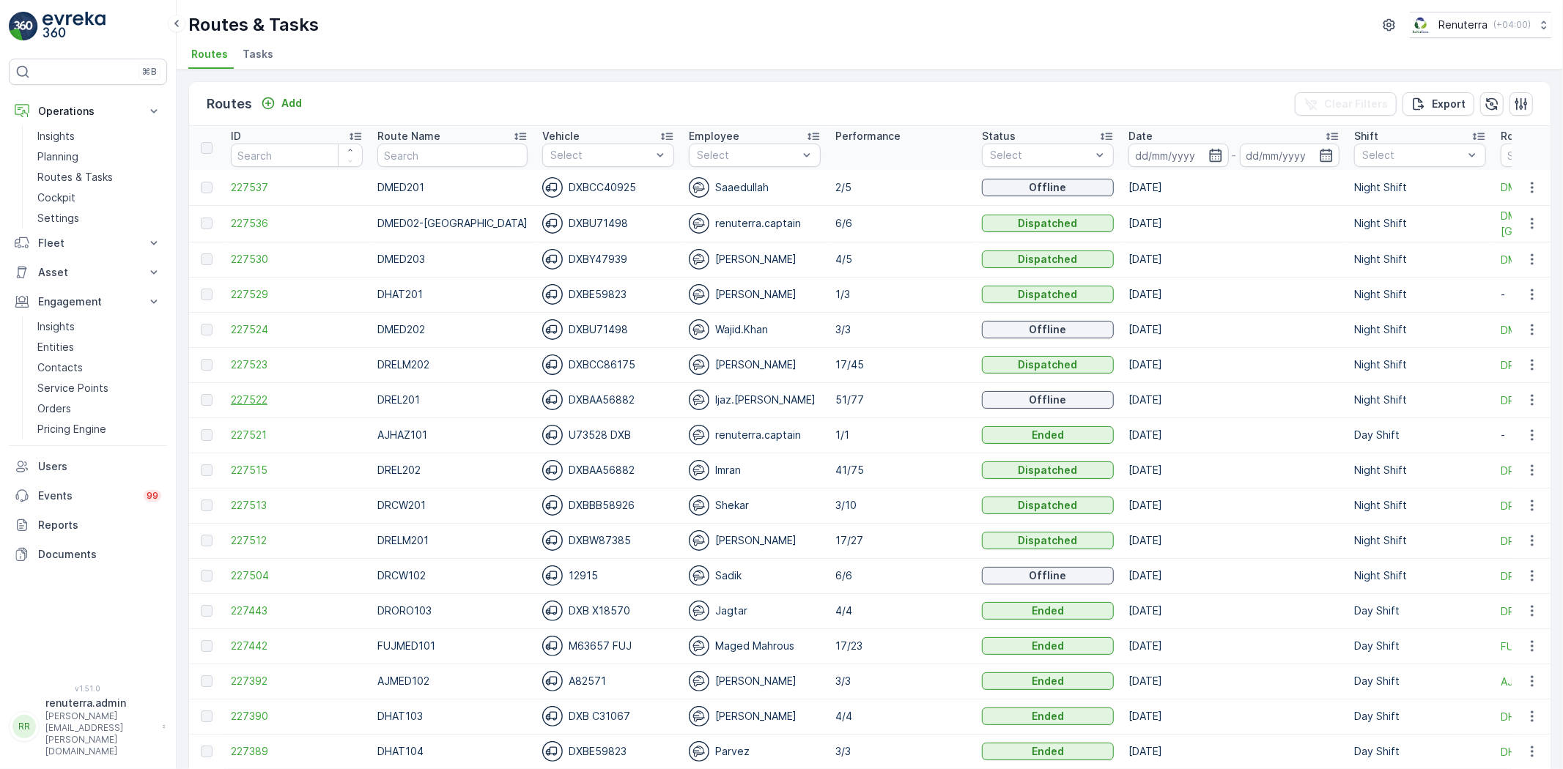
click at [262, 397] on span "227522" at bounding box center [297, 400] width 132 height 15
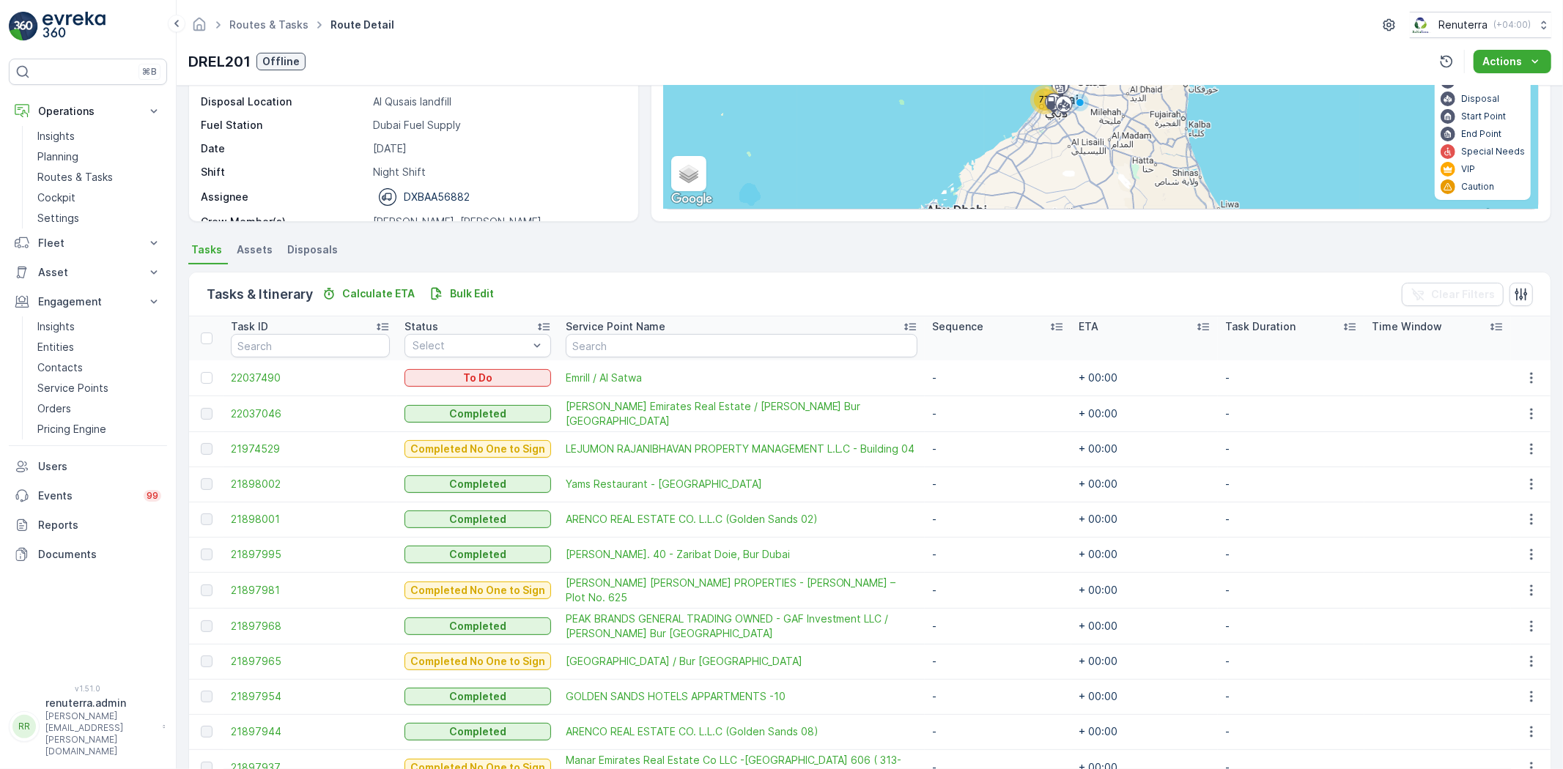
scroll to position [163, 0]
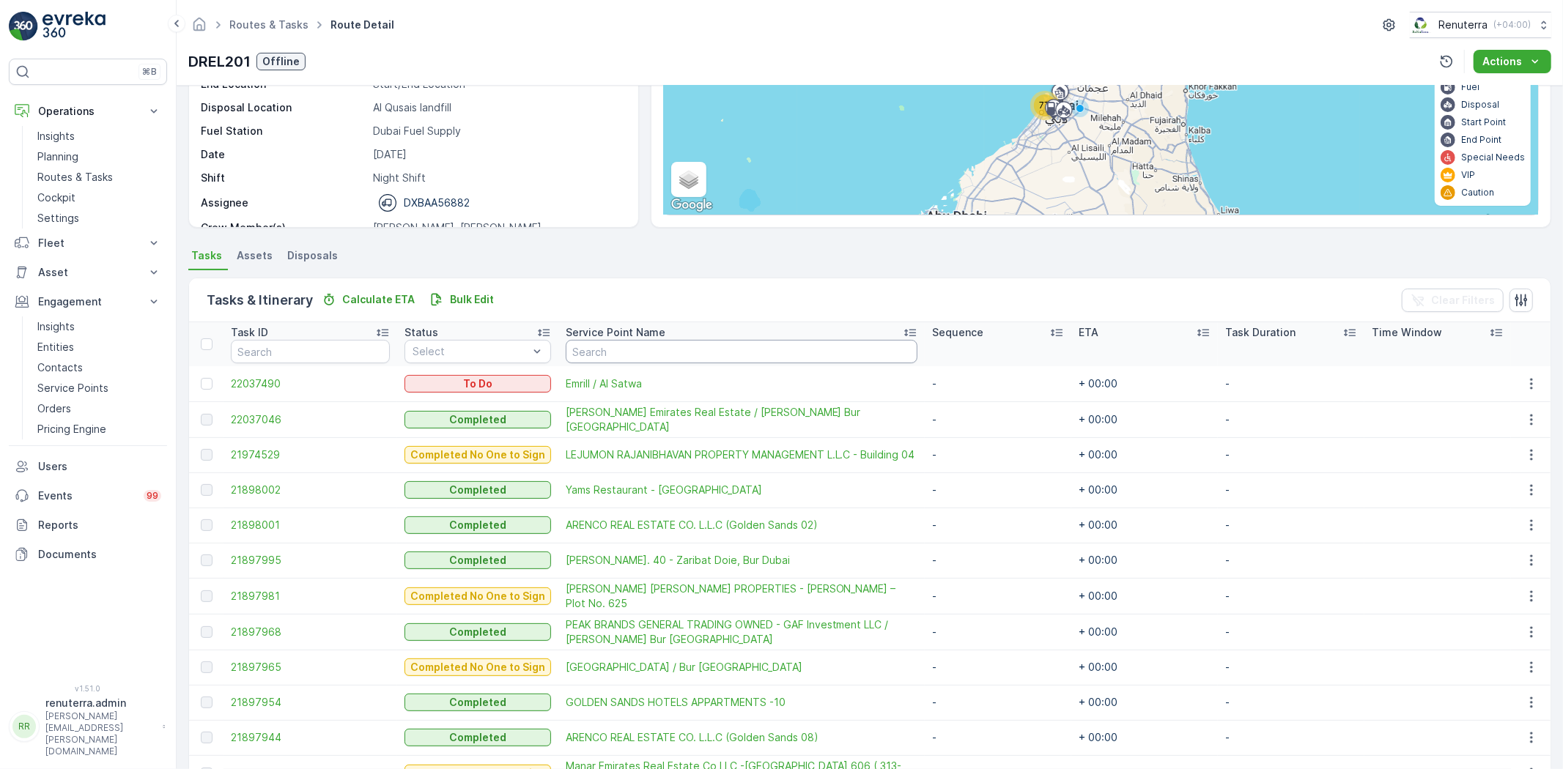
click at [663, 347] on input "text" at bounding box center [742, 351] width 352 height 23
type input "kyt"
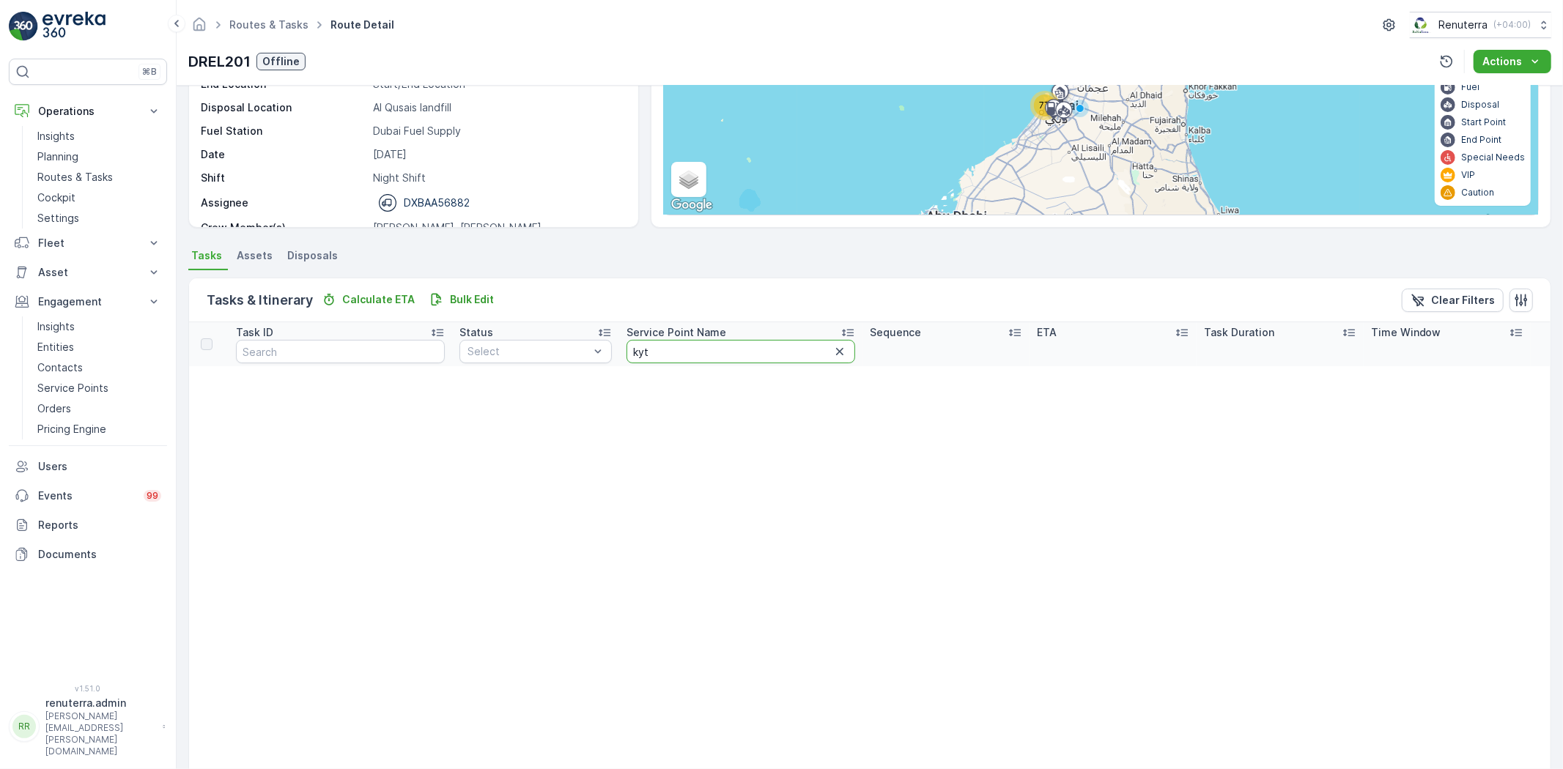
click at [689, 352] on input "kyt" at bounding box center [740, 351] width 229 height 23
type input "ktc"
click at [682, 348] on input "ktc" at bounding box center [740, 351] width 229 height 23
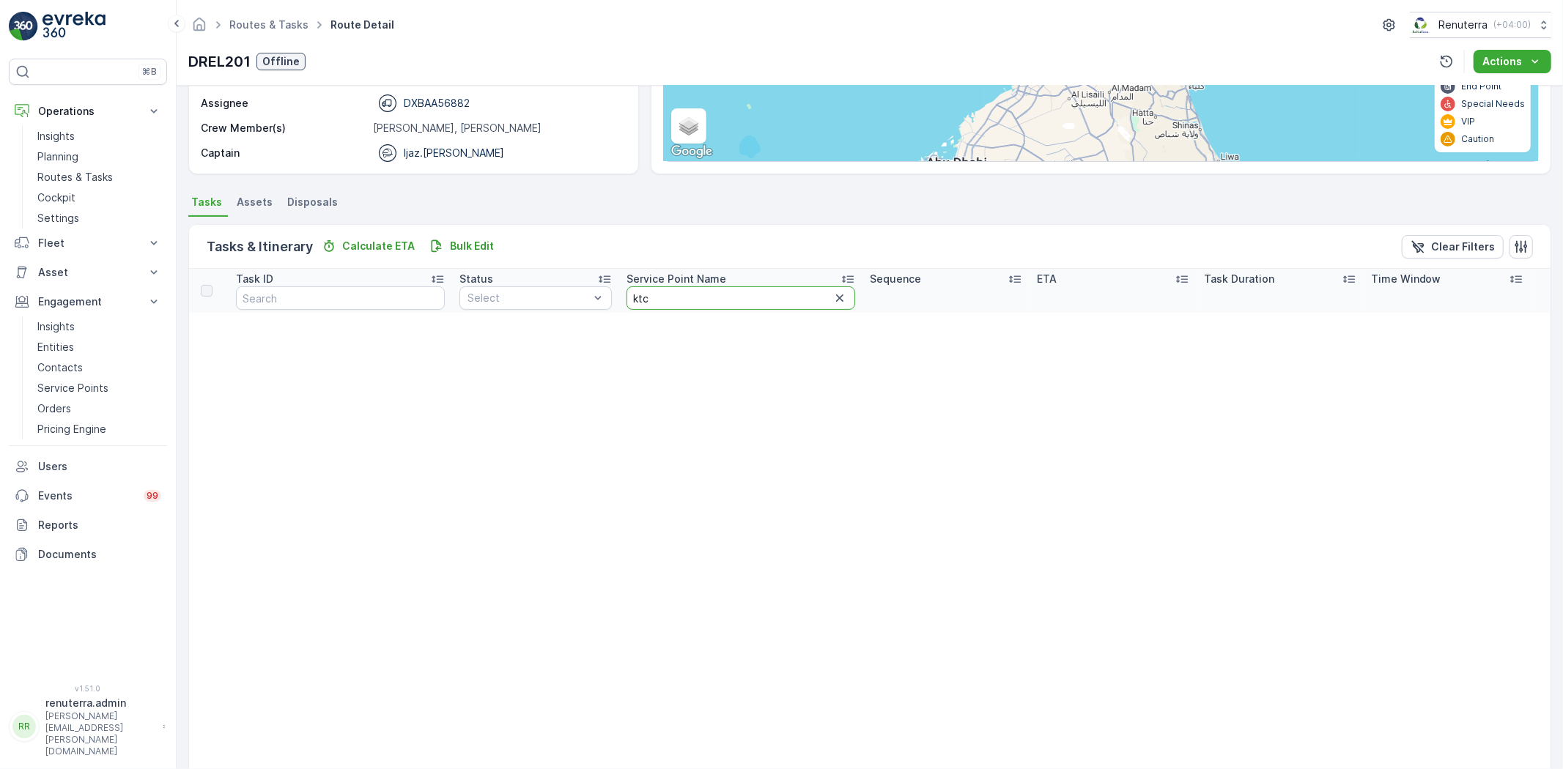
scroll to position [244, 0]
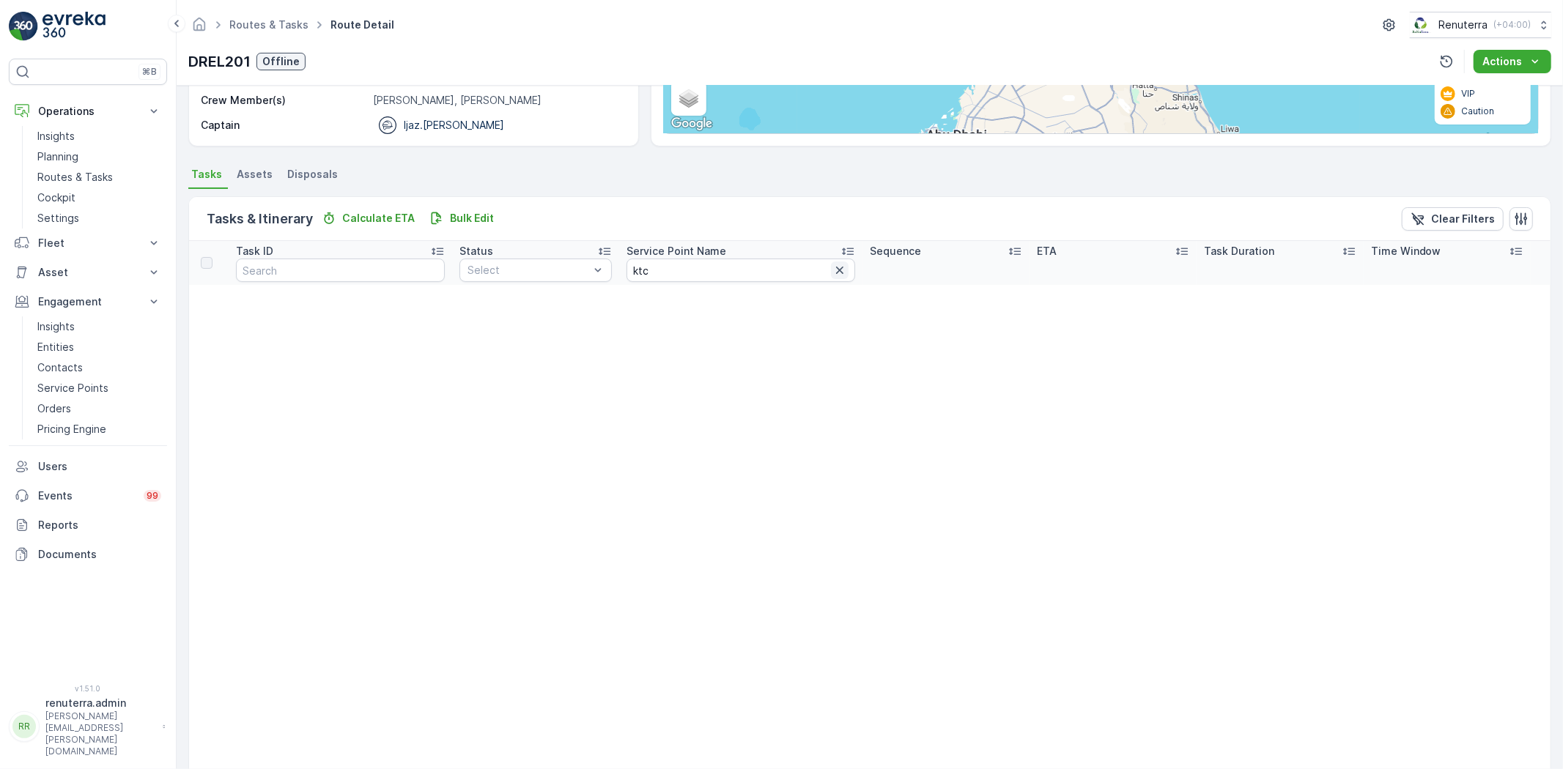
click at [836, 272] on icon "button" at bounding box center [839, 270] width 7 height 7
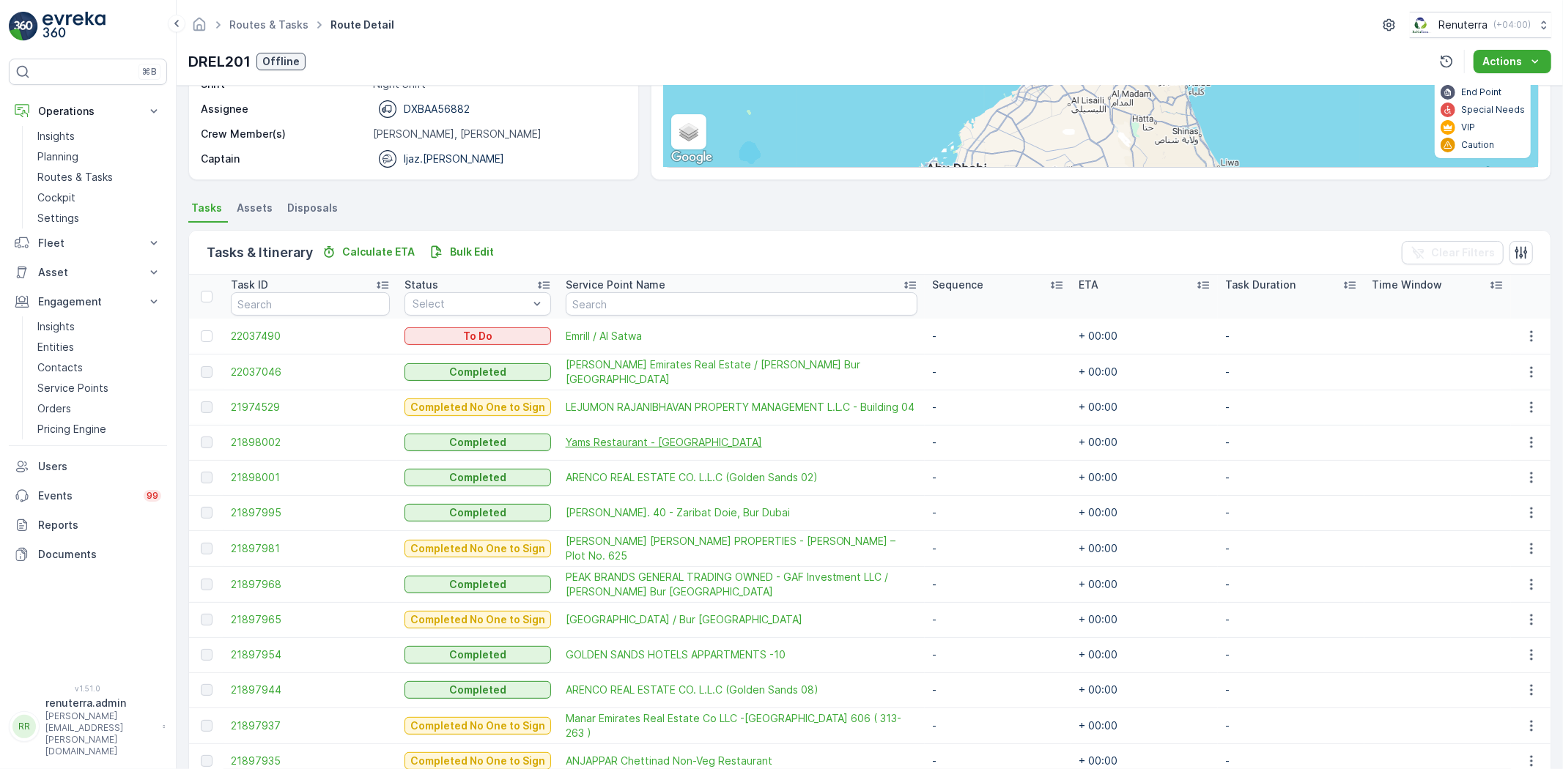
scroll to position [200, 0]
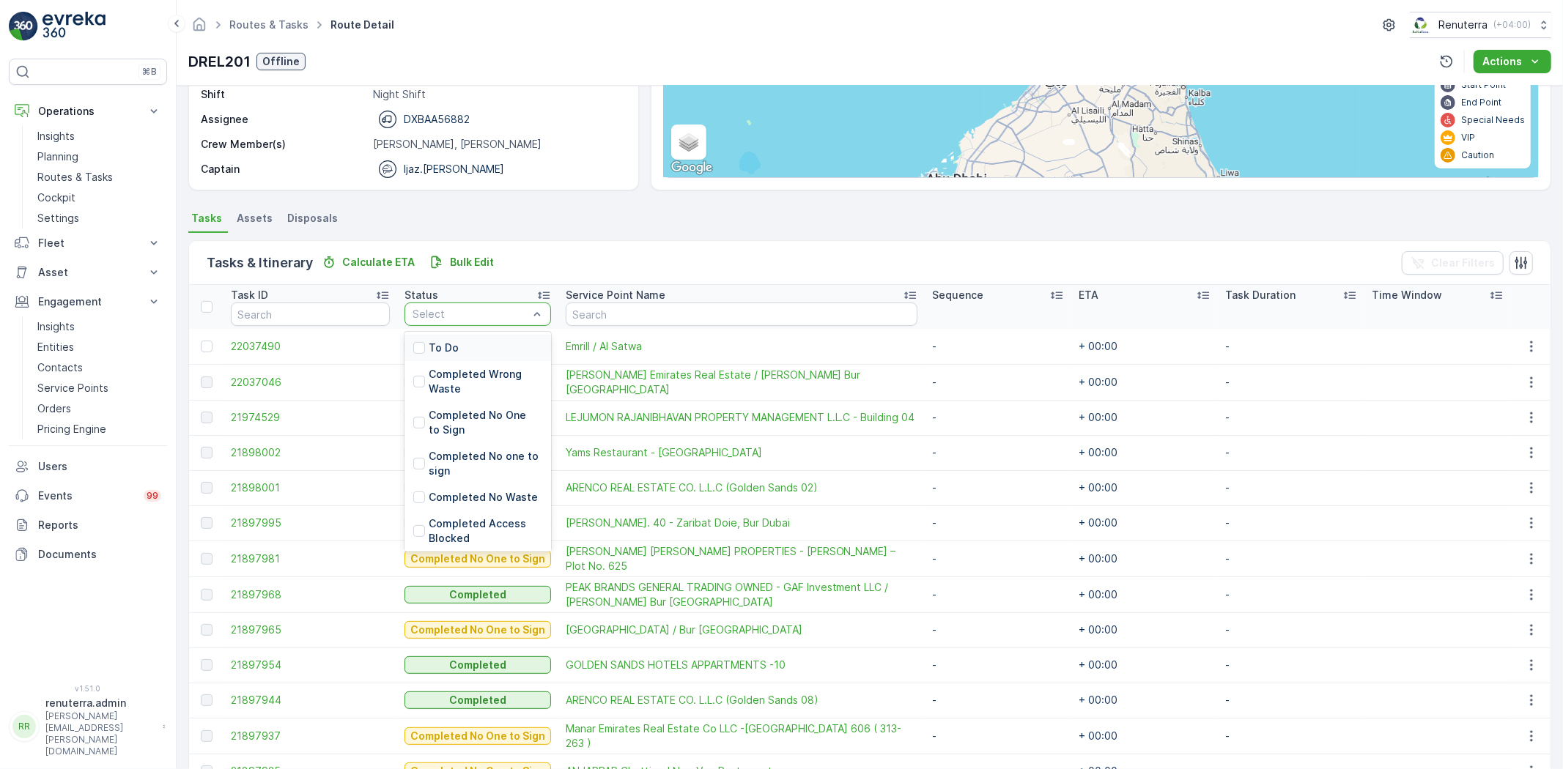
click at [467, 349] on div "To Do" at bounding box center [477, 348] width 147 height 26
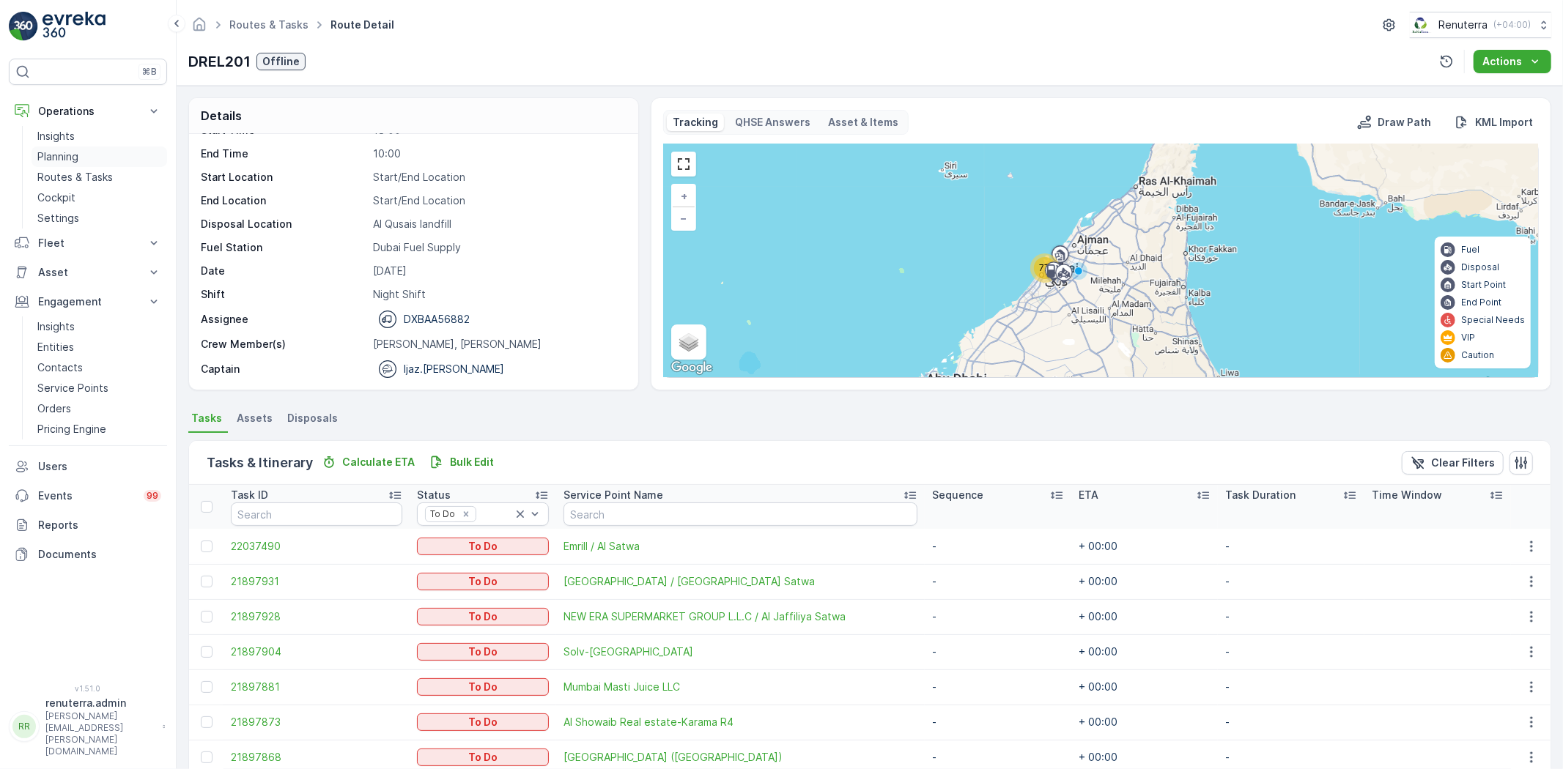
click at [64, 157] on p "Planning" at bounding box center [57, 156] width 41 height 15
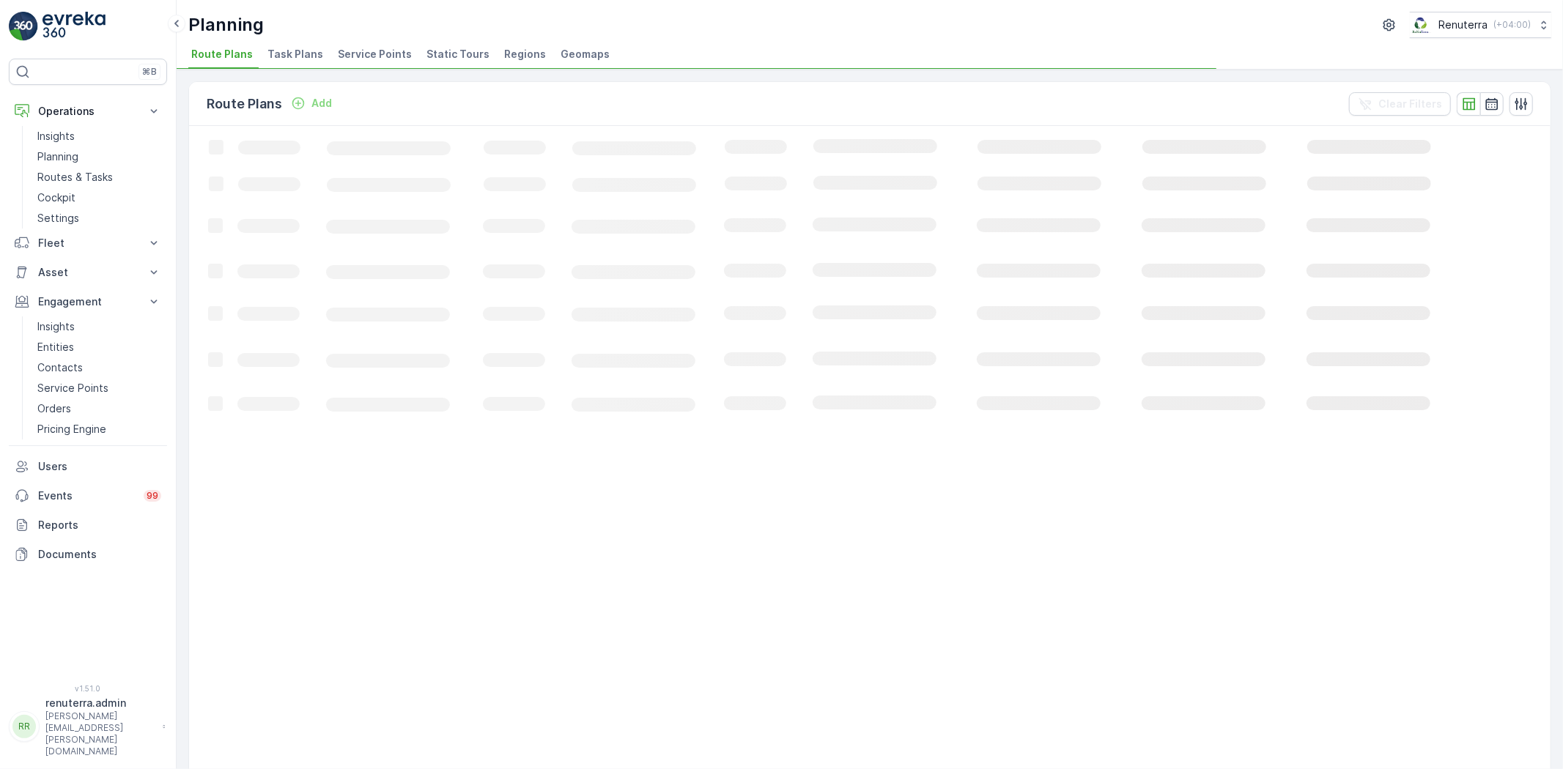
click at [382, 59] on span "Service Points" at bounding box center [375, 54] width 74 height 15
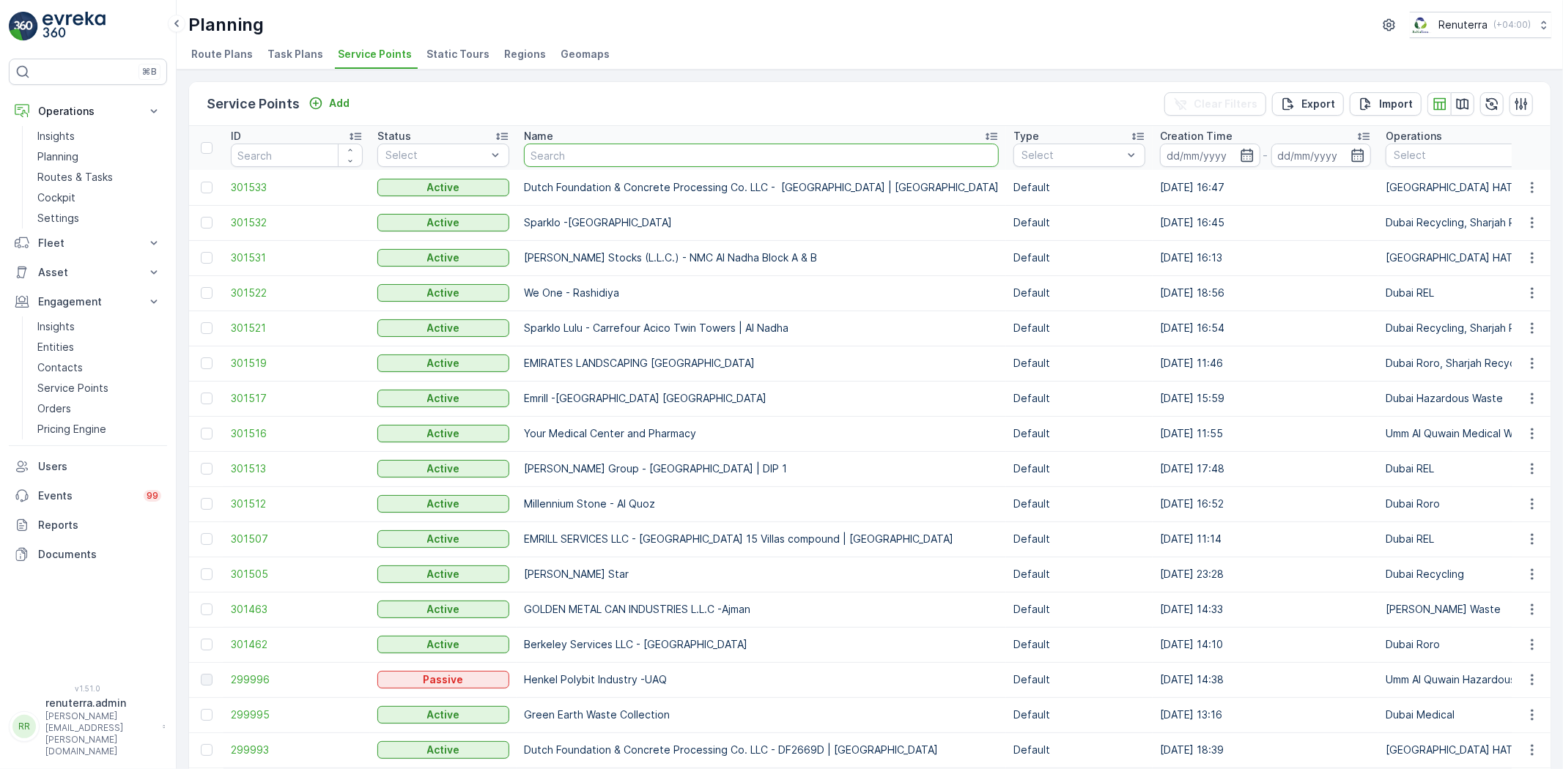
click at [602, 151] on input "text" at bounding box center [761, 155] width 475 height 23
type input "solv"
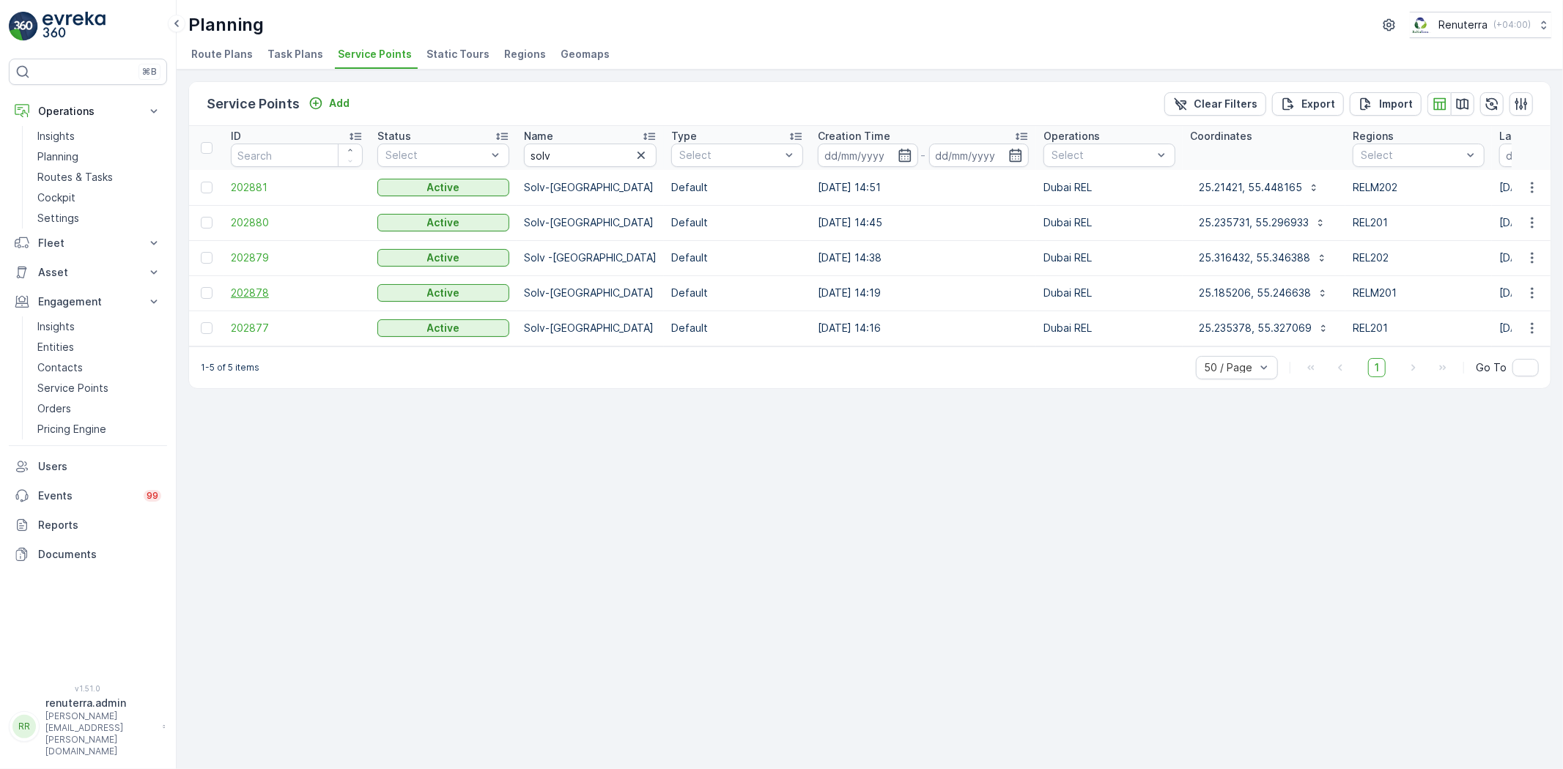
click at [251, 294] on span "202878" at bounding box center [297, 293] width 132 height 15
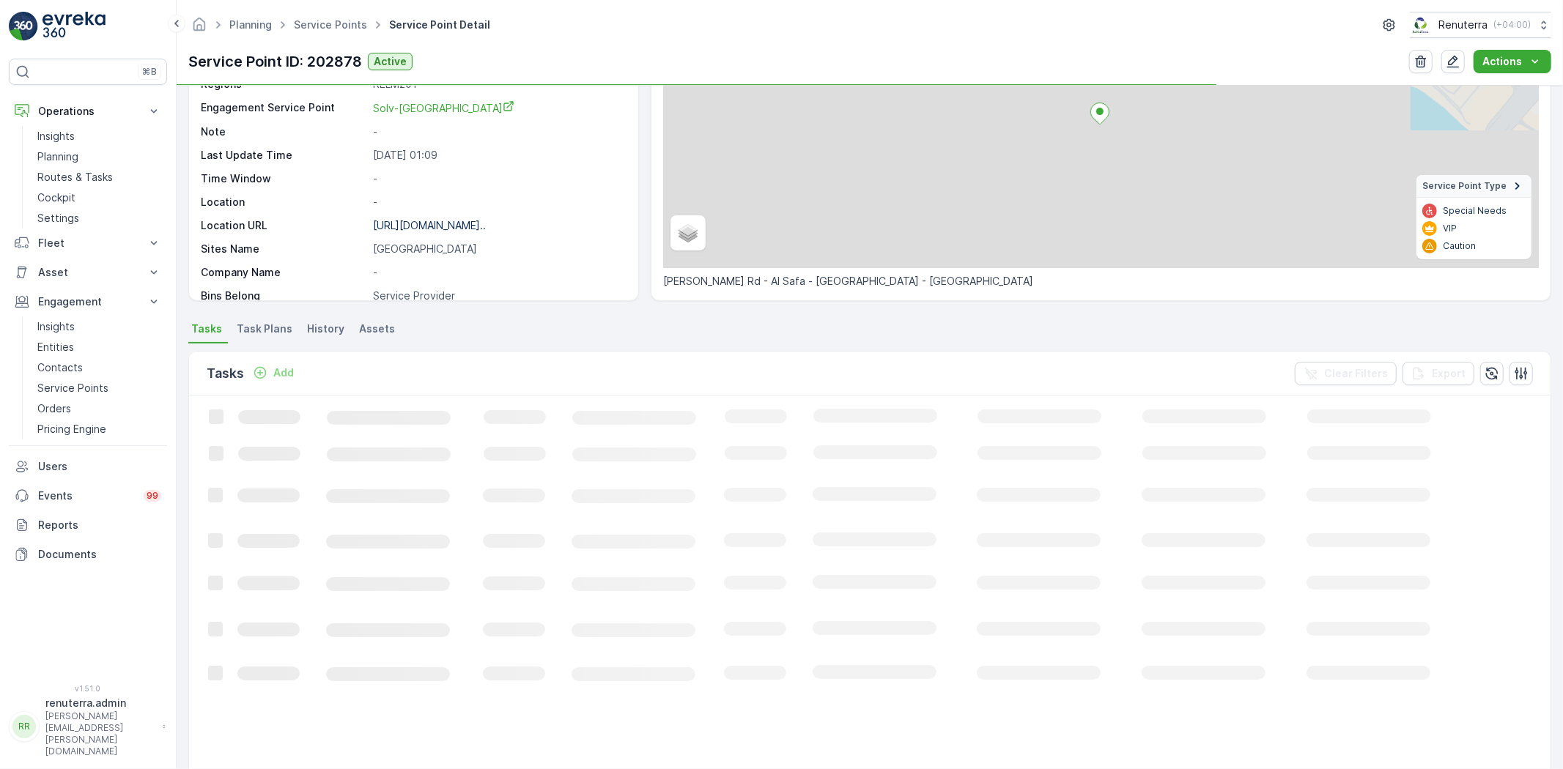
scroll to position [163, 0]
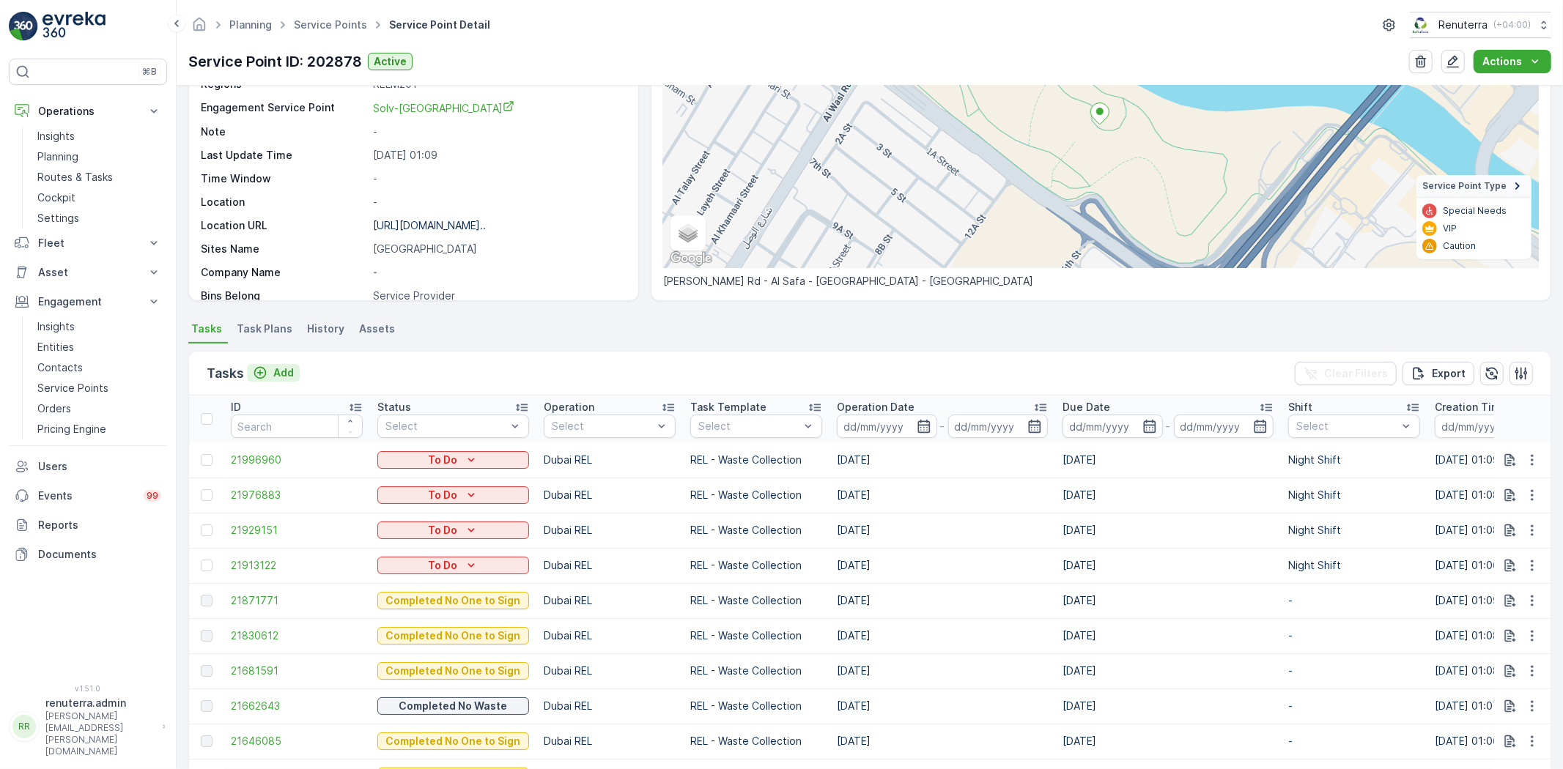
click at [279, 372] on p "Add" at bounding box center [283, 373] width 21 height 15
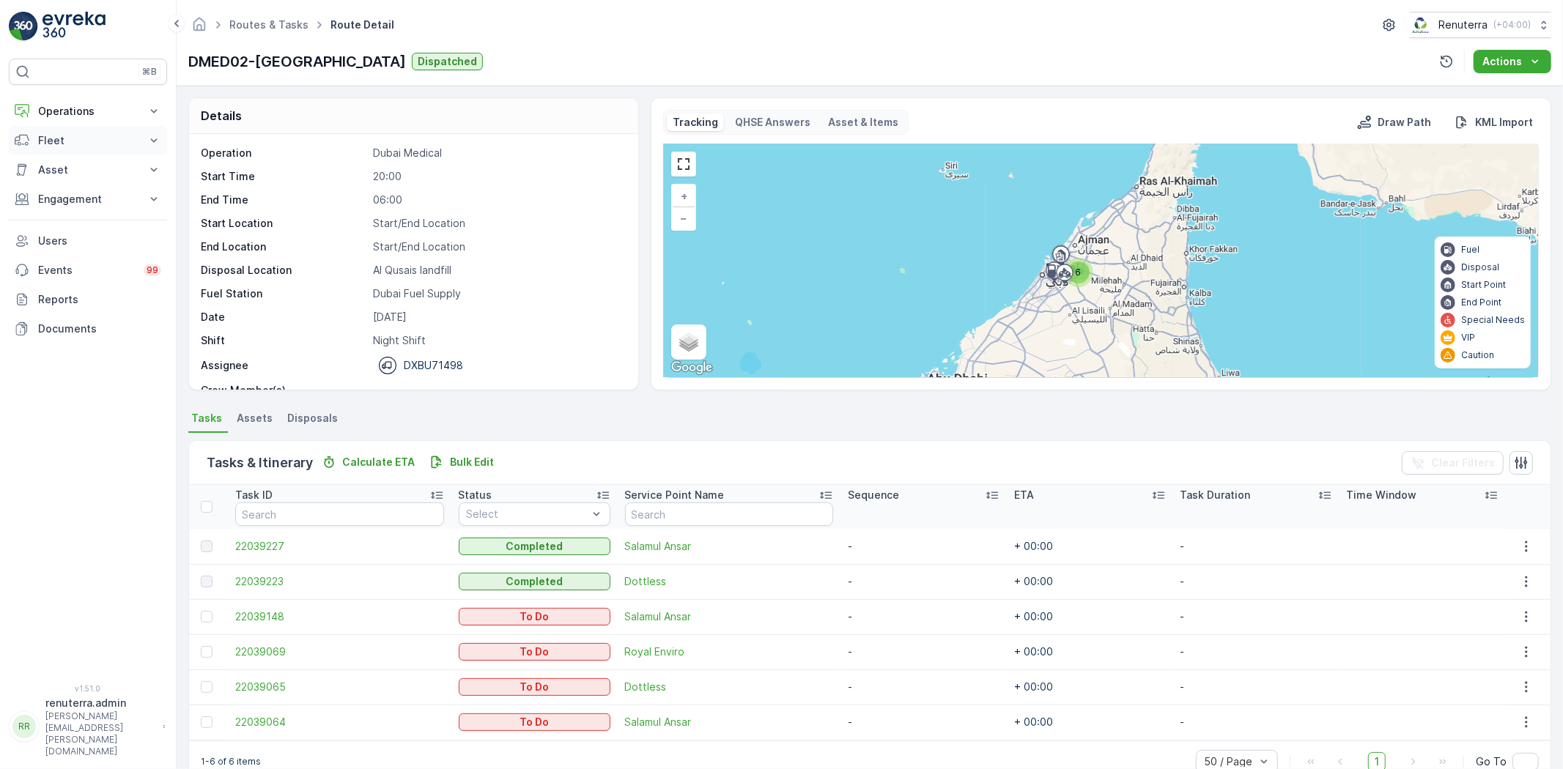
drag, startPoint x: 86, startPoint y: 112, endPoint x: 83, endPoint y: 185, distance: 72.6
click at [86, 113] on p "Operations" at bounding box center [88, 111] width 100 height 15
click at [92, 160] on link "Planning" at bounding box center [99, 157] width 136 height 21
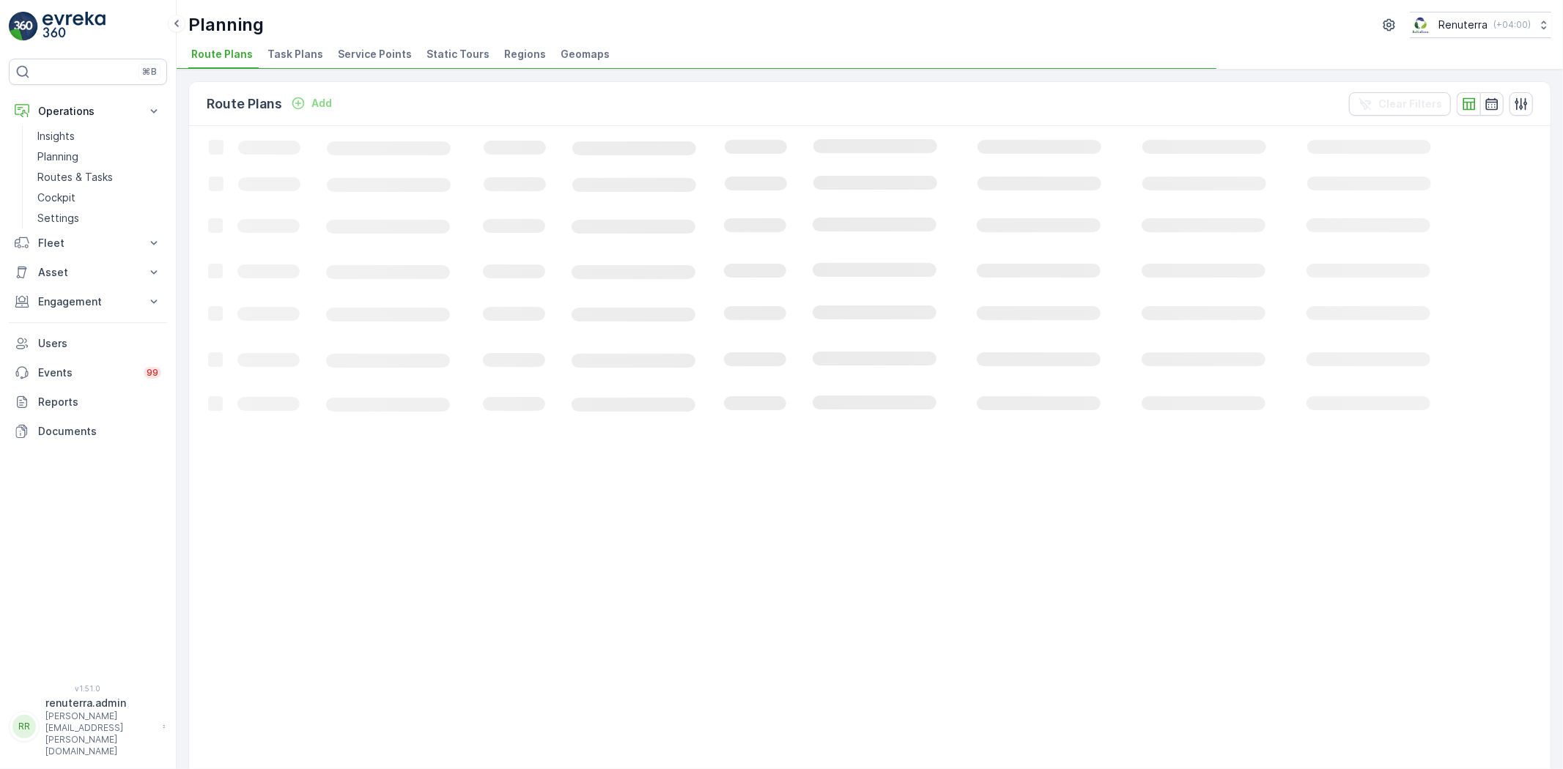
drag, startPoint x: 376, startPoint y: 50, endPoint x: 379, endPoint y: 78, distance: 28.8
click at [375, 51] on span "Service Points" at bounding box center [375, 54] width 74 height 15
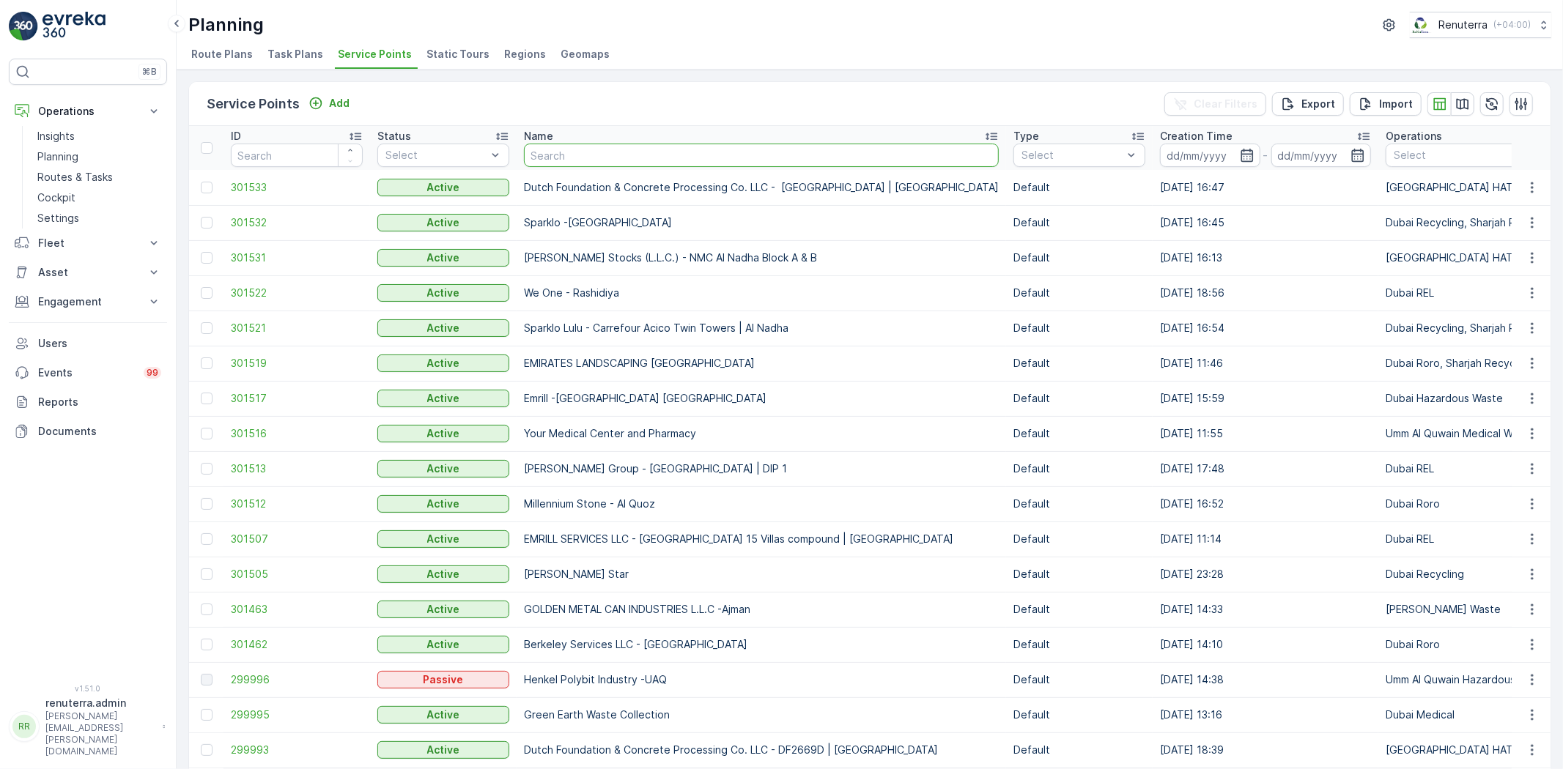
click at [575, 165] on input "text" at bounding box center [761, 155] width 475 height 23
type input "city walk"
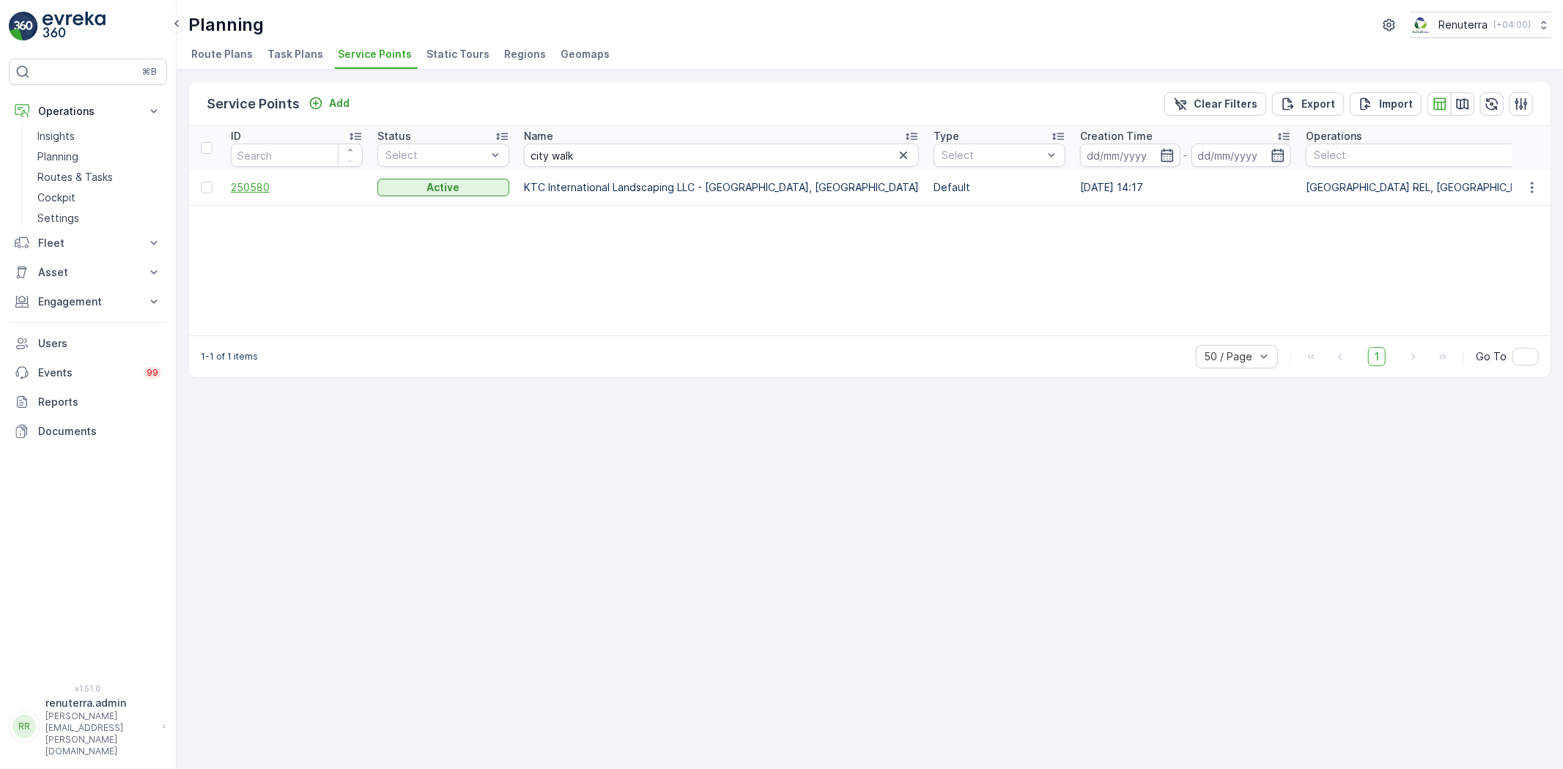
click at [253, 185] on span "250580" at bounding box center [297, 187] width 132 height 15
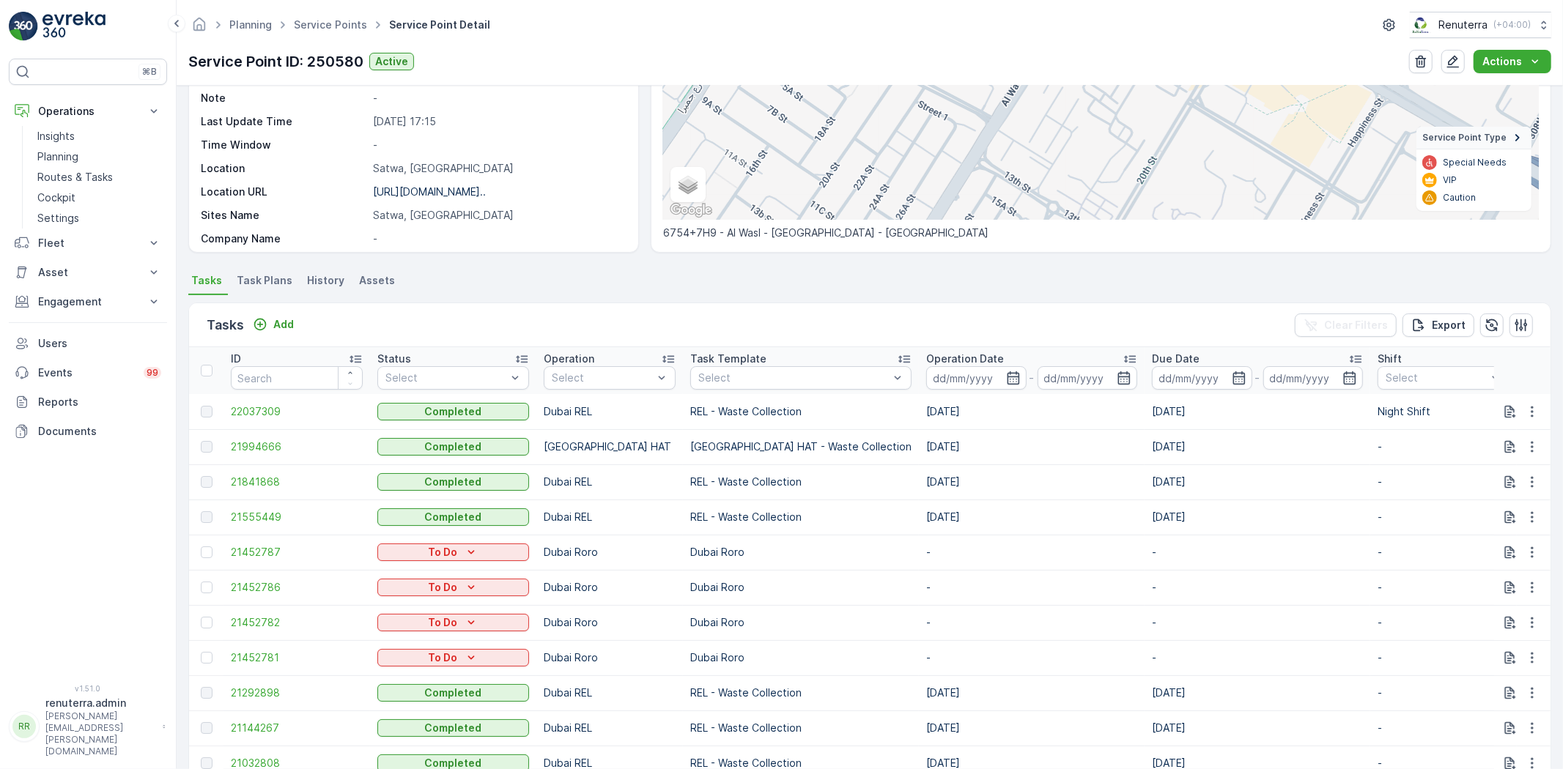
scroll to position [244, 0]
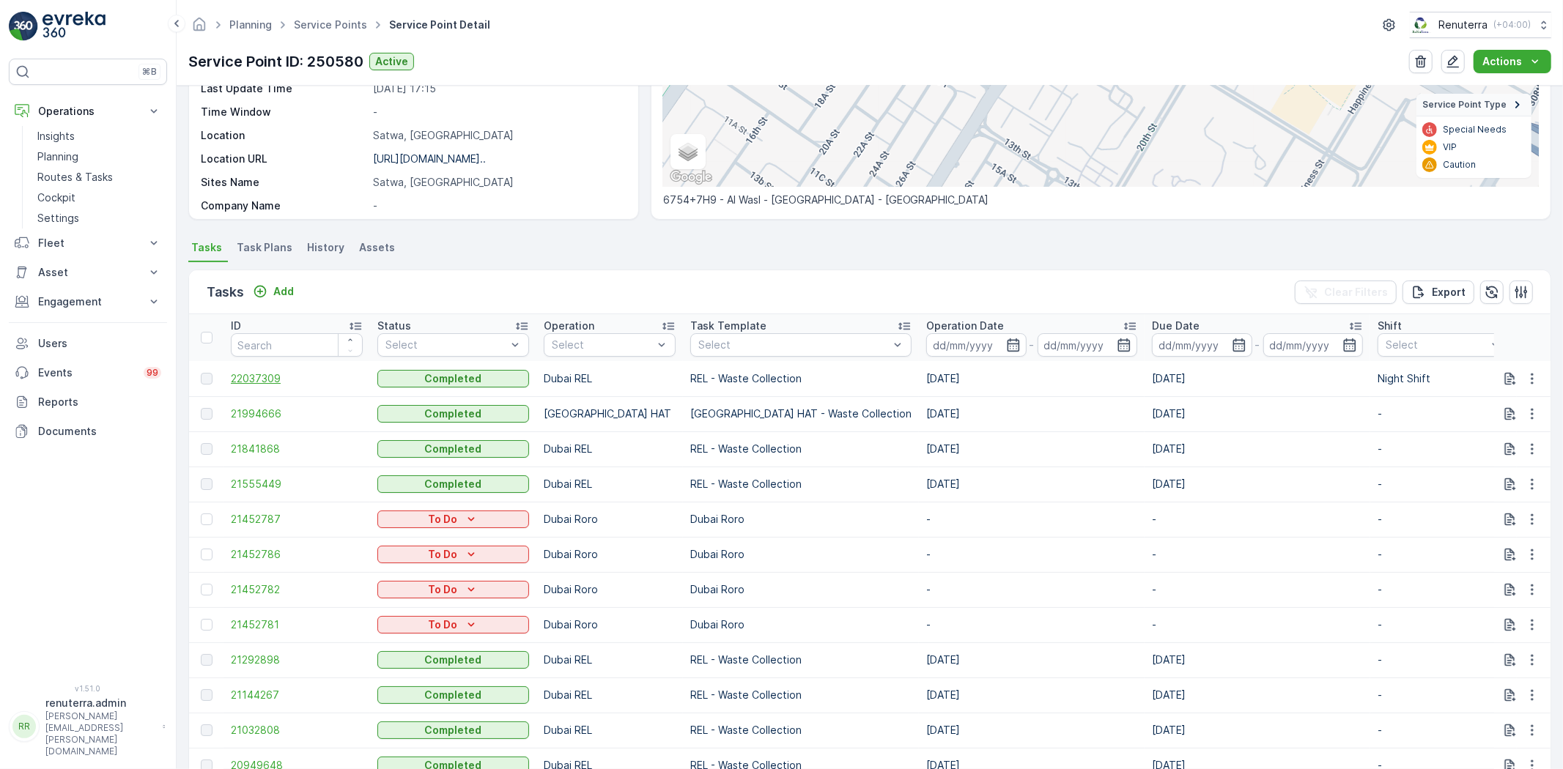
click at [264, 374] on span "22037309" at bounding box center [297, 378] width 132 height 15
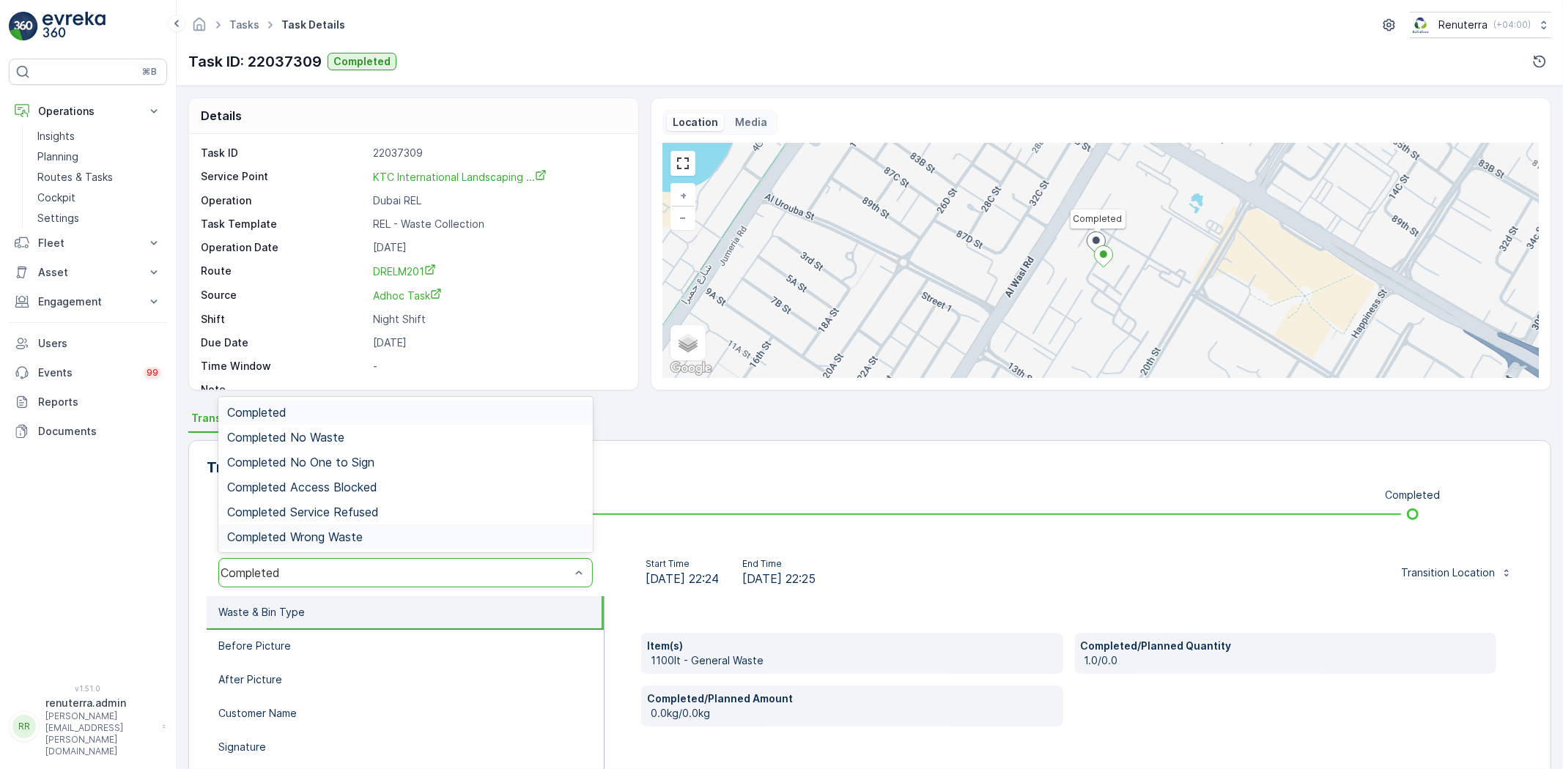
click at [71, 596] on div "⌘B Operations Insights Planning Routes & Tasks Cockpit Settings Fleet Live Trac…" at bounding box center [88, 363] width 158 height 608
click at [334, 580] on div "Completed" at bounding box center [405, 572] width 374 height 29
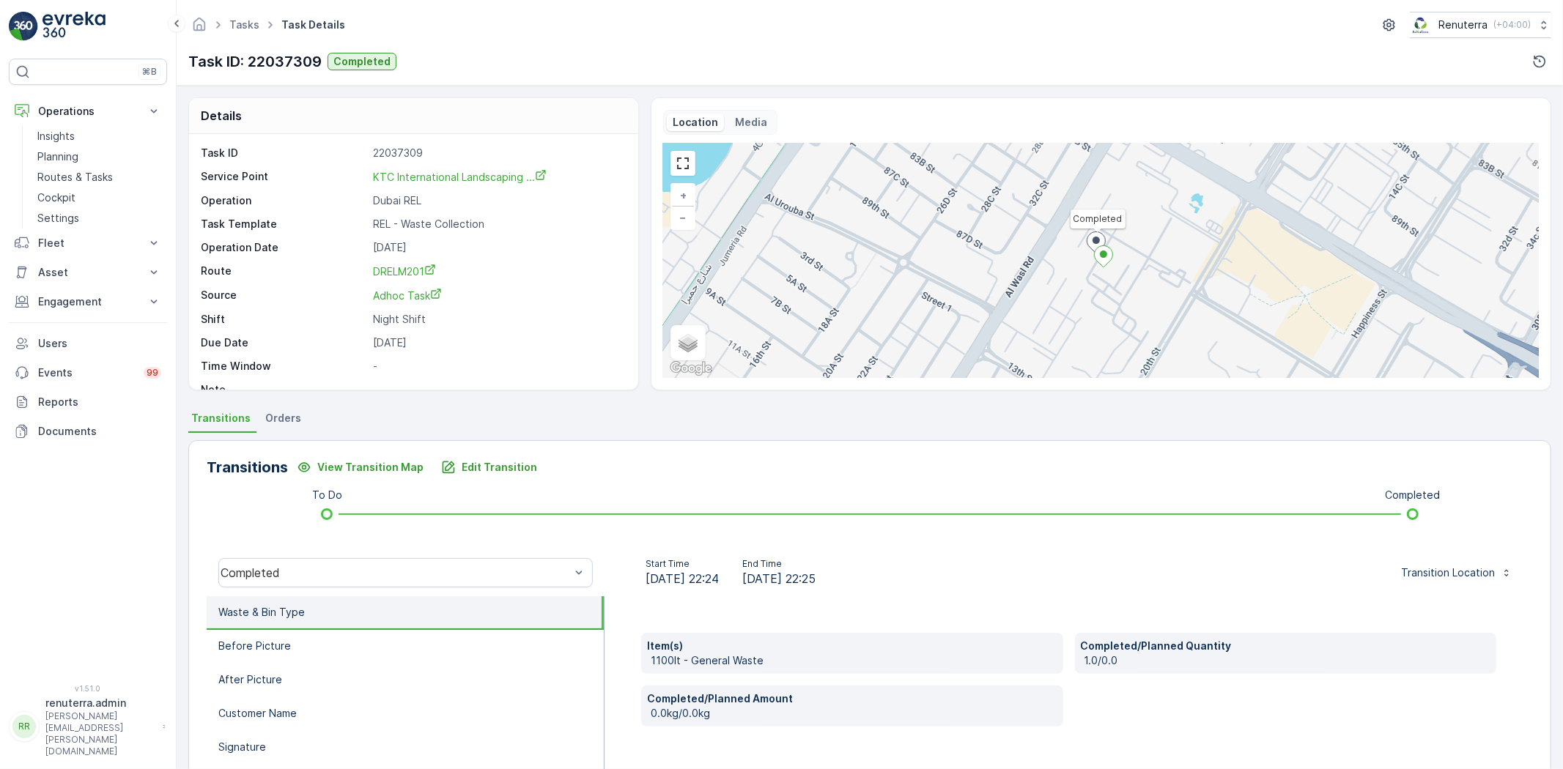
click at [168, 514] on div "⌘B Operations Insights Planning Routes & Tasks Cockpit Settings Fleet Live Trac…" at bounding box center [88, 384] width 177 height 769
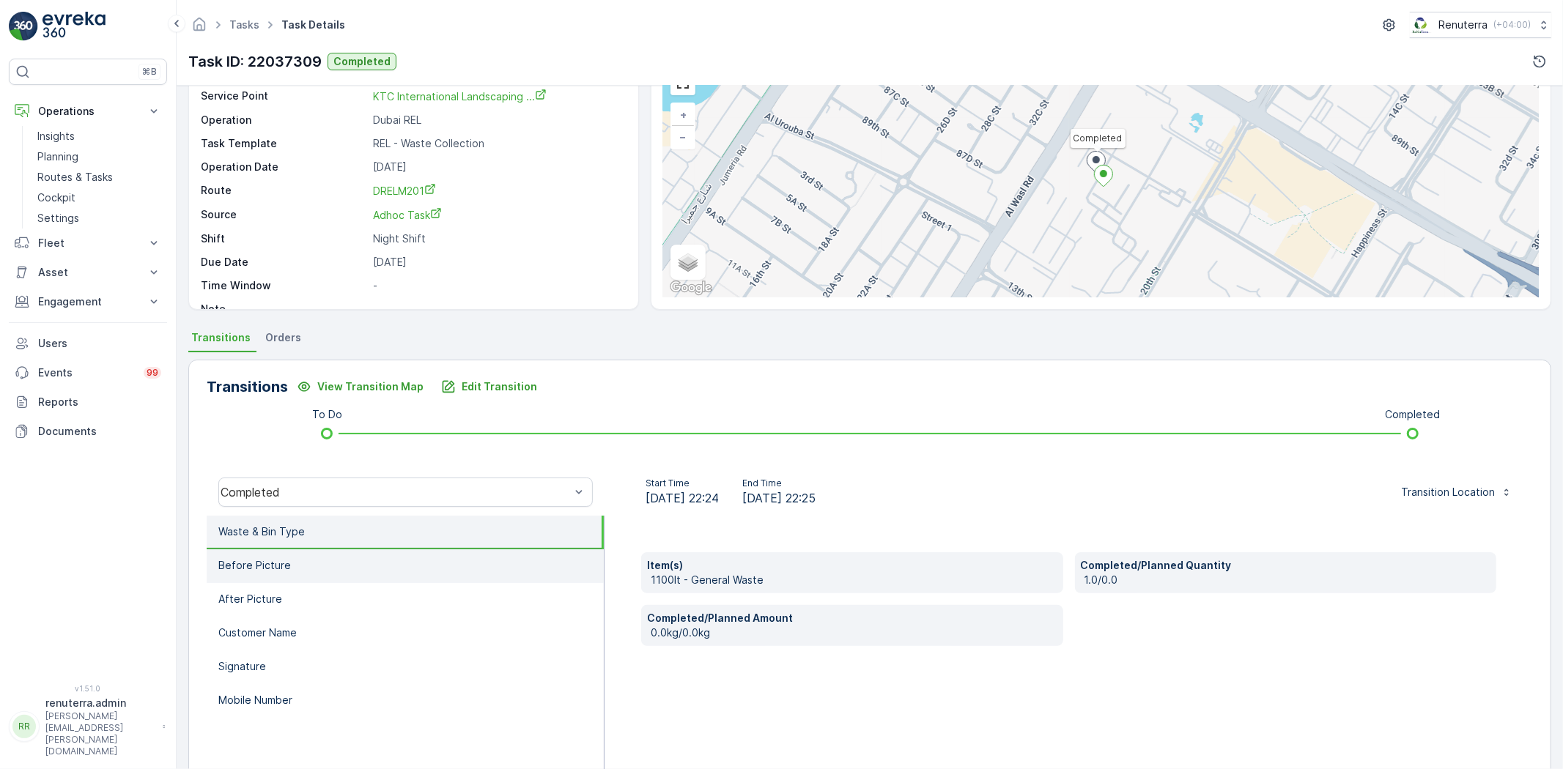
scroll to position [81, 0]
click at [349, 552] on li "Before Picture" at bounding box center [405, 566] width 397 height 34
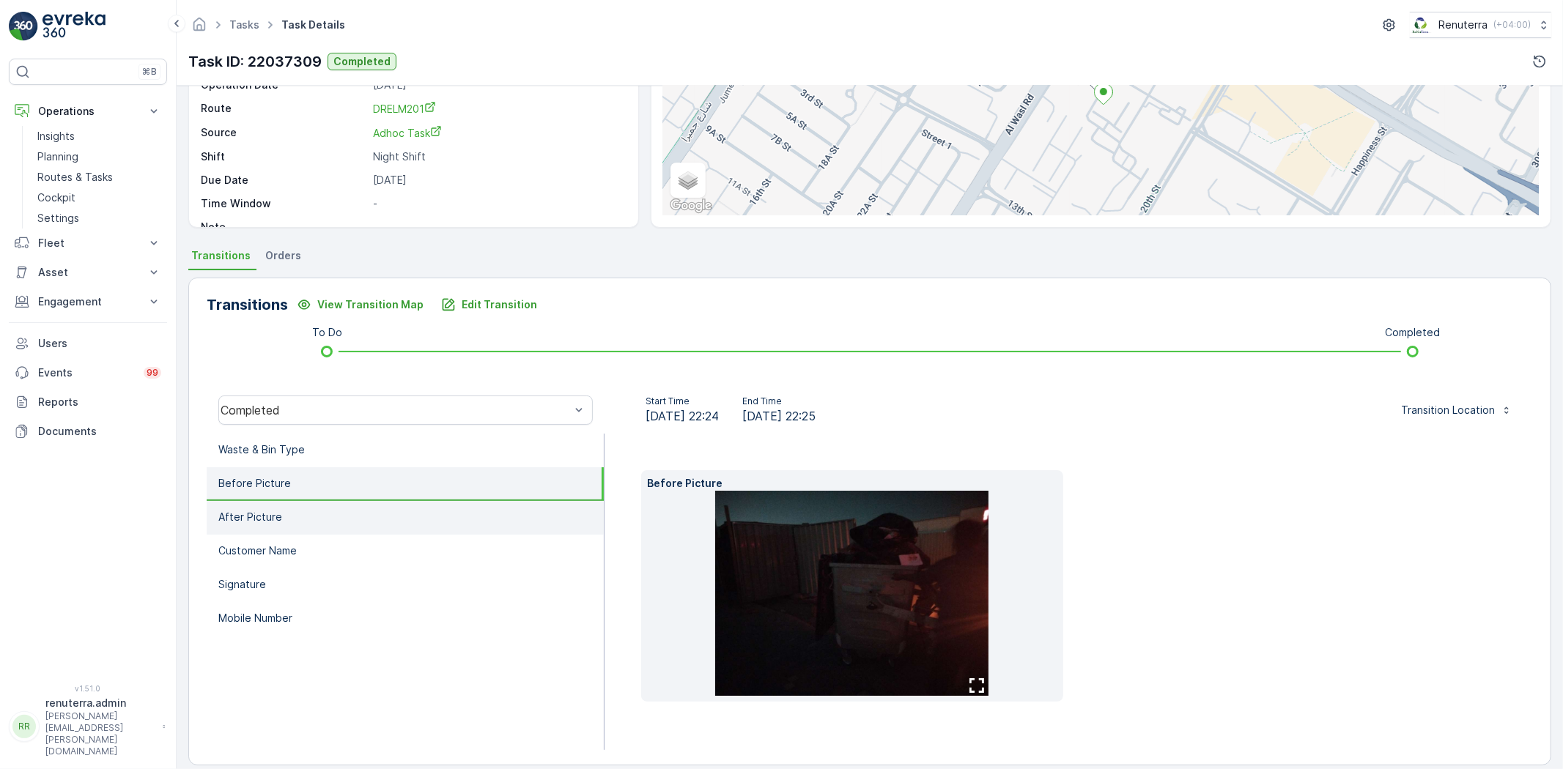
click at [314, 513] on li "After Picture" at bounding box center [405, 518] width 397 height 34
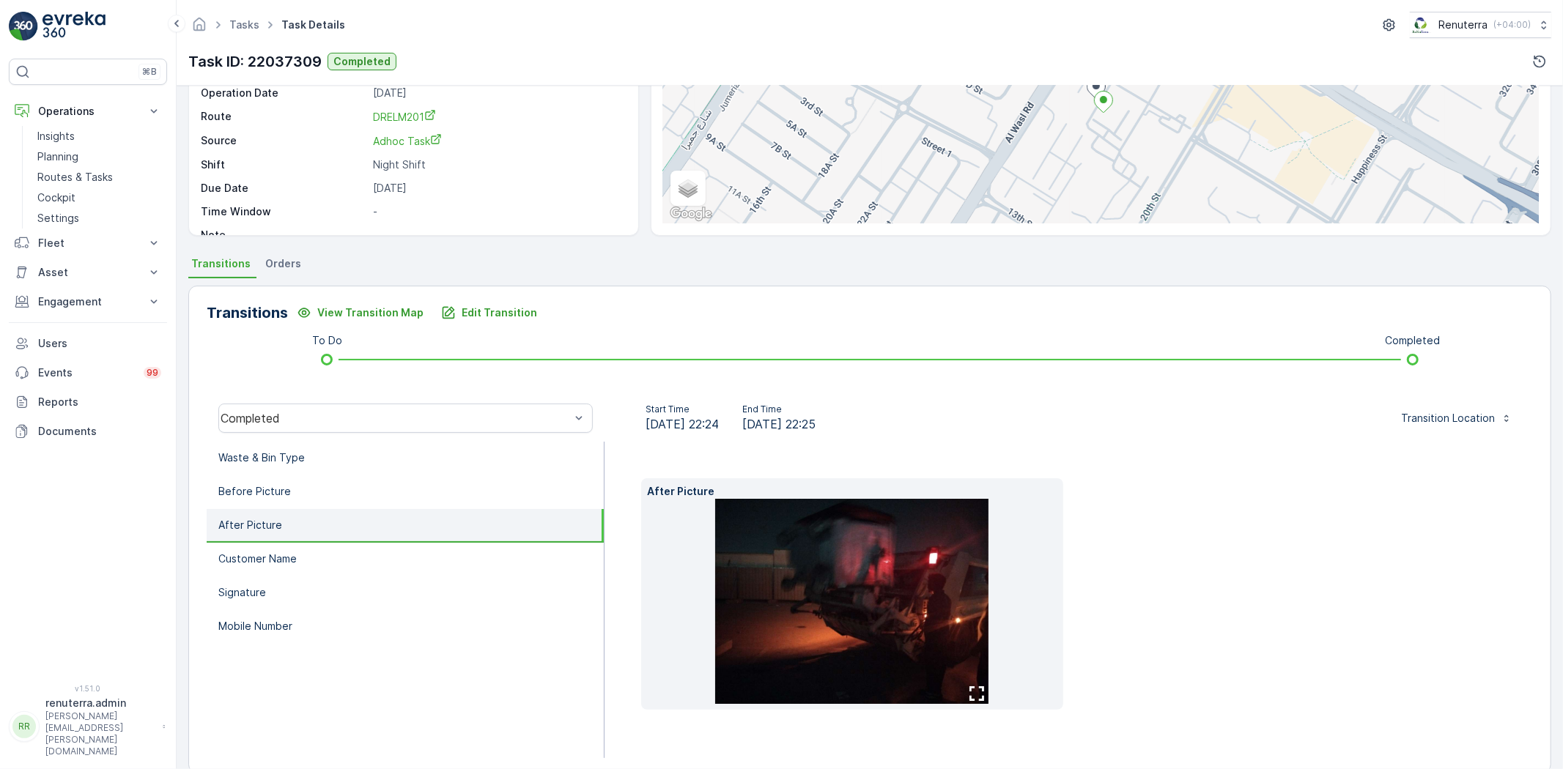
click at [872, 572] on img at bounding box center [851, 601] width 273 height 205
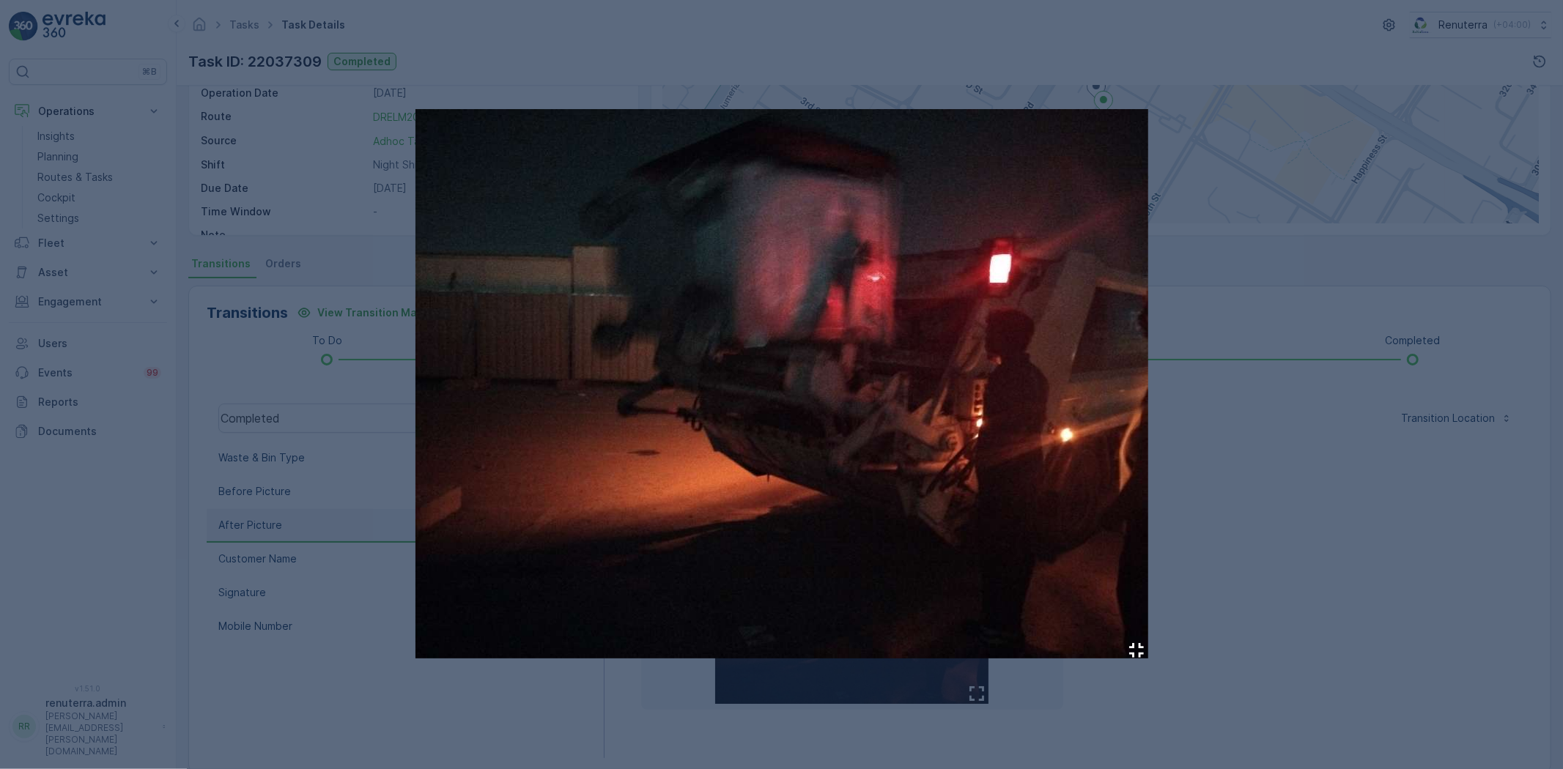
drag, startPoint x: 1284, startPoint y: 486, endPoint x: 626, endPoint y: 535, distance: 660.4
click at [1275, 489] on div at bounding box center [781, 384] width 1563 height 769
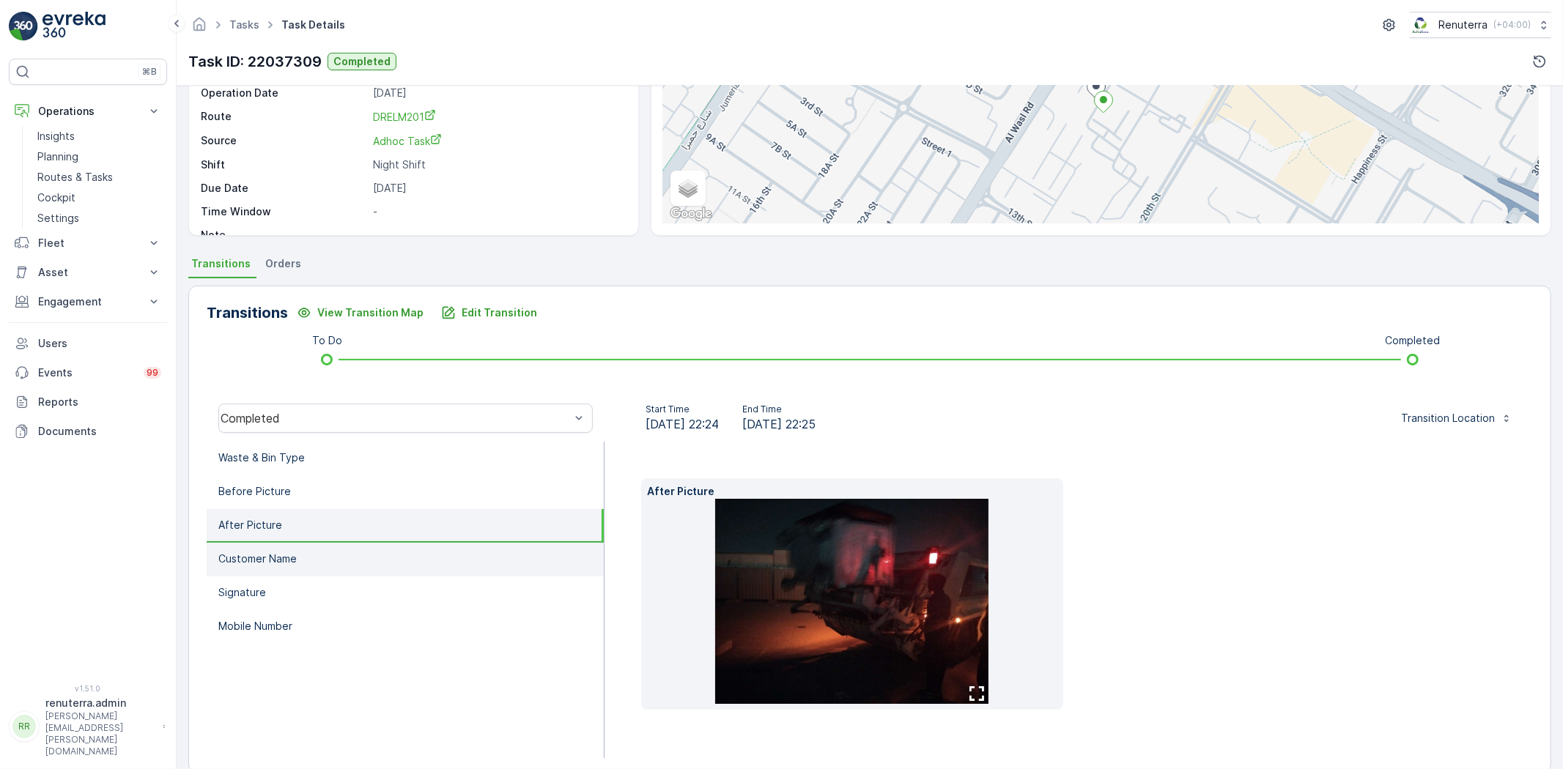
click at [330, 551] on li "Customer Name" at bounding box center [405, 560] width 397 height 34
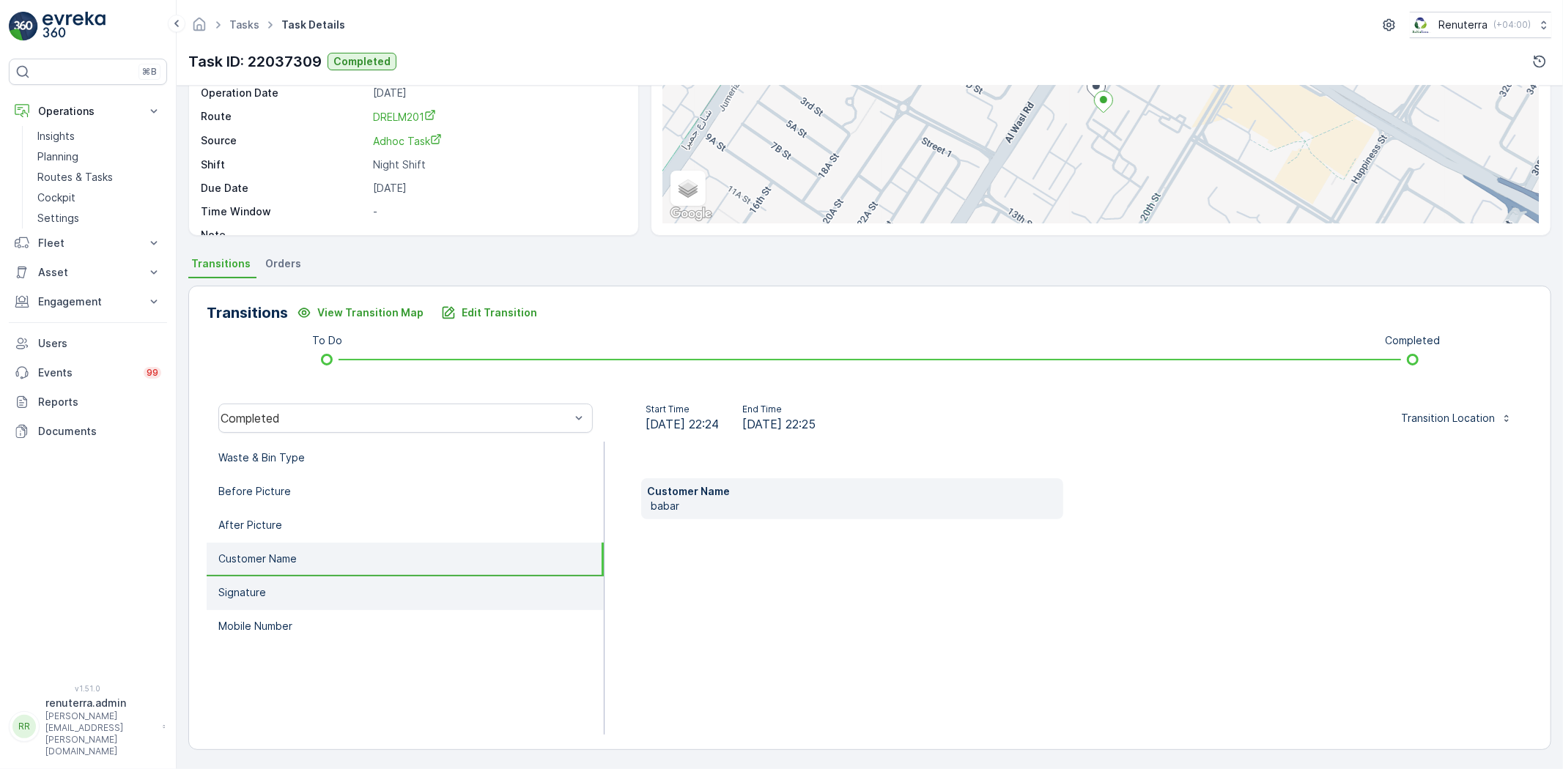
click at [325, 581] on li "Signature" at bounding box center [405, 594] width 397 height 34
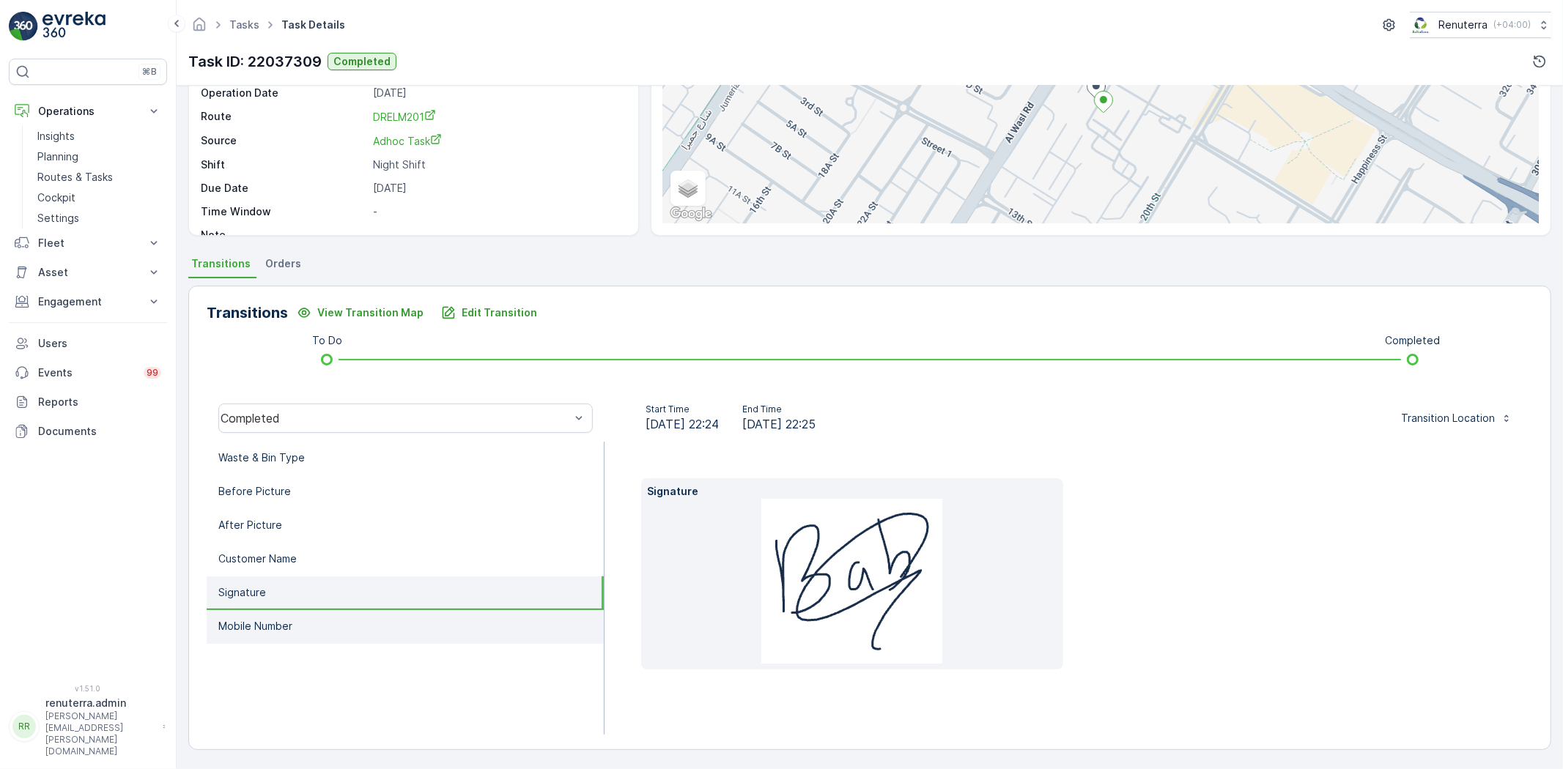
click at [320, 626] on li "Mobile Number" at bounding box center [405, 627] width 397 height 34
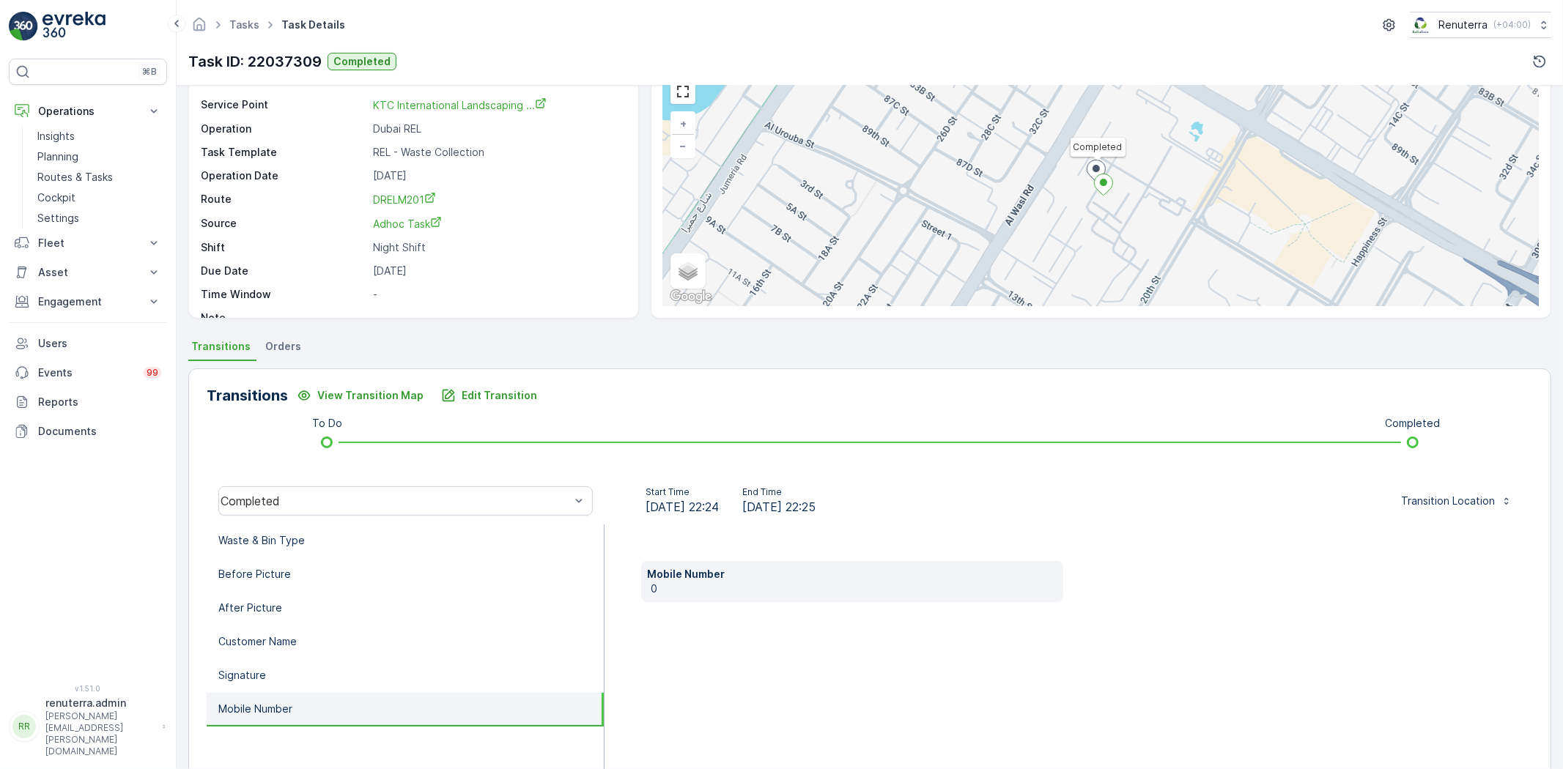
scroll to position [0, 0]
